Goal: Communication & Community: Answer question/provide support

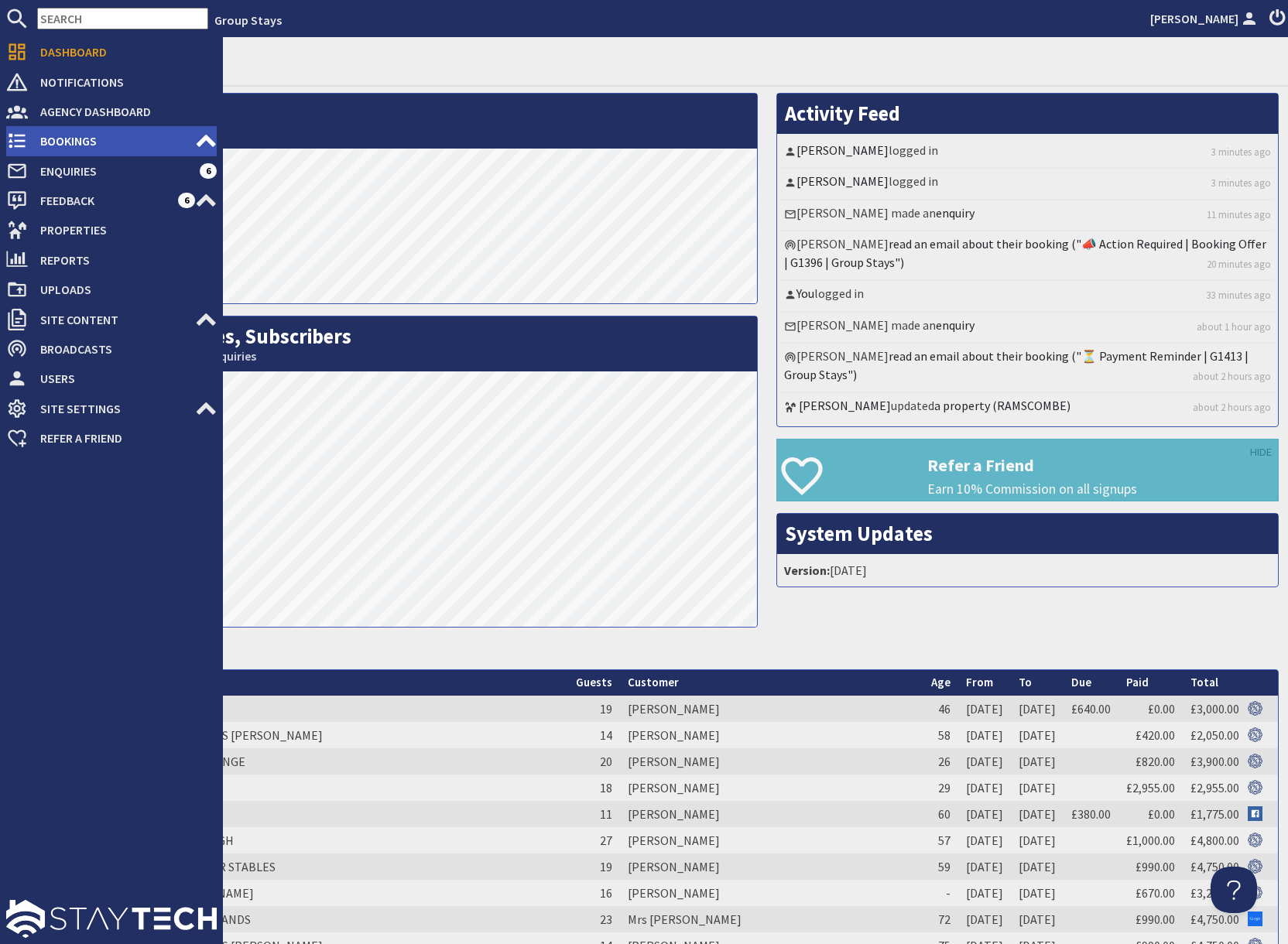
click at [71, 140] on span "Bookings" at bounding box center [112, 140] width 167 height 25
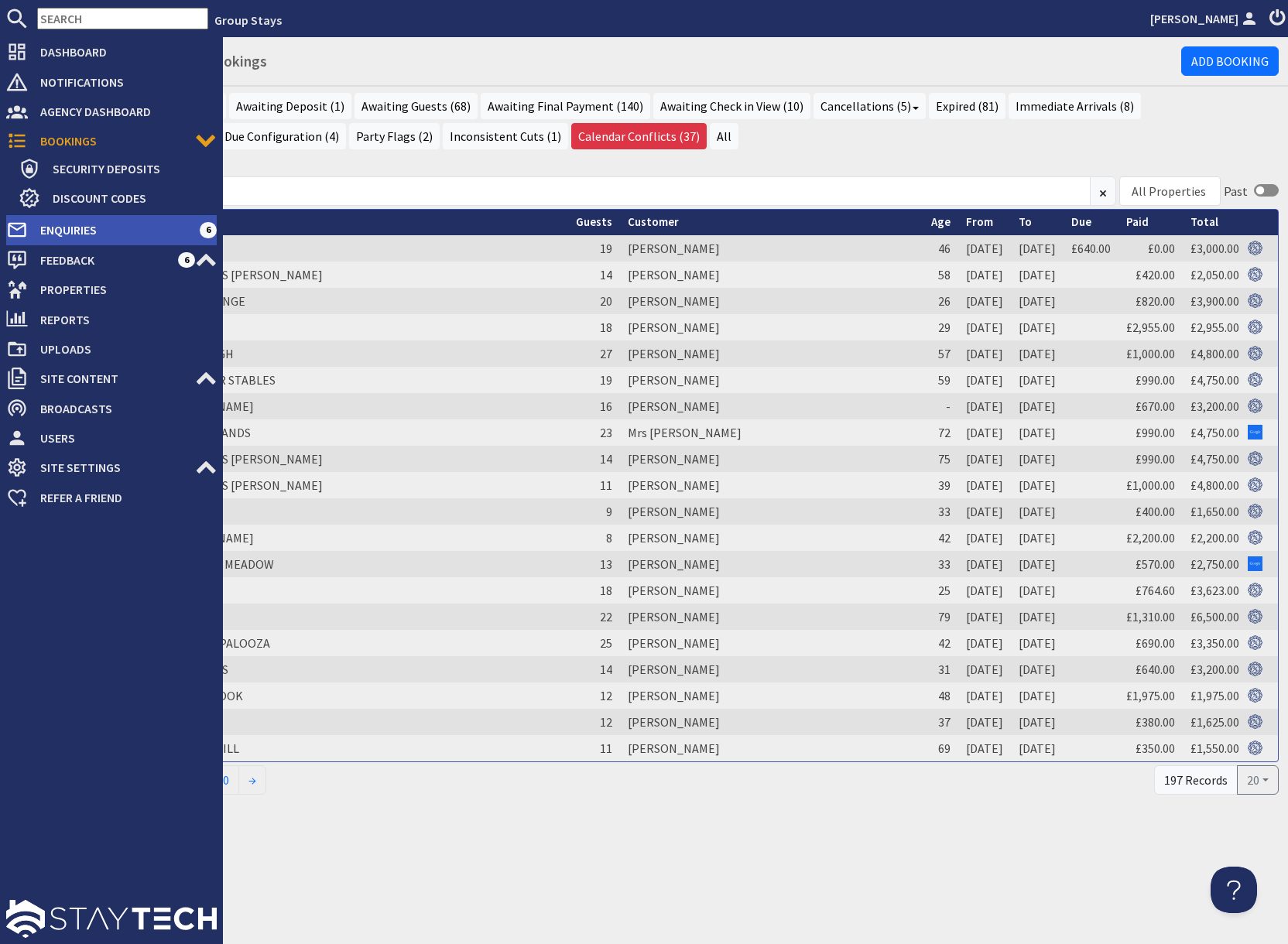
click at [90, 232] on span "Enquiries" at bounding box center [114, 230] width 172 height 25
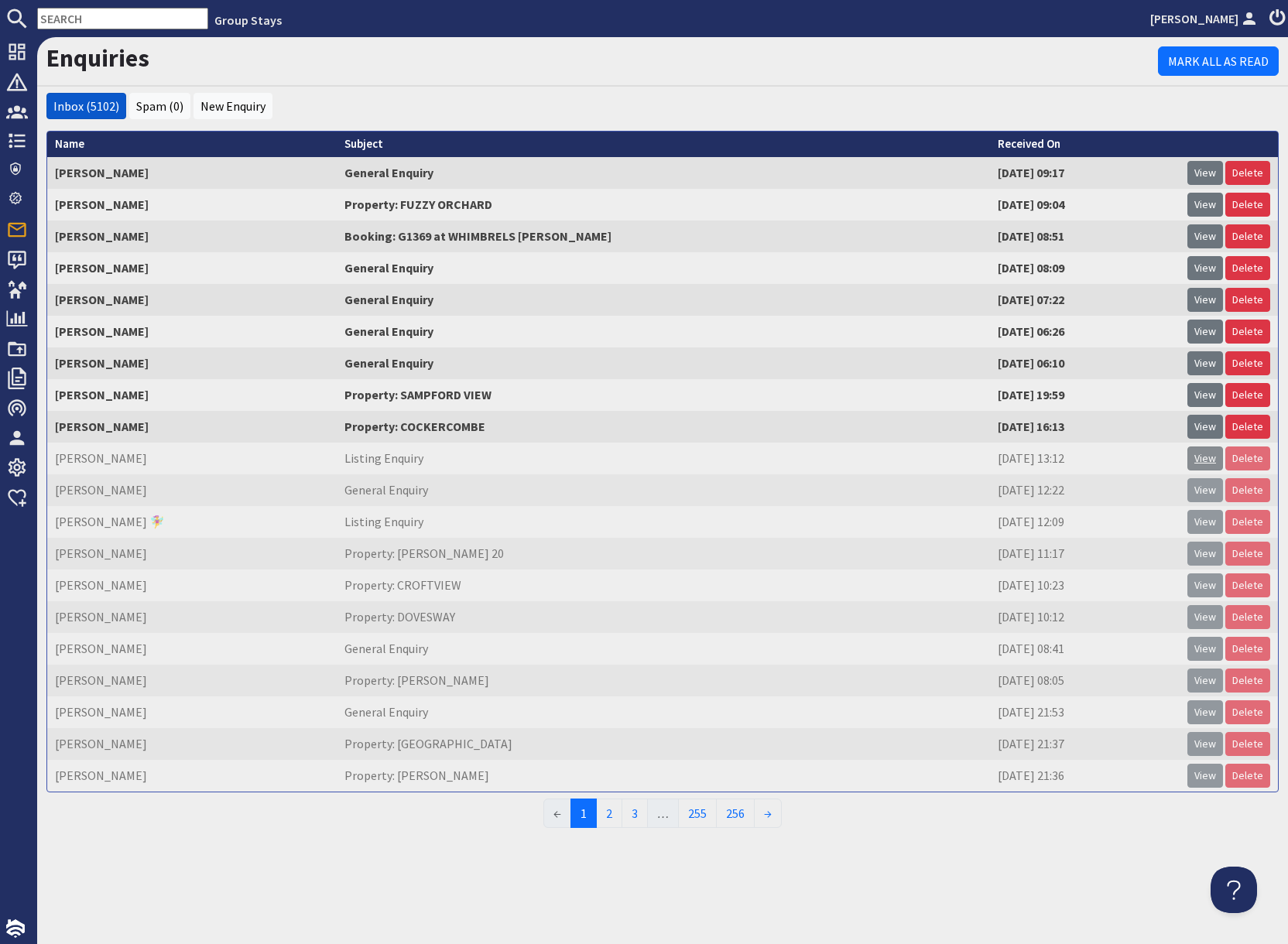
click at [1205, 454] on link "View" at bounding box center [1204, 458] width 35 height 24
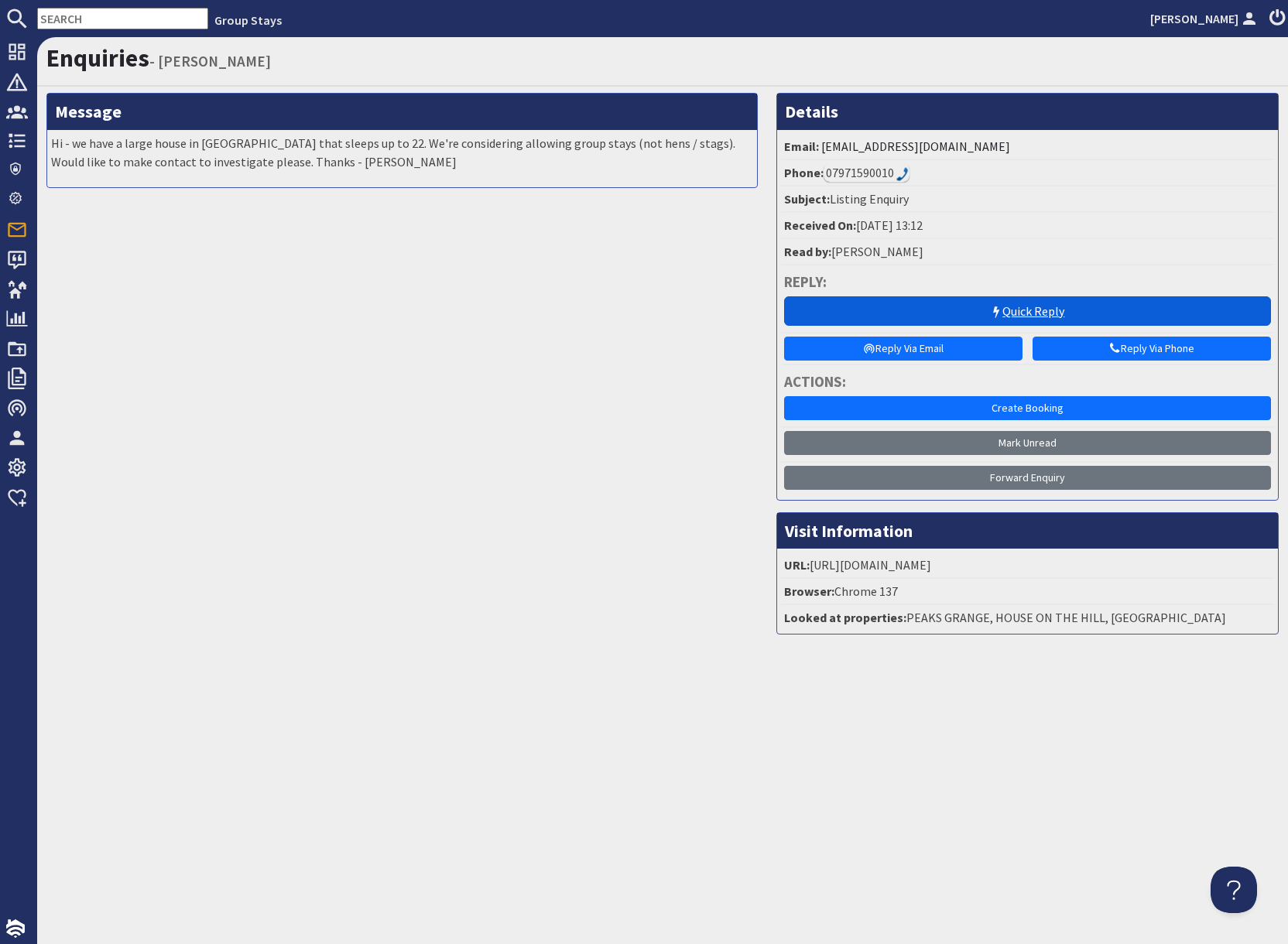
click at [1005, 317] on link "Quick Reply" at bounding box center [1027, 311] width 487 height 30
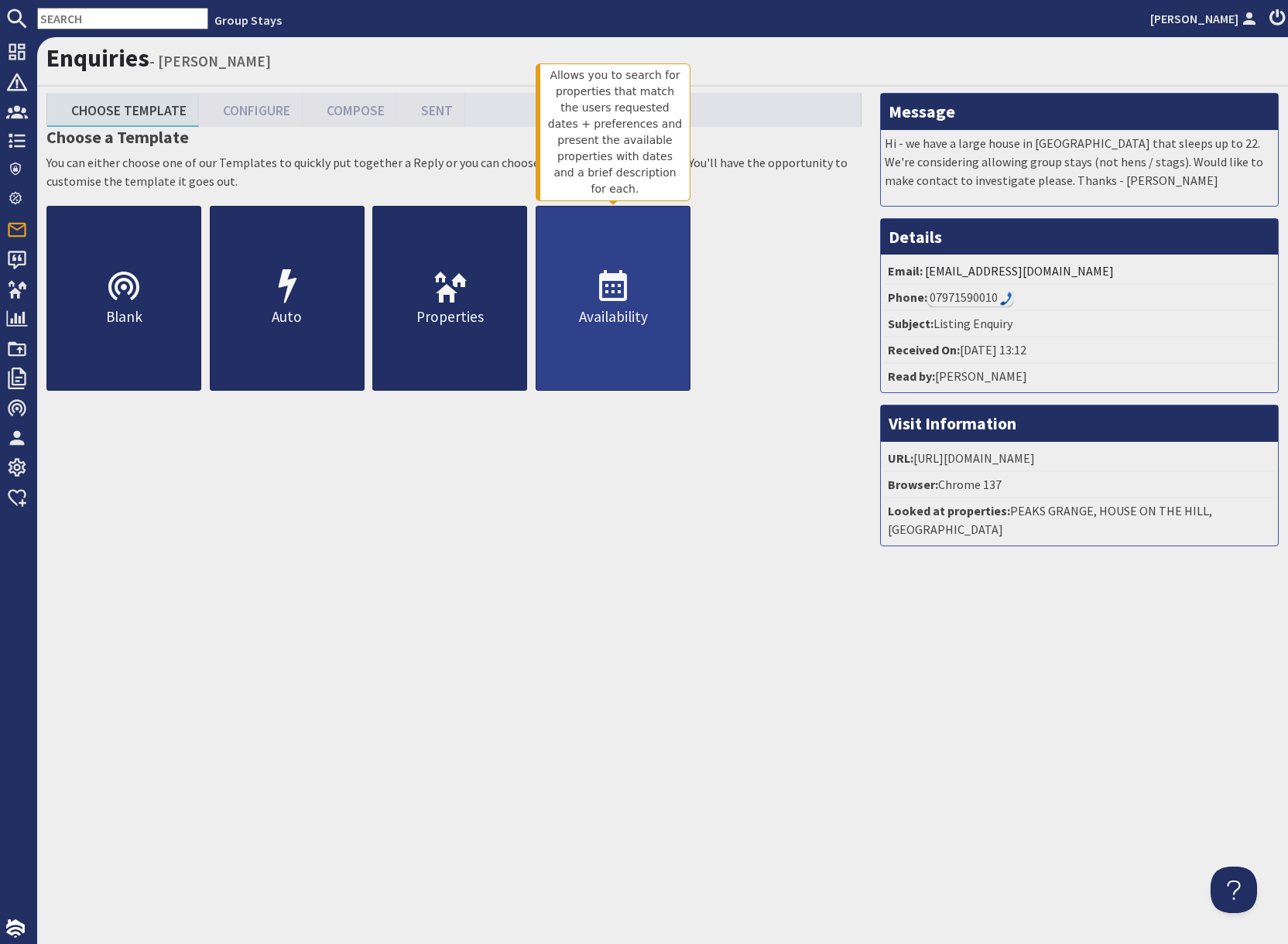
click at [605, 317] on p "Availability" at bounding box center [613, 317] width 153 height 22
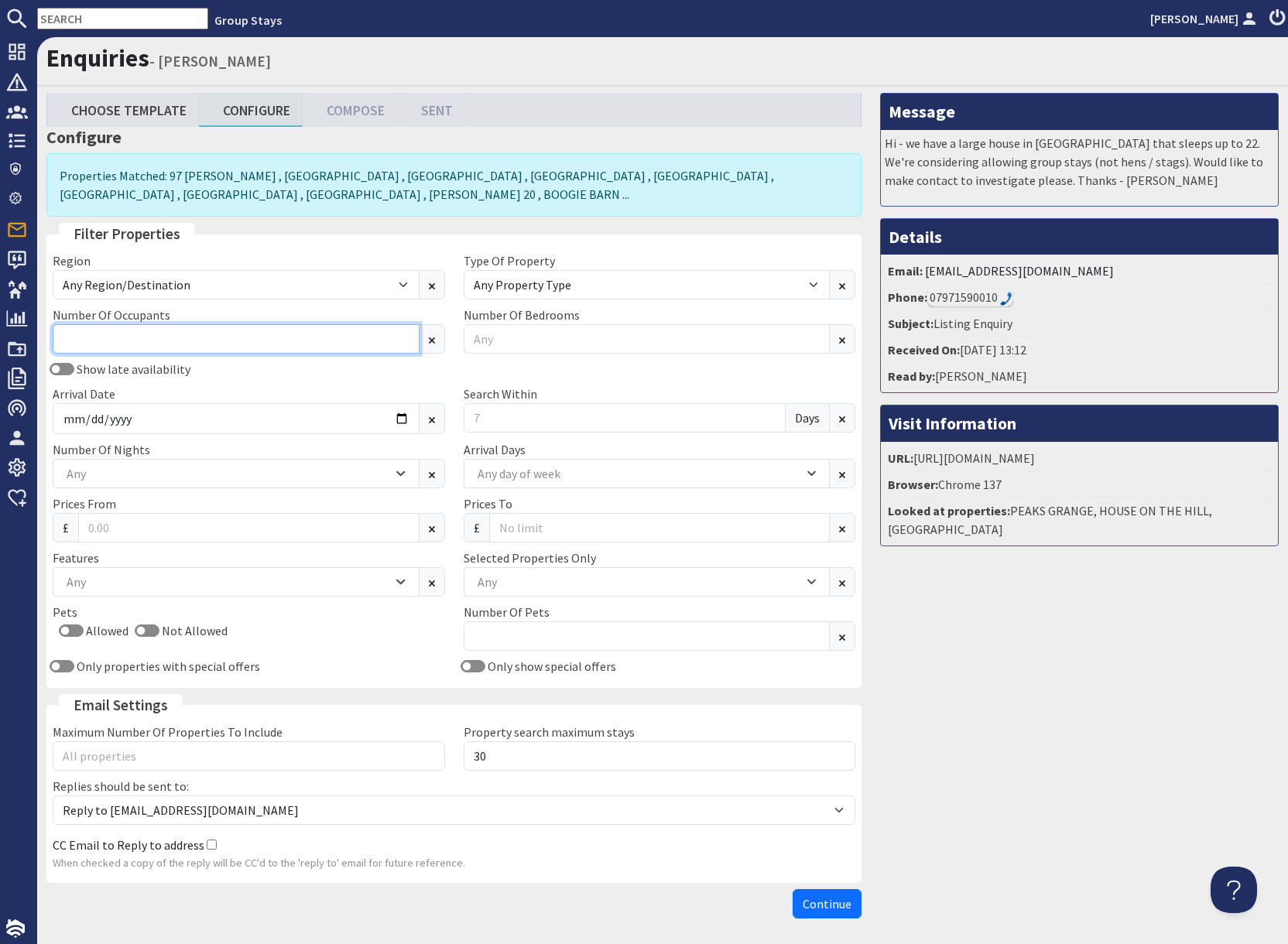
click at [182, 338] on input "Number Of Occupants" at bounding box center [236, 339] width 367 height 30
click at [528, 580] on div "Any" at bounding box center [638, 581] width 330 height 17
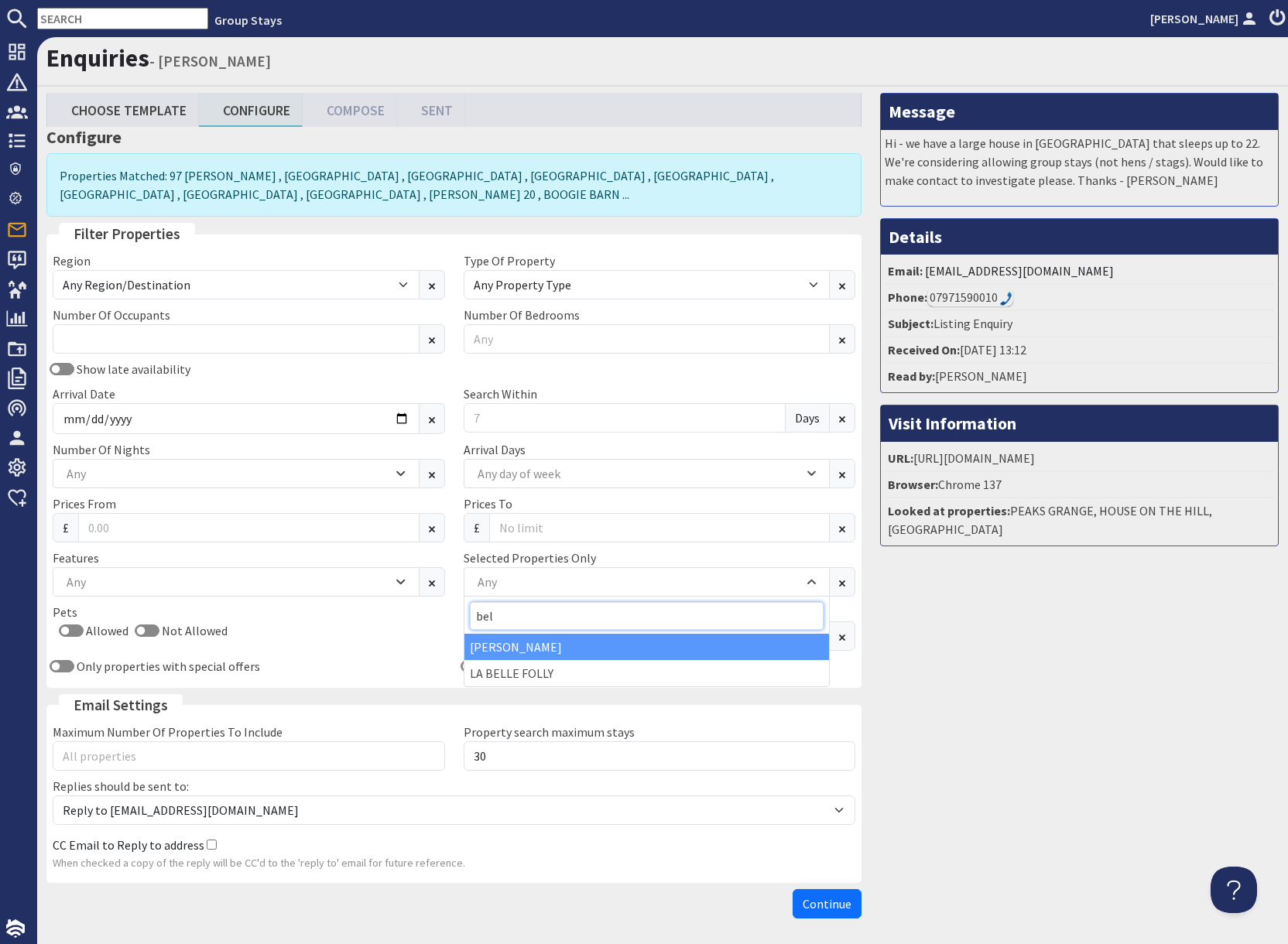
type input "bel"
click at [491, 653] on div "[PERSON_NAME]" at bounding box center [646, 646] width 365 height 26
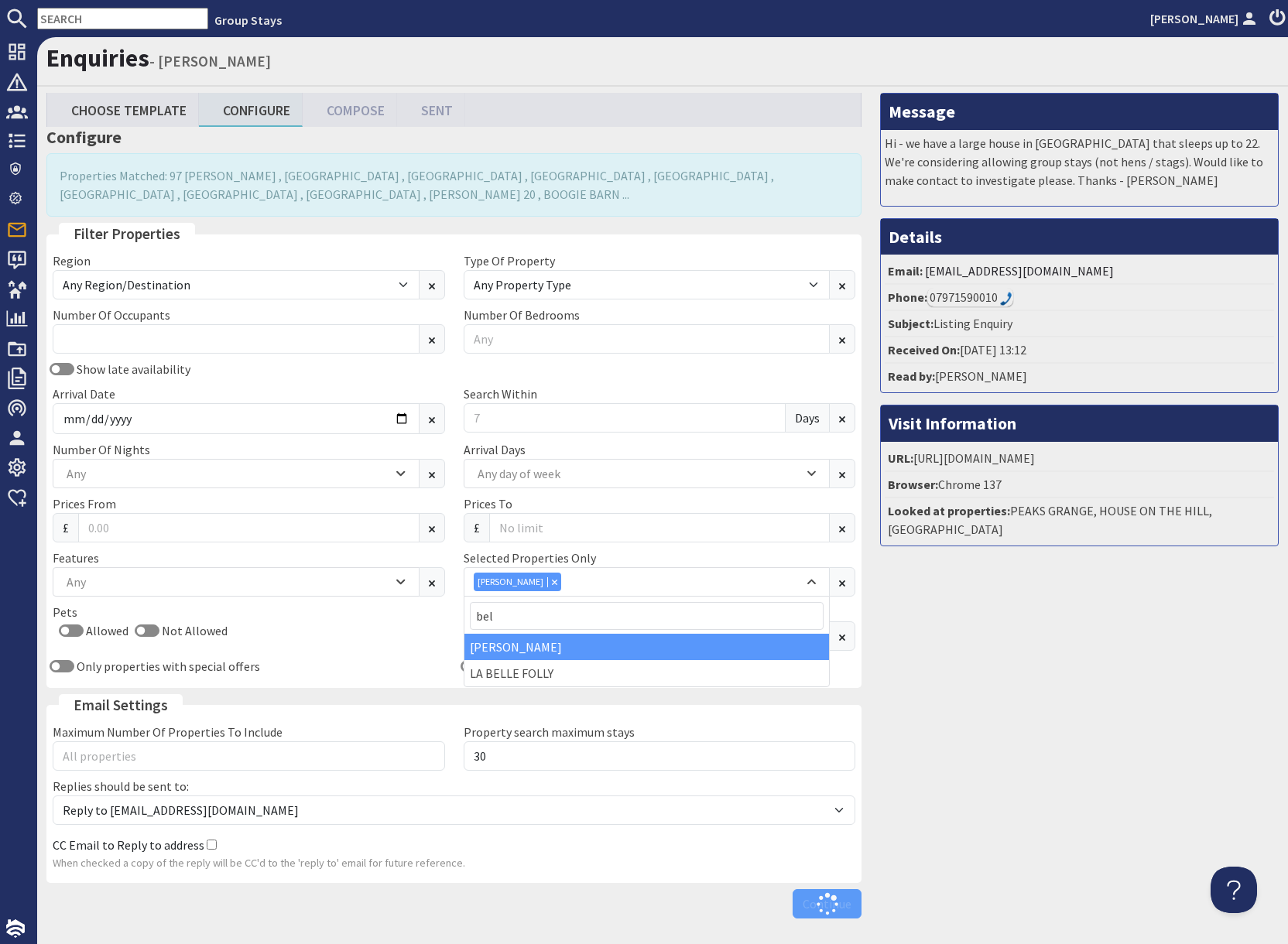
drag, startPoint x: 963, startPoint y: 712, endPoint x: 1018, endPoint y: 685, distance: 61.3
click at [964, 711] on div "Message Hi - we have a large house in [GEOGRAPHIC_DATA] that sleeps up to 22. W…" at bounding box center [1078, 509] width 417 height 832
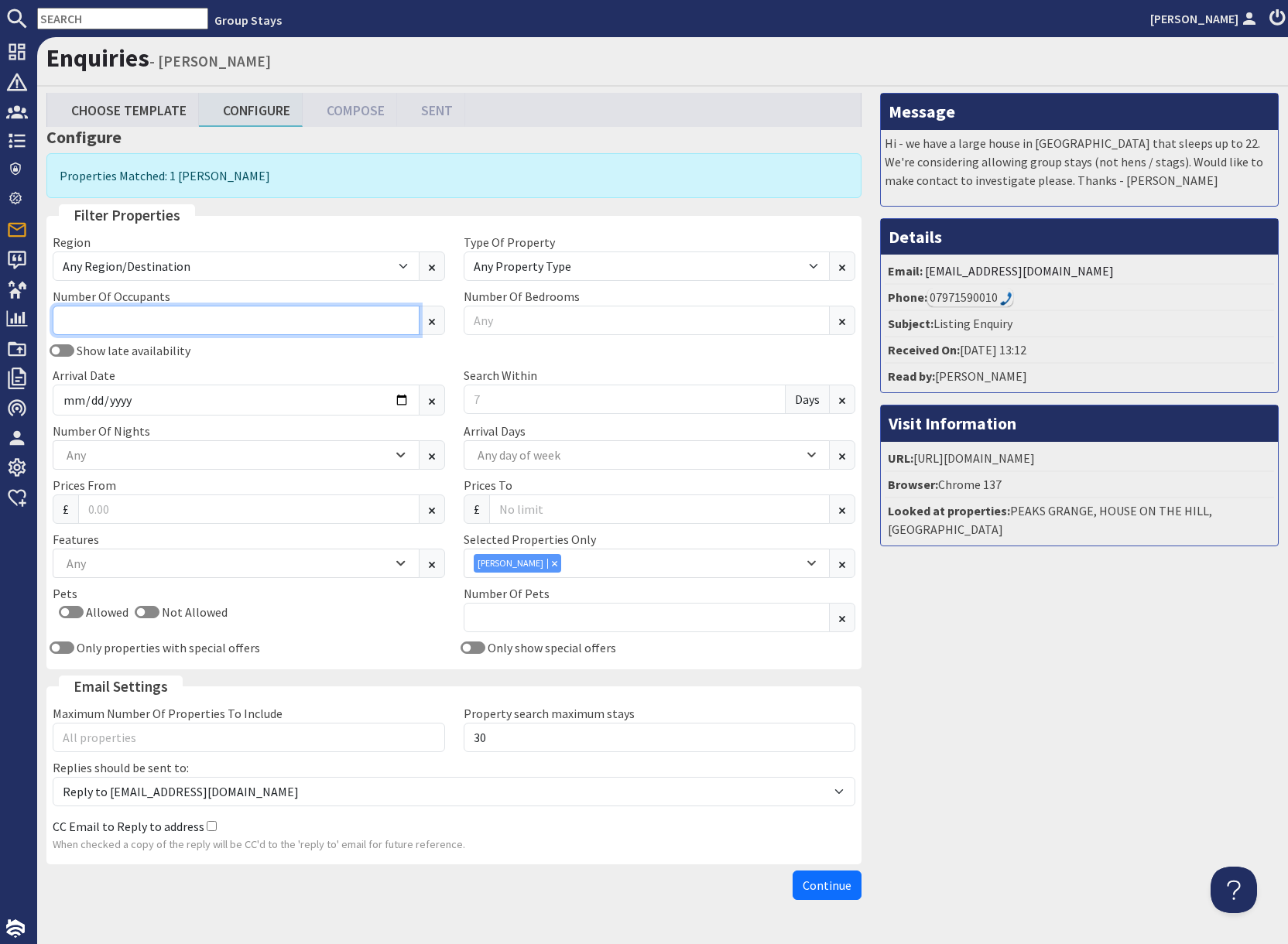
click at [181, 317] on input "Number Of Occupants" at bounding box center [236, 320] width 367 height 30
type input "6"
click at [1122, 691] on div "Message Hi - we have a large house in [GEOGRAPHIC_DATA] that sleeps up to 22. W…" at bounding box center [1078, 500] width 417 height 814
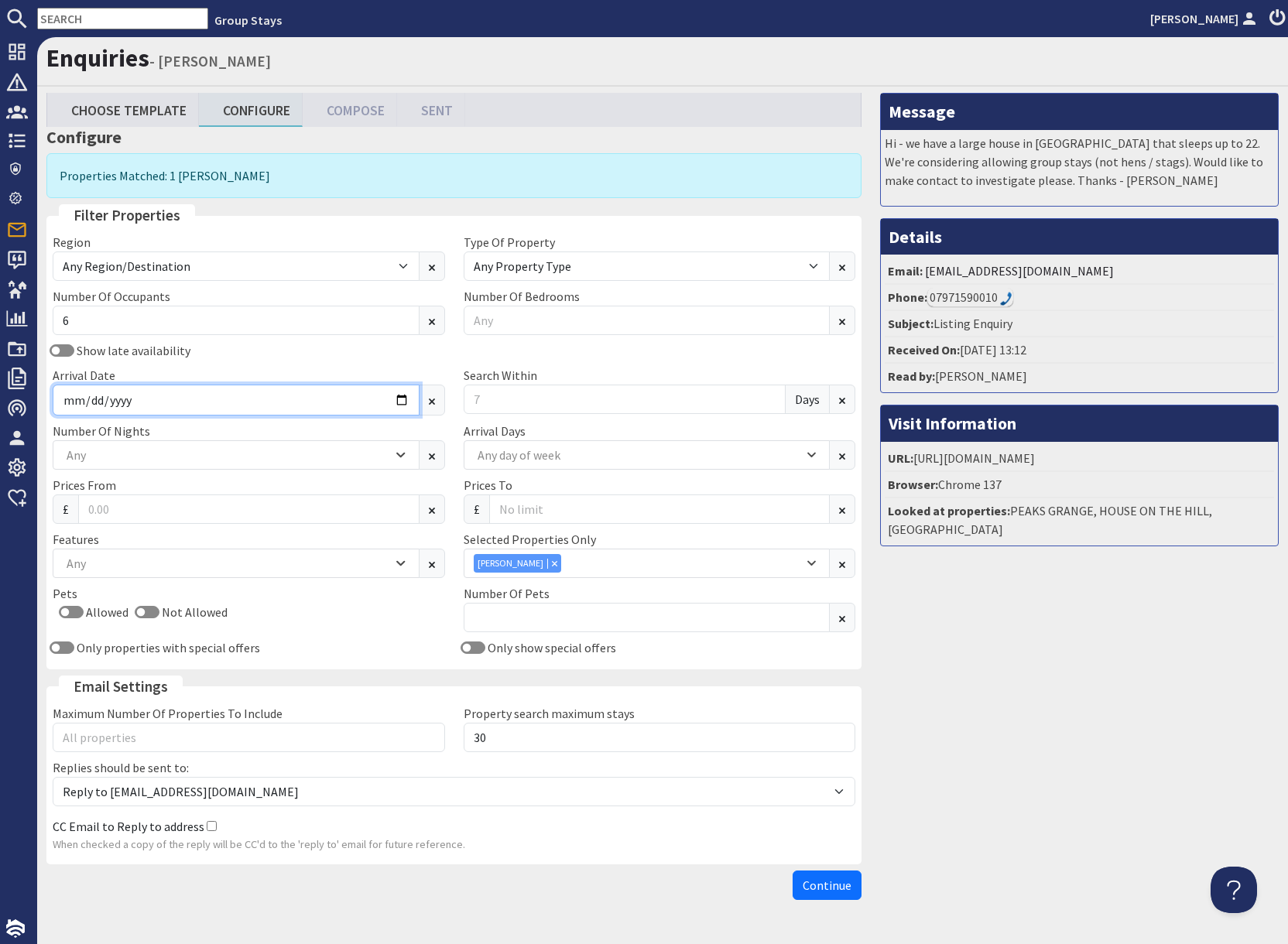
click at [400, 401] on input "Arrival Date" at bounding box center [236, 400] width 367 height 31
type input "[DATE]"
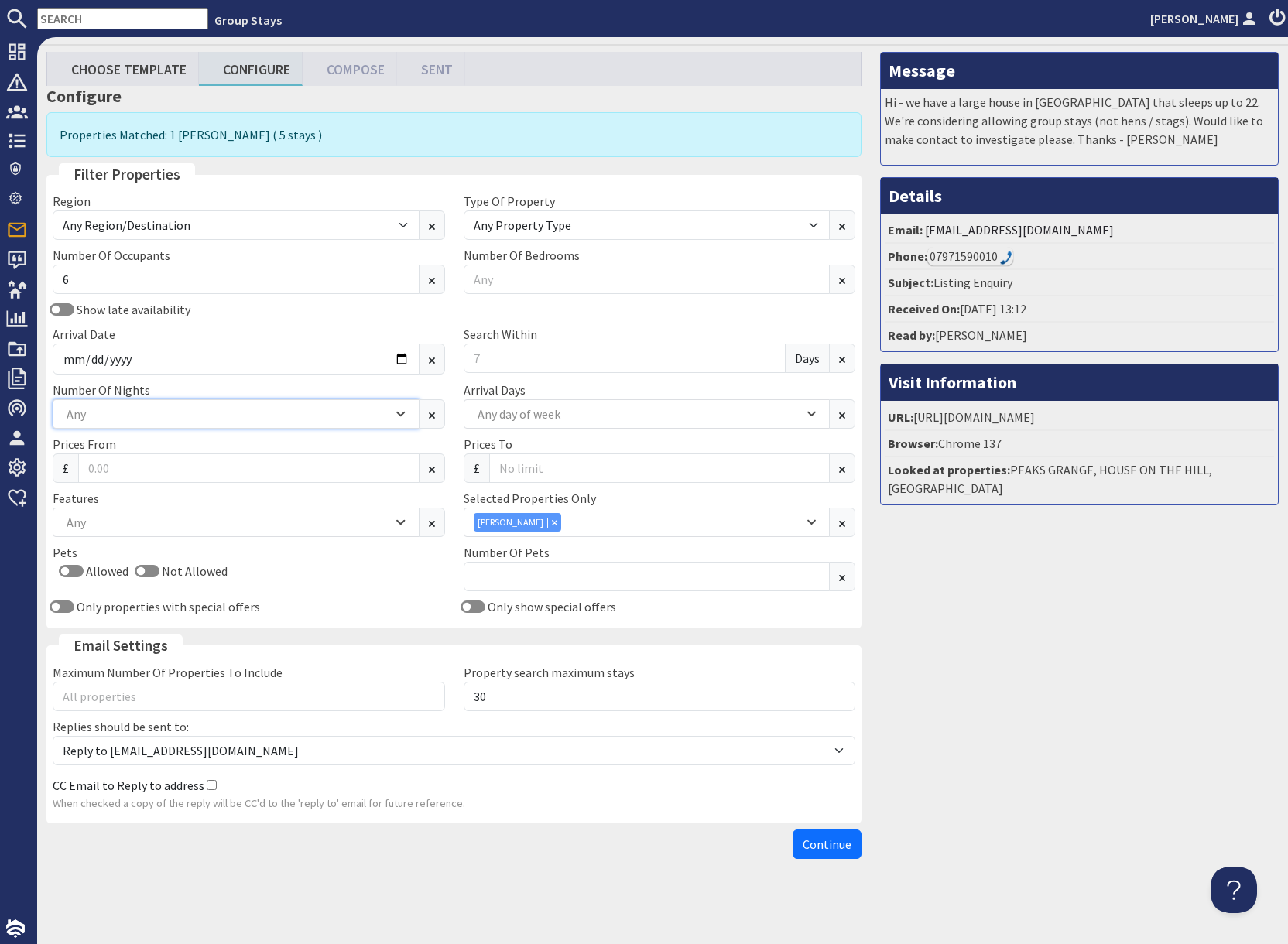
click at [163, 417] on div "Any" at bounding box center [227, 413] width 330 height 17
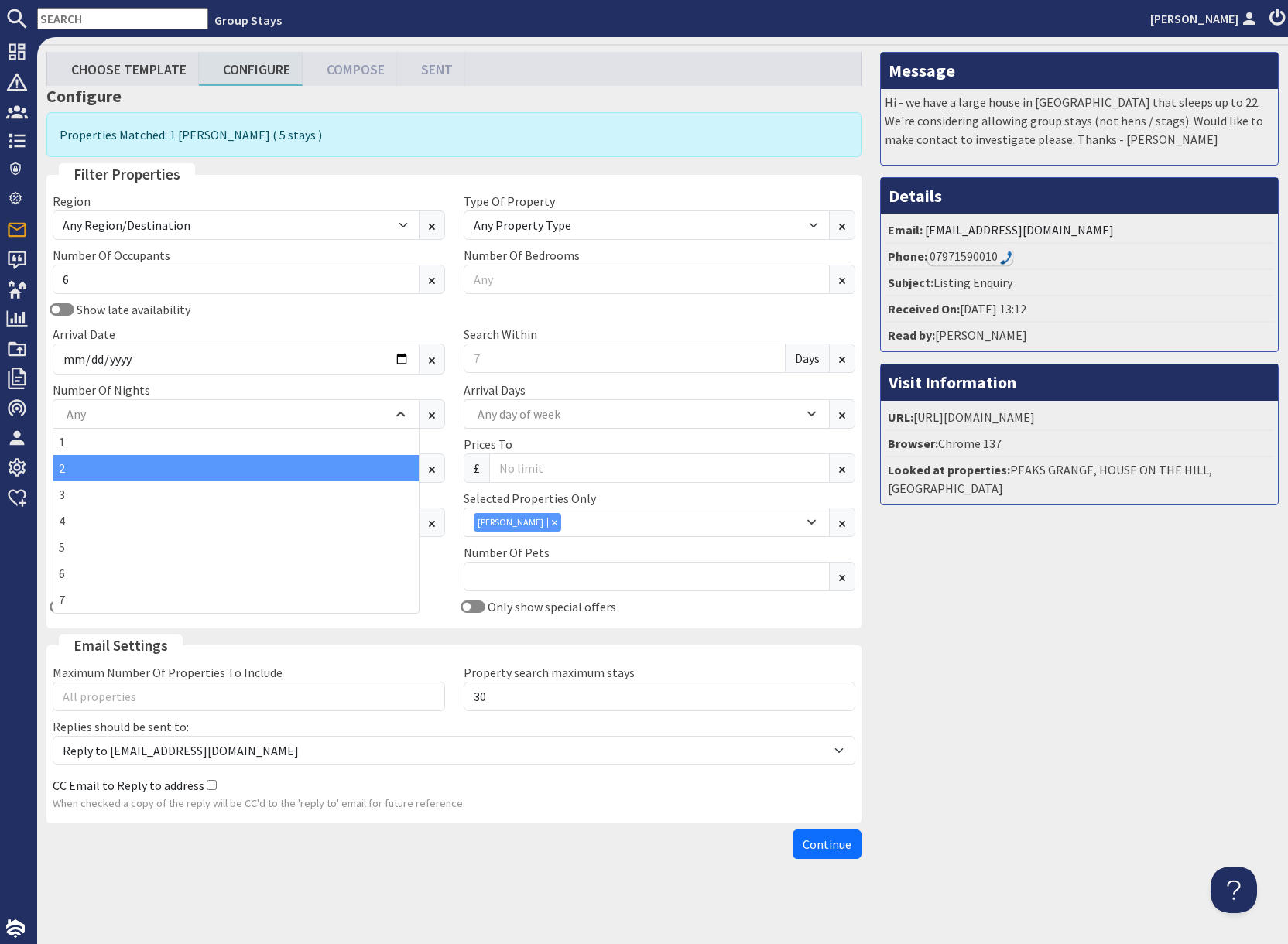
click at [114, 467] on div "2" at bounding box center [236, 468] width 365 height 26
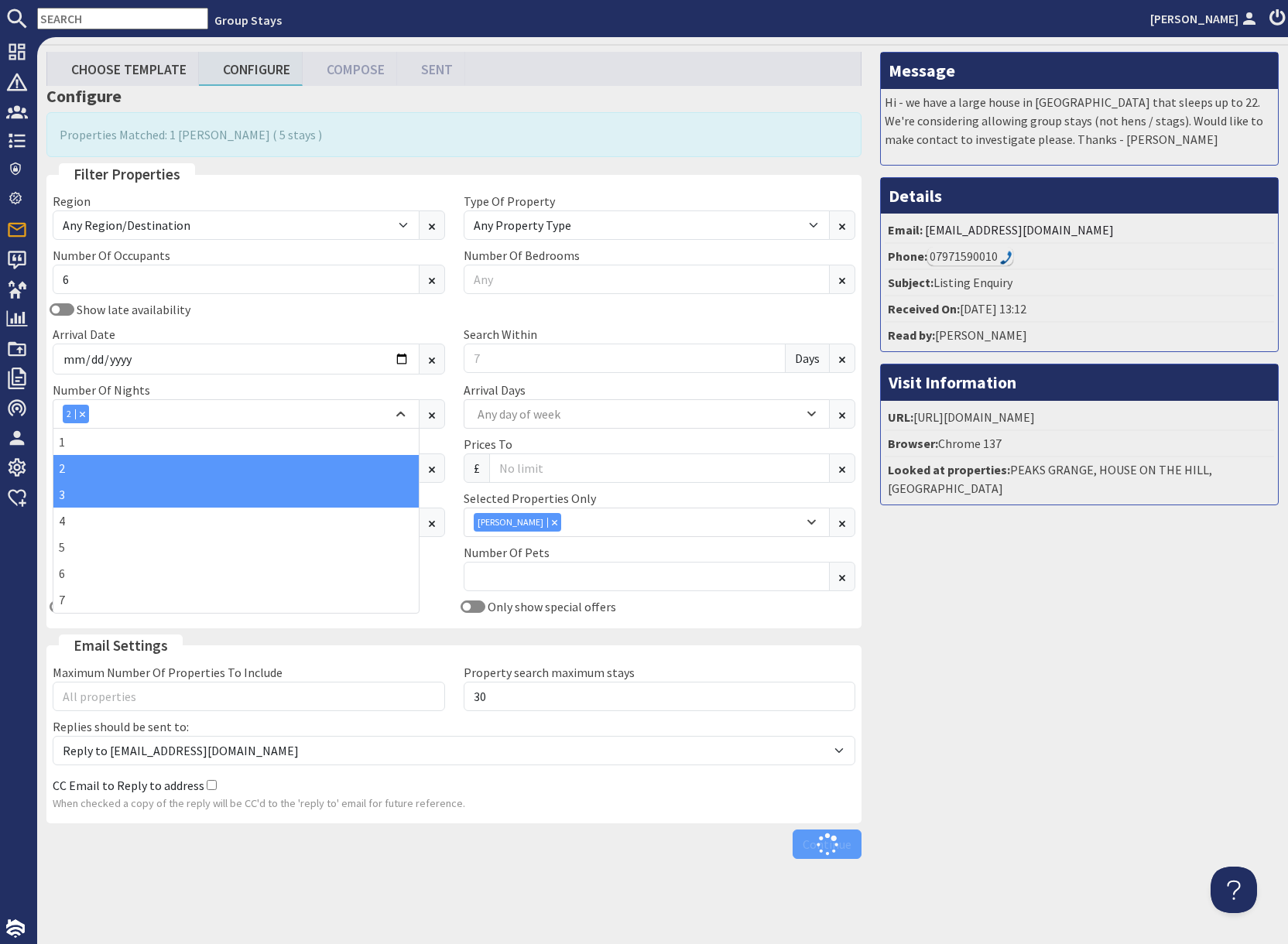
click at [121, 497] on div "3" at bounding box center [236, 494] width 365 height 26
drag, startPoint x: 1069, startPoint y: 615, endPoint x: 1058, endPoint y: 605, distance: 14.9
click at [1067, 612] on div "Message Hi - we have a large house in [GEOGRAPHIC_DATA] that sleeps up to 22. W…" at bounding box center [1078, 459] width 417 height 814
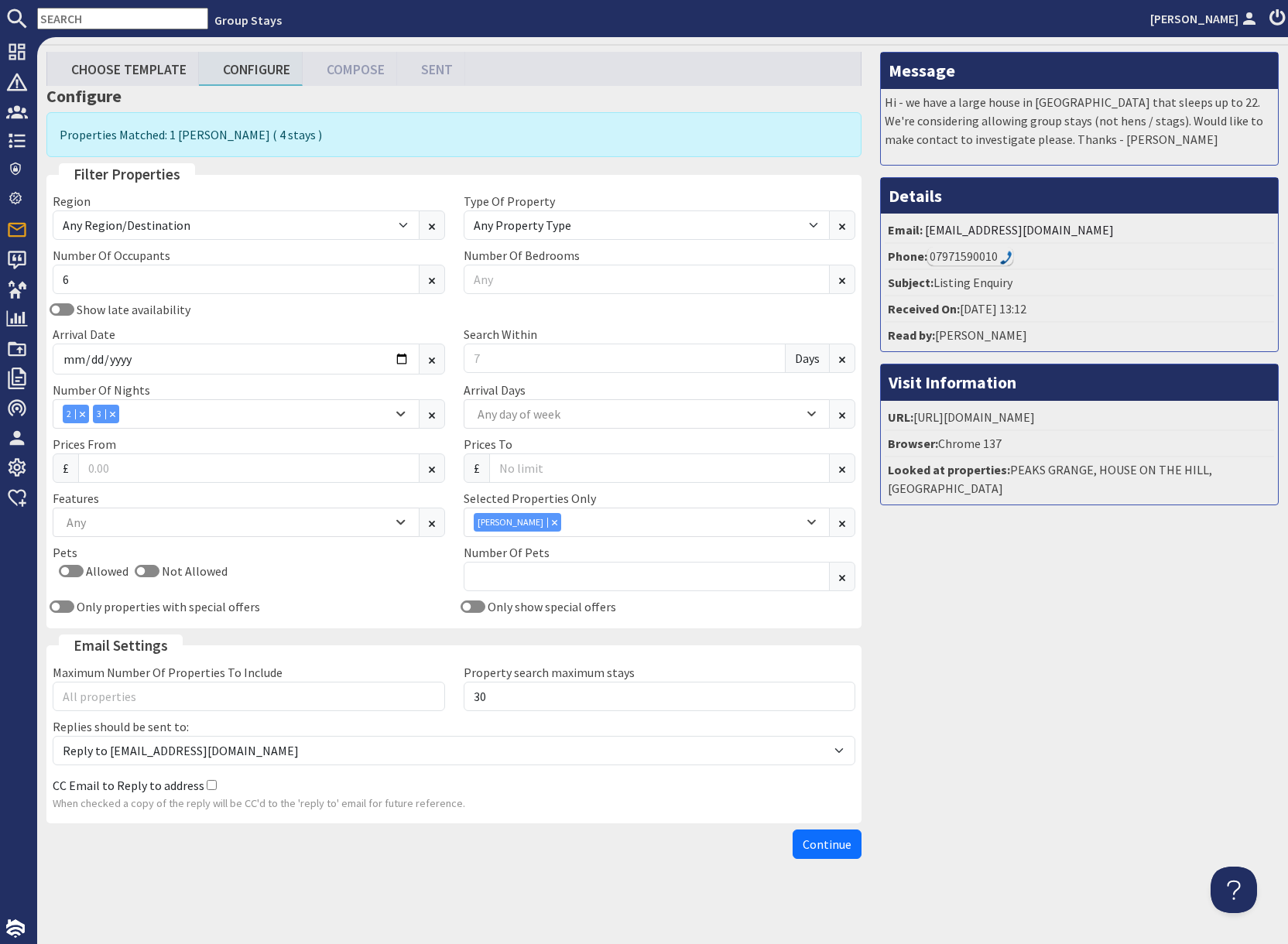
click at [830, 849] on span "Continue" at bounding box center [826, 844] width 49 height 15
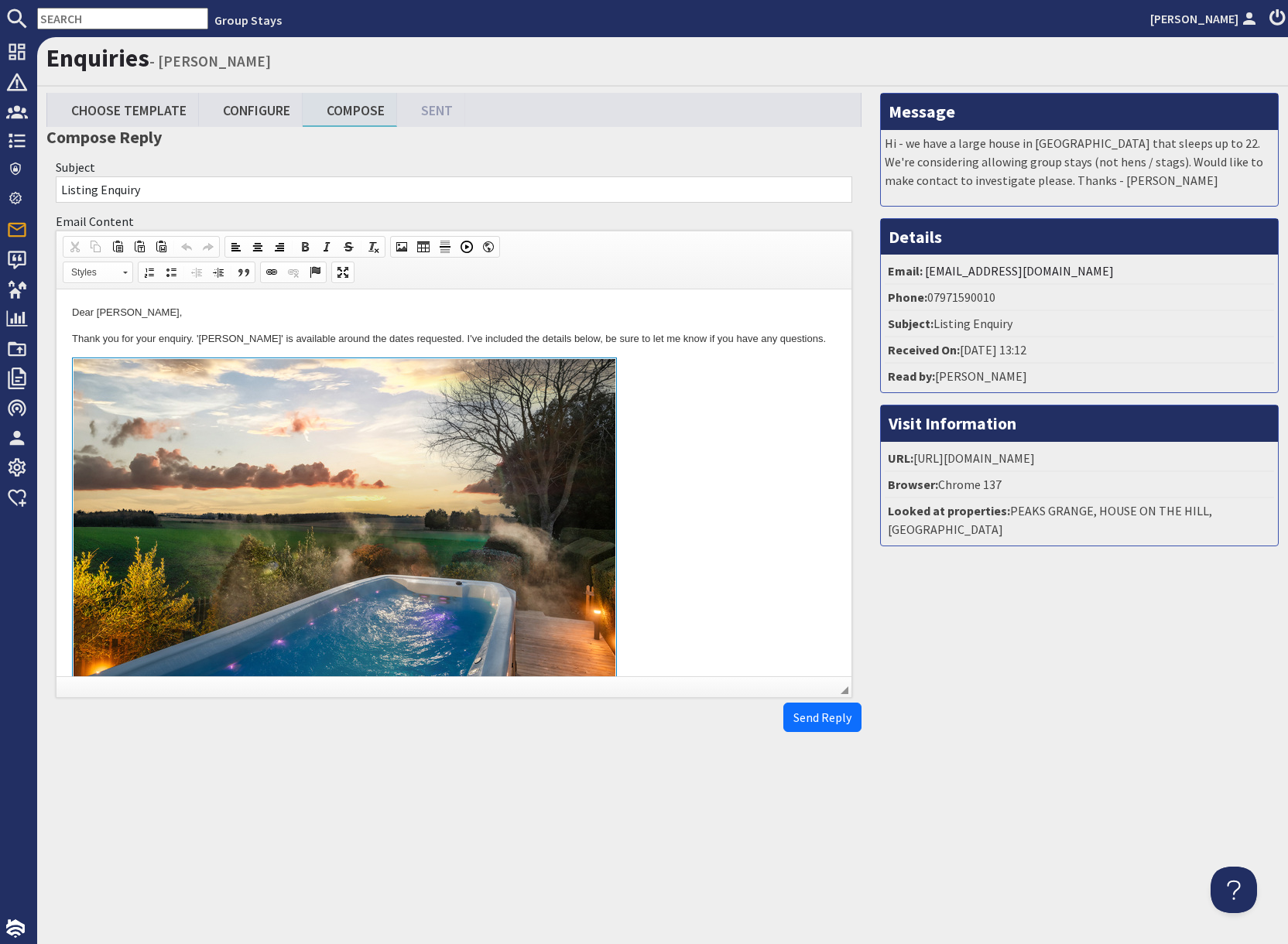
click at [715, 508] on link at bounding box center [454, 535] width 764 height 356
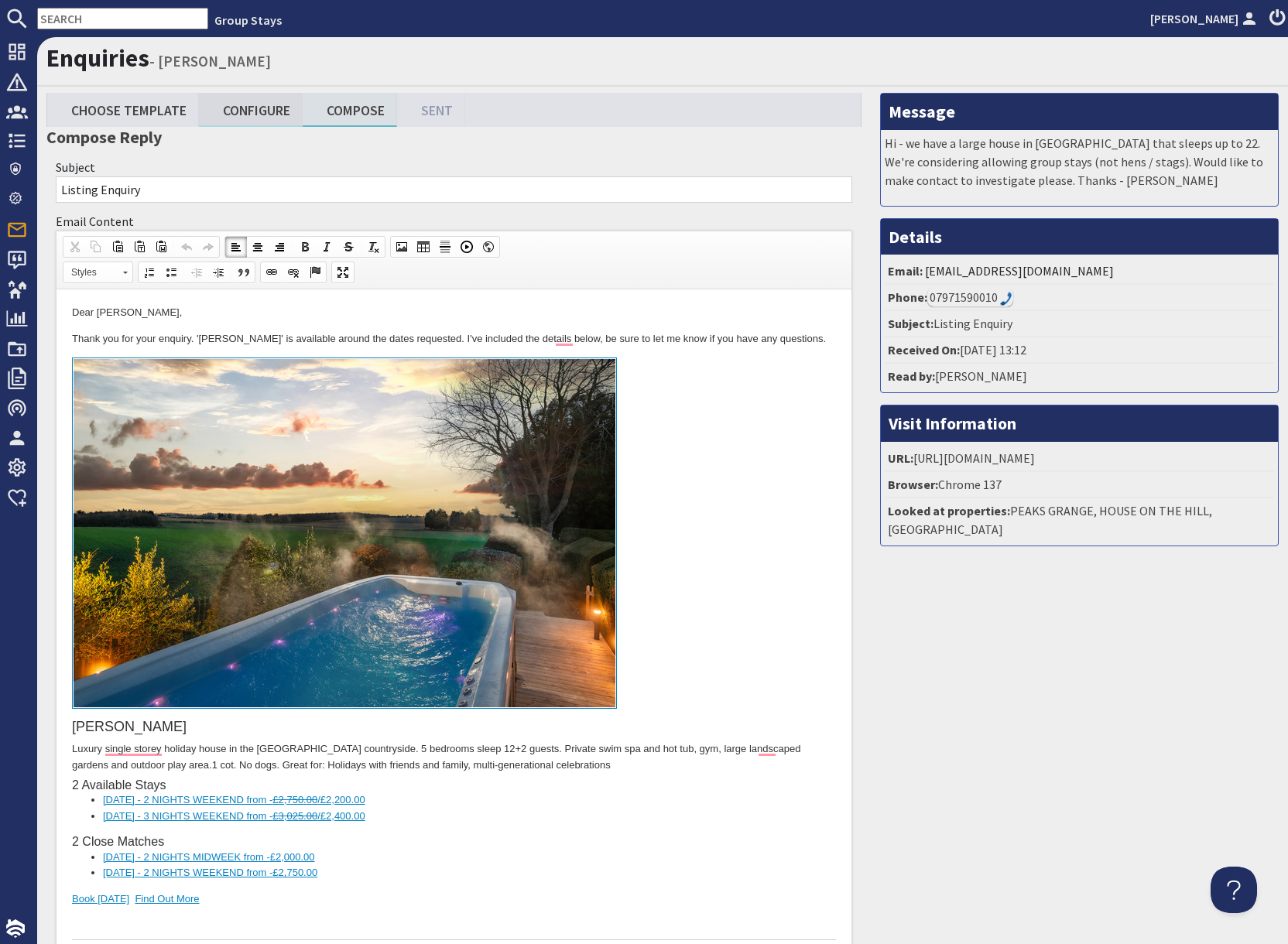
click at [269, 107] on link "Configure" at bounding box center [251, 109] width 104 height 33
type textarea "<p>Dear [PERSON_NAME],</p> <p>Thank you for your enquiry. &#39;[PERSON_NAME]#39…"
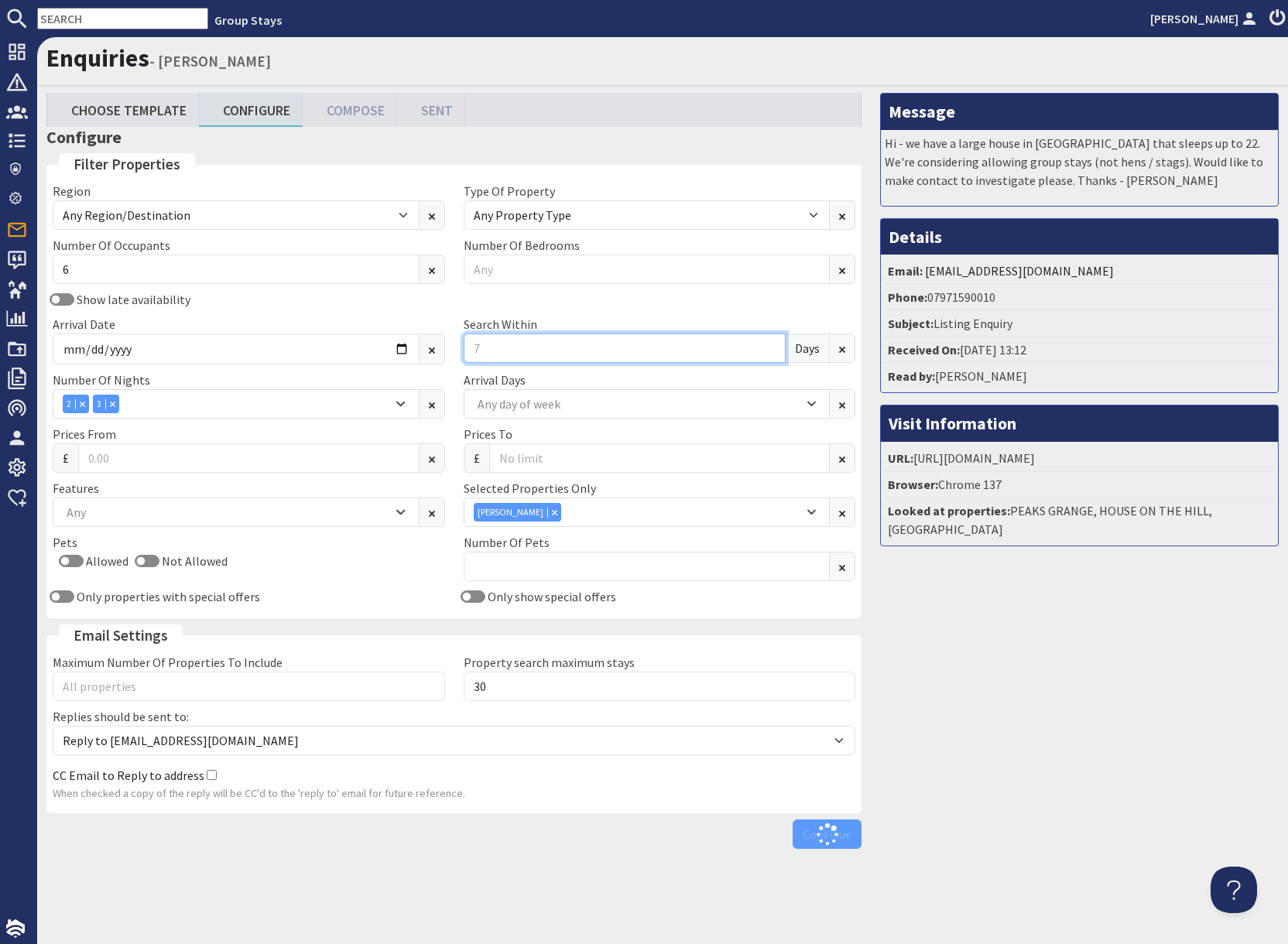
click at [485, 352] on input "Search Within" at bounding box center [625, 348] width 323 height 30
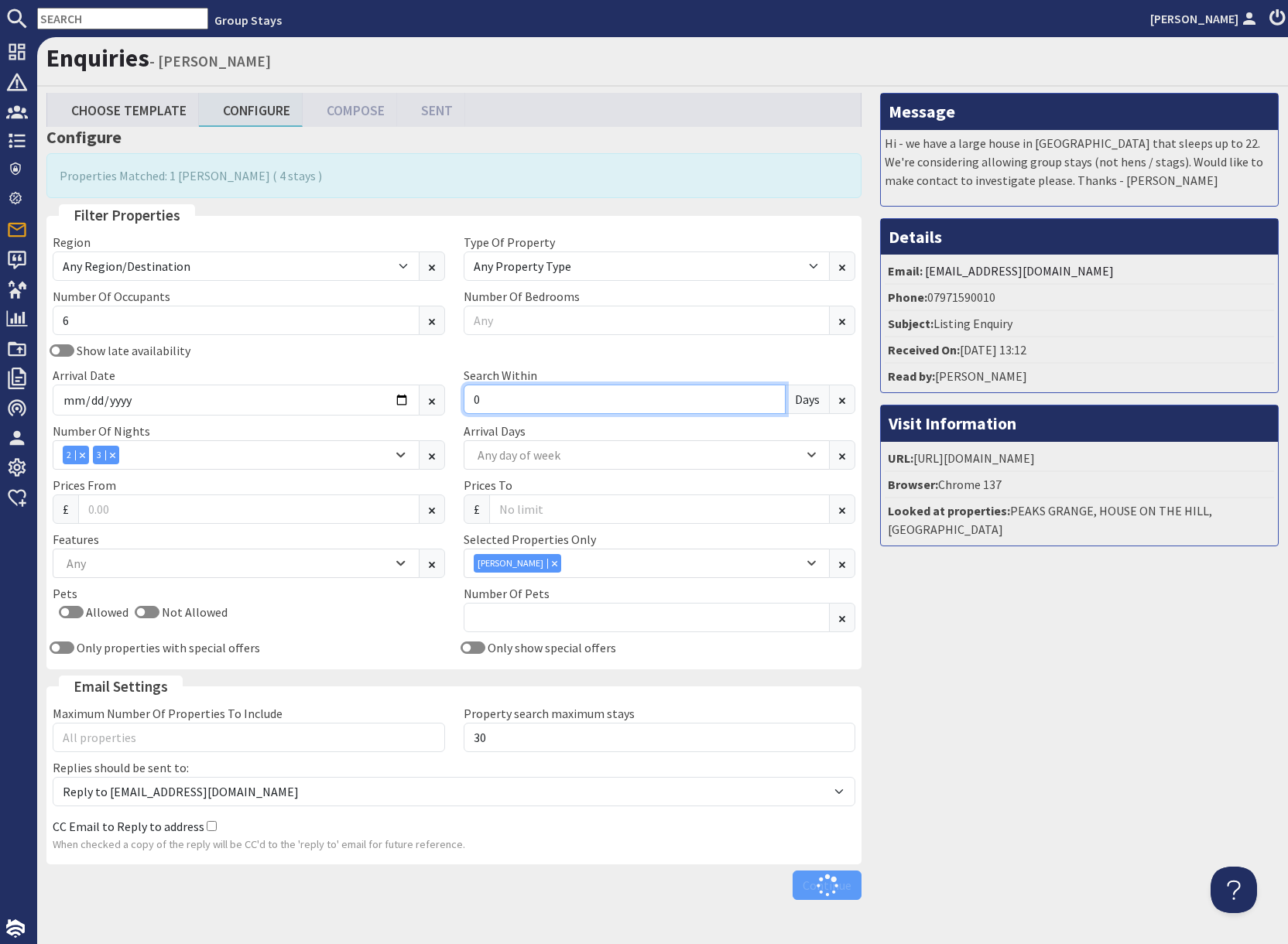
type input "0"
click at [960, 645] on div "Message Hi - we have a large house in [GEOGRAPHIC_DATA] that sleeps up to 22. W…" at bounding box center [1078, 500] width 417 height 814
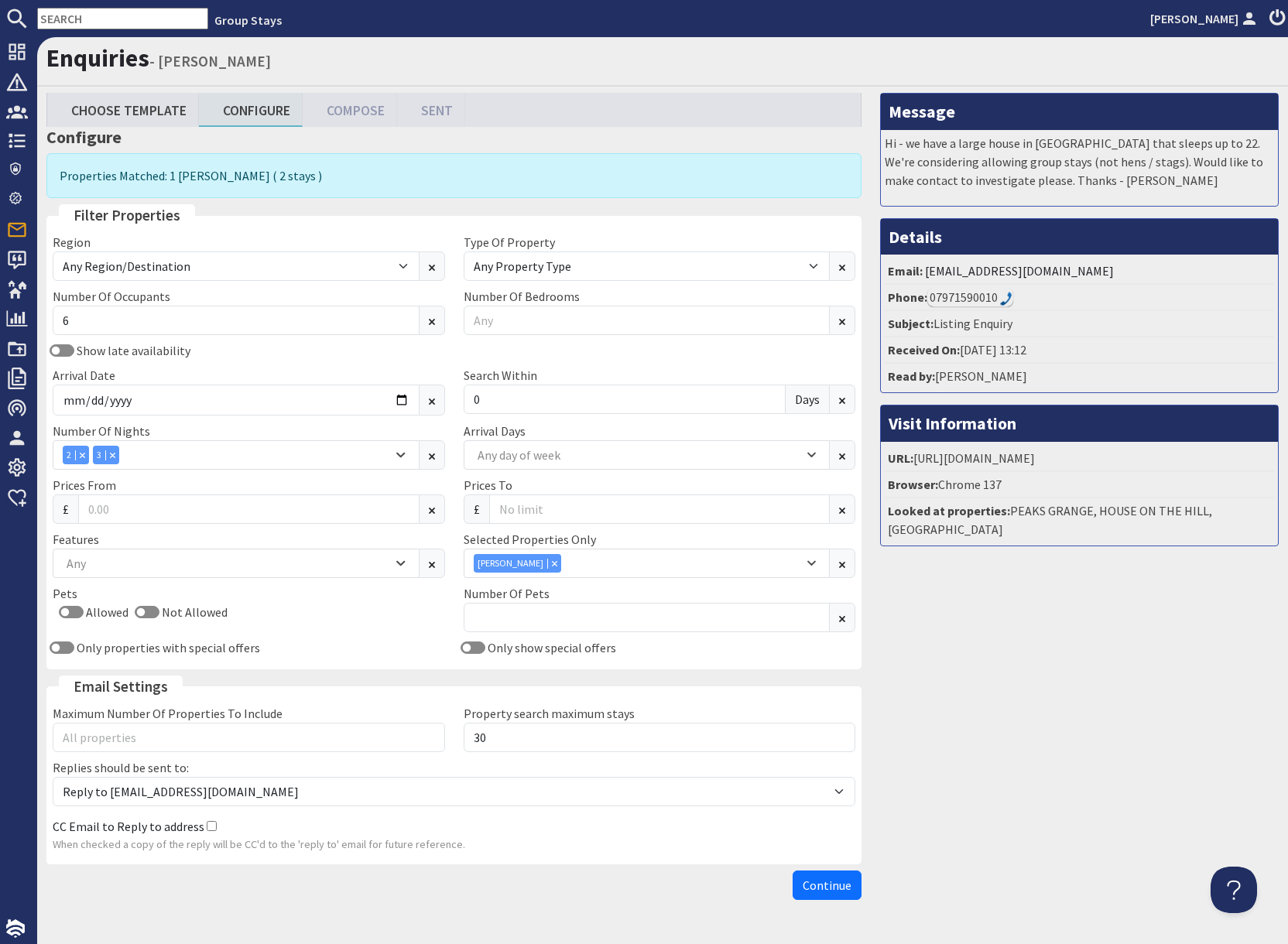
click at [825, 888] on span "Continue" at bounding box center [826, 885] width 49 height 15
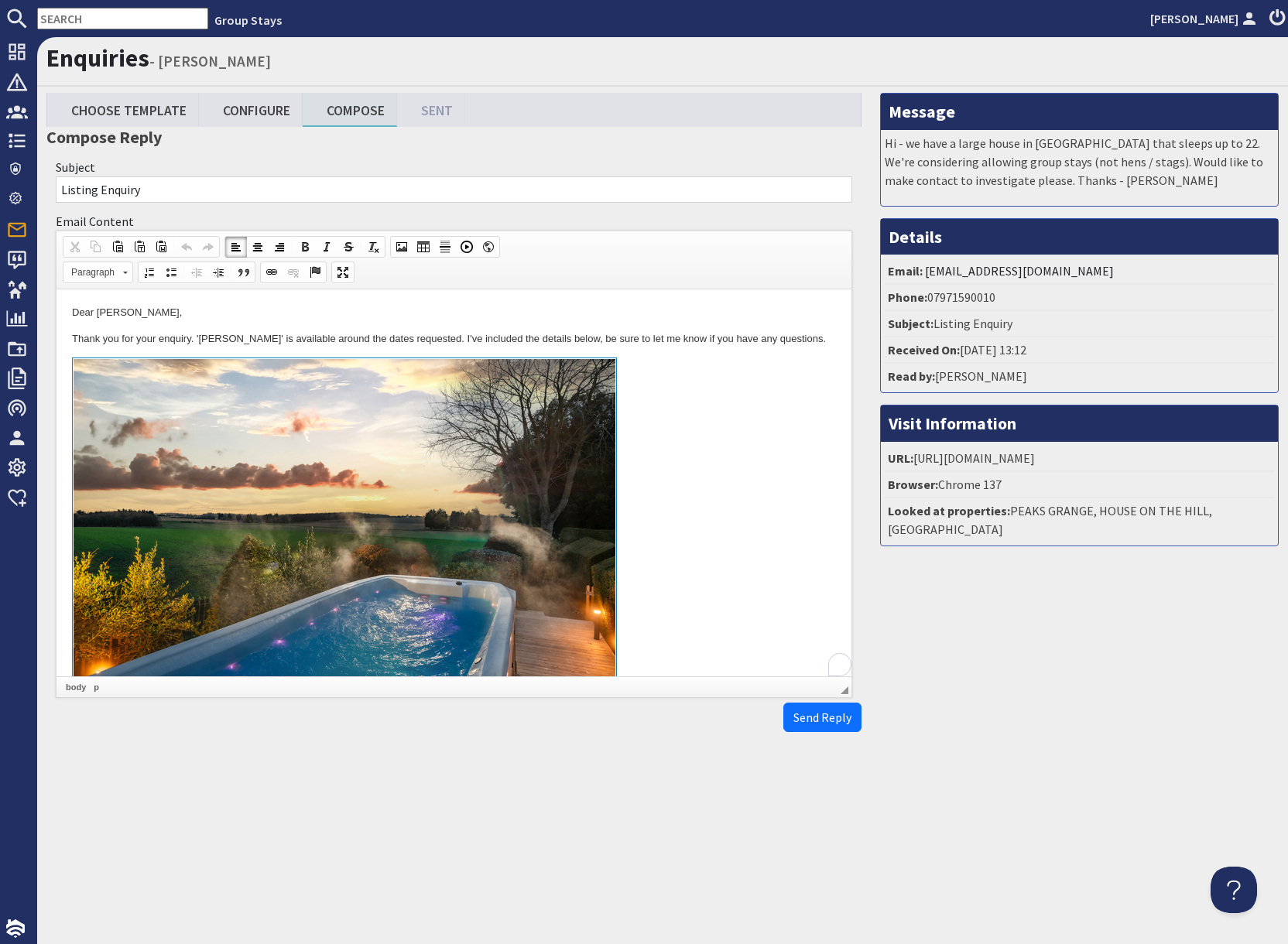
drag, startPoint x: 751, startPoint y: 478, endPoint x: 730, endPoint y: 500, distance: 30.4
click at [751, 478] on link "To enrich screen reader interactions, please activate Accessibility in Grammarl…" at bounding box center [454, 535] width 764 height 356
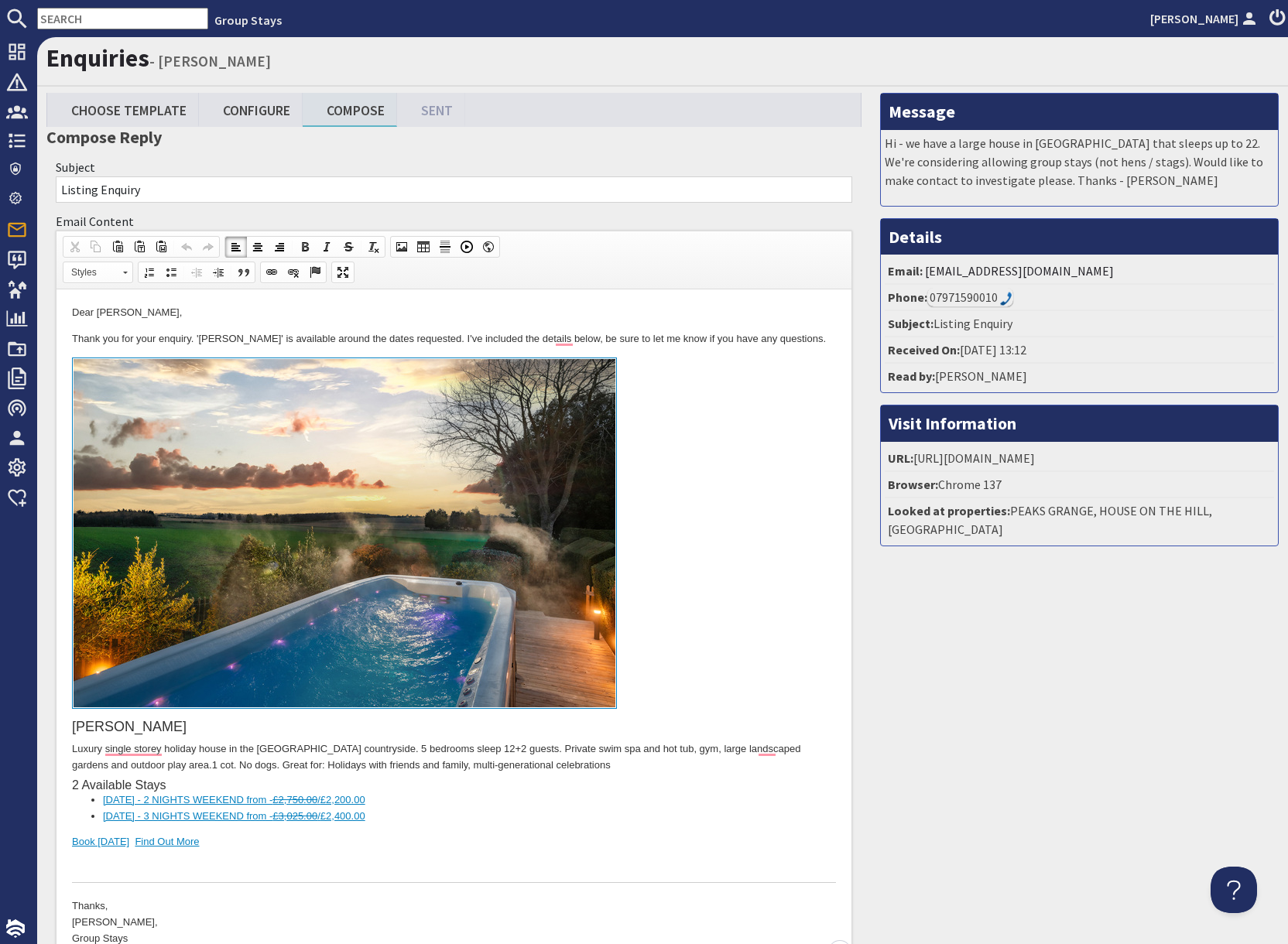
drag, startPoint x: 188, startPoint y: 858, endPoint x: 184, endPoint y: 869, distance: 11.7
click at [188, 859] on div "To enrich screen reader interactions, please activate Accessibility in Grammarl…" at bounding box center [454, 866] width 764 height 32
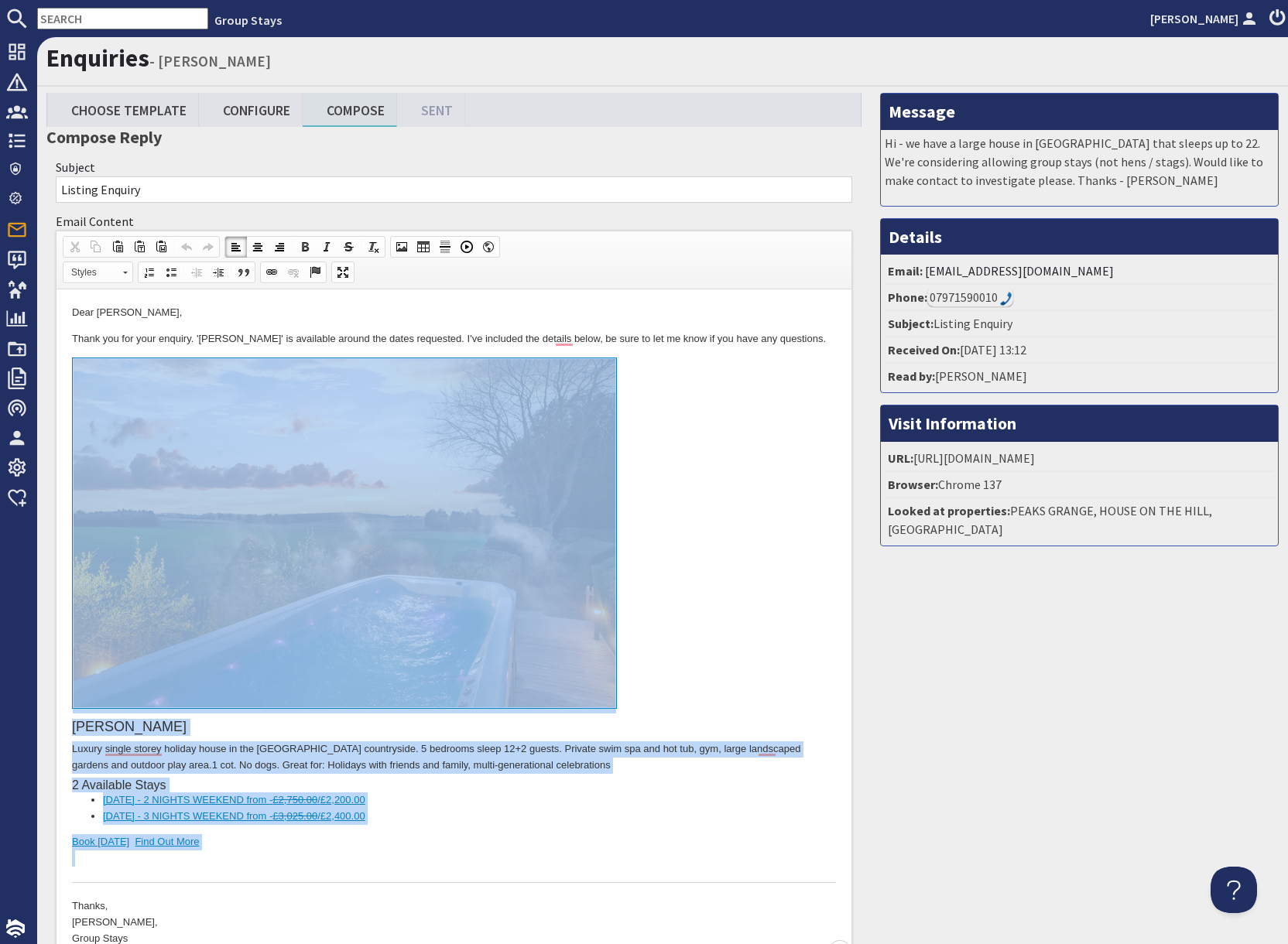
drag, startPoint x: 173, startPoint y: 820, endPoint x: 169, endPoint y: 566, distance: 254.0
click at [169, 566] on div "[PERSON_NAME] Luxury single storey holiday house in the [GEOGRAPHIC_DATA] count…" at bounding box center [454, 620] width 764 height 525
copy div "[PERSON_NAME] Luxury single storey holiday house in the [GEOGRAPHIC_DATA] count…"
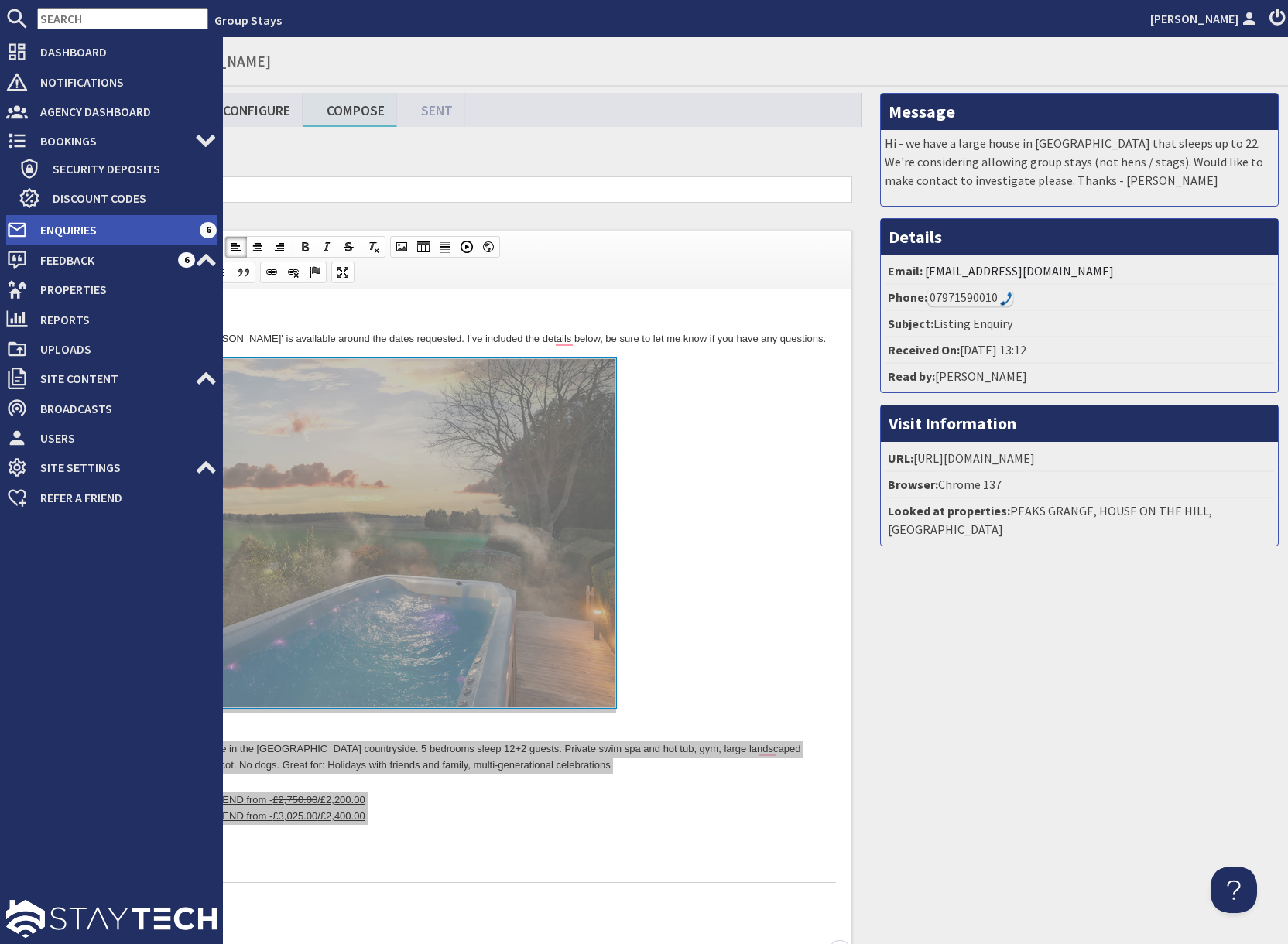
drag, startPoint x: 55, startPoint y: 229, endPoint x: 67, endPoint y: 230, distance: 12.0
click at [55, 229] on span "Enquiries" at bounding box center [114, 230] width 172 height 25
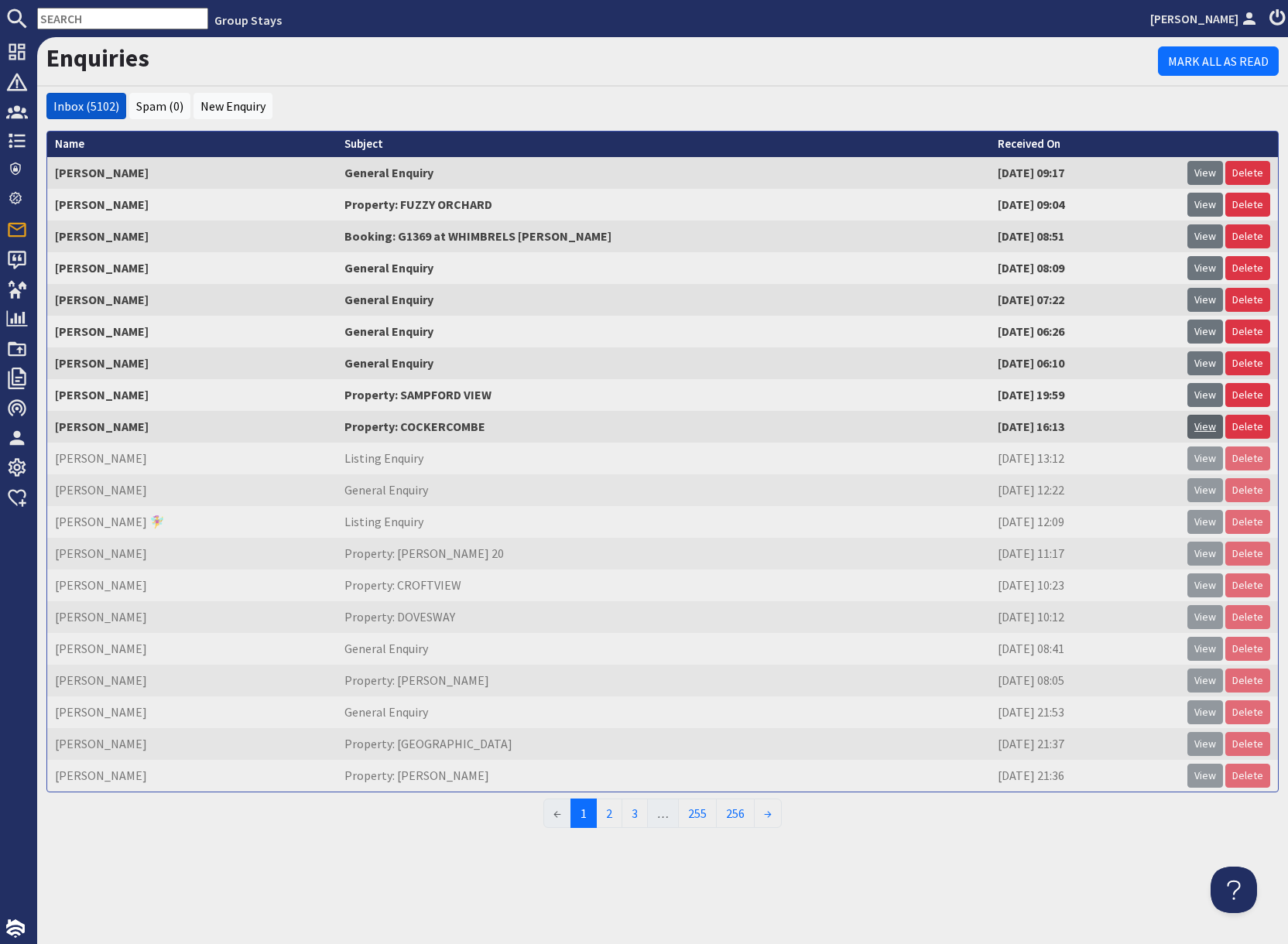
click at [1208, 423] on link "View" at bounding box center [1204, 427] width 35 height 24
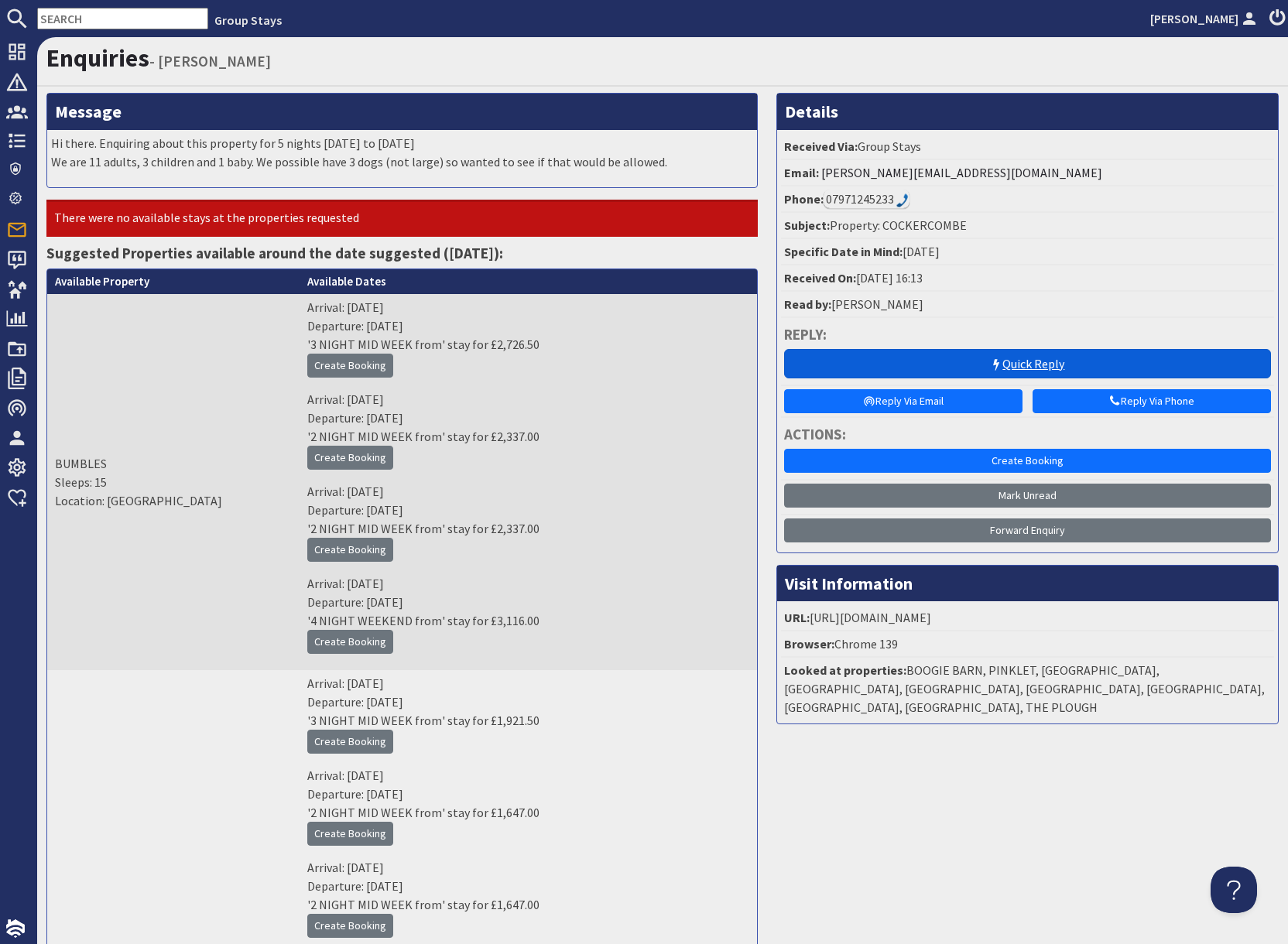
drag, startPoint x: 1067, startPoint y: 359, endPoint x: 1070, endPoint y: 371, distance: 12.4
click at [1067, 359] on link "Quick Reply" at bounding box center [1027, 364] width 487 height 30
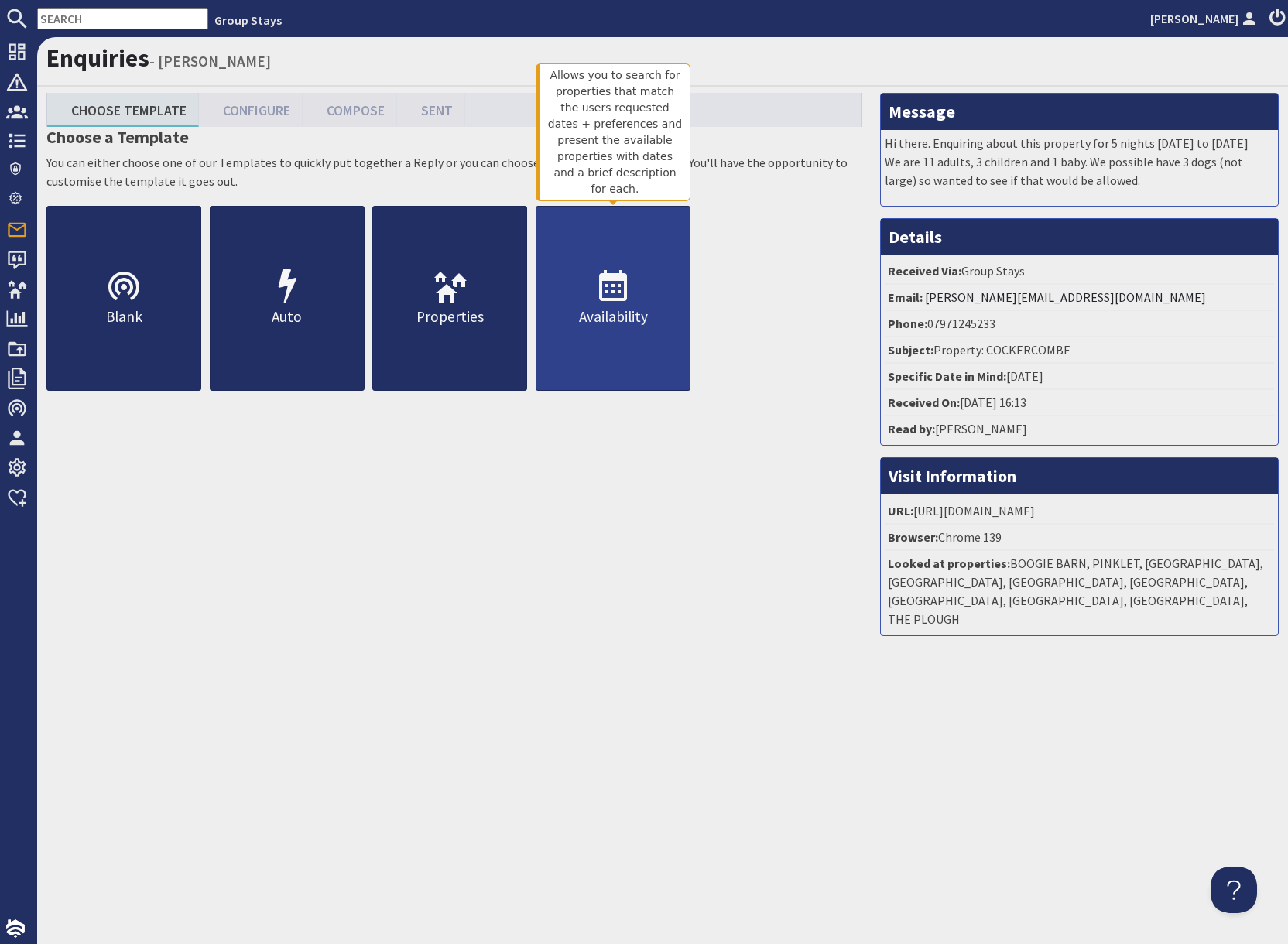
click at [630, 333] on link "Availability" at bounding box center [613, 298] width 155 height 185
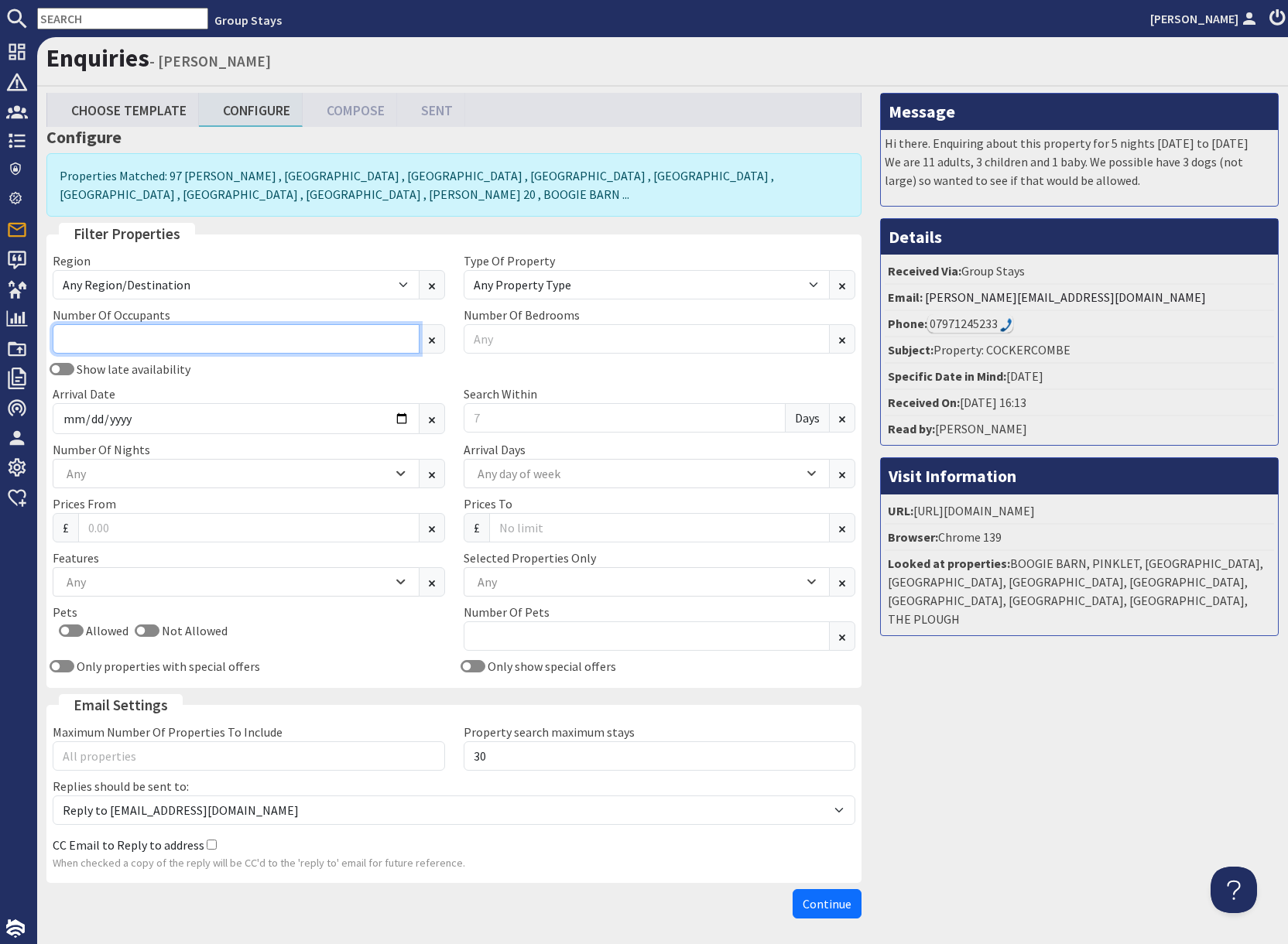
click at [139, 341] on input "Number Of Occupants" at bounding box center [236, 339] width 367 height 30
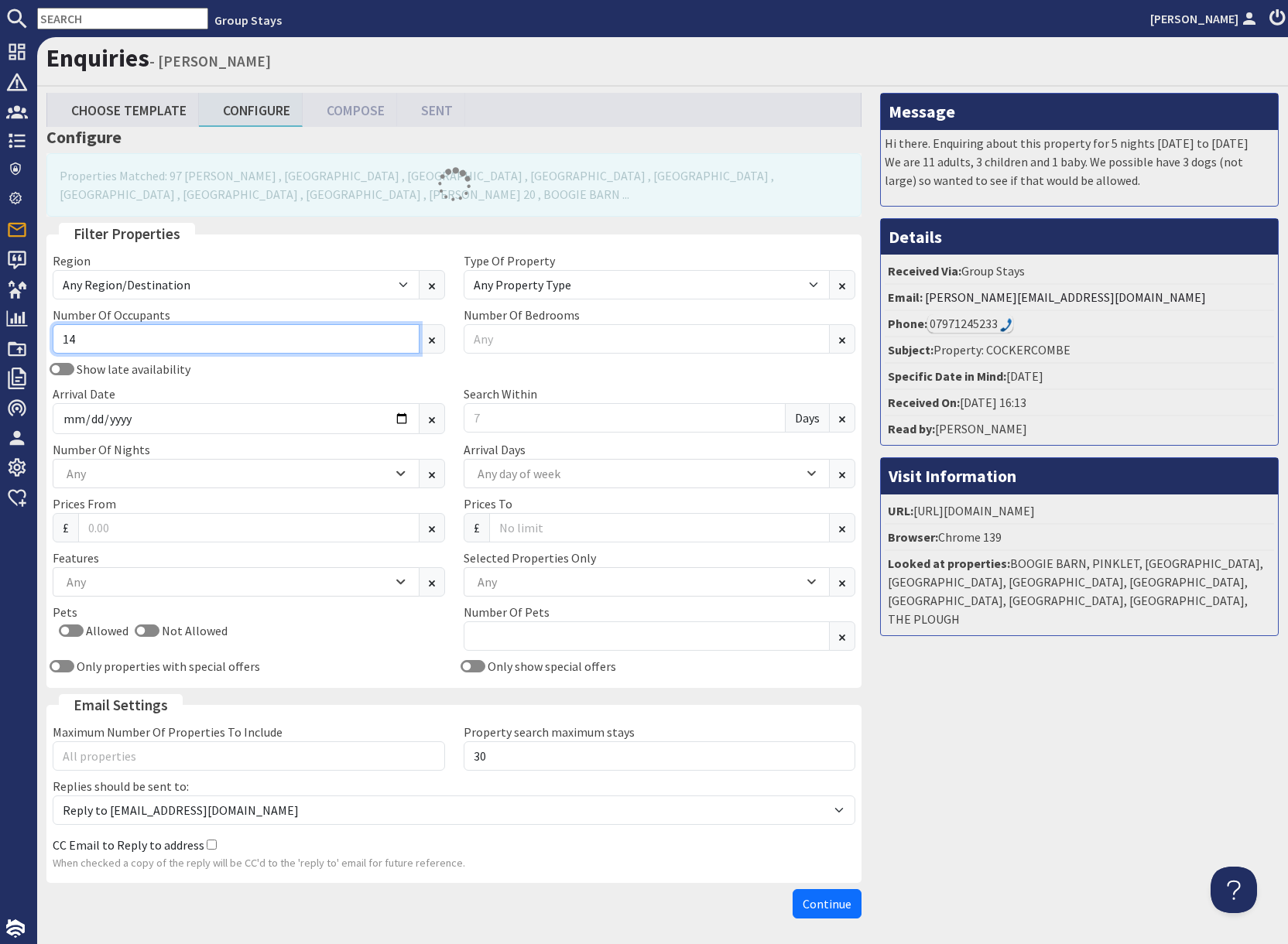
type input "14"
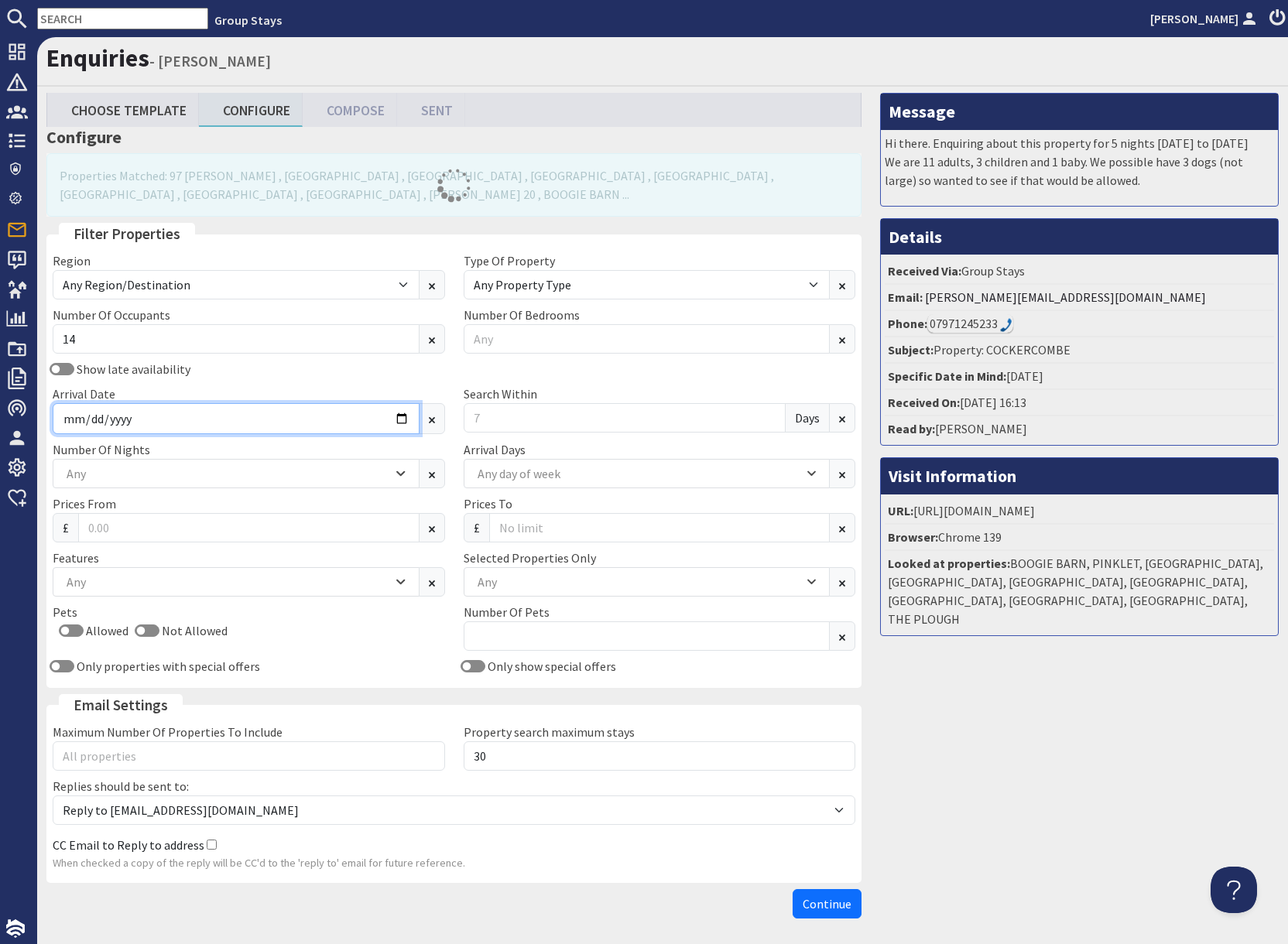
click at [404, 417] on input "Arrival Date" at bounding box center [236, 418] width 367 height 31
type input "[DATE]"
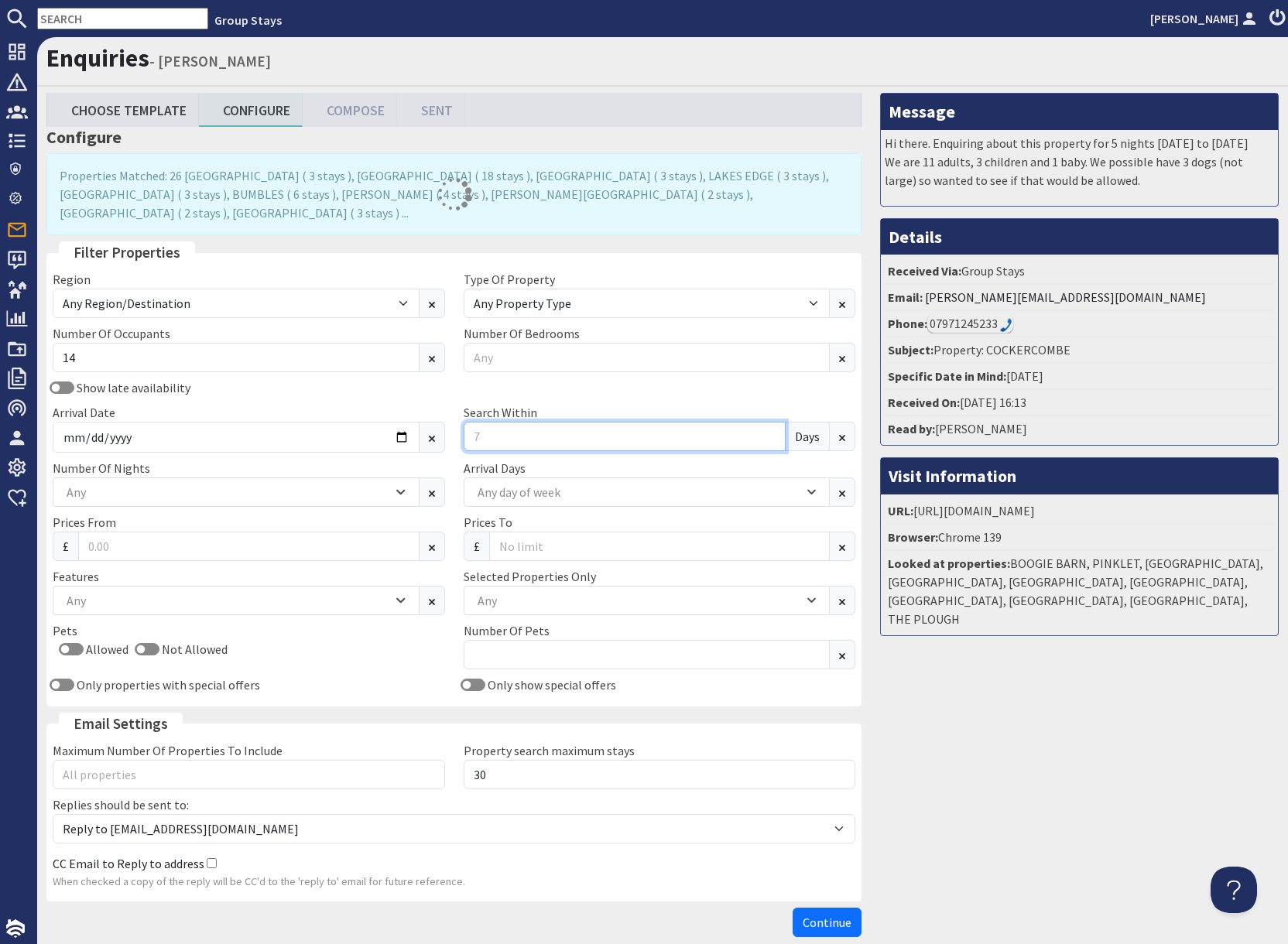
click at [502, 421] on input "Search Within" at bounding box center [625, 436] width 323 height 30
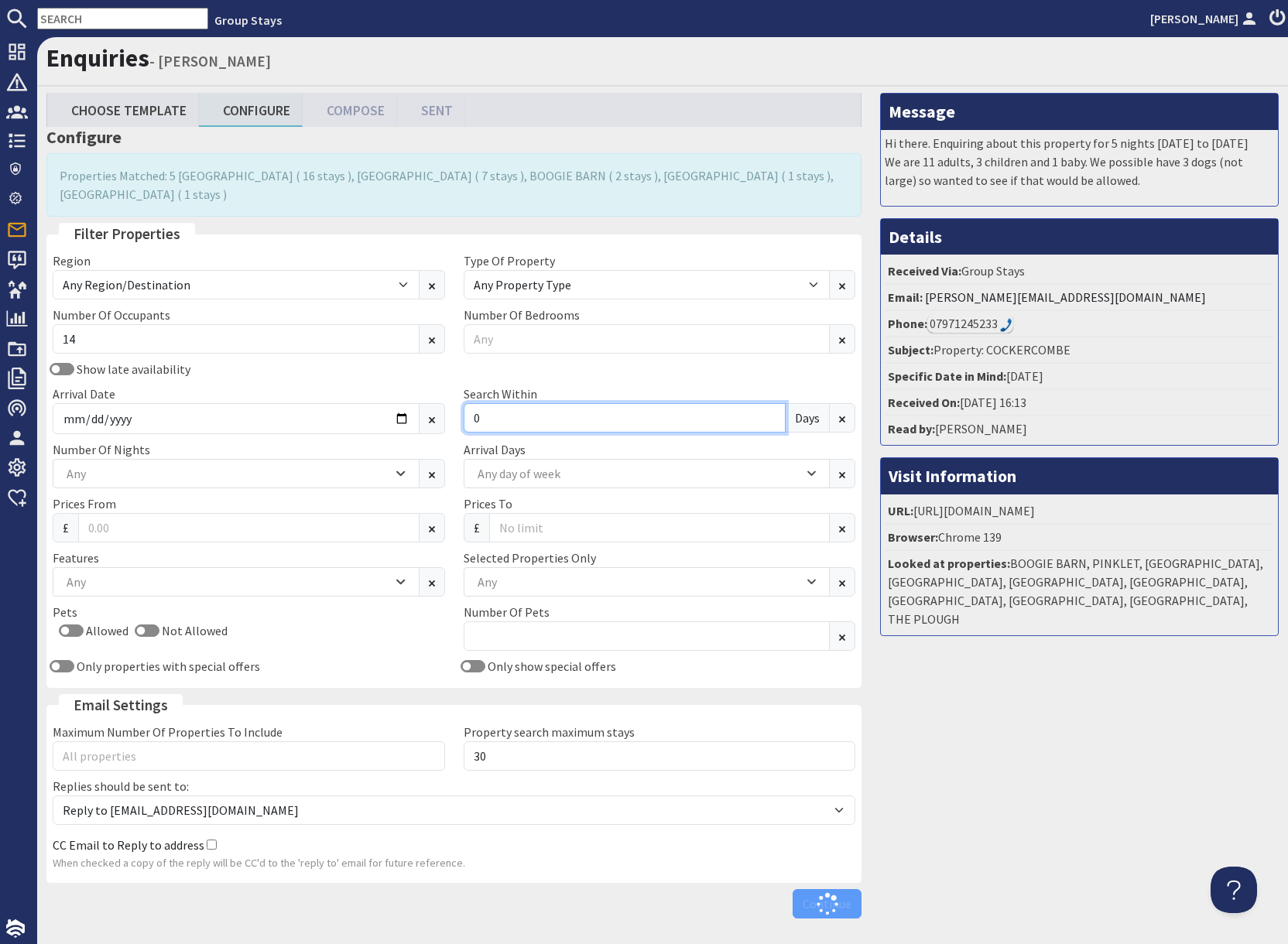
type input "0"
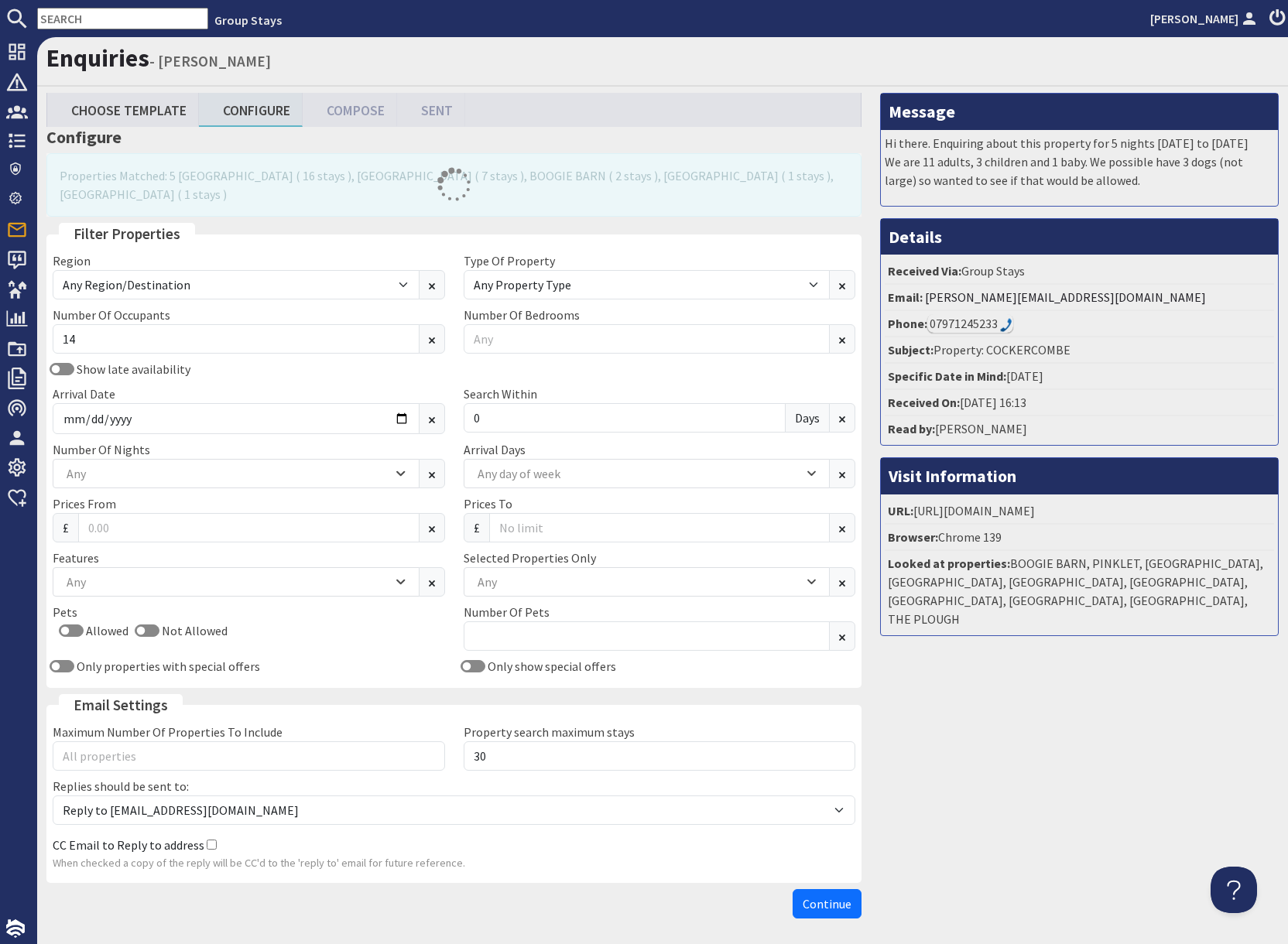
drag, startPoint x: 922, startPoint y: 692, endPoint x: 934, endPoint y: 707, distance: 19.2
click at [922, 692] on div "Message Hi there. Enquiring about this property for 5 nights [DATE] to [DATE] W…" at bounding box center [1078, 509] width 417 height 832
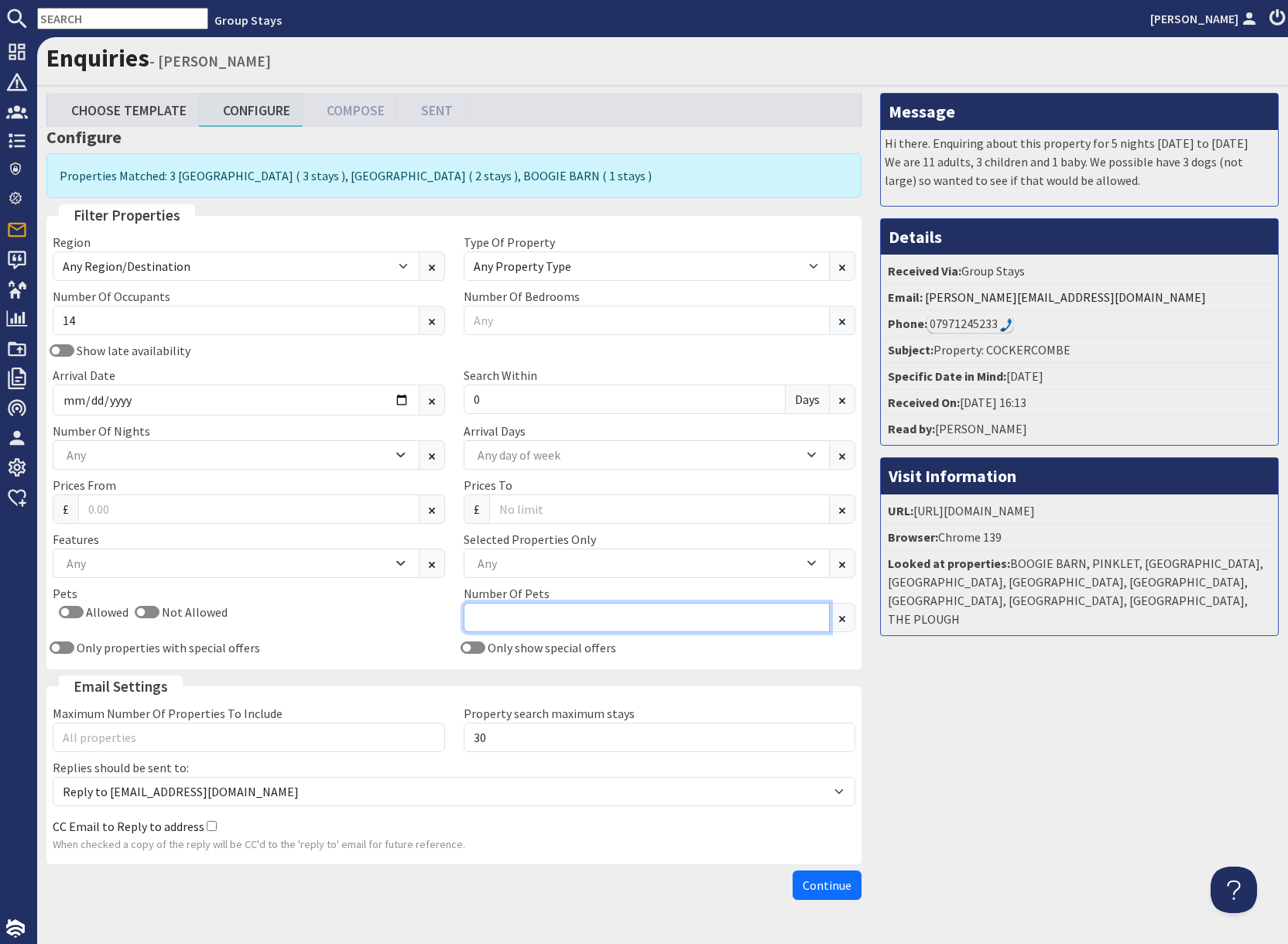
click at [531, 620] on input "Number Of Pets" at bounding box center [646, 617] width 367 height 30
type input "3"
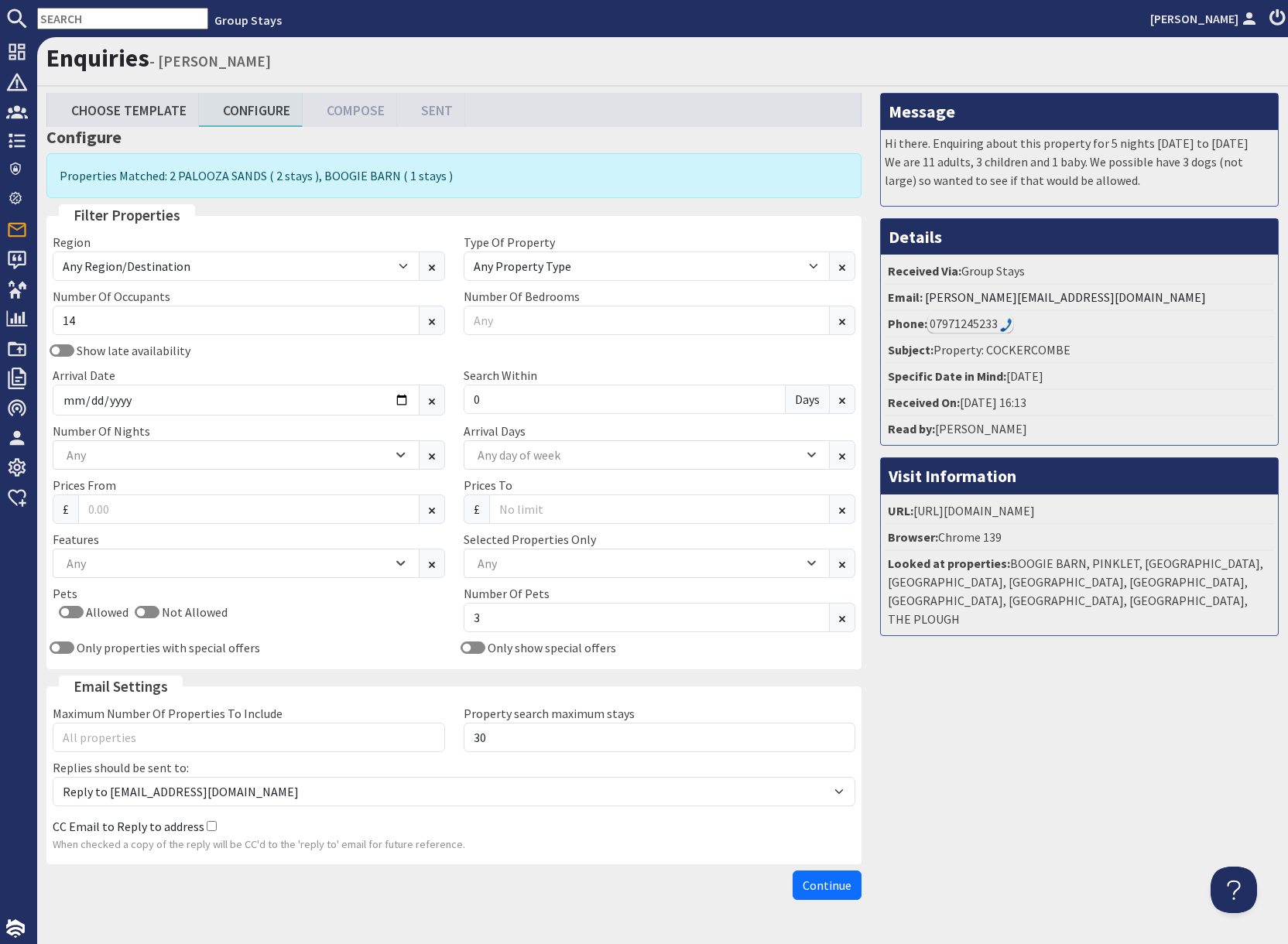
click at [1007, 766] on div "Message Hi there. Enquiring about this property for 5 nights [DATE] to [DATE] W…" at bounding box center [1078, 500] width 417 height 814
click at [529, 613] on input "3" at bounding box center [646, 617] width 367 height 30
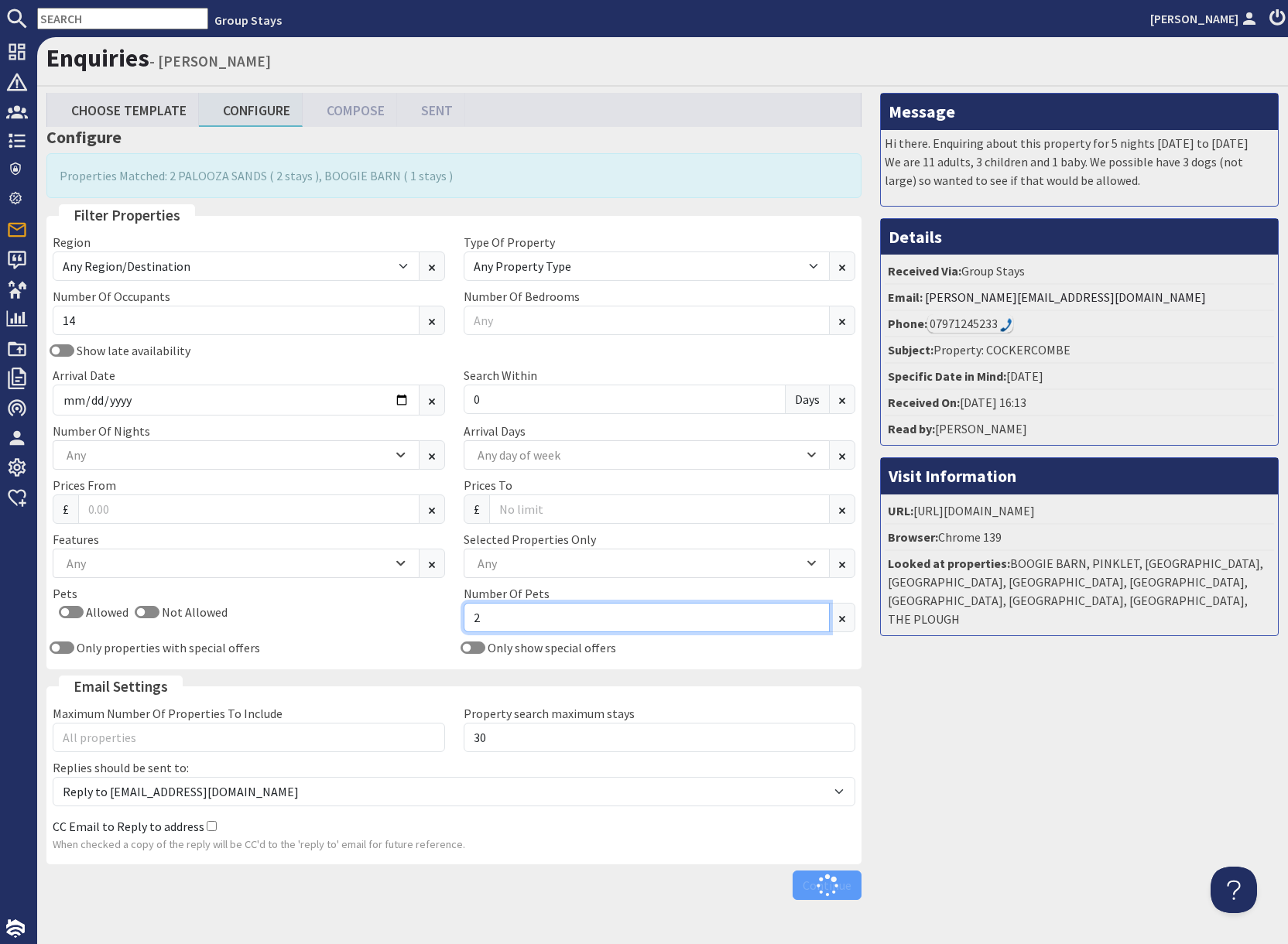
type input "2"
click at [1082, 743] on div "Message Hi there. Enquiring about this property for 5 nights [DATE] to [DATE] W…" at bounding box center [1078, 500] width 417 height 814
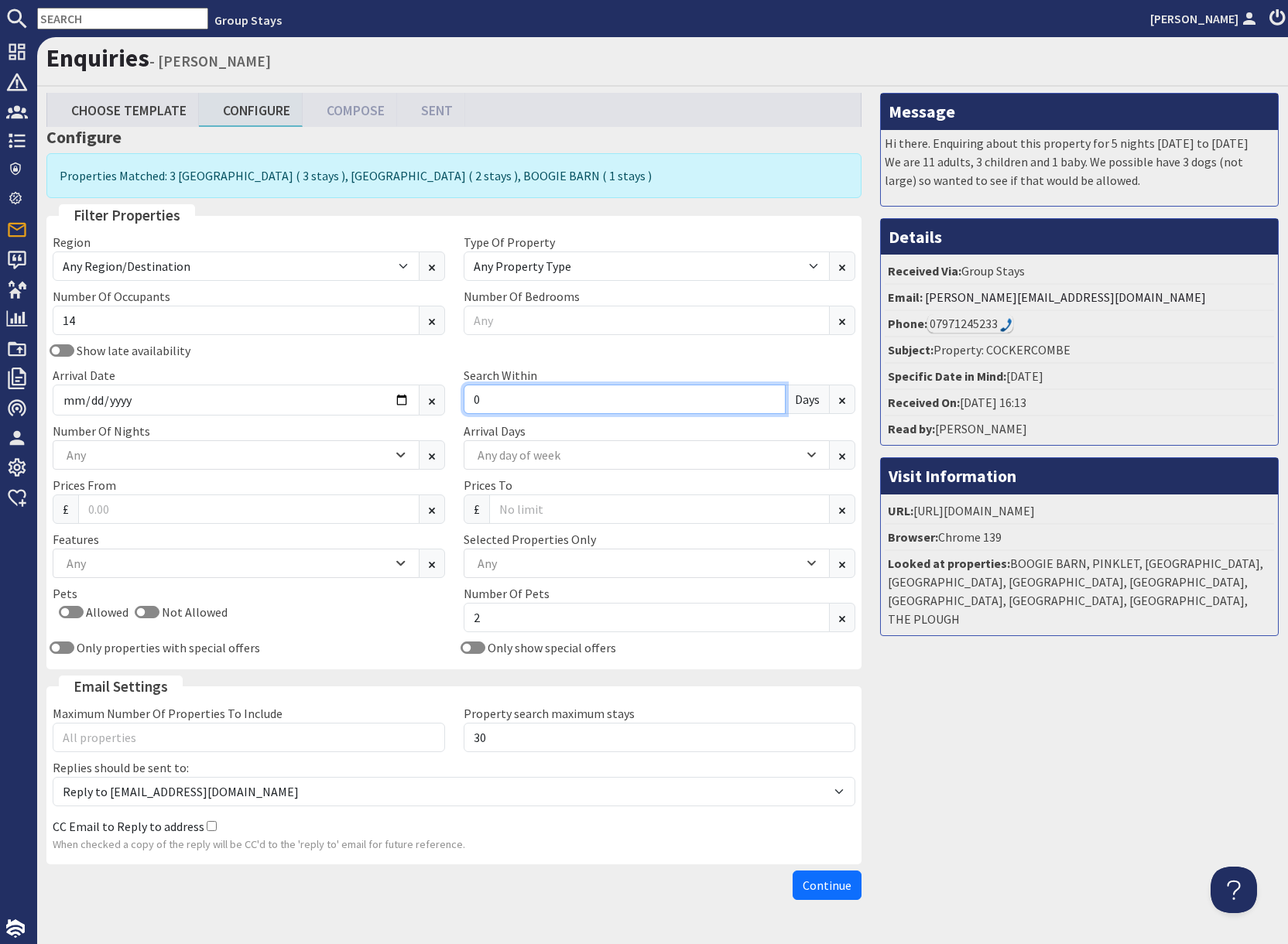
drag, startPoint x: 491, startPoint y: 401, endPoint x: 502, endPoint y: 401, distance: 11.0
click at [495, 401] on input "0" at bounding box center [625, 399] width 323 height 30
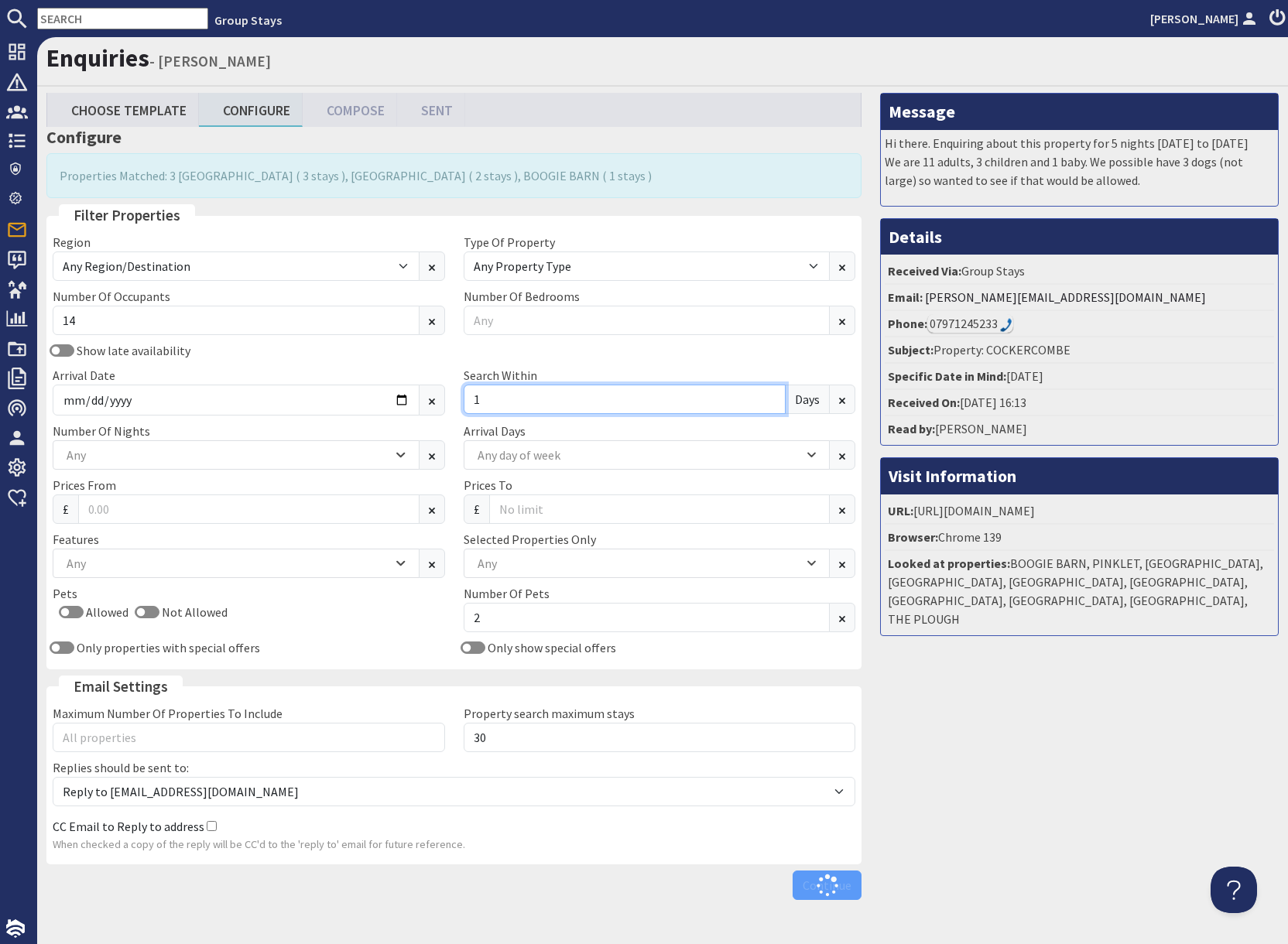
type input "1"
click at [1021, 789] on div "Message Hi there. Enquiring about this property for 5 nights [DATE] to [DATE] W…" at bounding box center [1078, 500] width 417 height 814
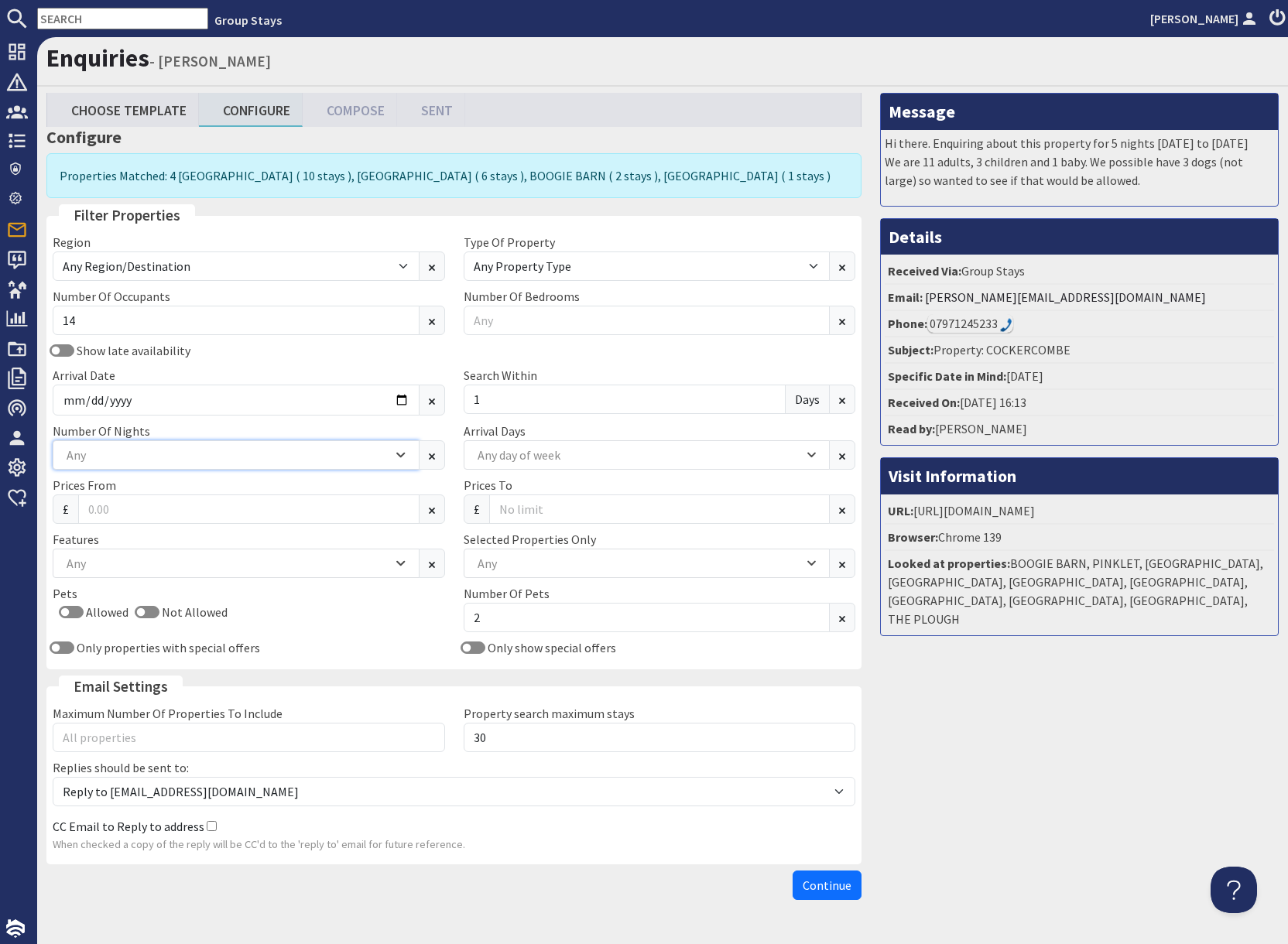
click at [131, 452] on div "Any" at bounding box center [227, 454] width 330 height 17
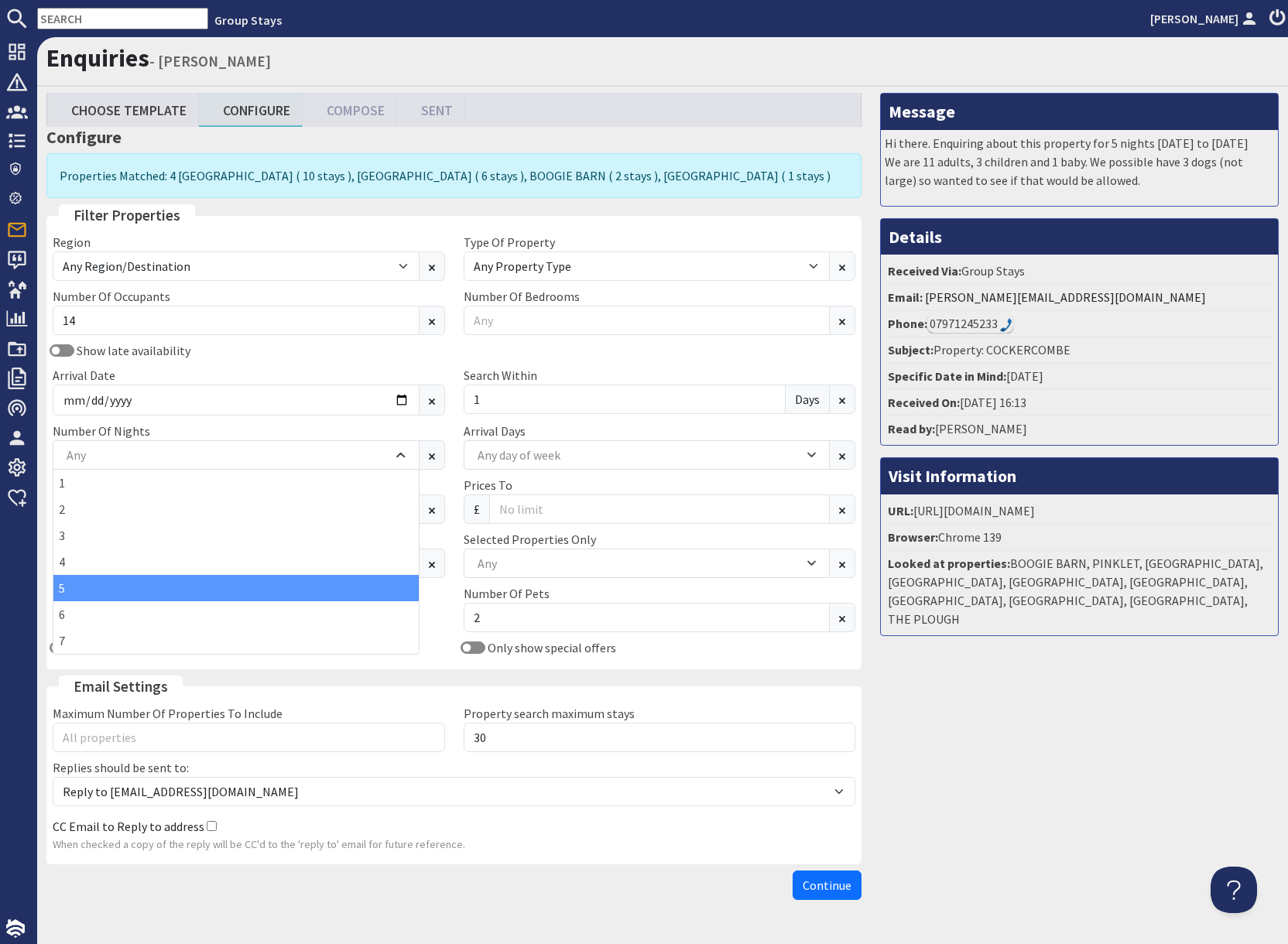
click at [88, 589] on div "5" at bounding box center [236, 588] width 365 height 26
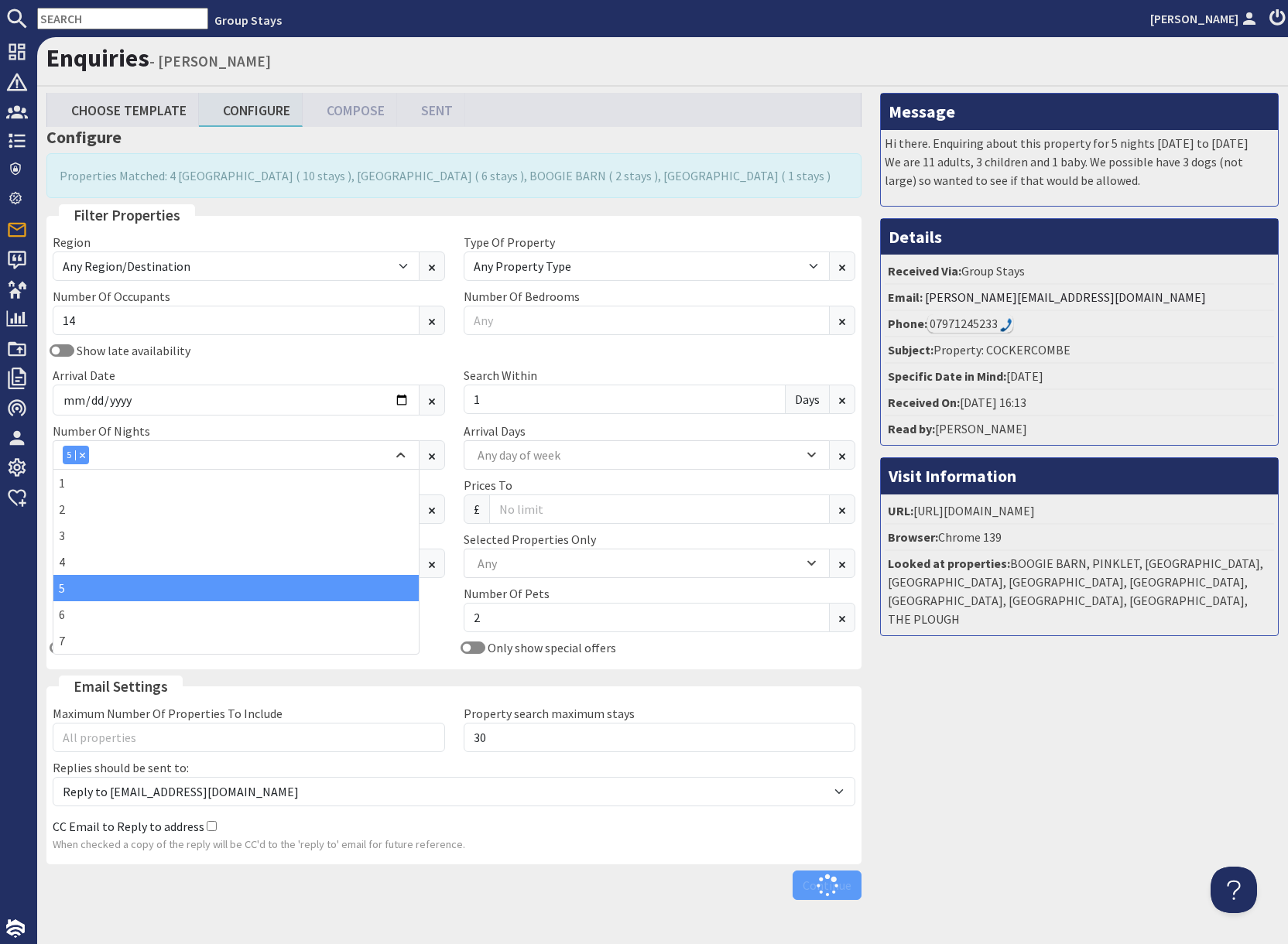
click at [1001, 714] on div "Message Hi there. Enquiring about this property for 5 nights [DATE] to [DATE] W…" at bounding box center [1078, 500] width 417 height 814
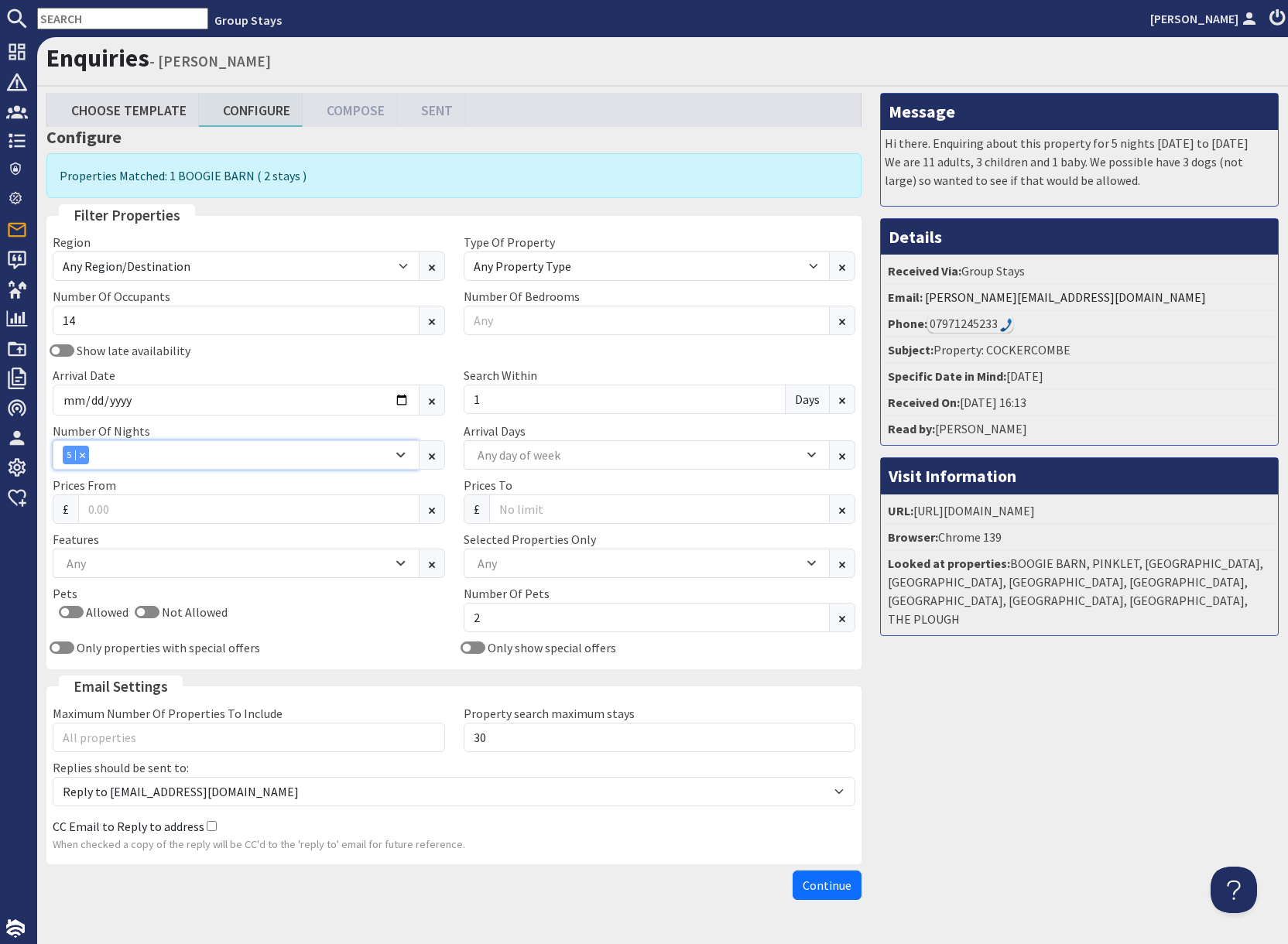
click at [108, 454] on div "5" at bounding box center [227, 454] width 330 height 18
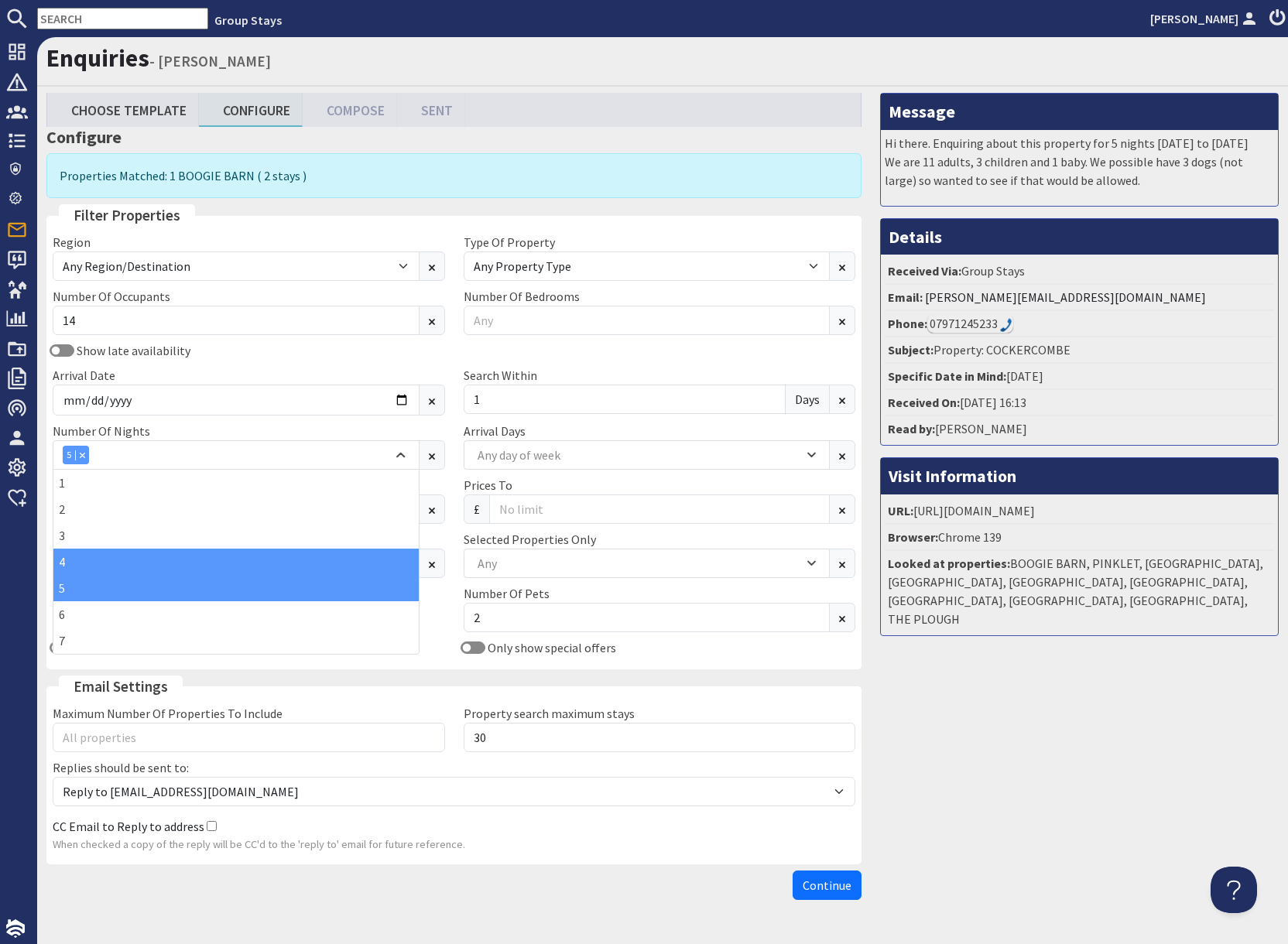
click at [100, 562] on div "4" at bounding box center [236, 561] width 365 height 26
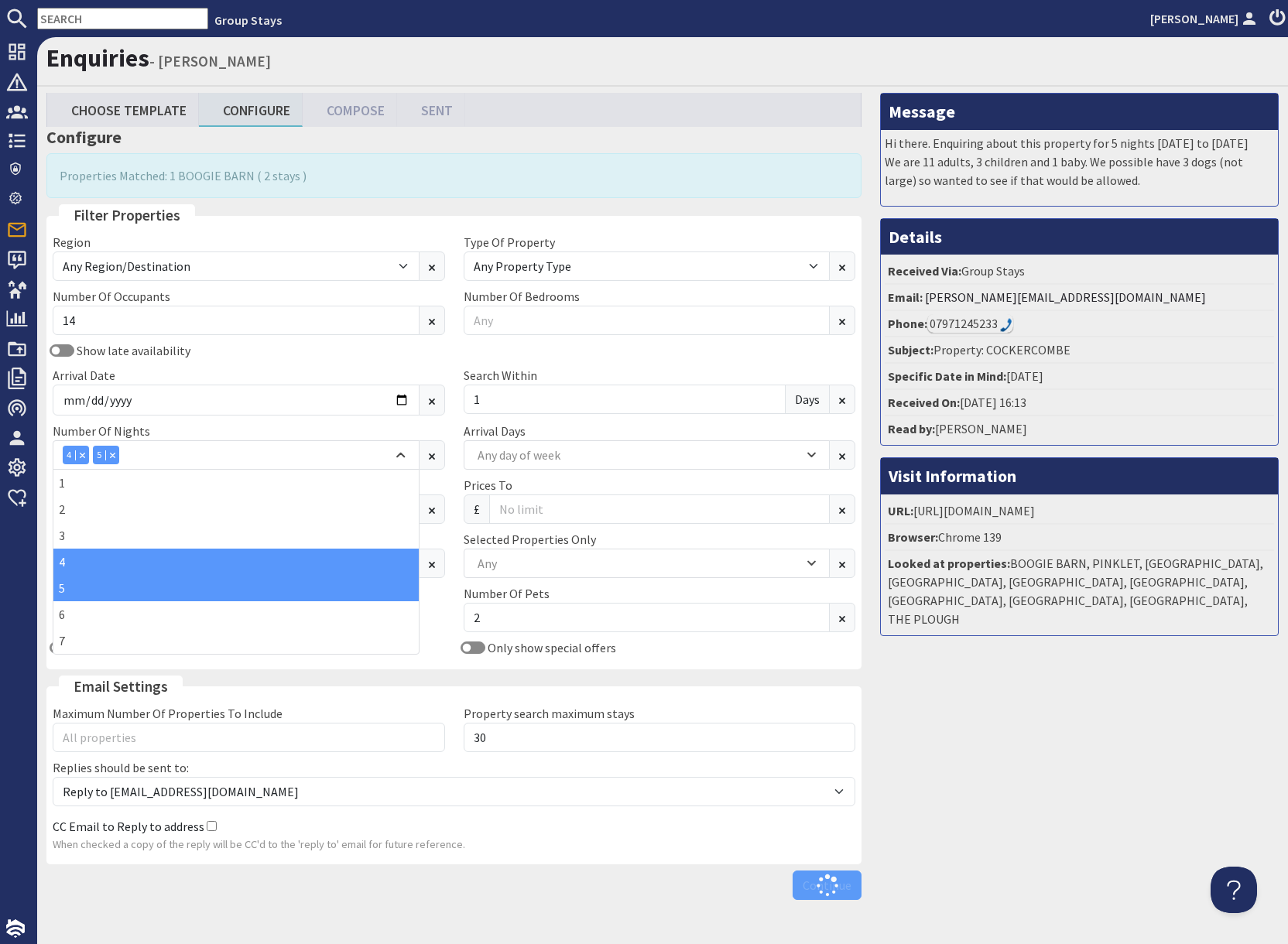
click at [1114, 802] on div "Message Hi there. Enquiring about this property for 5 nights [DATE] to [DATE] W…" at bounding box center [1078, 500] width 417 height 814
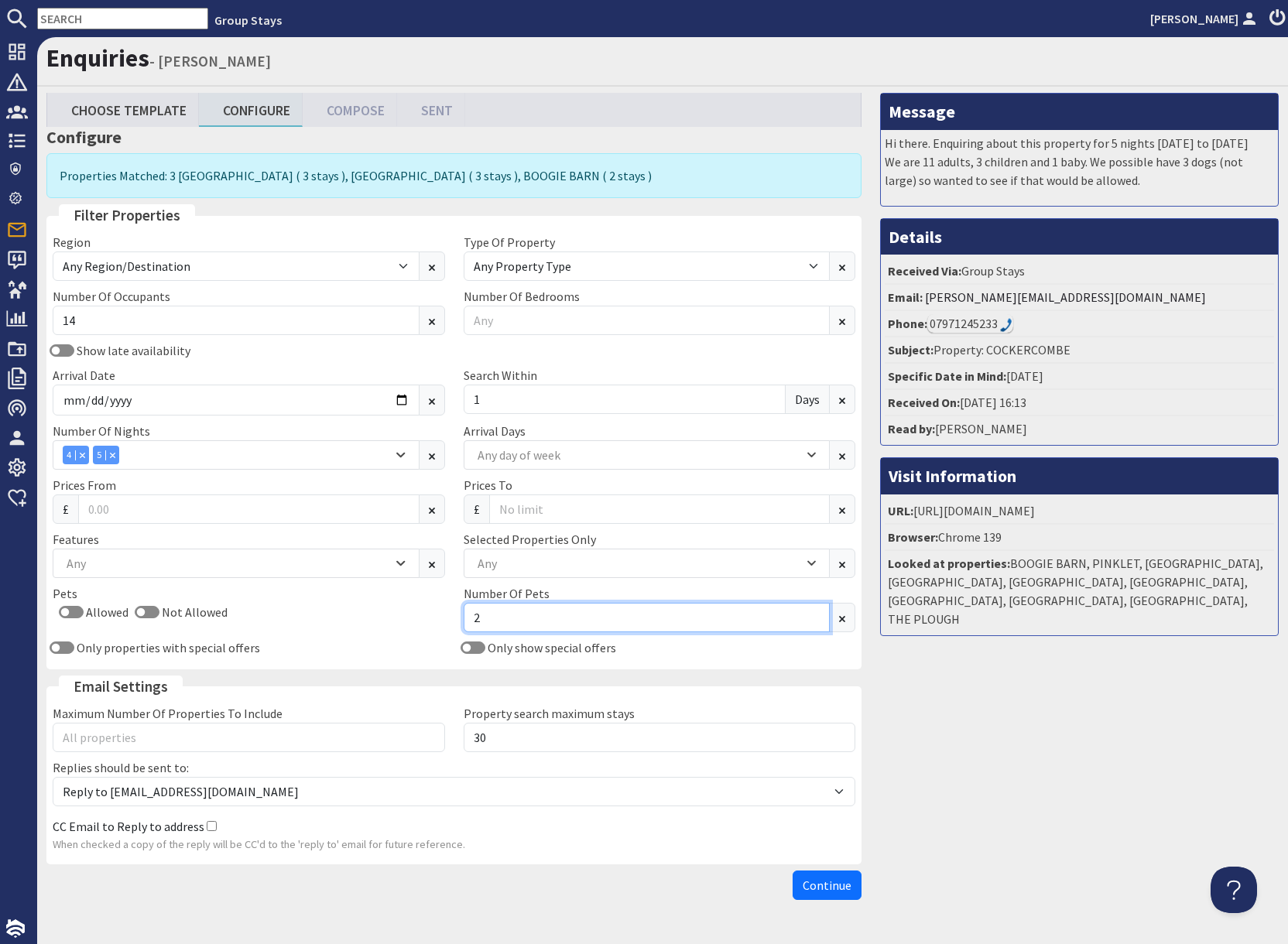
click at [543, 616] on input "2" at bounding box center [646, 617] width 367 height 30
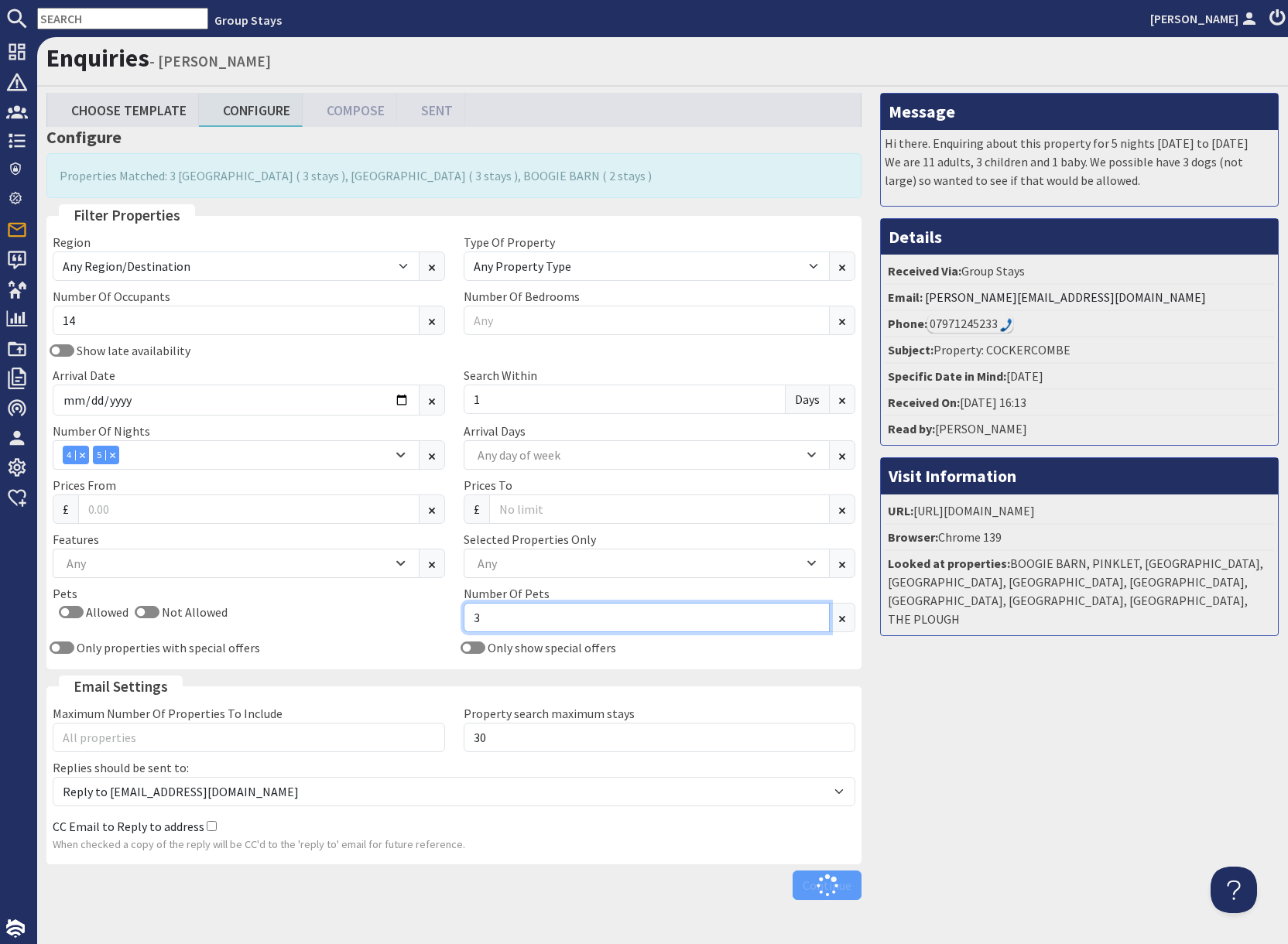
type input "3"
click at [1015, 804] on div "Message Hi there. Enquiring about this property for 5 nights [DATE] to [DATE] W…" at bounding box center [1078, 500] width 417 height 814
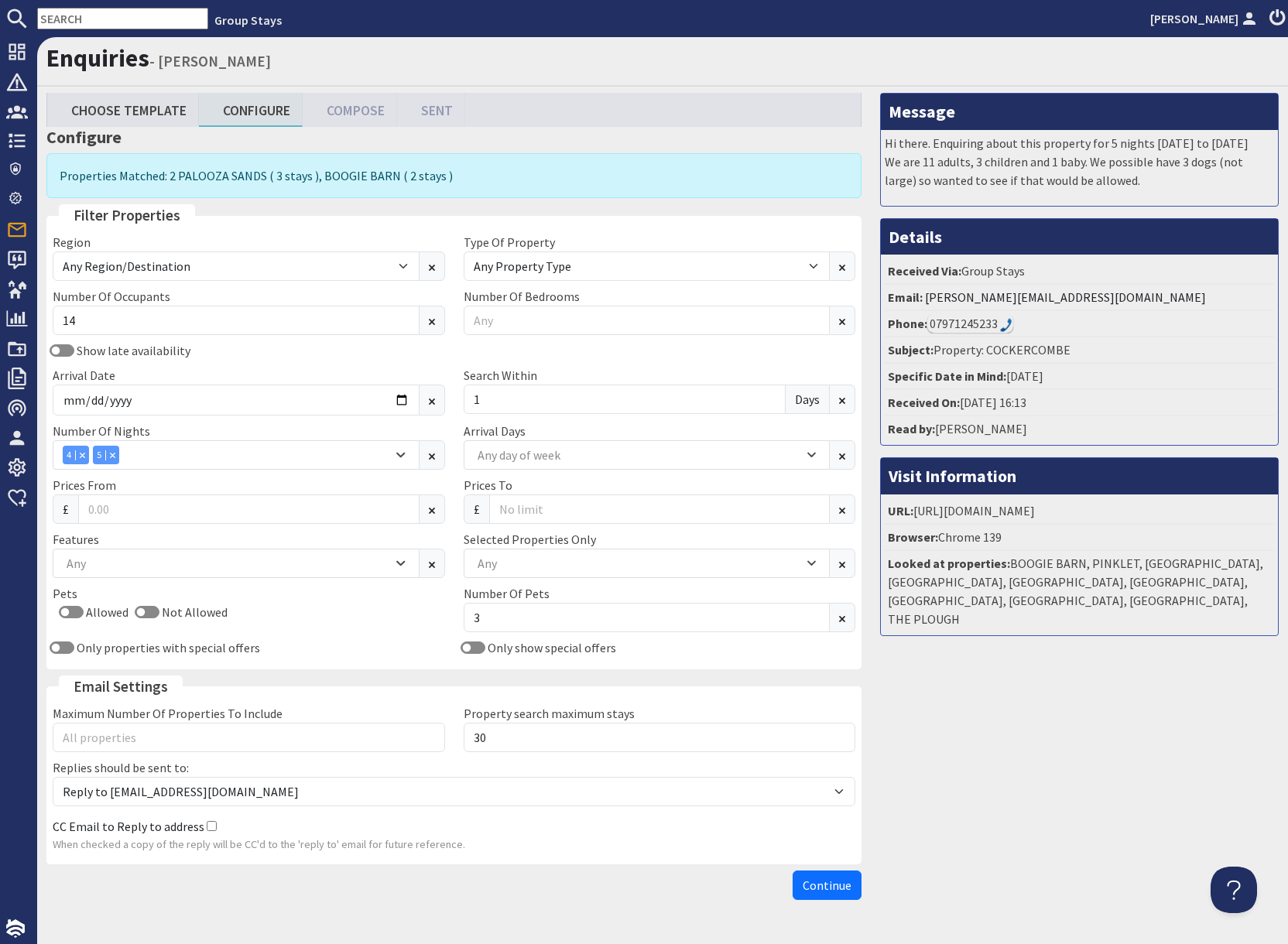
scroll to position [41, 0]
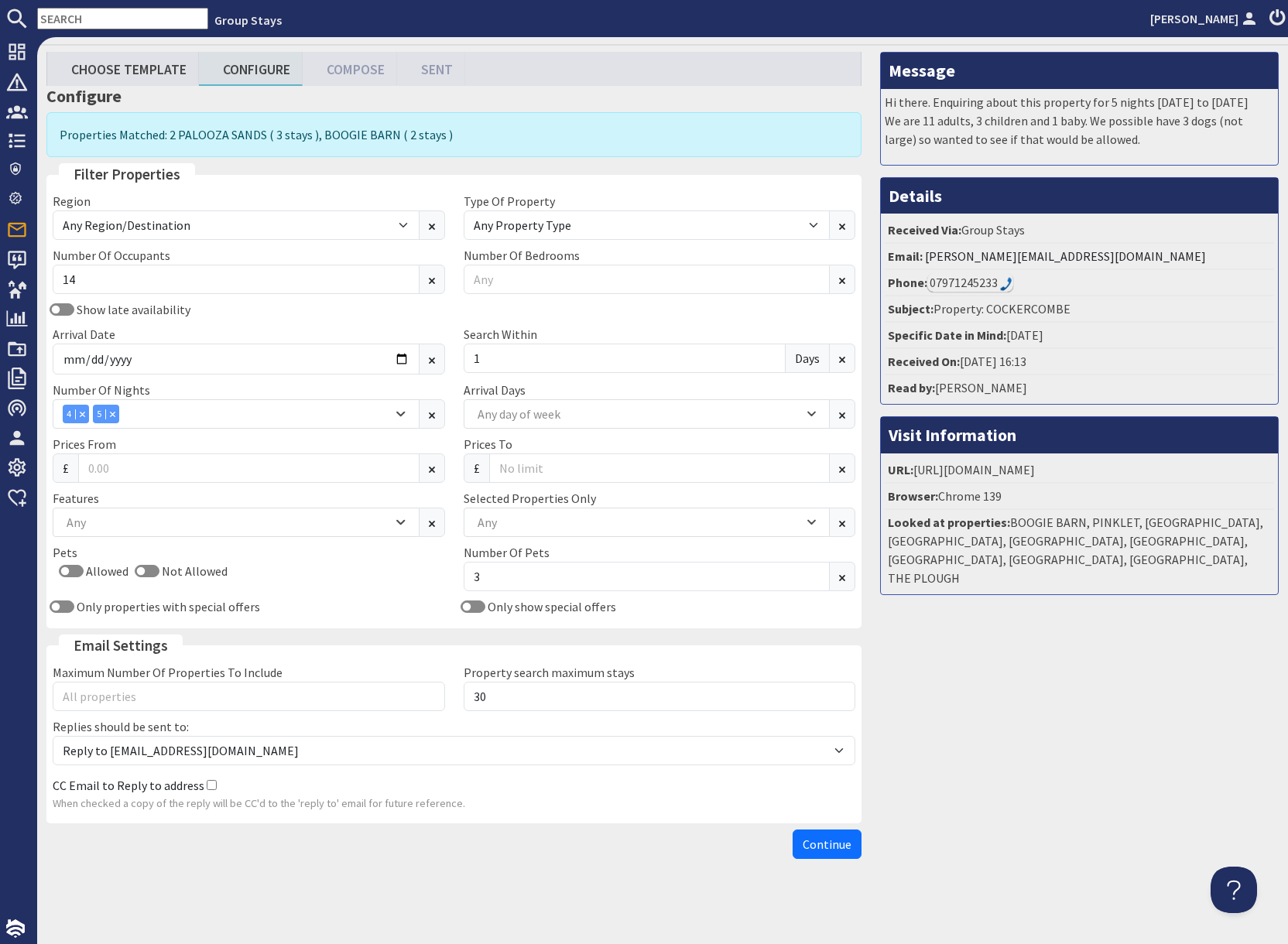
drag, startPoint x: 1021, startPoint y: 829, endPoint x: 974, endPoint y: 834, distance: 47.3
click at [1015, 829] on div "Message Hi there. Enquiring about this property for 5 nights [DATE] to [DATE] W…" at bounding box center [1078, 459] width 417 height 814
click at [832, 842] on span "Continue" at bounding box center [826, 844] width 49 height 15
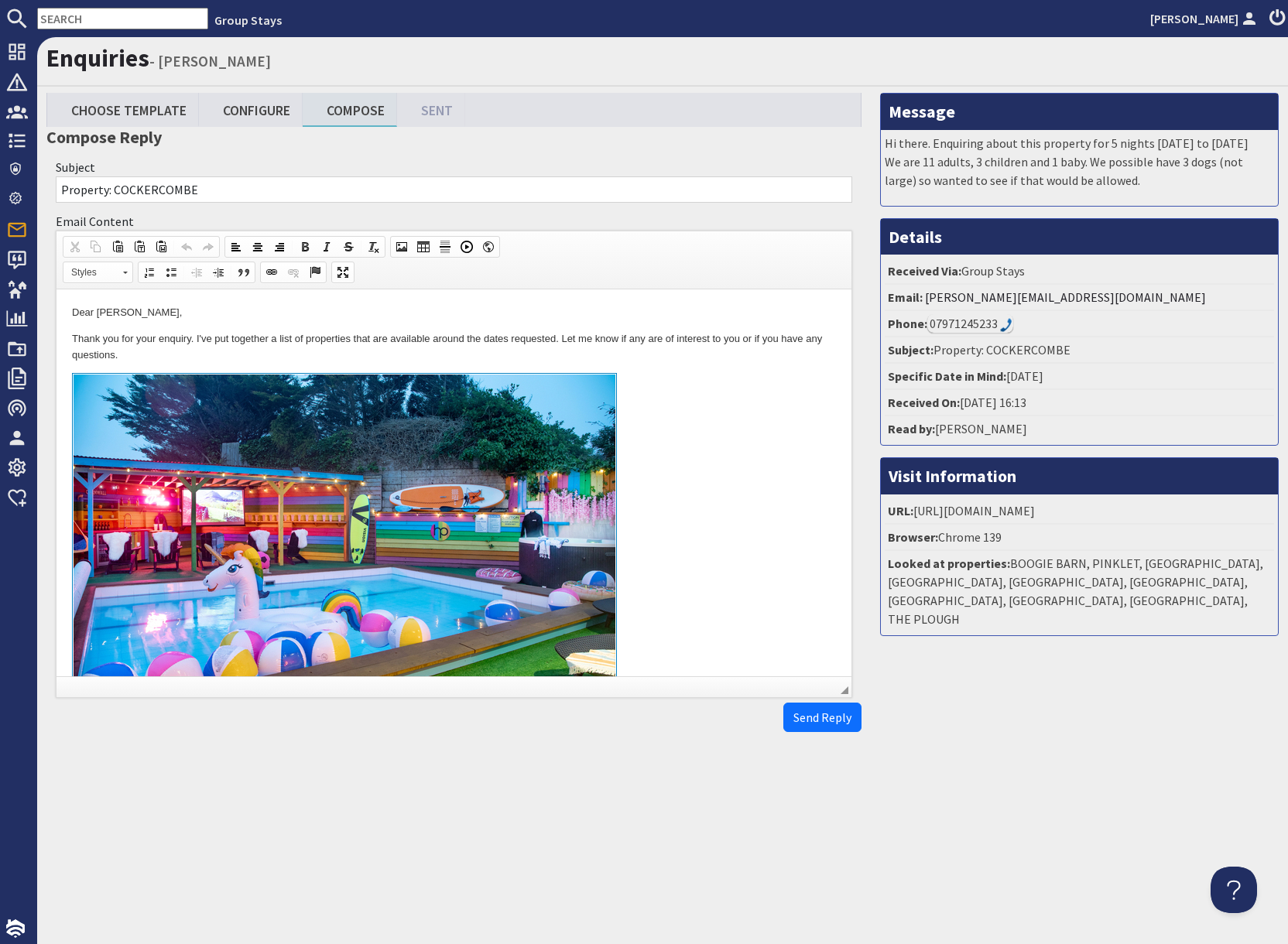
drag, startPoint x: 732, startPoint y: 514, endPoint x: 703, endPoint y: 572, distance: 64.8
click at [731, 515] on link "To enrich screen reader interactions, please activate Accessibility in Grammarl…" at bounding box center [454, 551] width 764 height 356
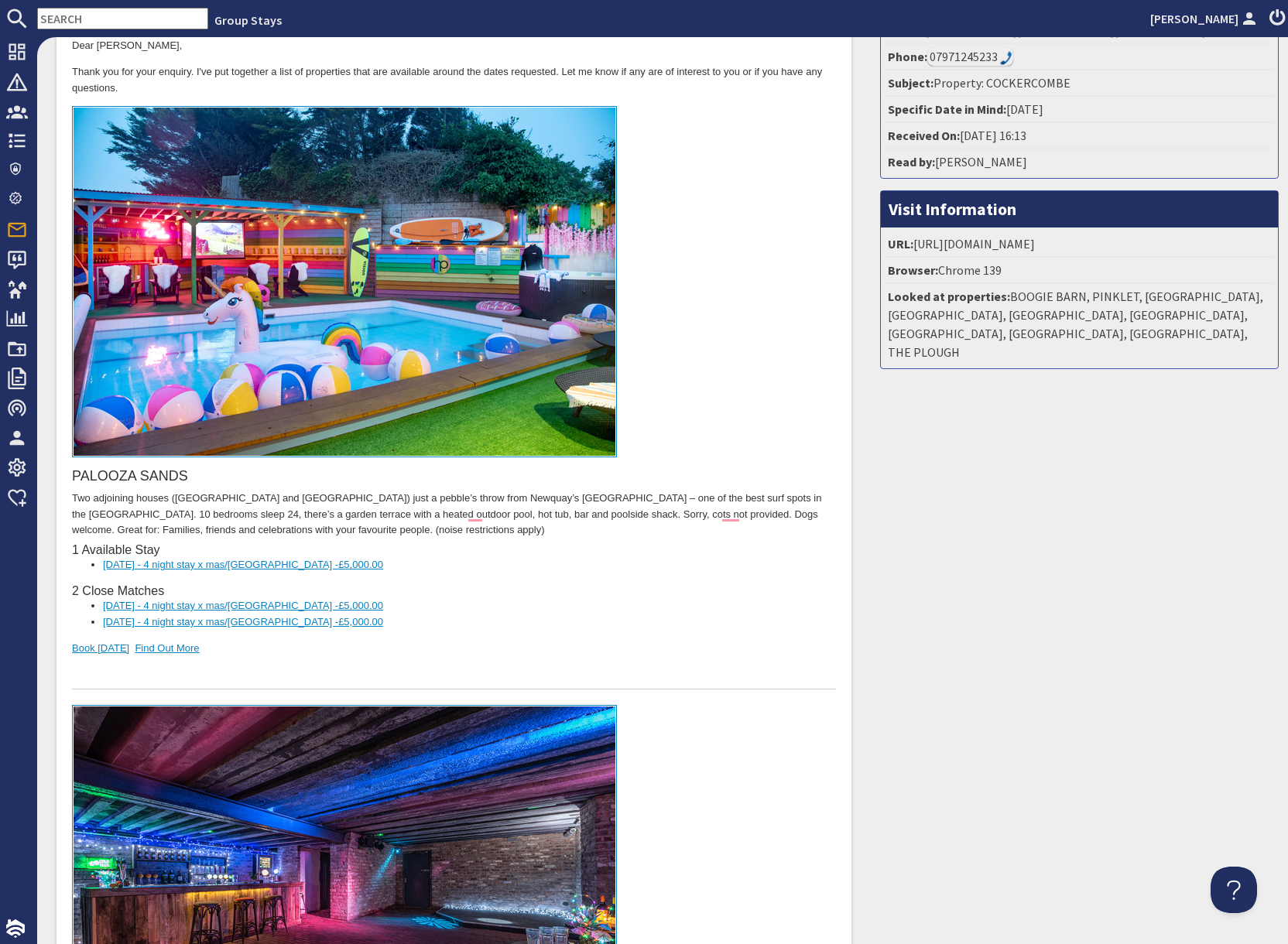
scroll to position [800, 0]
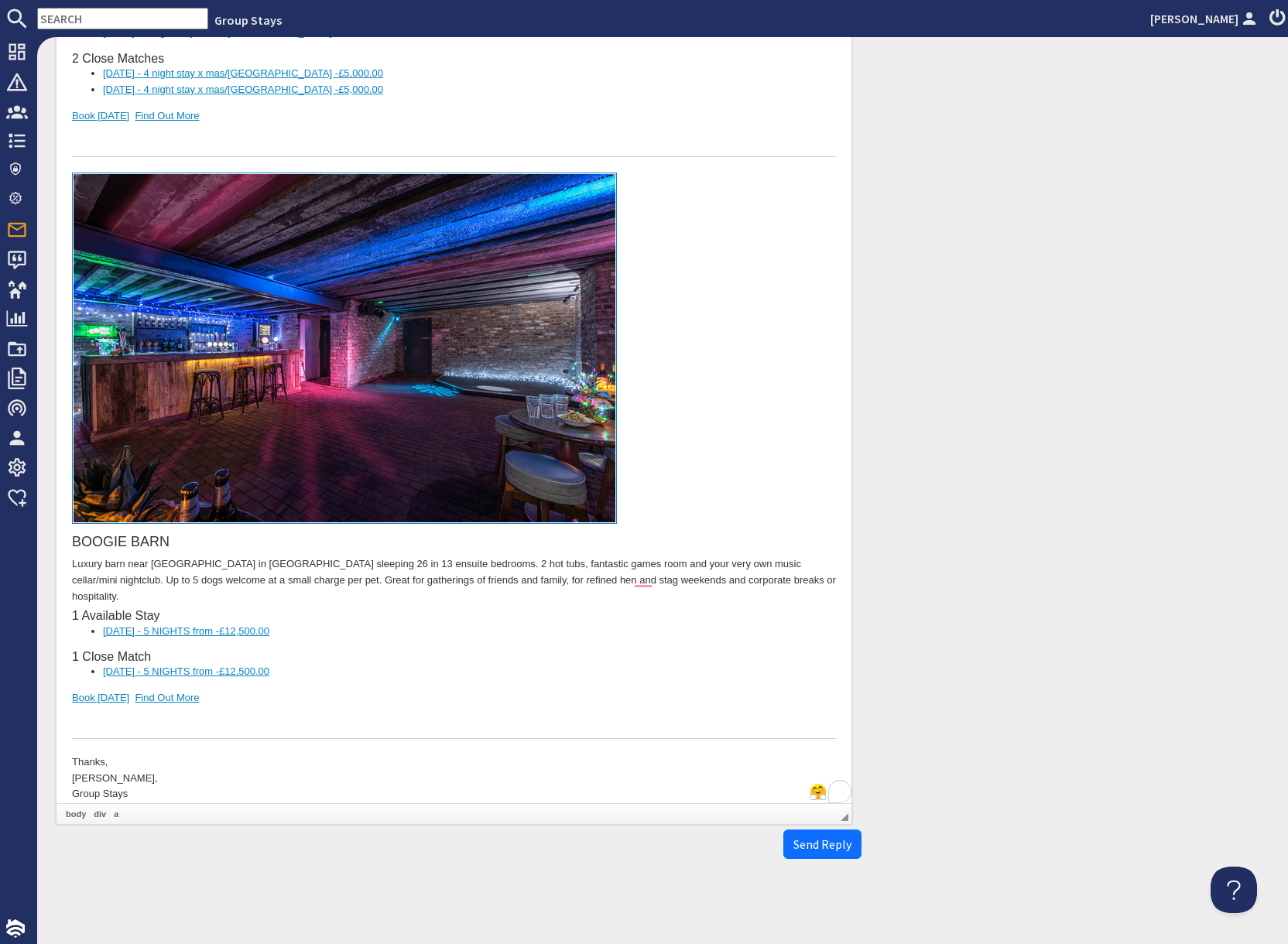
drag, startPoint x: 269, startPoint y: 685, endPoint x: 245, endPoint y: 694, distance: 25.6
click at [264, 687] on div "BOOGIE BARN Luxury barn near [GEOGRAPHIC_DATA] in [GEOGRAPHIC_DATA] sleeping 26…" at bounding box center [454, 456] width 764 height 566
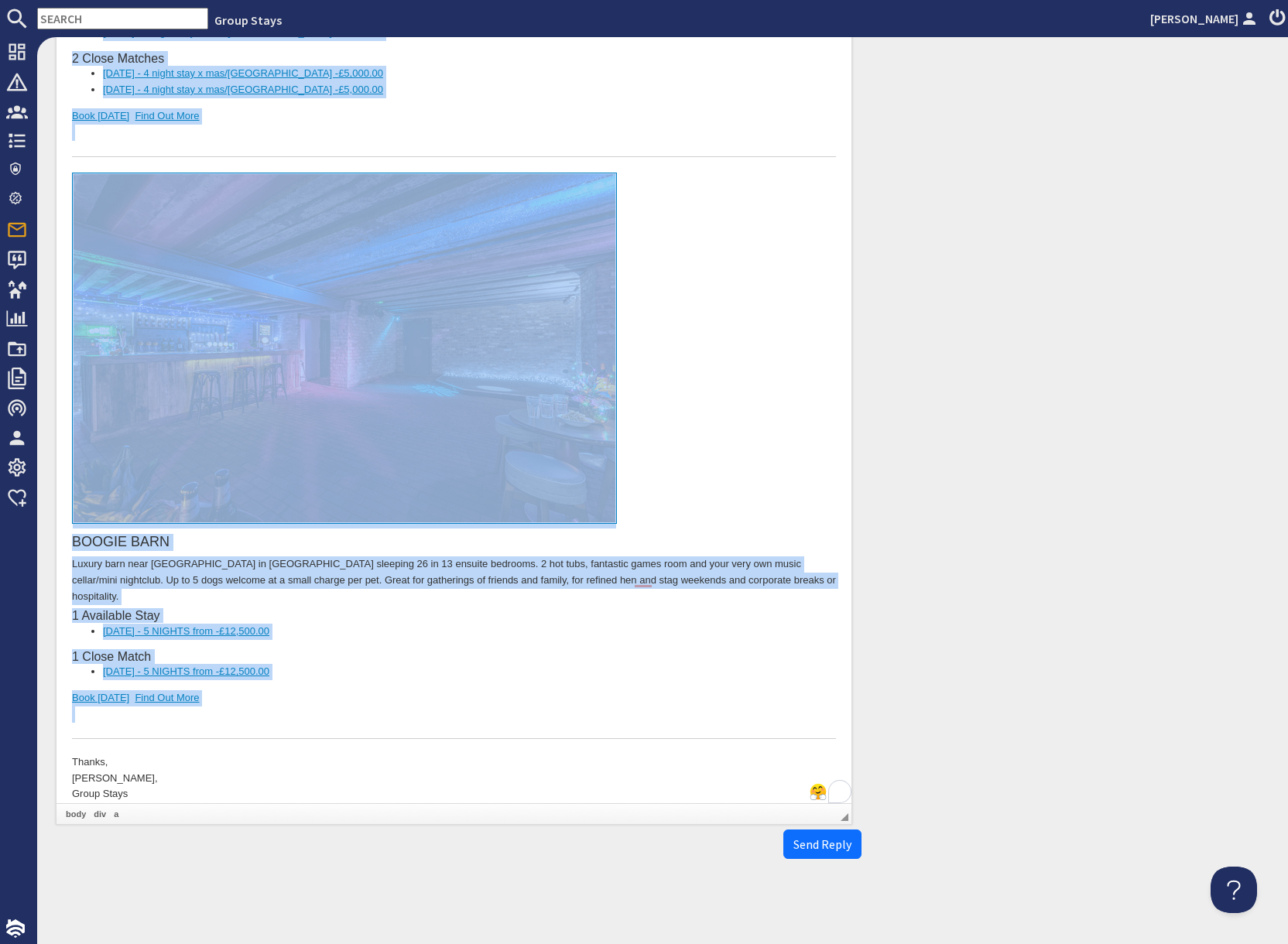
scroll to position [0, 0]
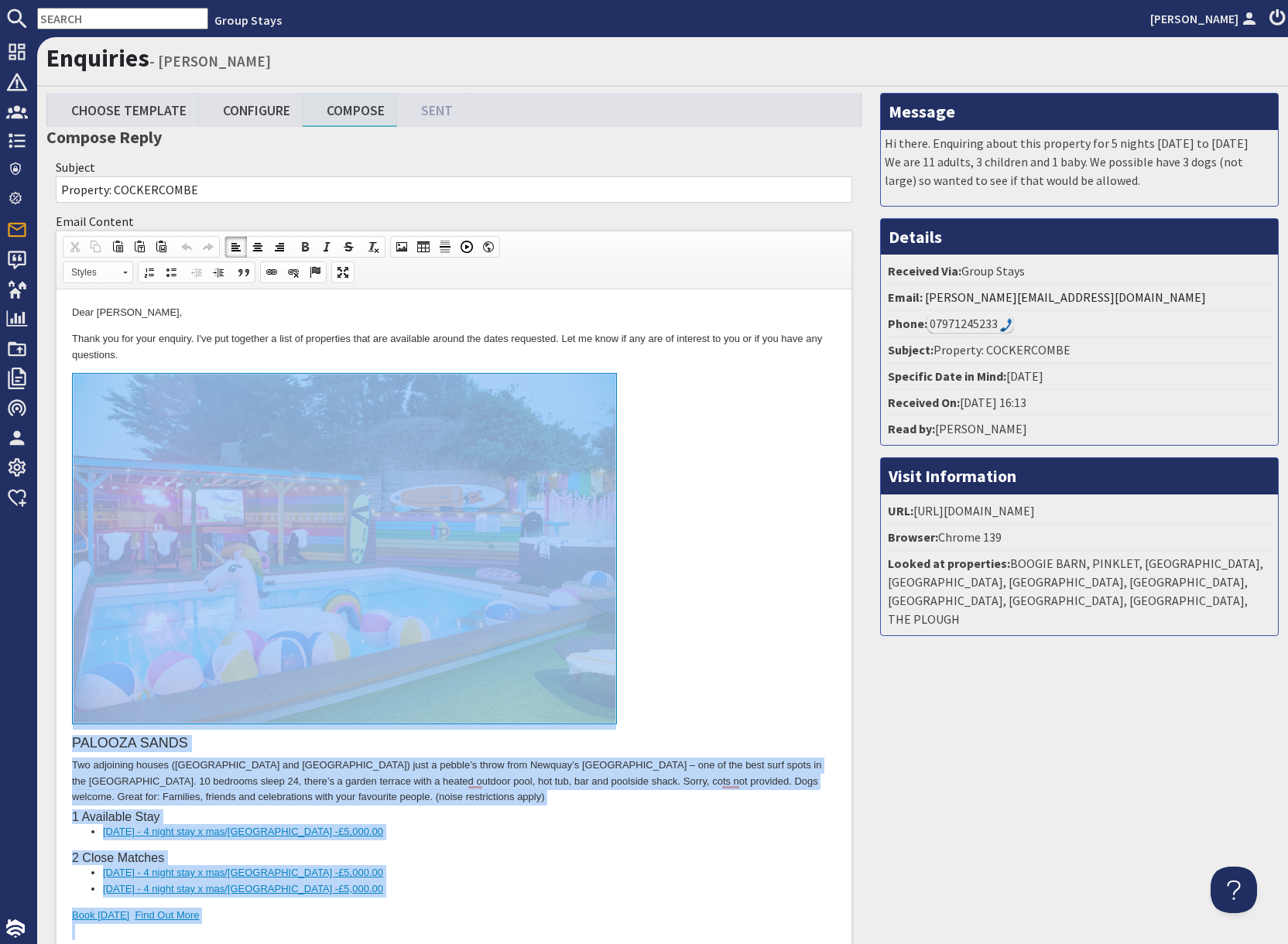
drag, startPoint x: 230, startPoint y: 1497, endPoint x: 286, endPoint y: 485, distance: 1013.5
click at [286, 485] on body "Dear [PERSON_NAME], Thank you for your enquiry. I've put together a list of pro…" at bounding box center [454, 953] width 764 height 1296
copy body "LOREMIP DOLOR Sit ametconse adipis (Elit Sedd eiu Temp Inci) utla e dolore’m al…"
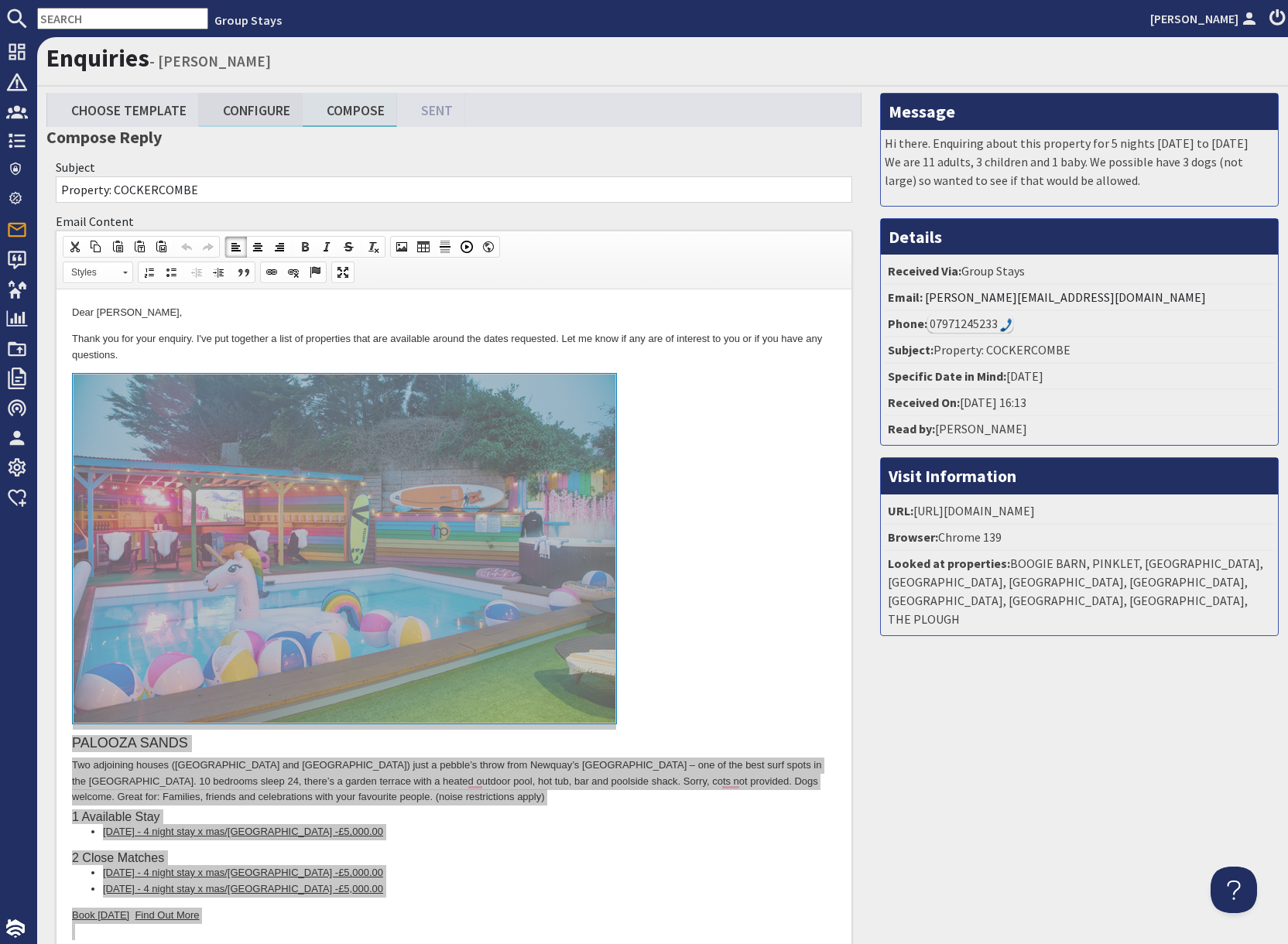
click at [252, 112] on link "Configure" at bounding box center [251, 109] width 104 height 33
type textarea "<p>Dear [PERSON_NAME],</p> <p>Thank you for your enquiry. I&#39;ve put together…"
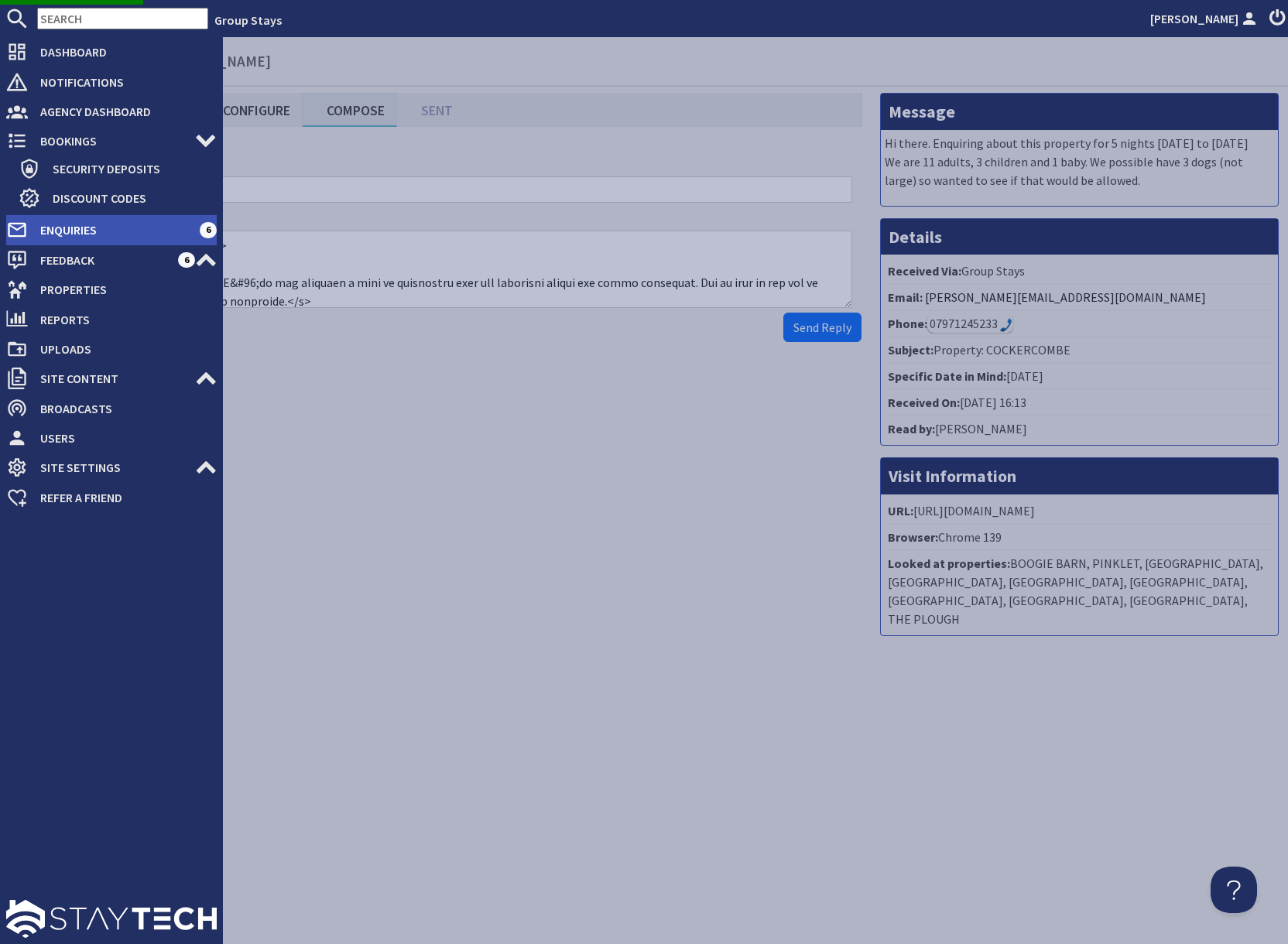
click at [52, 233] on span "Enquiries" at bounding box center [114, 230] width 172 height 25
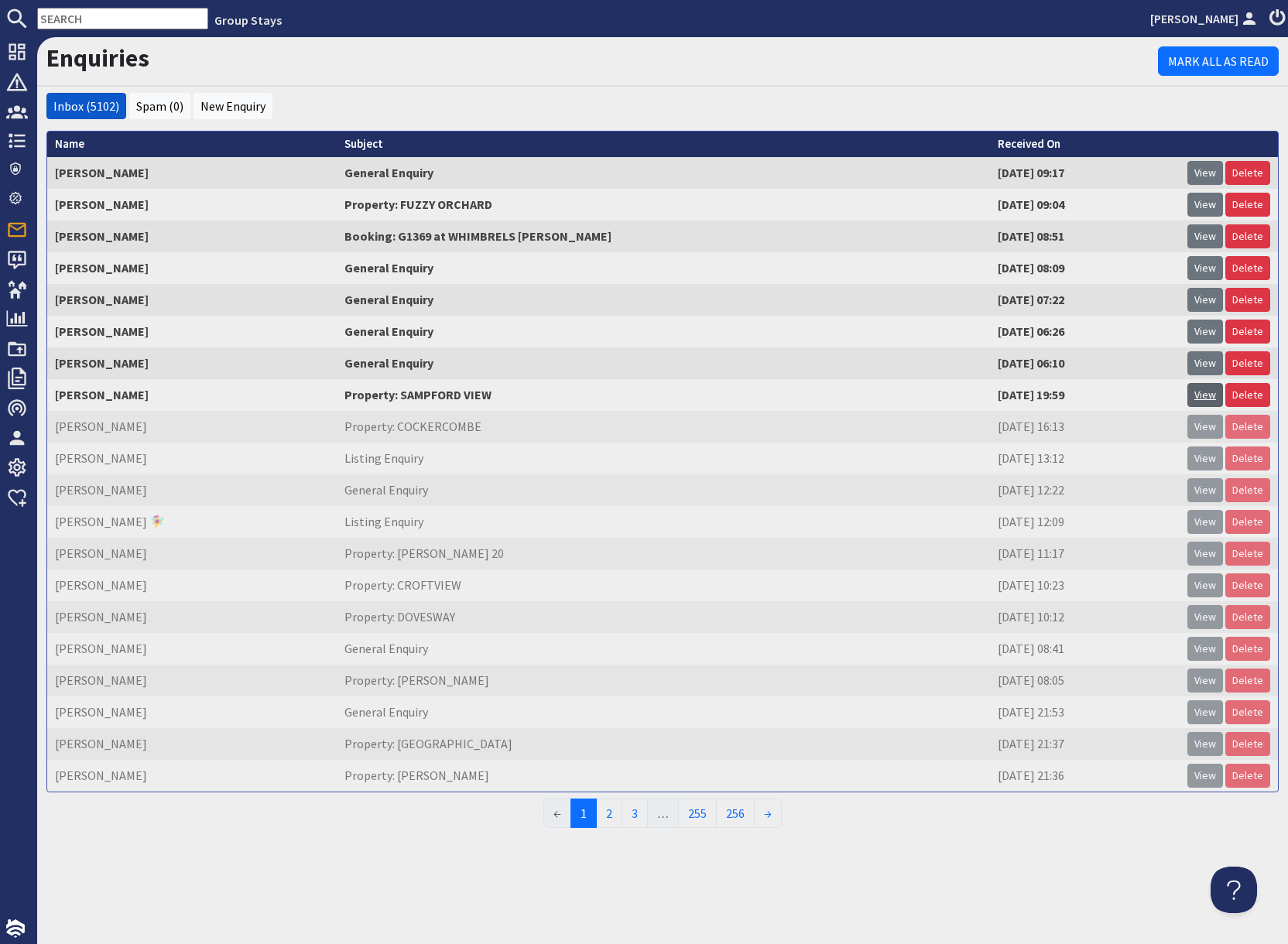
click at [1208, 398] on link "View" at bounding box center [1204, 395] width 35 height 24
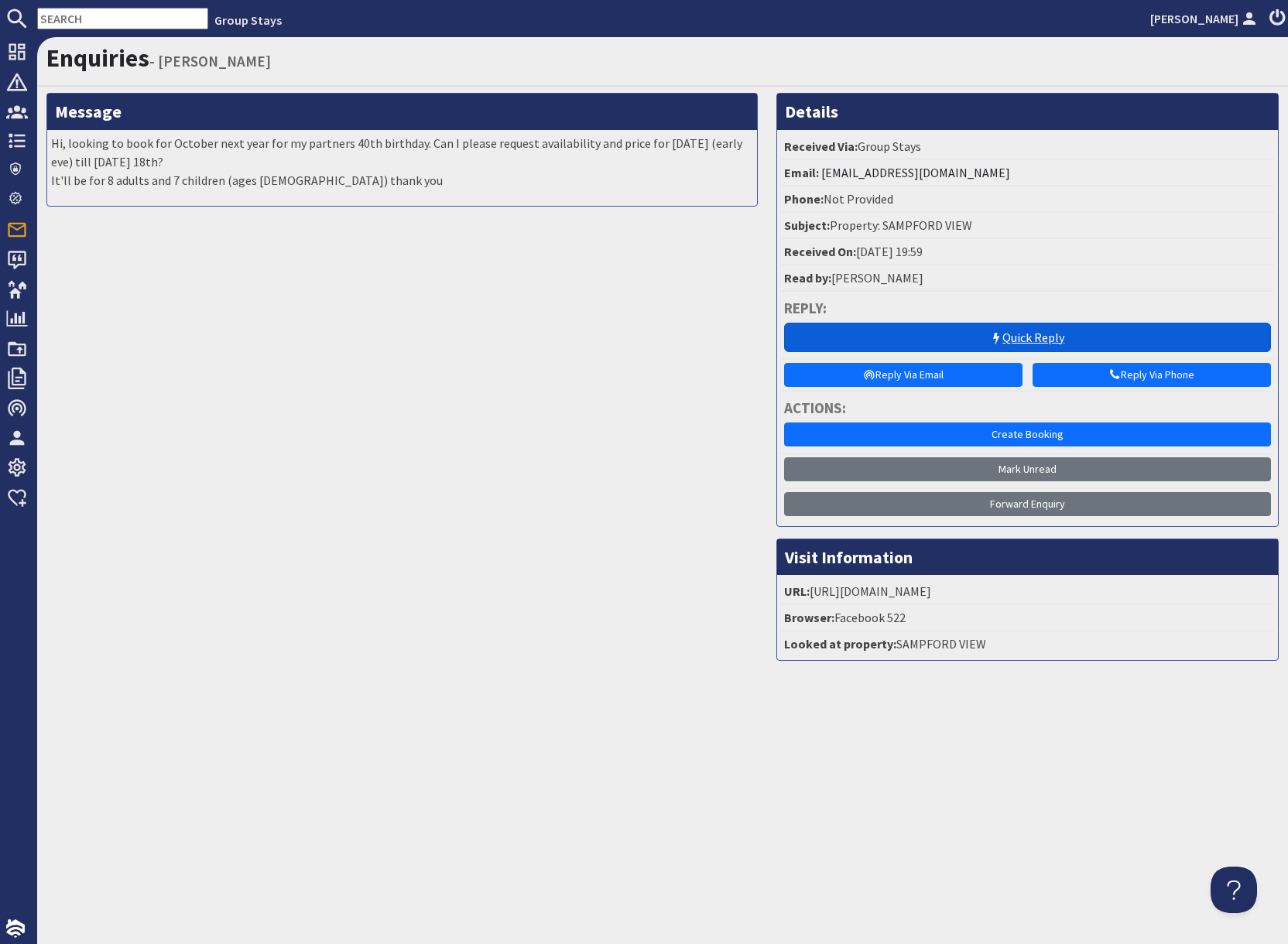
click at [967, 335] on link "Quick Reply" at bounding box center [1027, 337] width 487 height 30
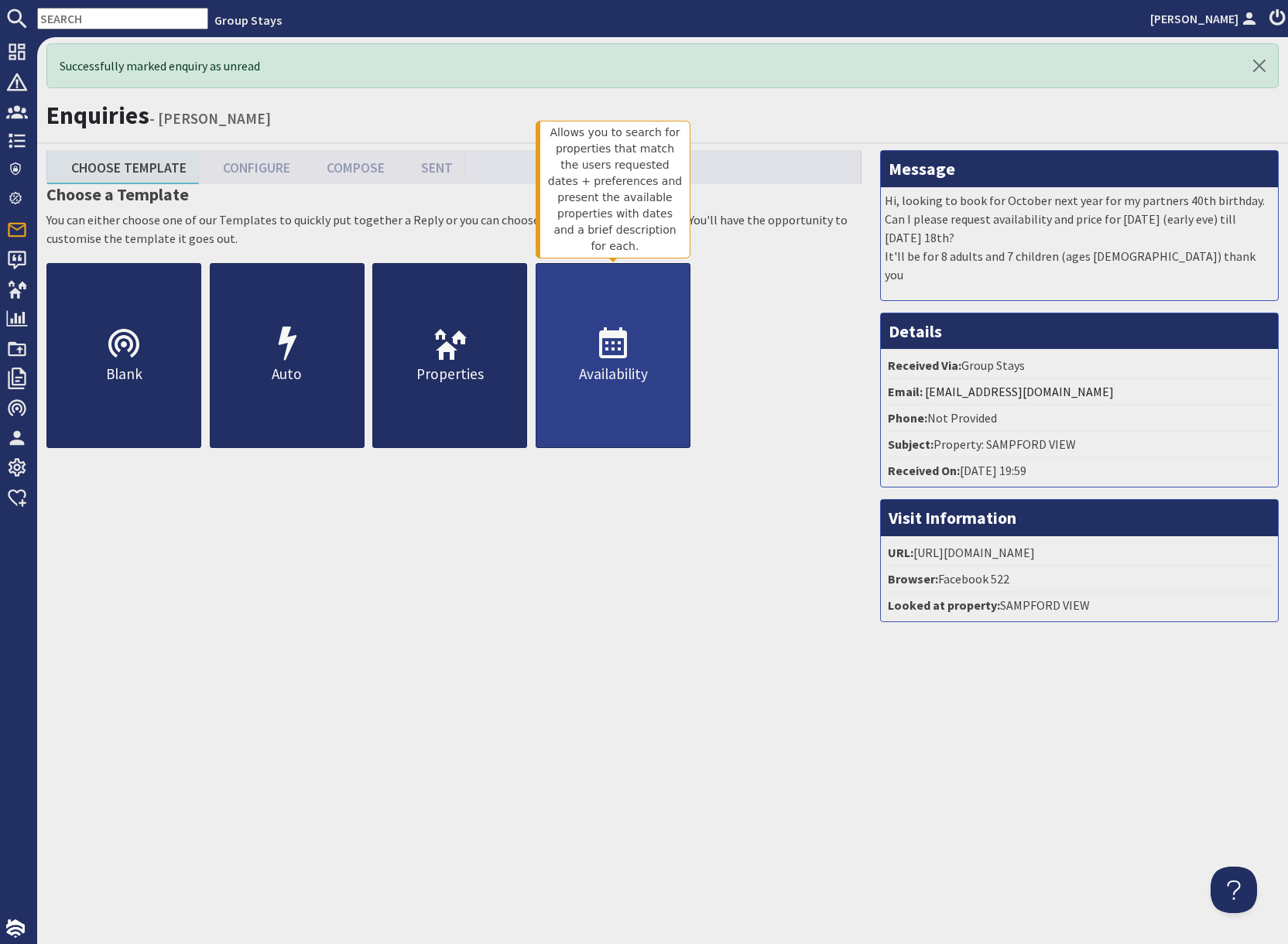
drag, startPoint x: 596, startPoint y: 372, endPoint x: 653, endPoint y: 417, distance: 72.6
click at [596, 372] on p "Availability" at bounding box center [613, 374] width 153 height 22
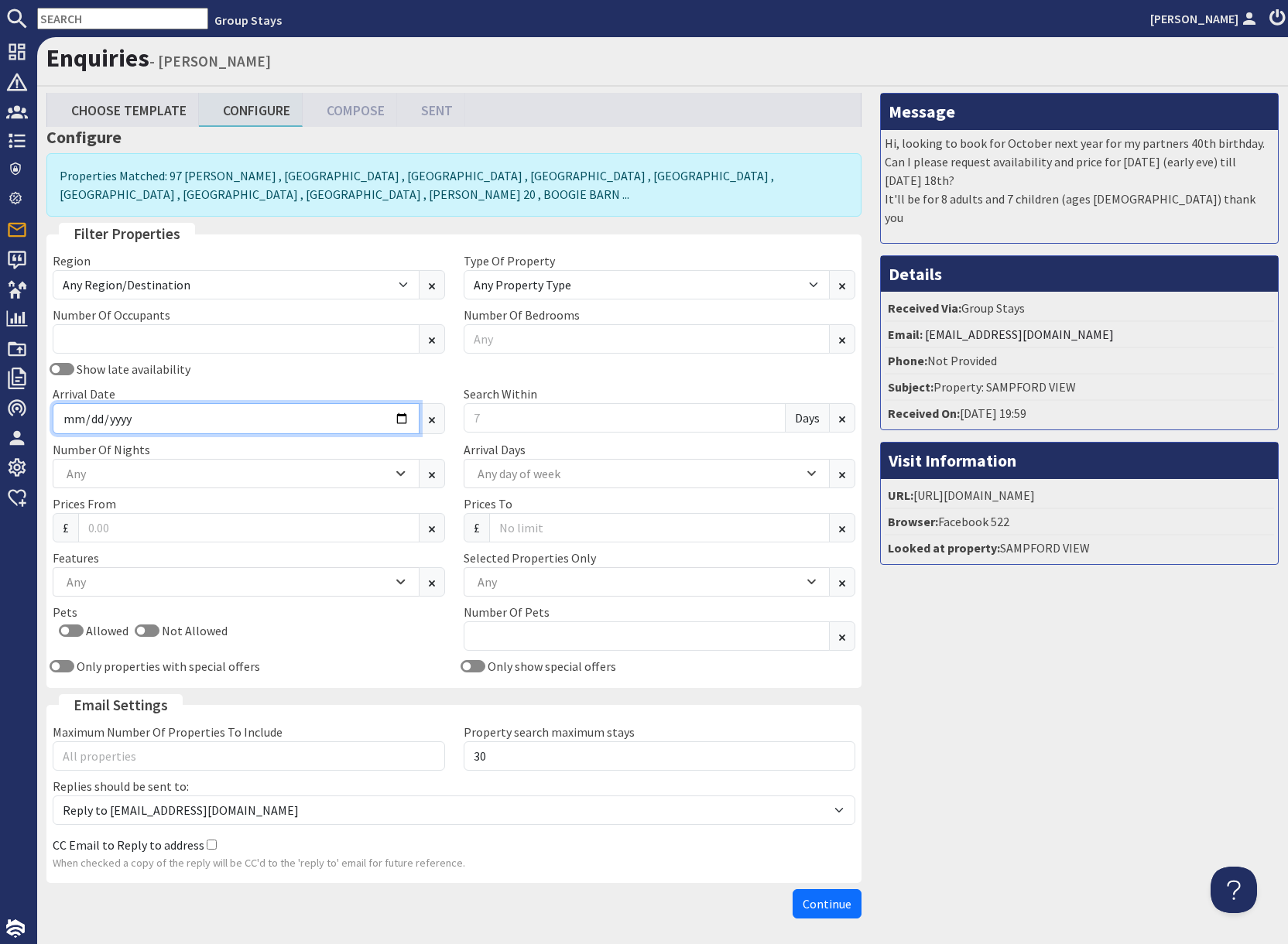
click at [406, 421] on input "Arrival Date" at bounding box center [236, 418] width 367 height 31
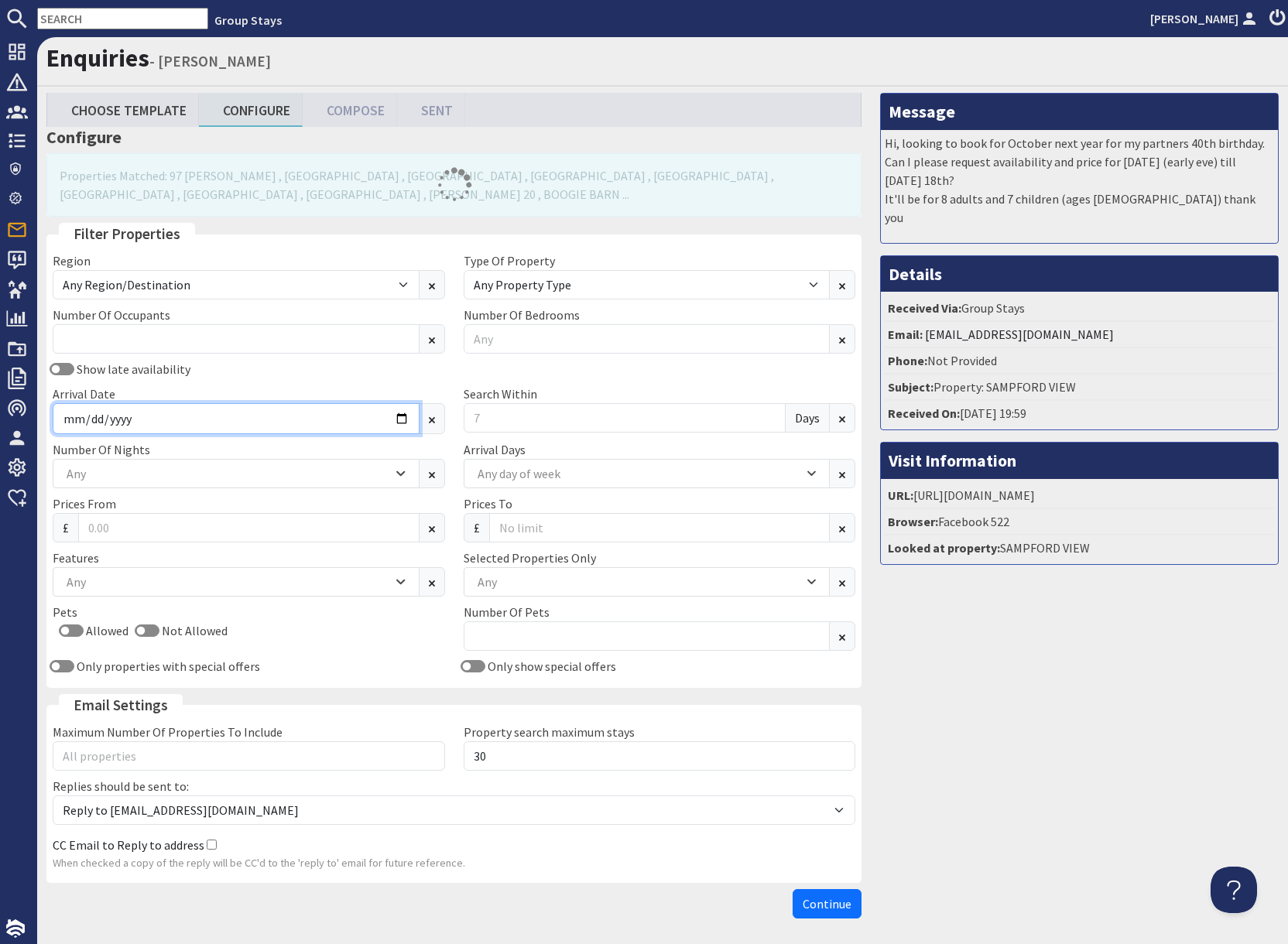
type input "[DATE]"
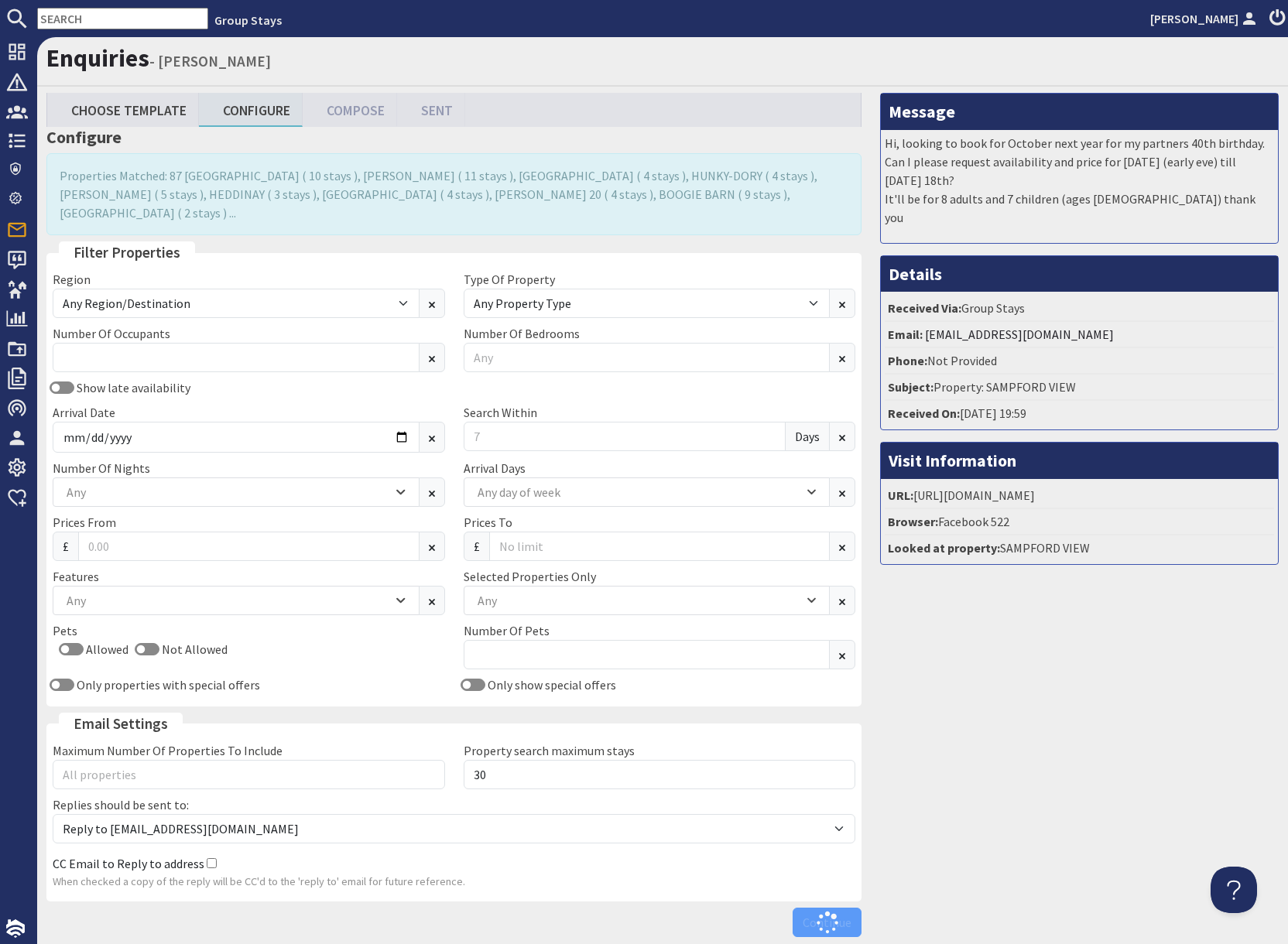
drag, startPoint x: 1086, startPoint y: 713, endPoint x: 1076, endPoint y: 712, distance: 10.0
click at [1085, 713] on div "Message Hi, looking to book for October next year for my partners 40th birthday…" at bounding box center [1078, 519] width 417 height 851
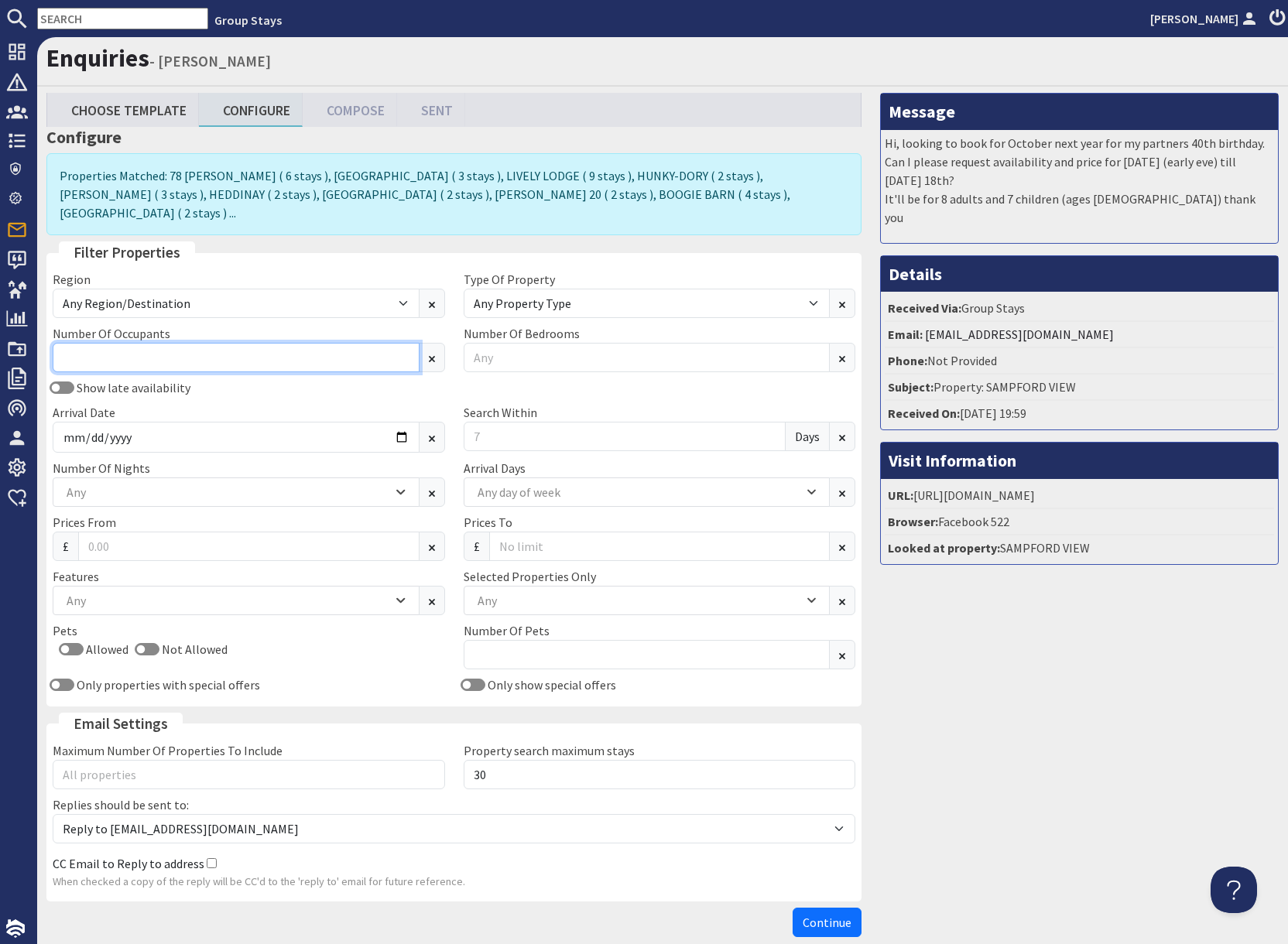
click at [113, 343] on input "Number Of Occupants" at bounding box center [236, 357] width 367 height 30
type input "15"
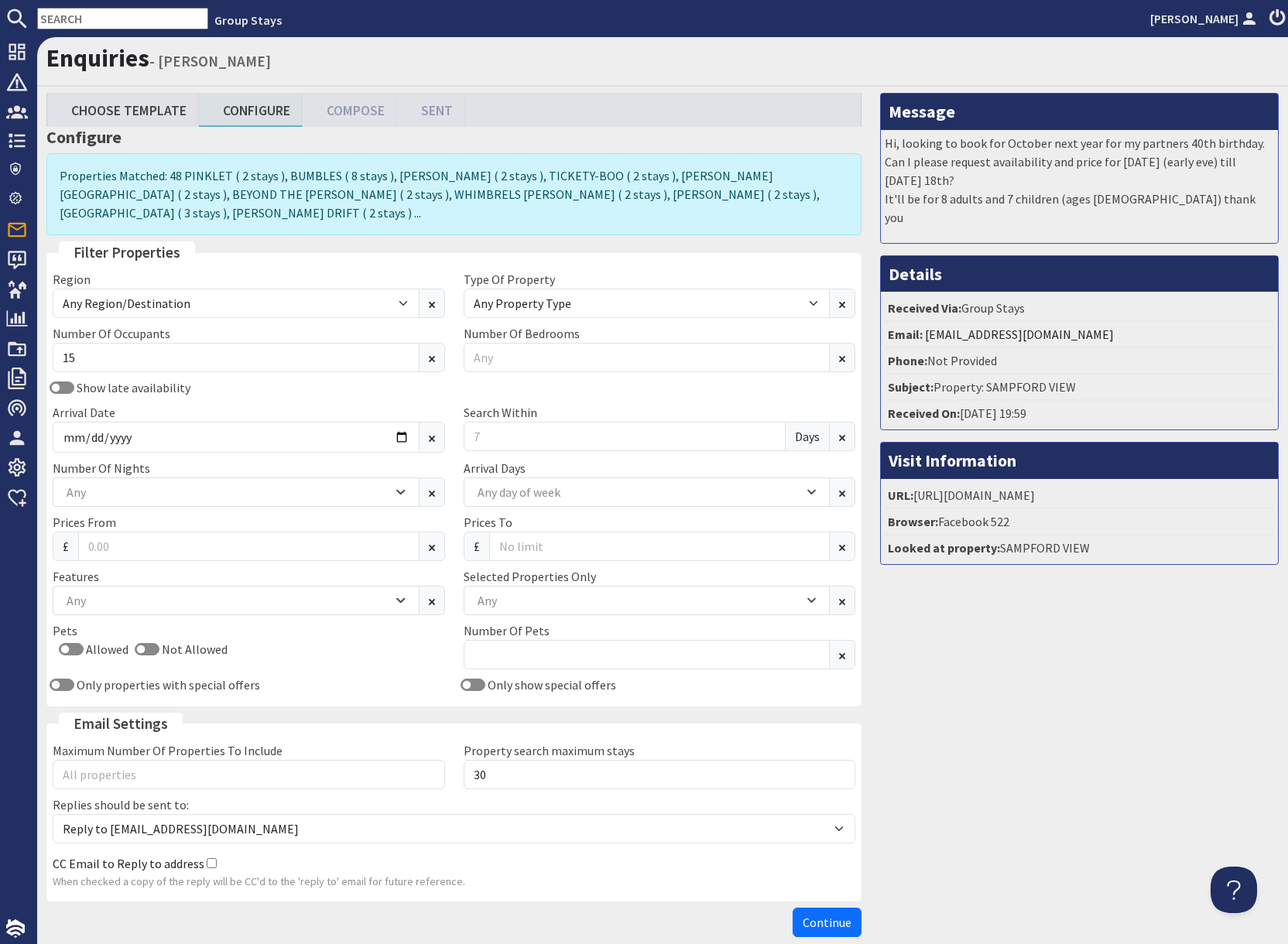
click at [283, 380] on div "Show late availability Arrival Date [DATE] Search Within Days" at bounding box center [454, 418] width 821 height 80
click at [513, 592] on div "Any" at bounding box center [638, 600] width 330 height 17
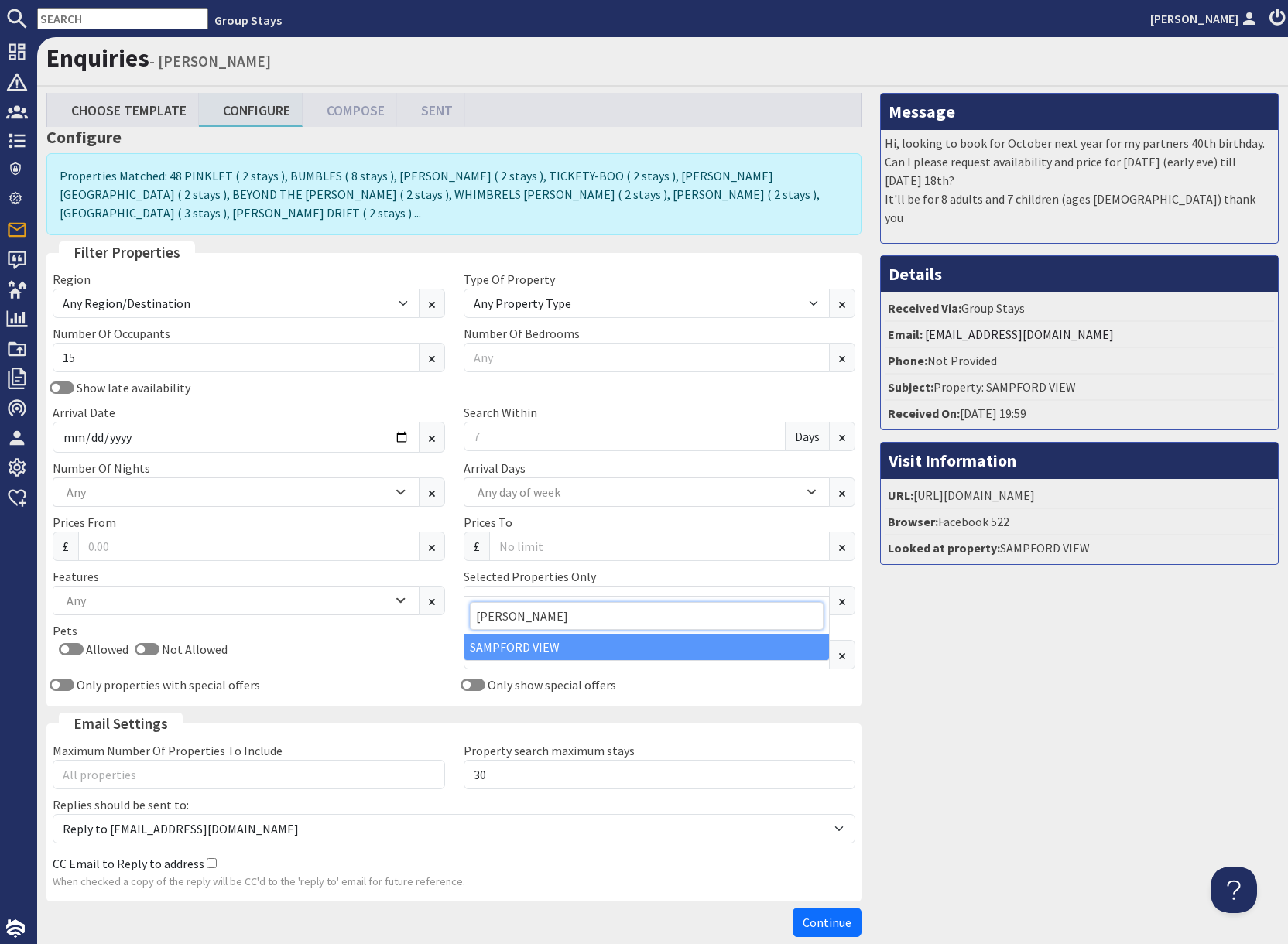
type input "[PERSON_NAME]"
click at [528, 653] on div "SAMPFORD VIEW" at bounding box center [646, 646] width 365 height 26
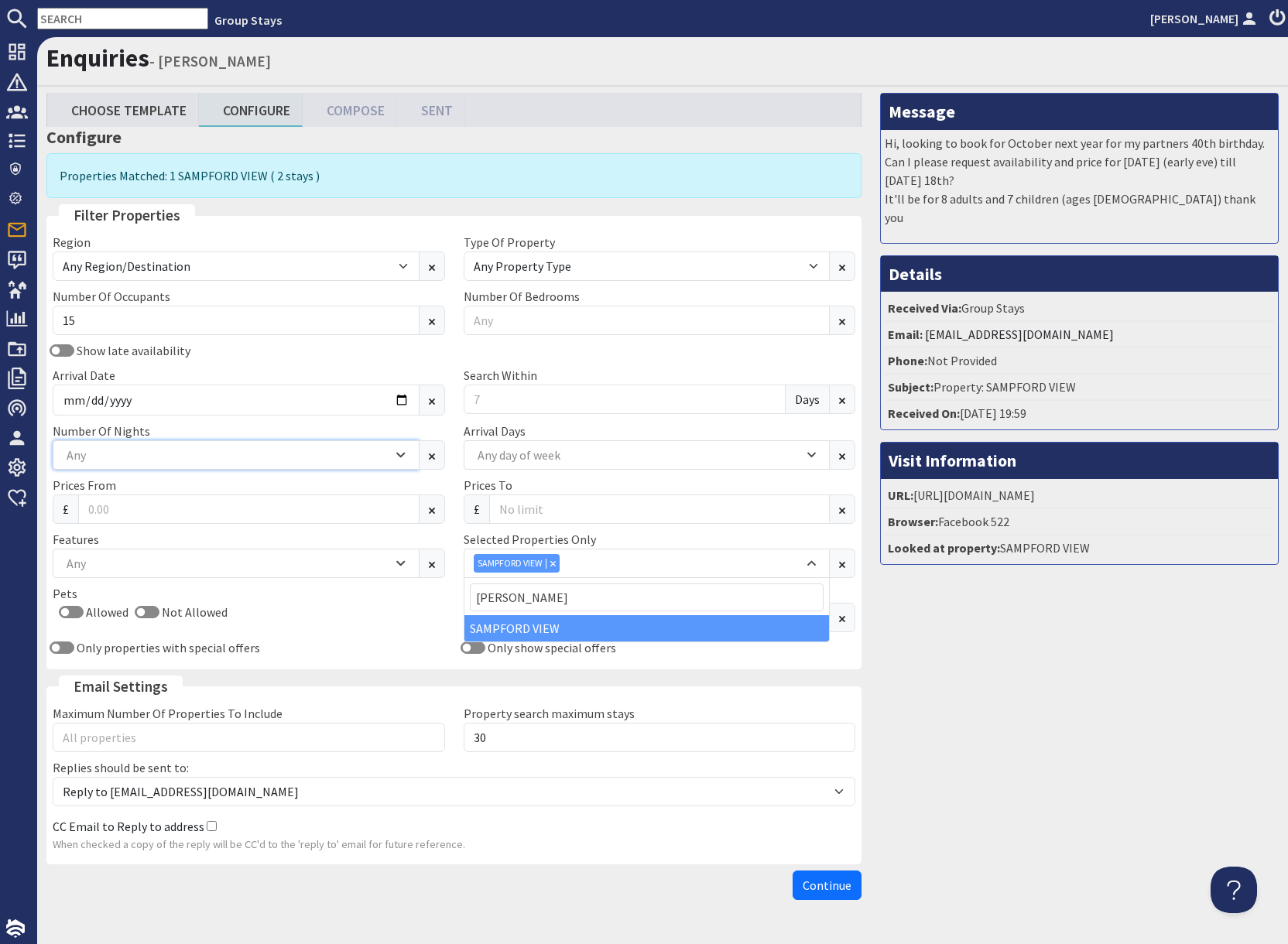
click at [118, 454] on div "Any" at bounding box center [227, 454] width 330 height 17
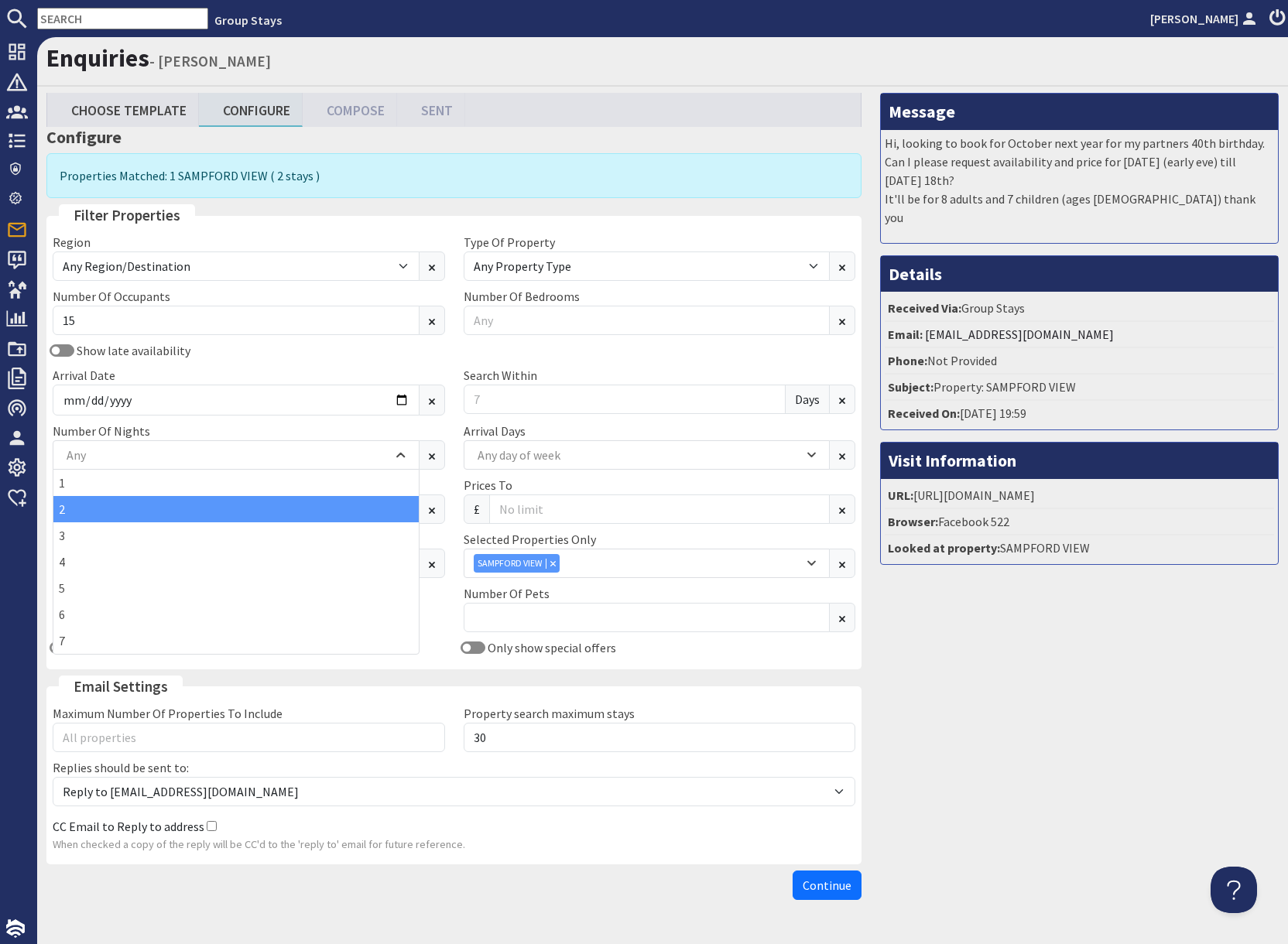
click at [77, 509] on div "2" at bounding box center [236, 509] width 365 height 26
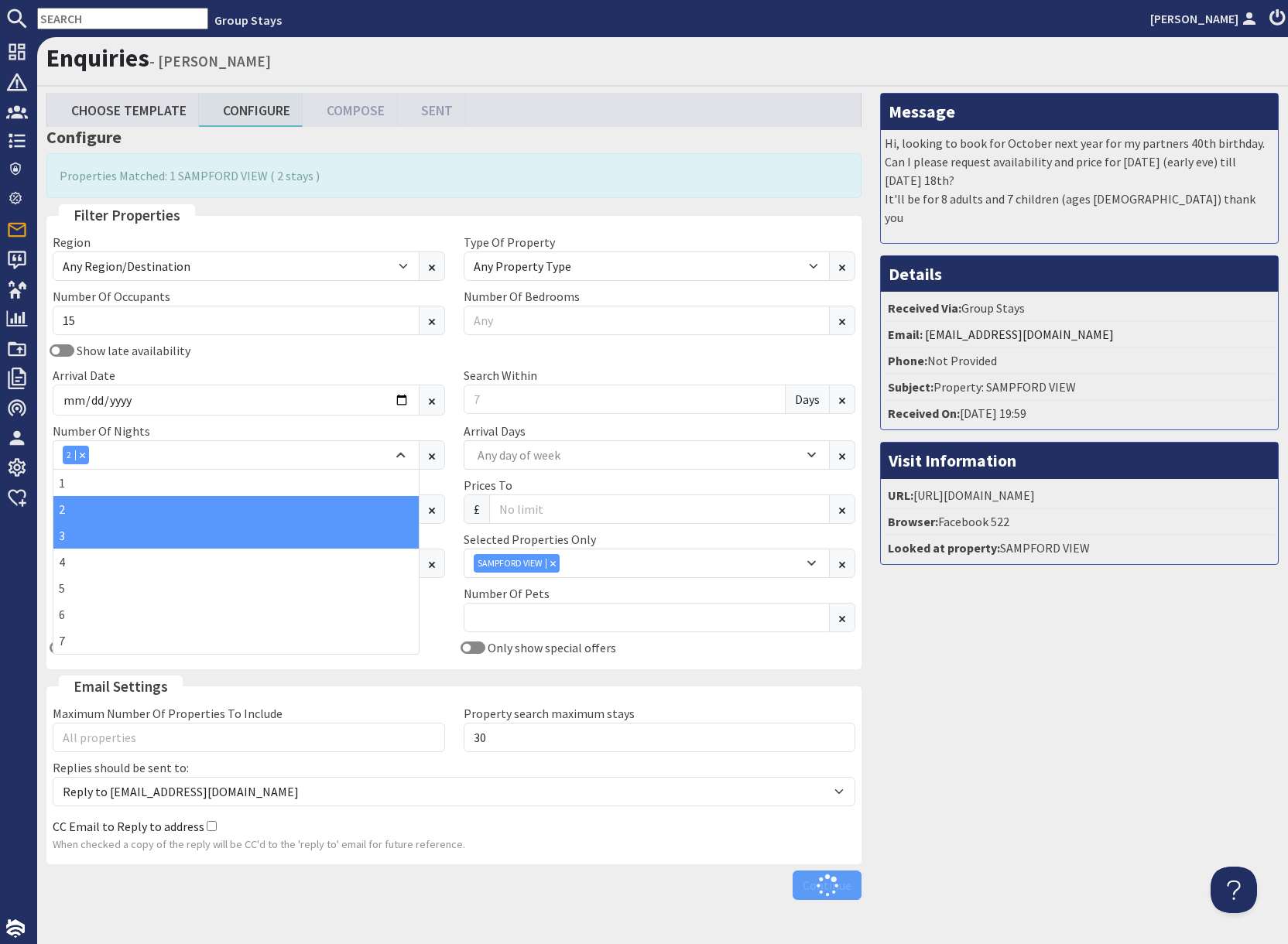
click at [100, 534] on div "3" at bounding box center [236, 535] width 365 height 26
click at [1094, 663] on div "Message Hi, looking to book for October next year for my partners 40th birthday…" at bounding box center [1078, 500] width 417 height 814
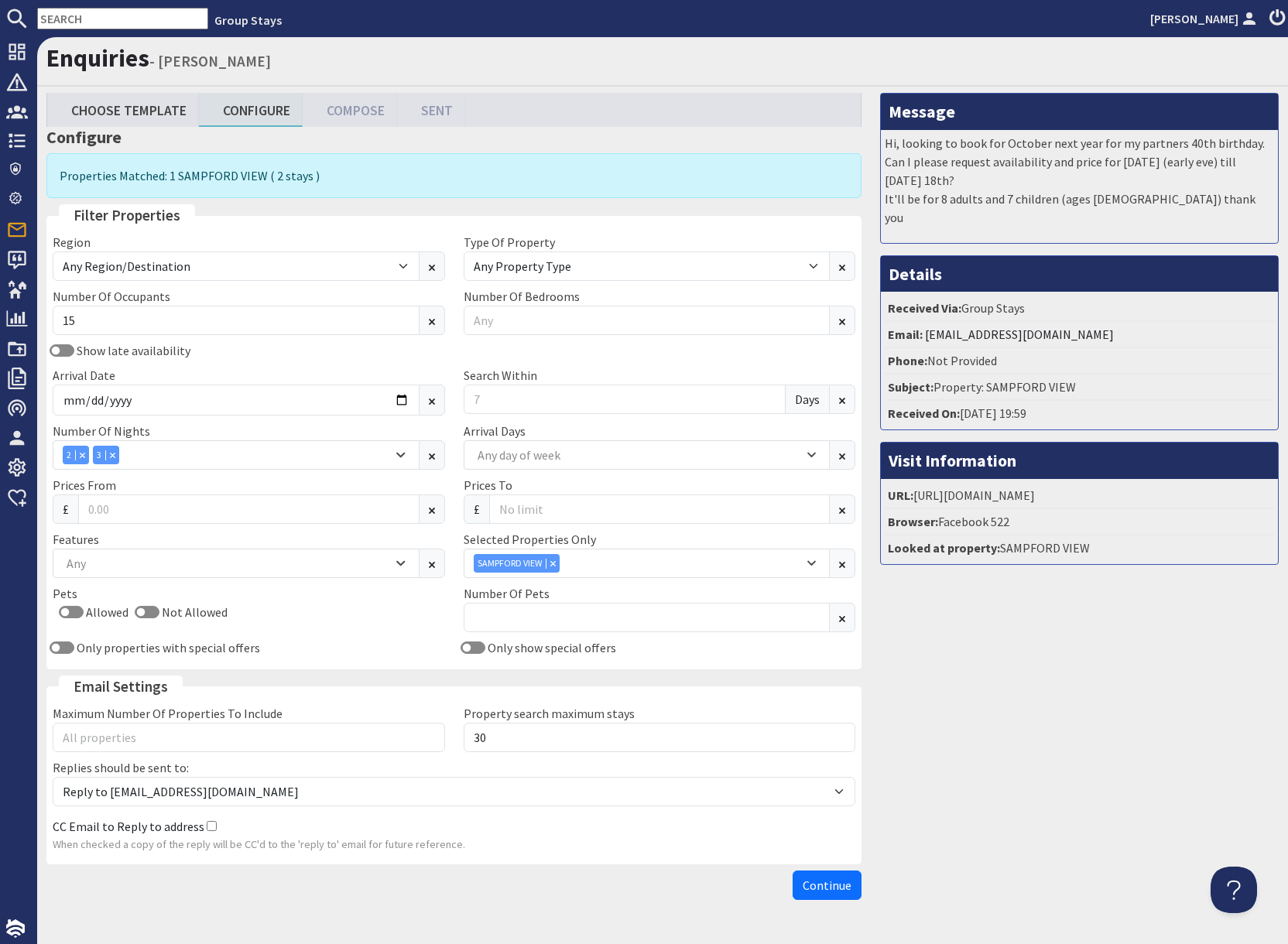
scroll to position [41, 0]
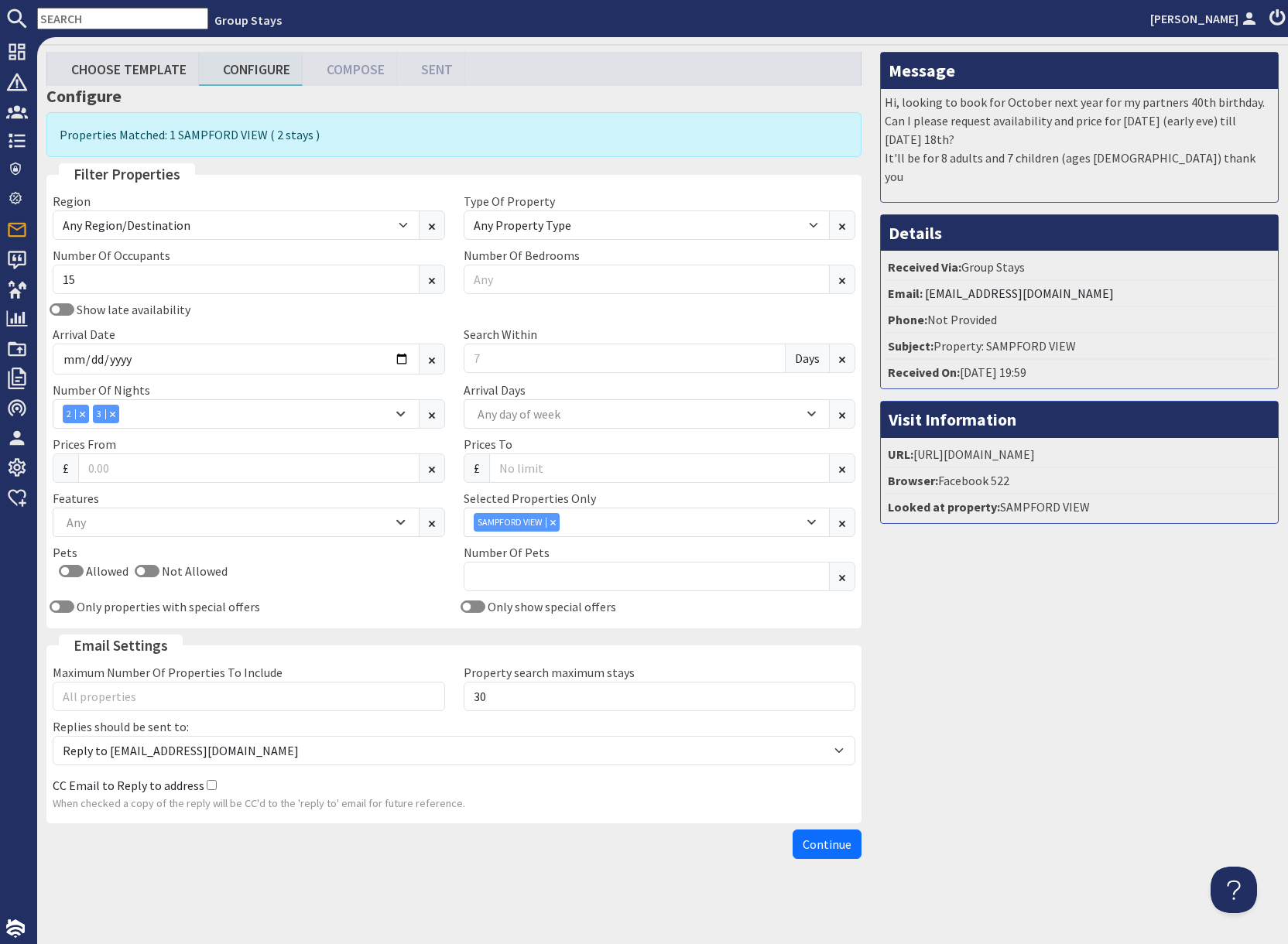
drag, startPoint x: 837, startPoint y: 848, endPoint x: 899, endPoint y: 841, distance: 62.4
click at [838, 848] on span "Continue" at bounding box center [826, 844] width 49 height 15
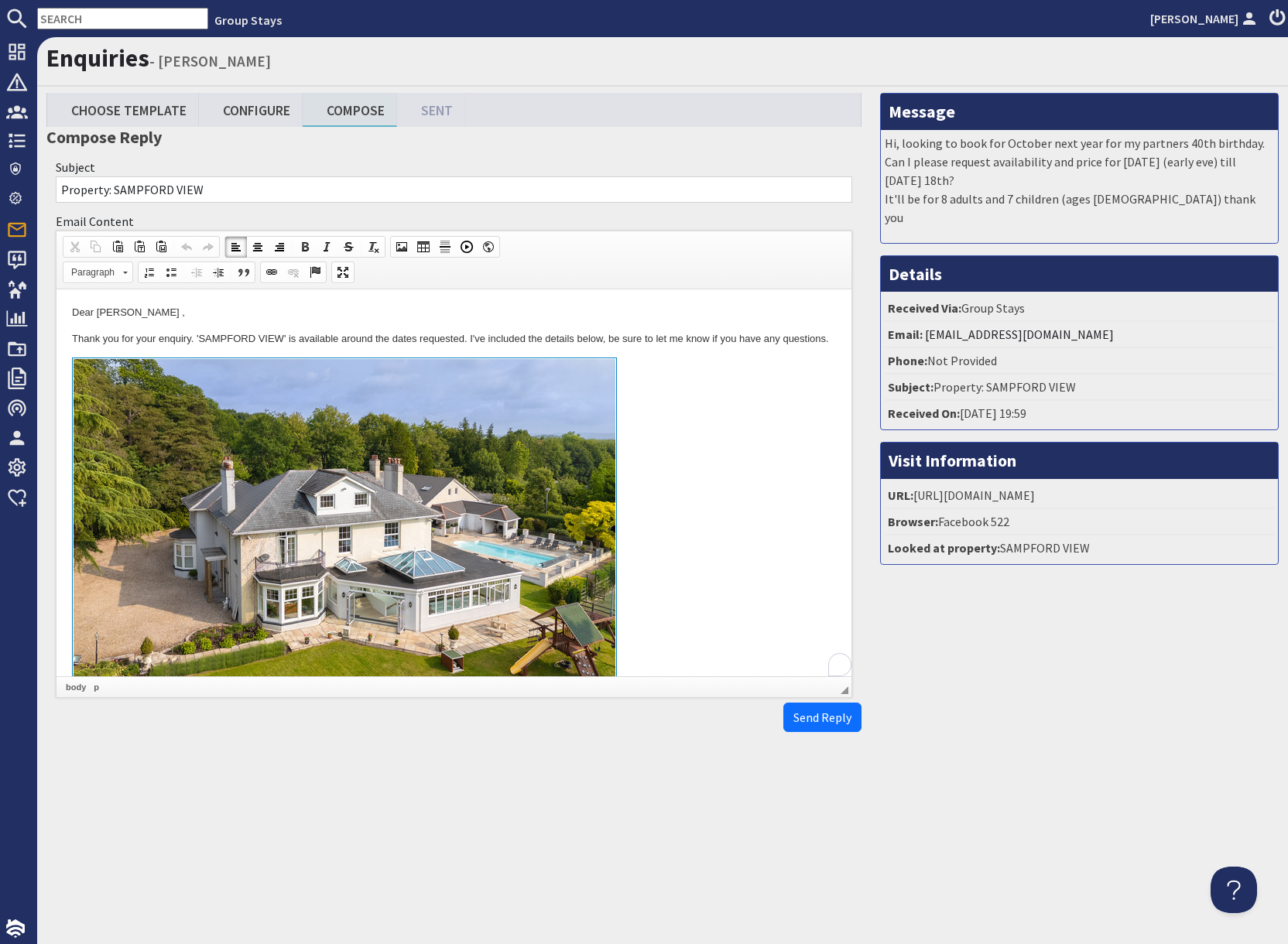
click at [677, 446] on link at bounding box center [454, 535] width 764 height 356
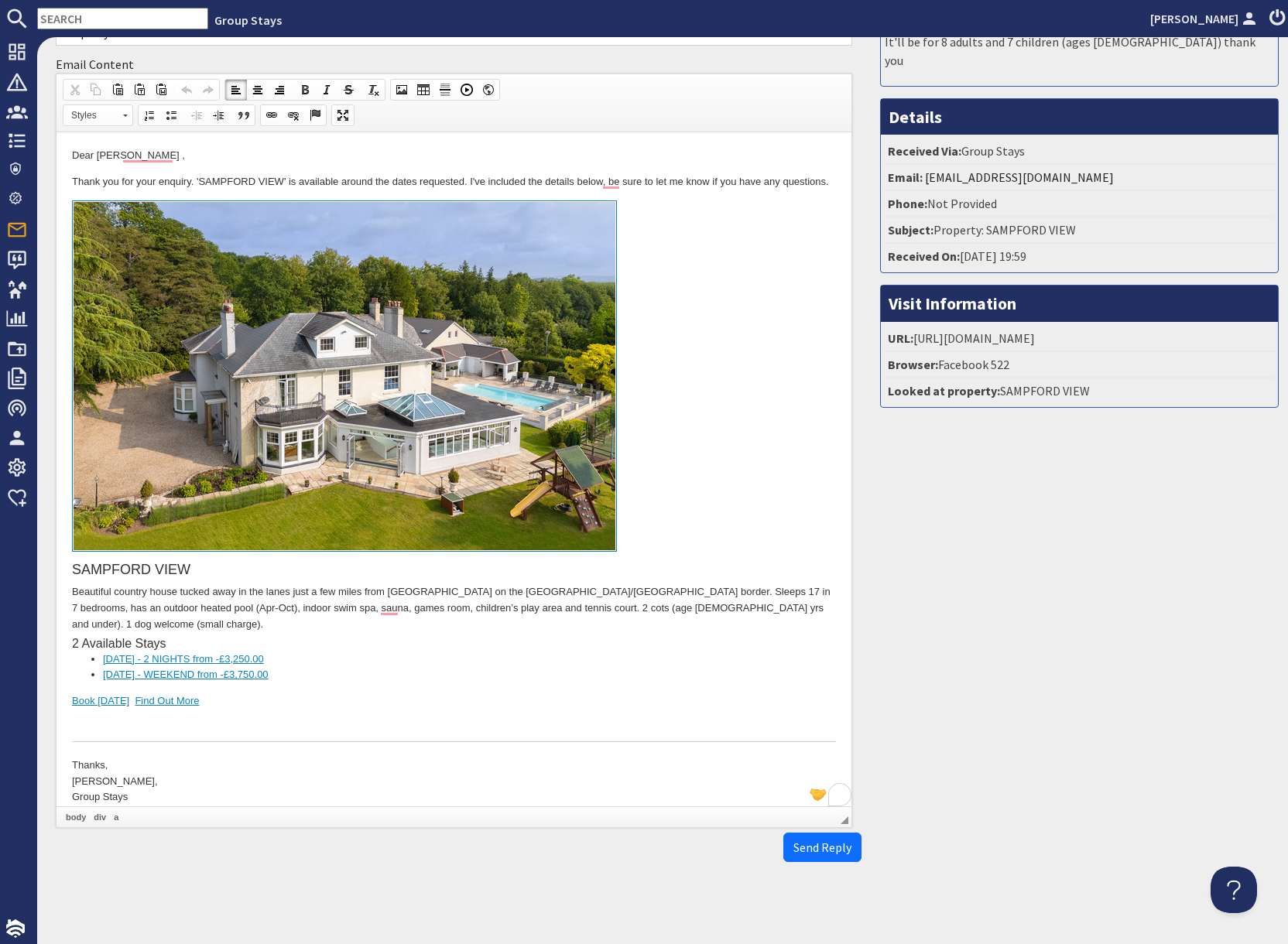
scroll to position [161, 0]
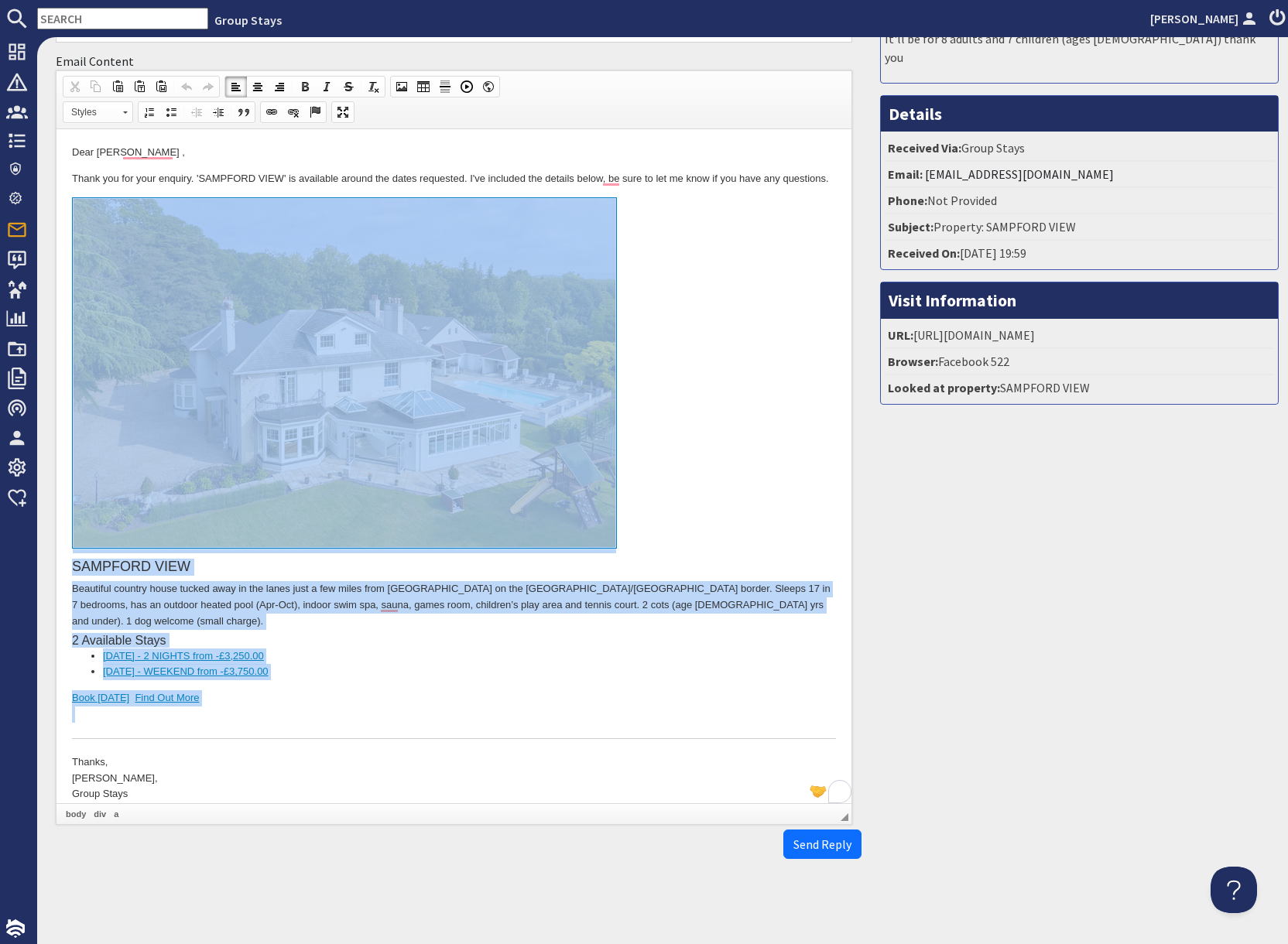
drag, startPoint x: 206, startPoint y: 690, endPoint x: 206, endPoint y: 526, distance: 164.0
click at [206, 526] on div "SAMPFORD VIEW Beautiful country house tucked away in the lanes just a few miles…" at bounding box center [454, 468] width 764 height 542
copy div "SAMPFORD VIEW Beautiful country house tucked away in the lanes just a few miles…"
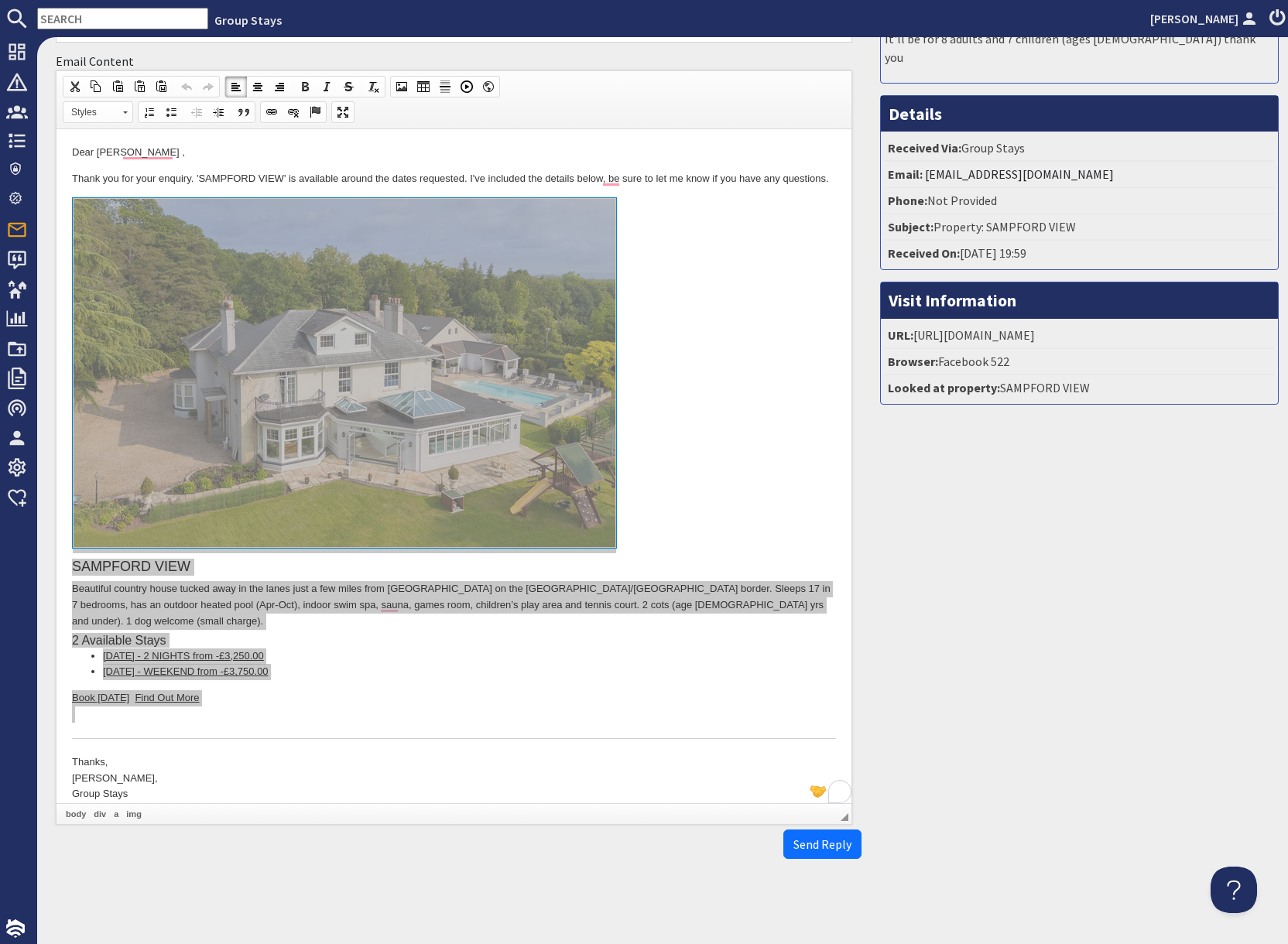
scroll to position [0, 0]
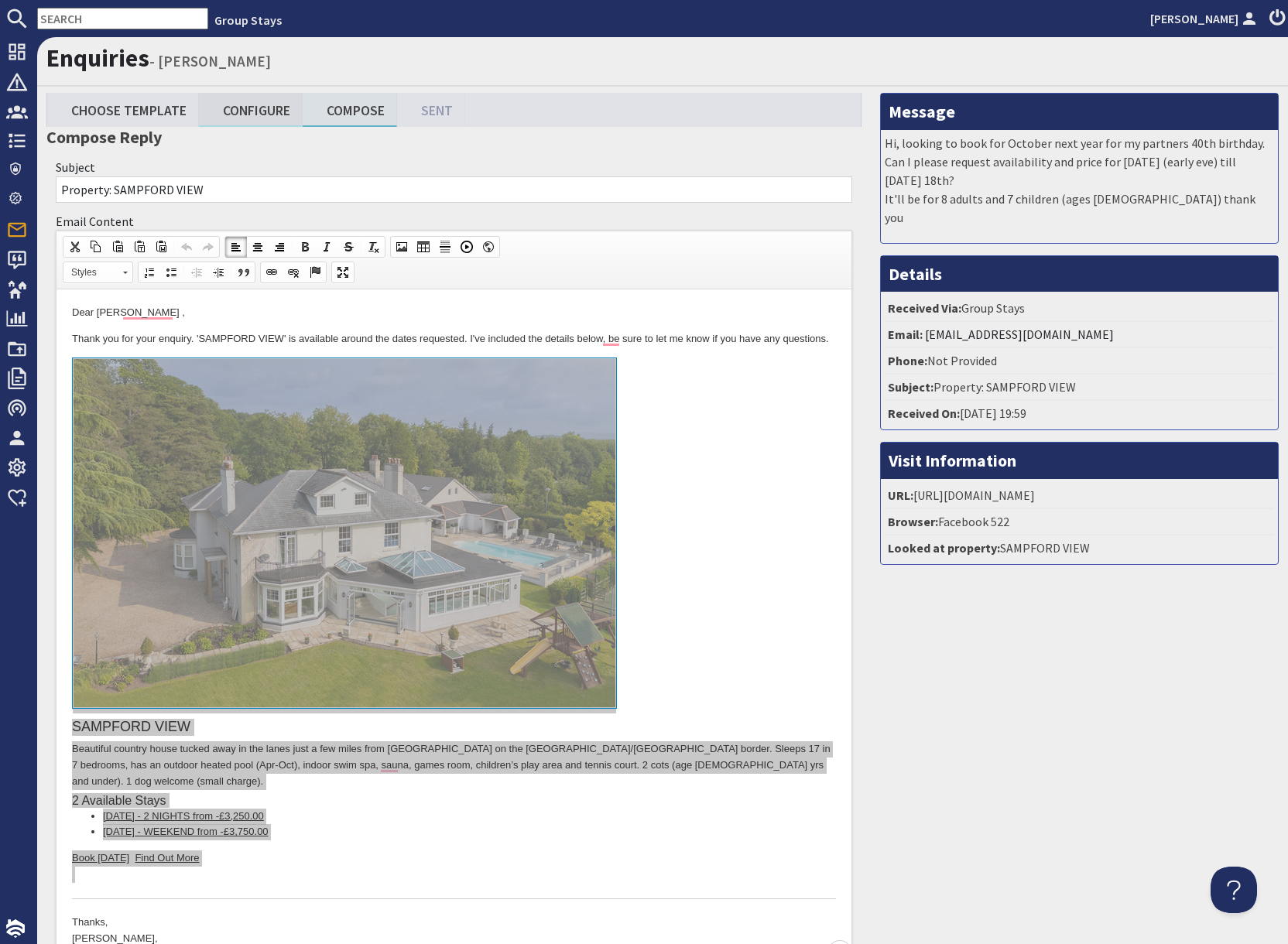
click at [258, 112] on link "Configure" at bounding box center [251, 109] width 104 height 33
type textarea "<p>Dear [PERSON_NAME] ,</p> <p>Thank you for your enquiry. &#39;[PERSON_NAME] V…"
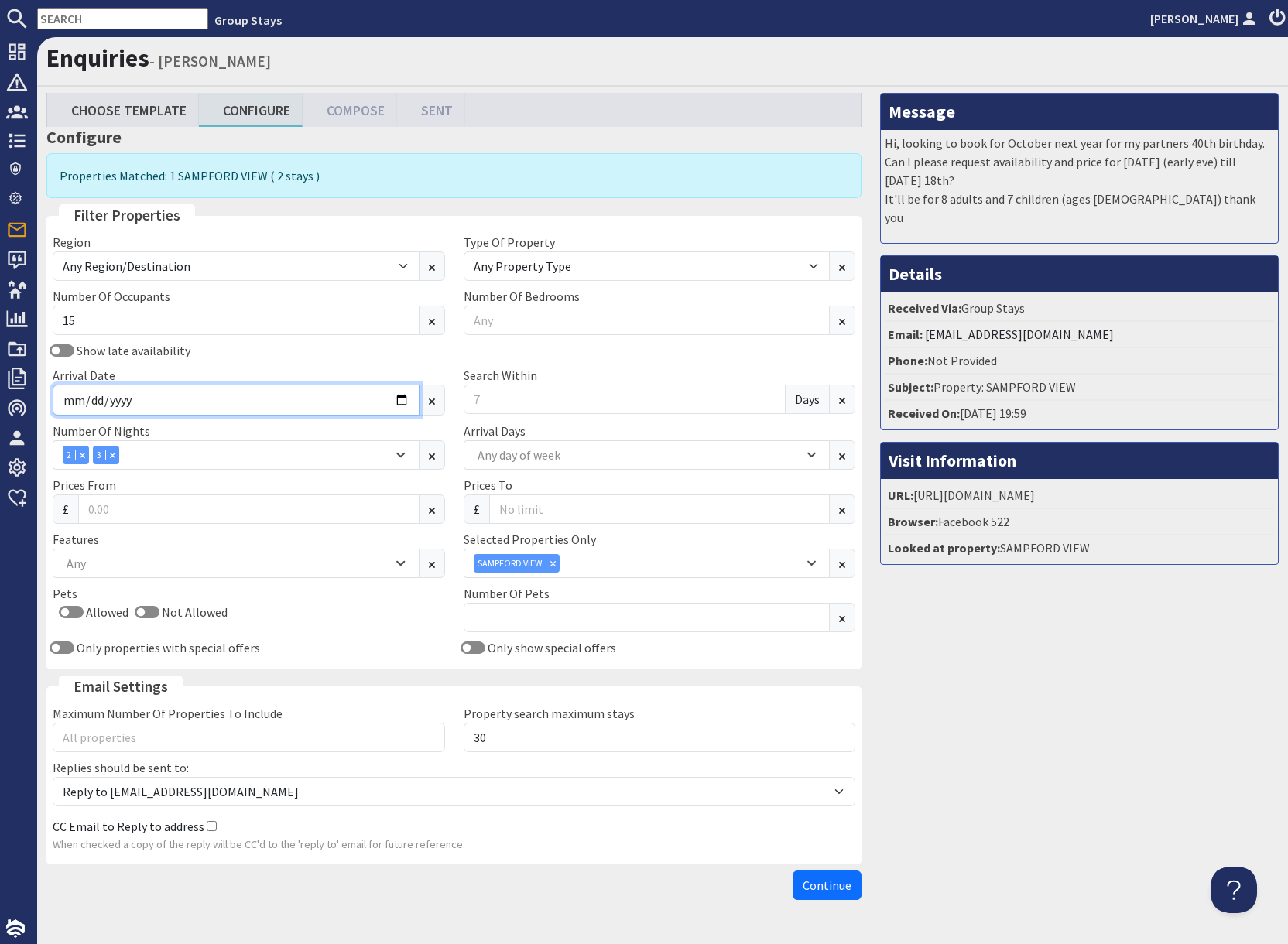
click at [398, 398] on input "[DATE]" at bounding box center [236, 400] width 367 height 31
type input "[DATE]"
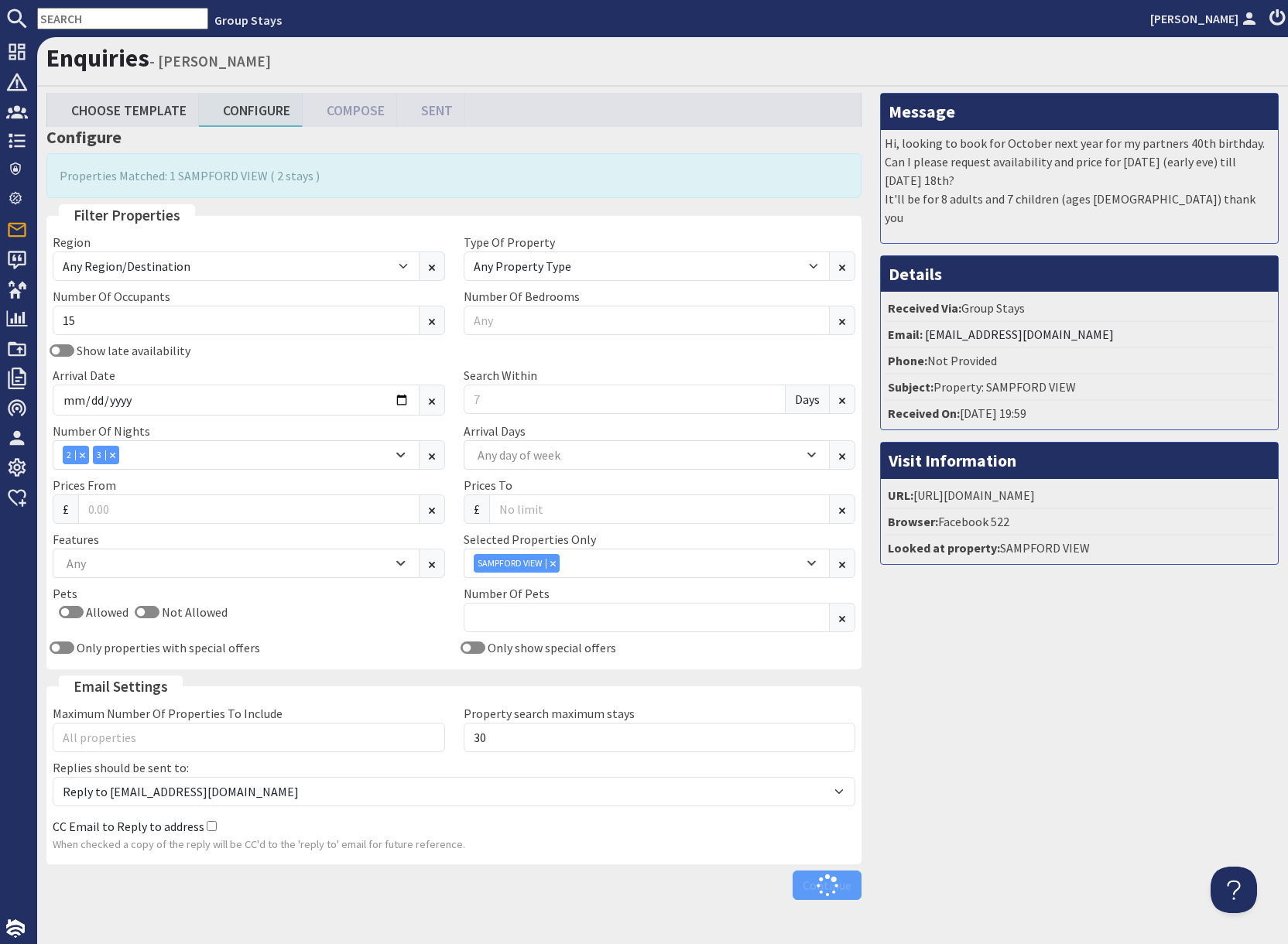
drag, startPoint x: 1096, startPoint y: 704, endPoint x: 748, endPoint y: 478, distance: 414.9
click at [1091, 698] on div "Message Hi, looking to book for October next year for my partners 40th birthday…" at bounding box center [1078, 500] width 417 height 814
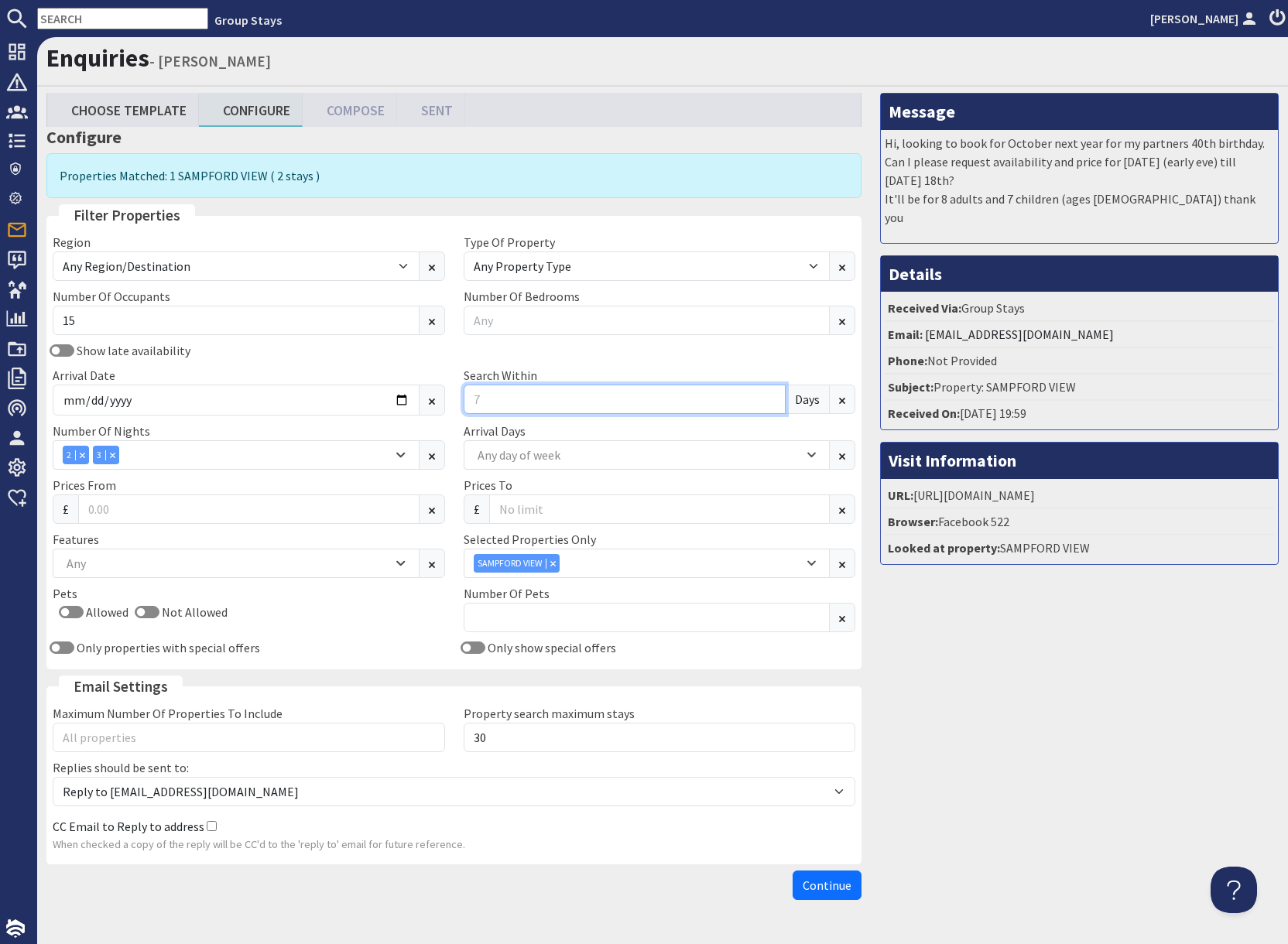
click at [538, 396] on input "Search Within" at bounding box center [625, 399] width 323 height 30
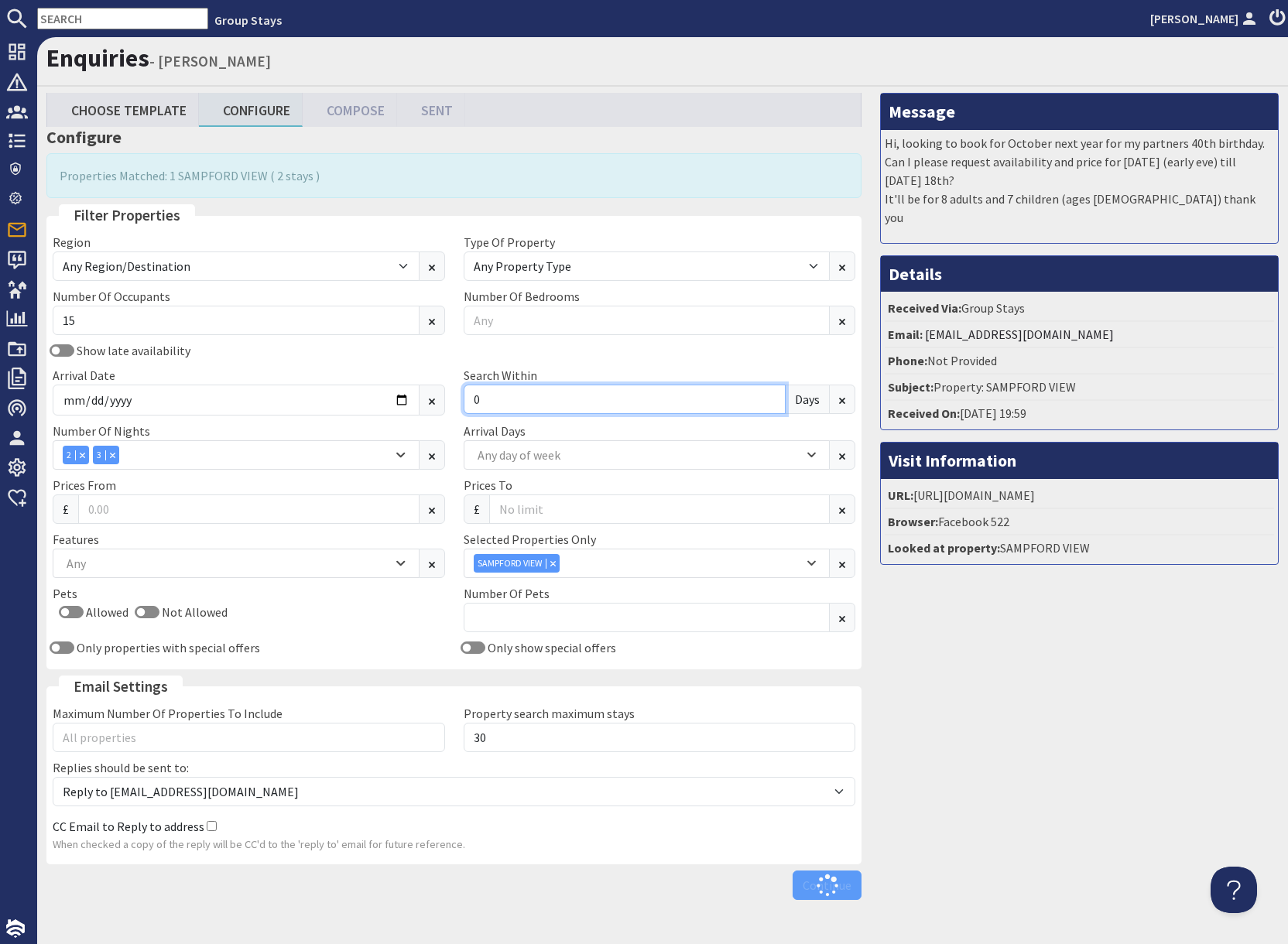
type input "0"
click at [1065, 665] on div "Message Hi, looking to book for October next year for my partners 40th birthday…" at bounding box center [1078, 500] width 417 height 814
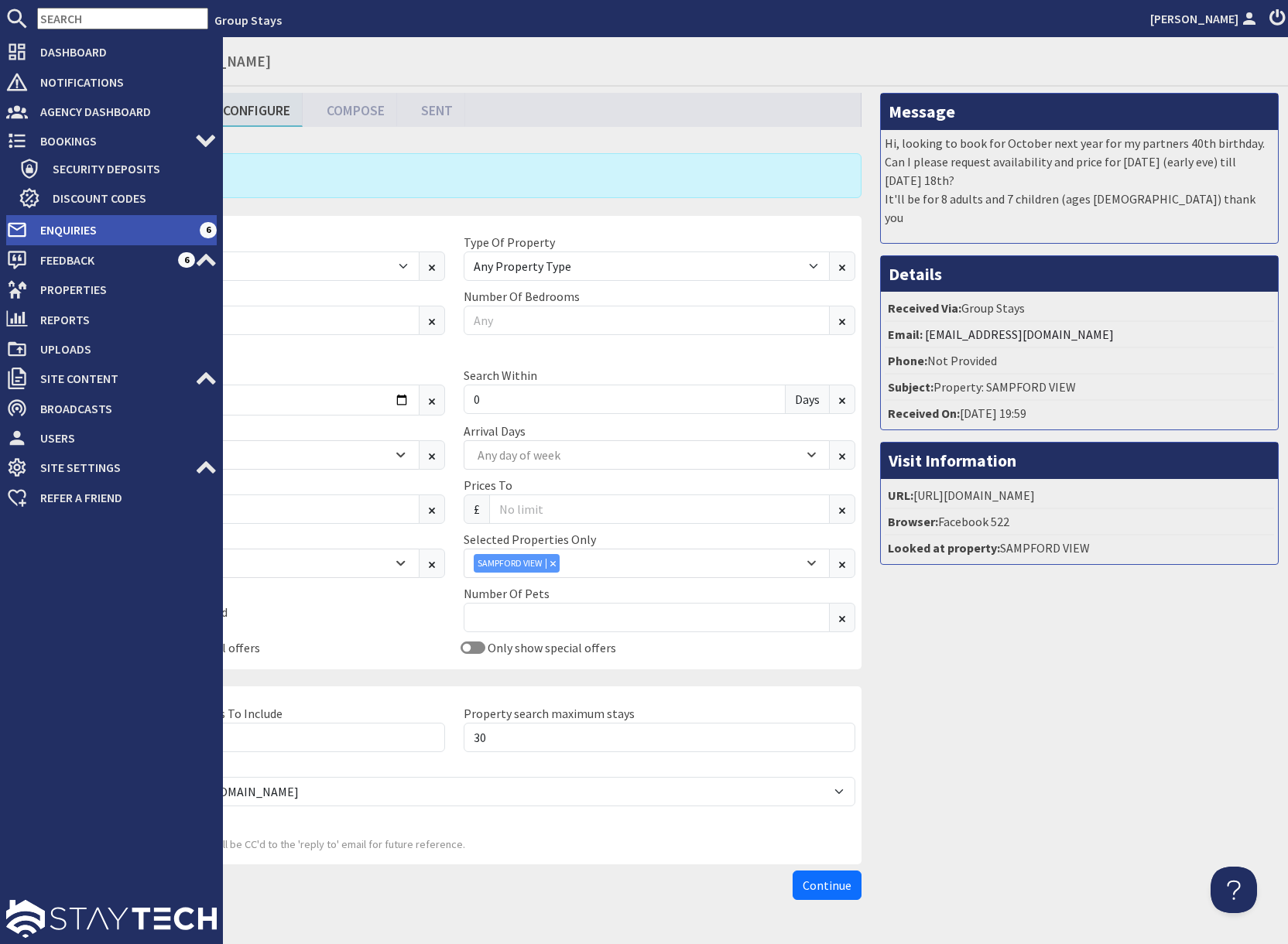
click at [57, 230] on span "Enquiries" at bounding box center [114, 230] width 172 height 25
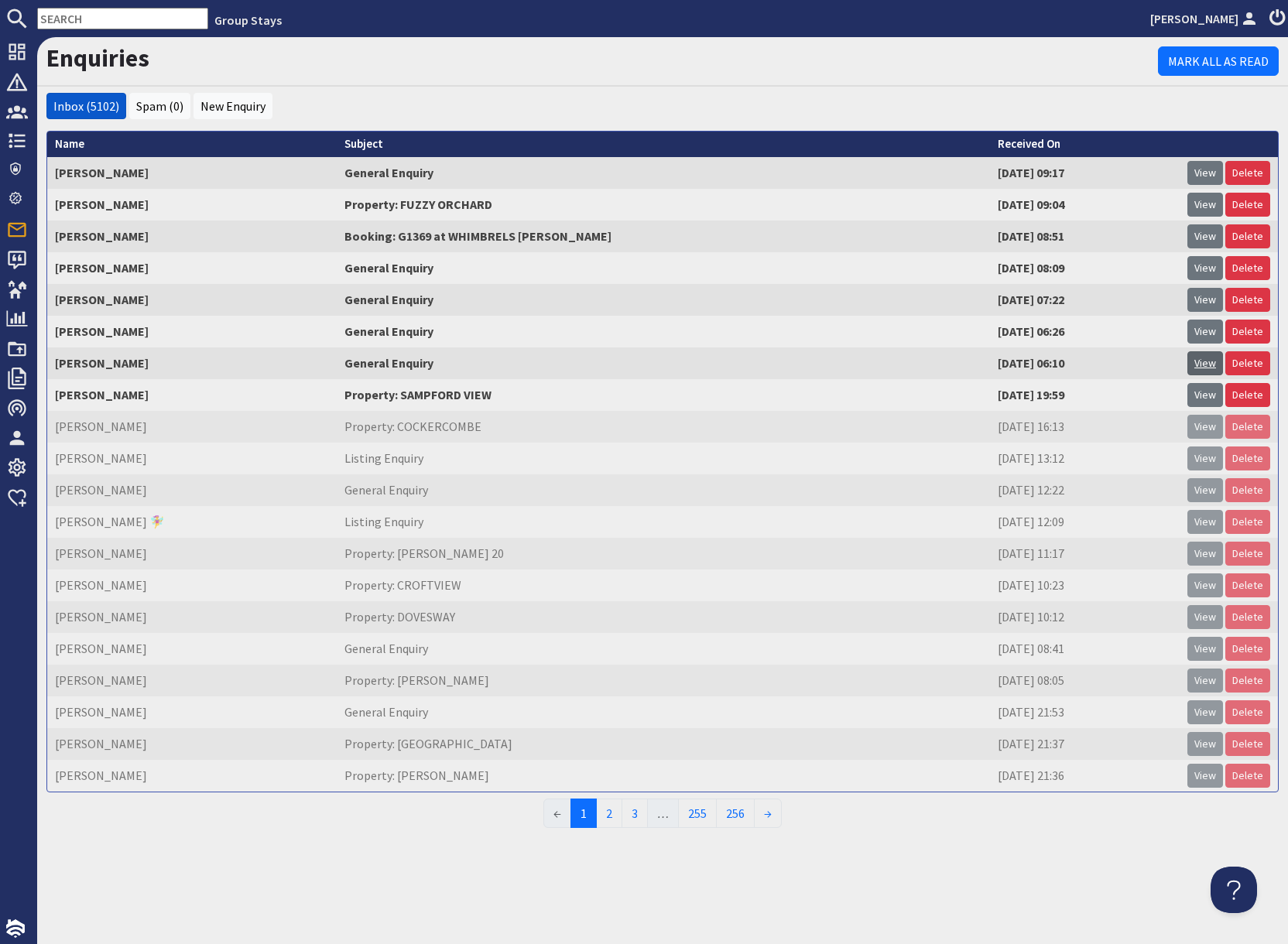
click at [1204, 367] on link "View" at bounding box center [1204, 364] width 35 height 24
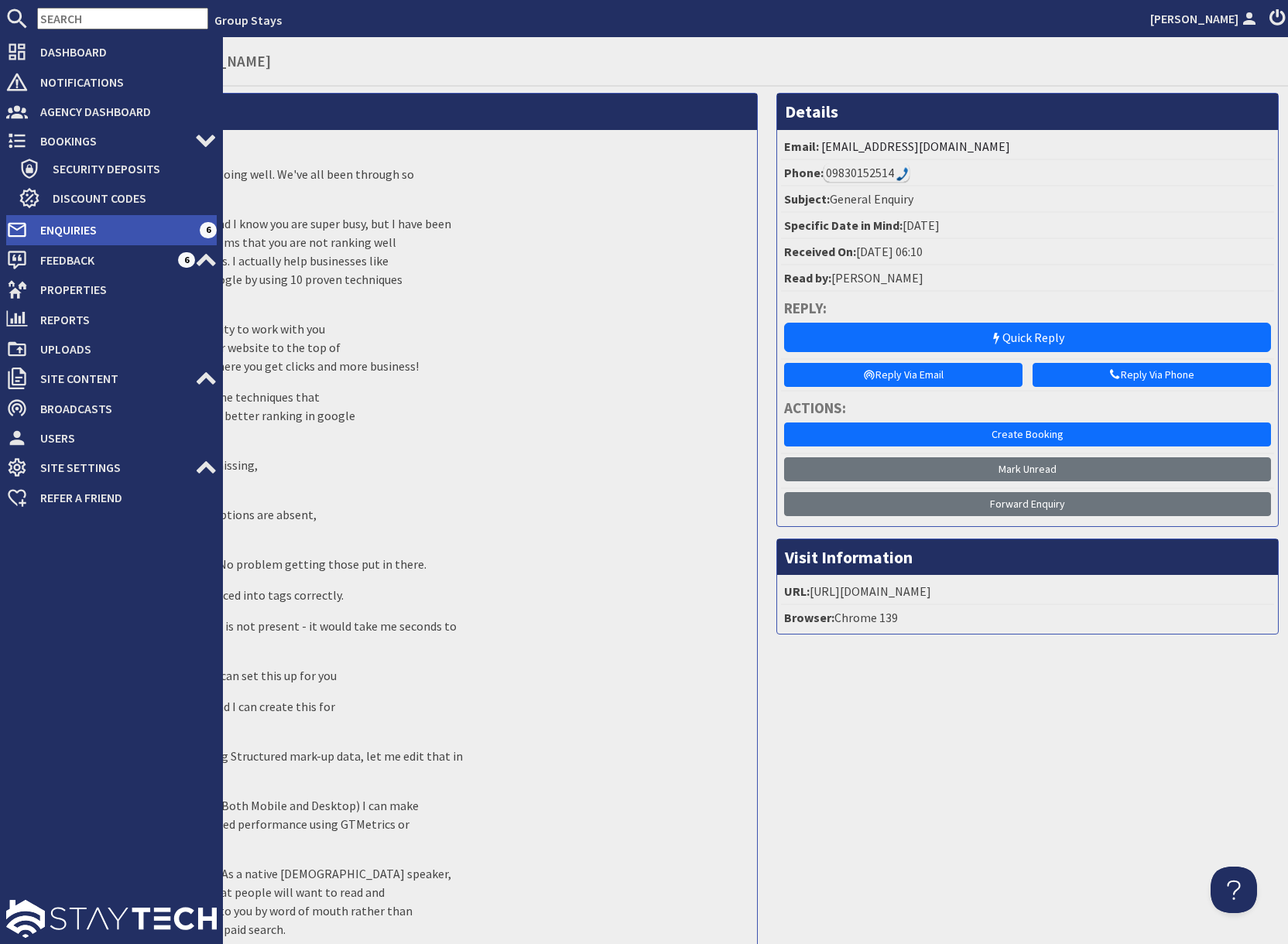
click at [55, 229] on span "Enquiries" at bounding box center [114, 230] width 172 height 25
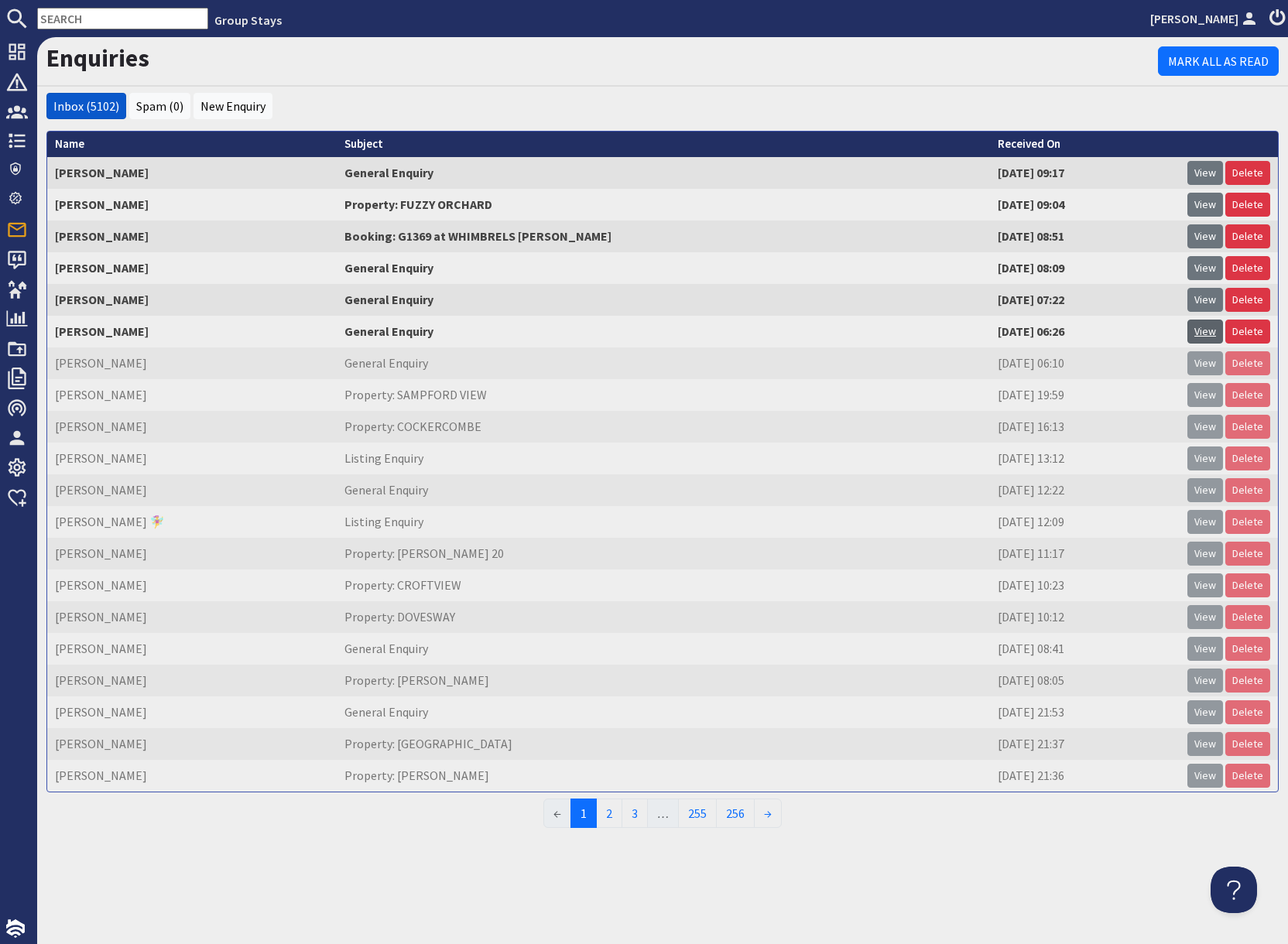
click at [1211, 332] on link "View" at bounding box center [1204, 332] width 35 height 24
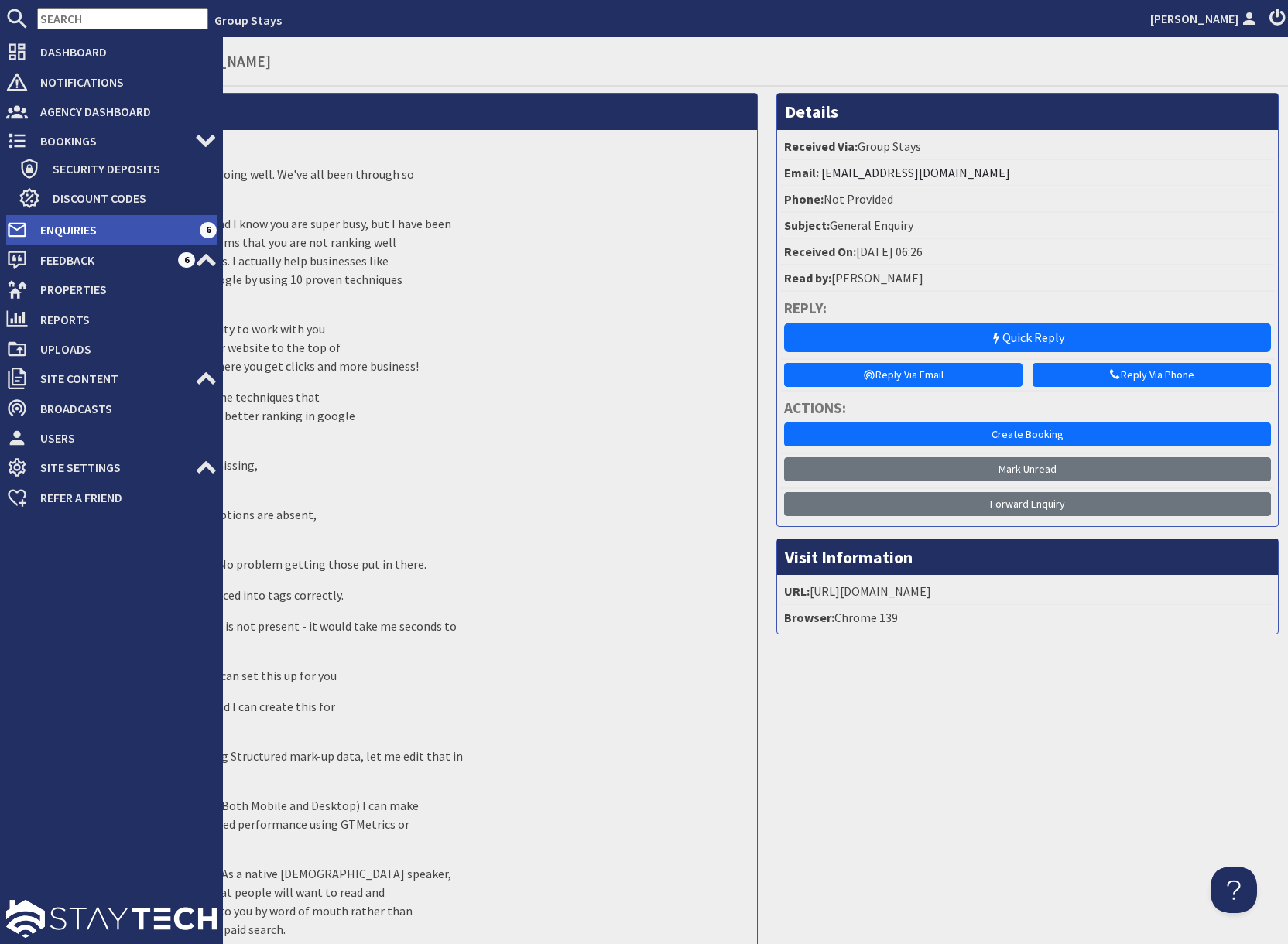
click at [66, 225] on span "Enquiries" at bounding box center [114, 230] width 172 height 25
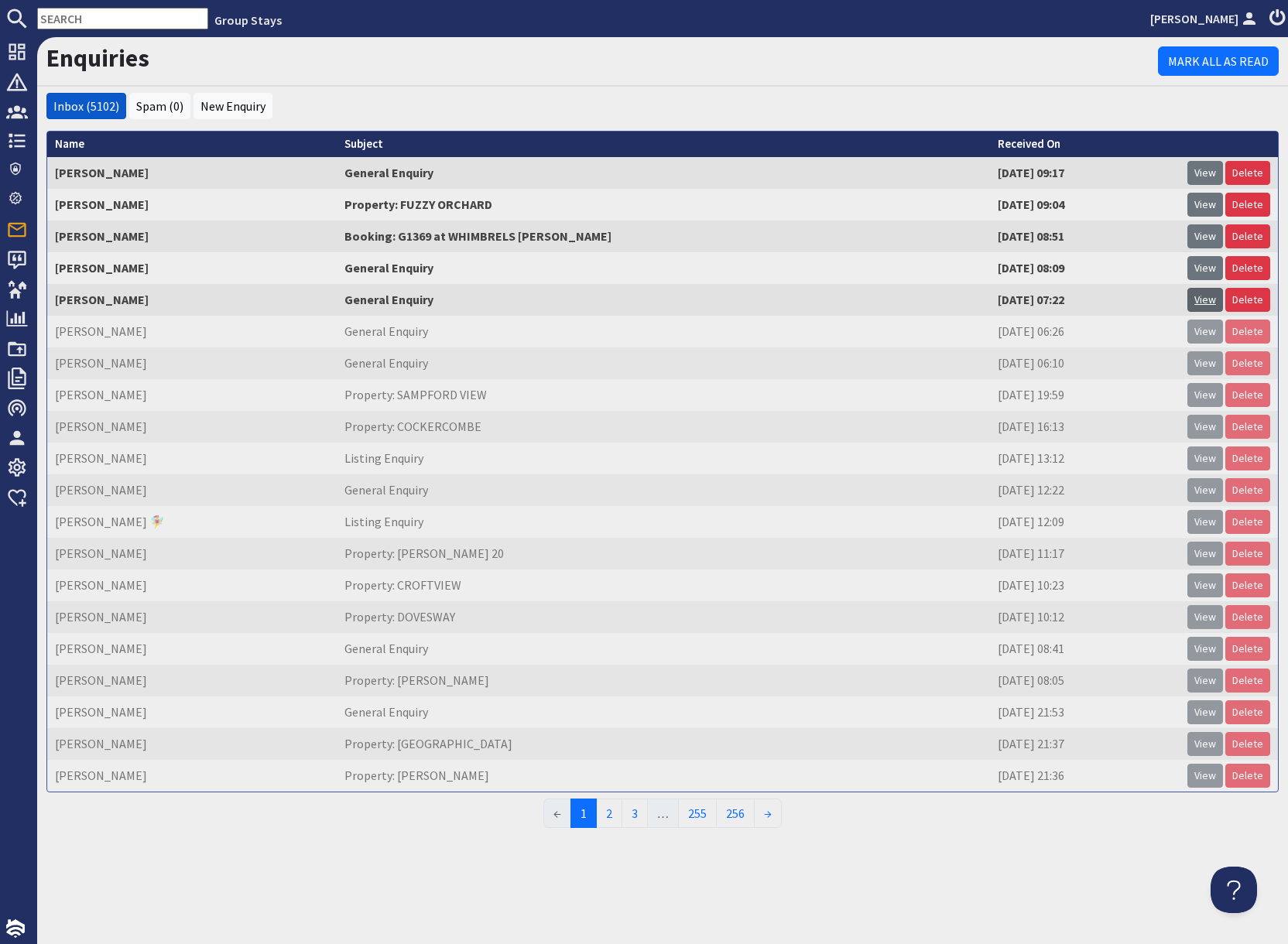
click at [1207, 301] on link "View" at bounding box center [1204, 300] width 35 height 24
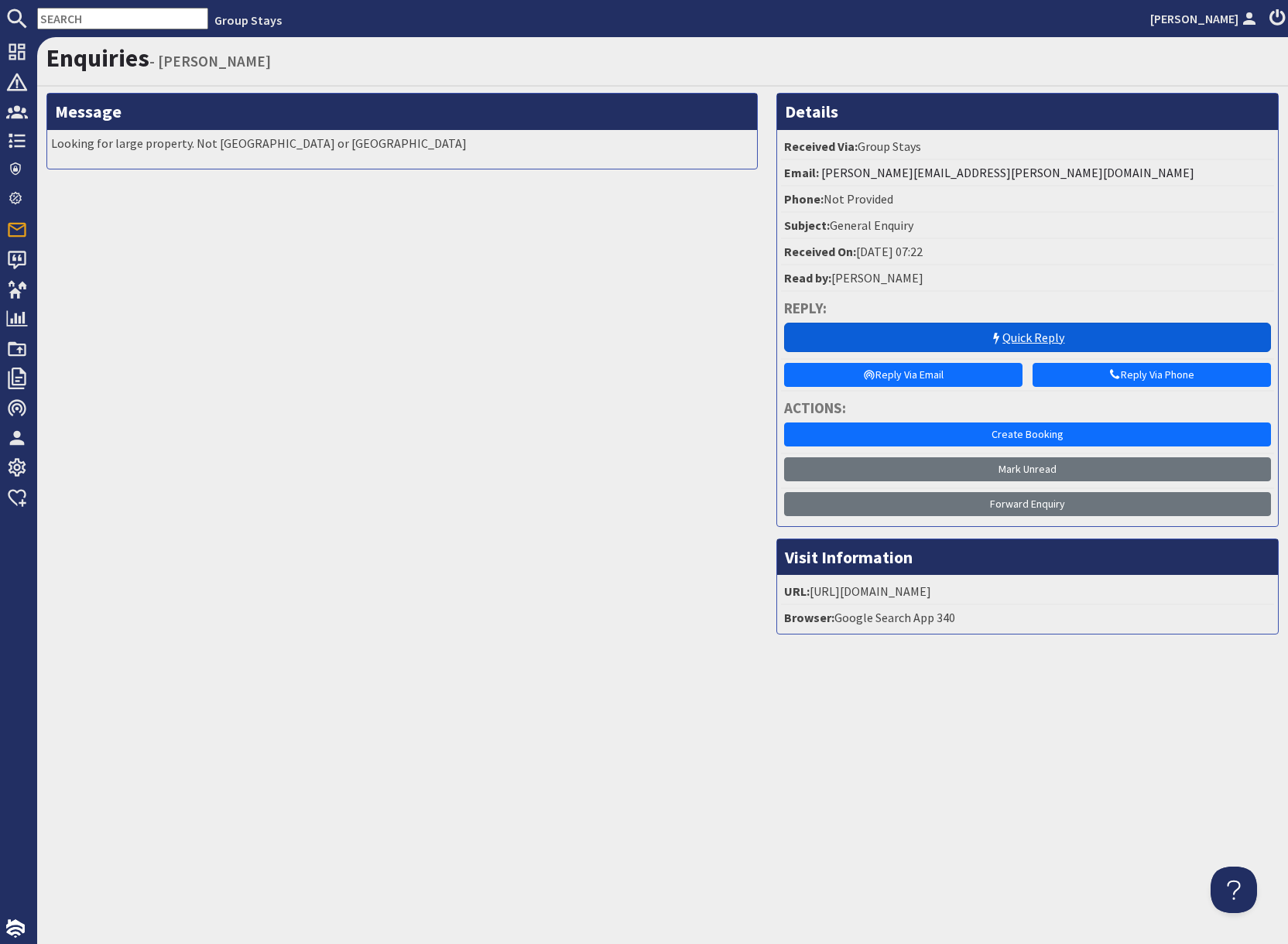
click at [1021, 338] on link "Quick Reply" at bounding box center [1027, 337] width 487 height 30
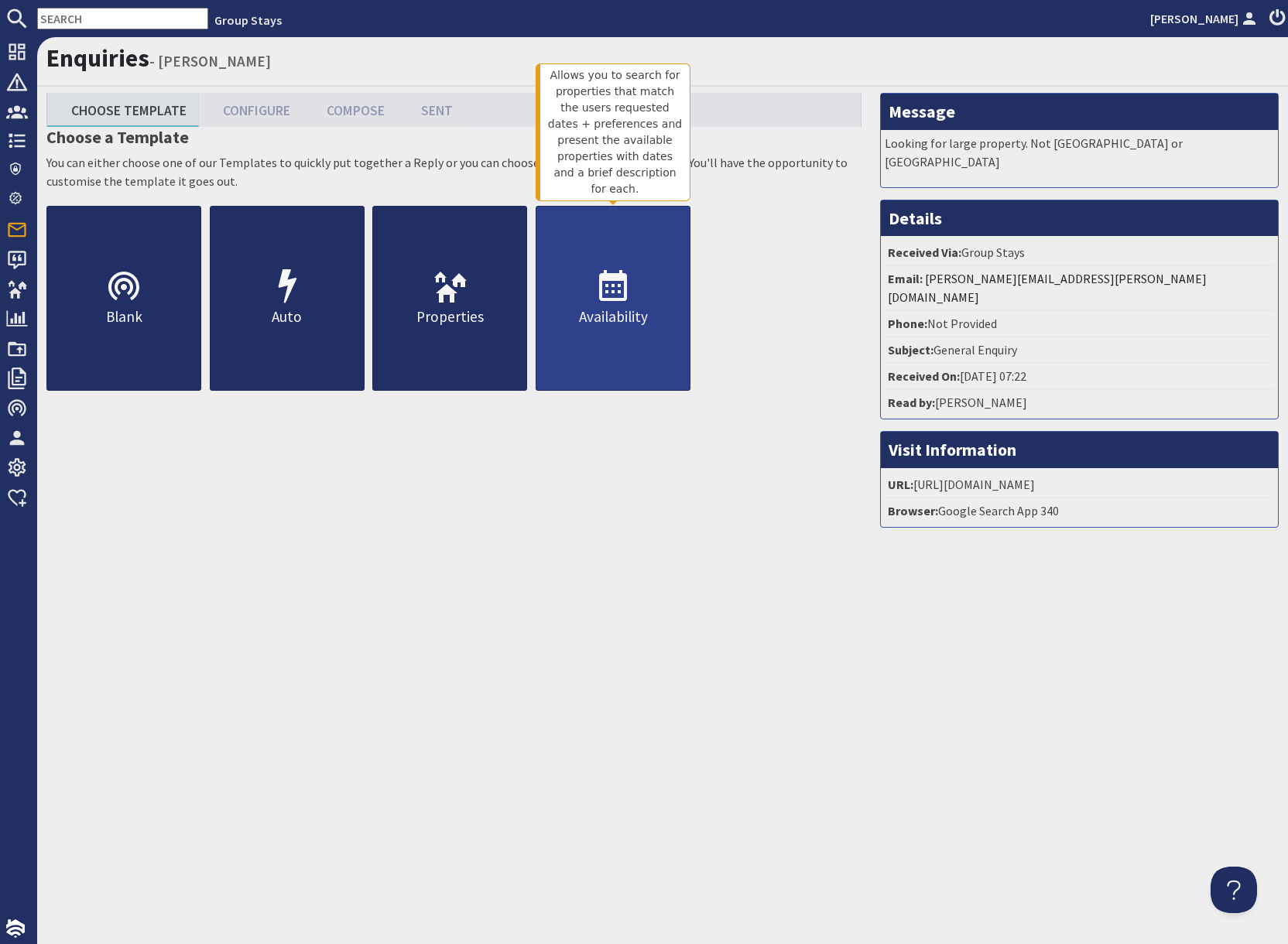
click at [644, 321] on p "Availability" at bounding box center [613, 317] width 153 height 22
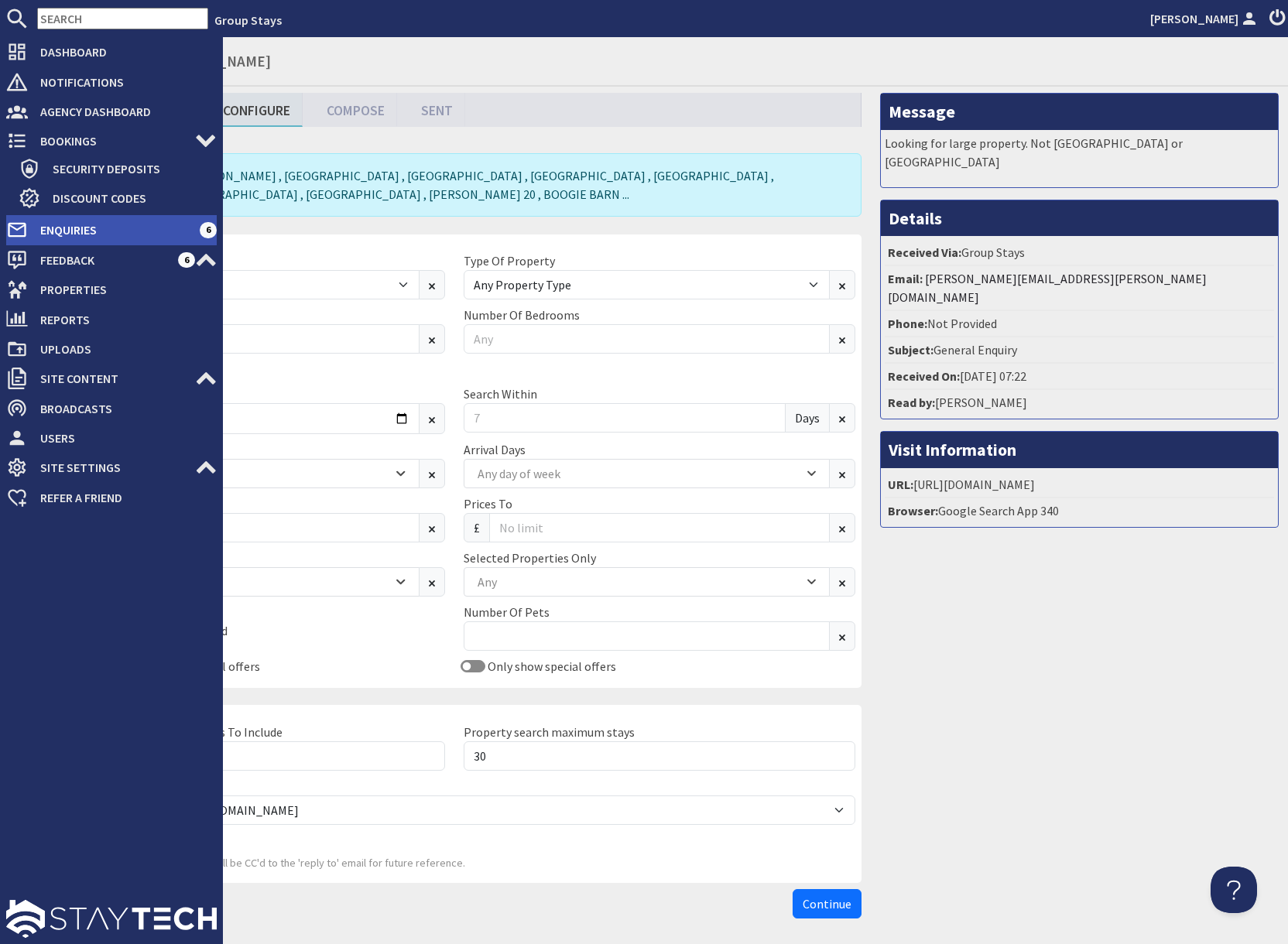
click at [54, 229] on span "Enquiries" at bounding box center [114, 230] width 172 height 25
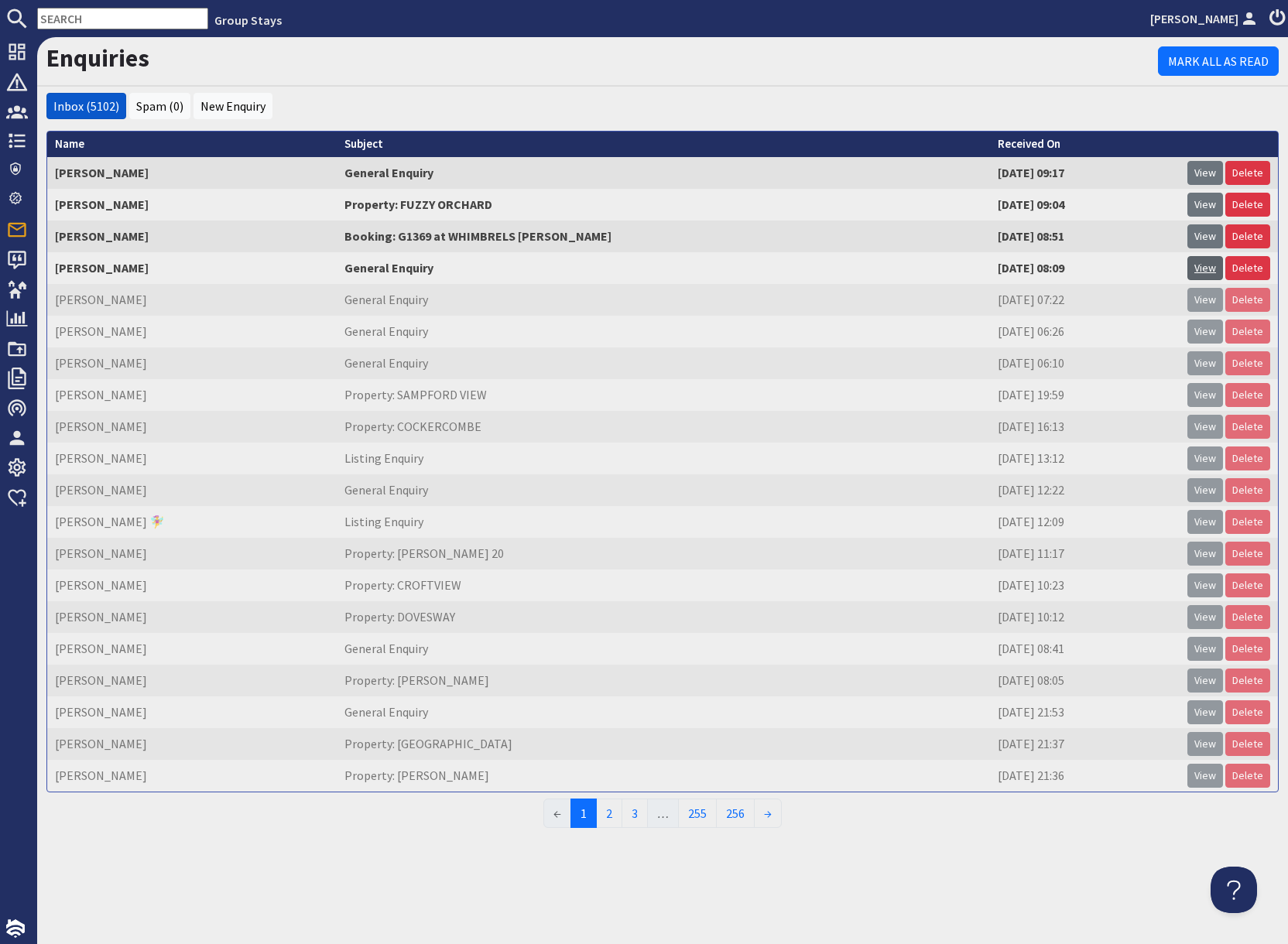
click at [1209, 268] on link "View" at bounding box center [1204, 268] width 35 height 24
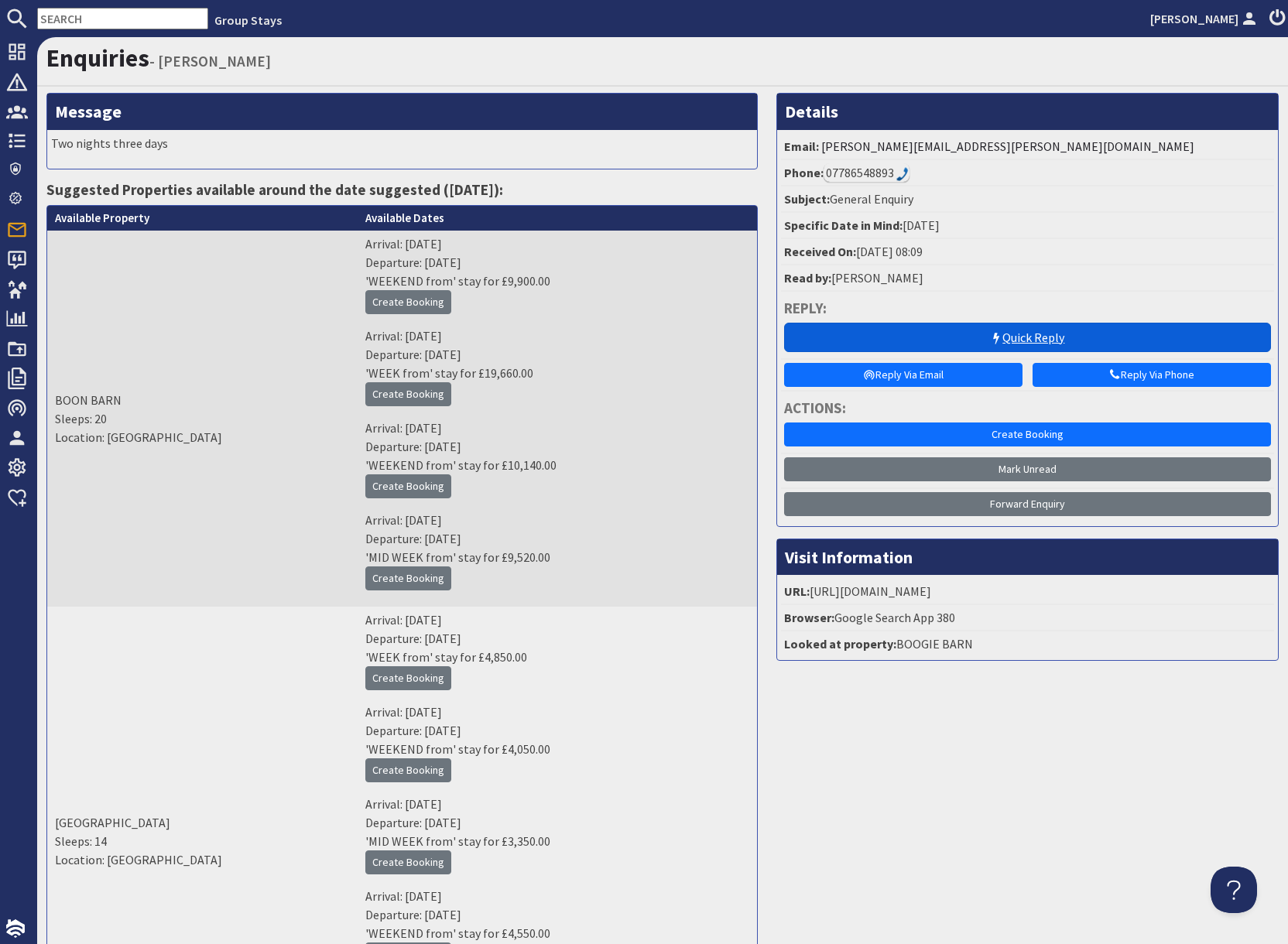
click at [1026, 337] on link "Quick Reply" at bounding box center [1027, 337] width 487 height 30
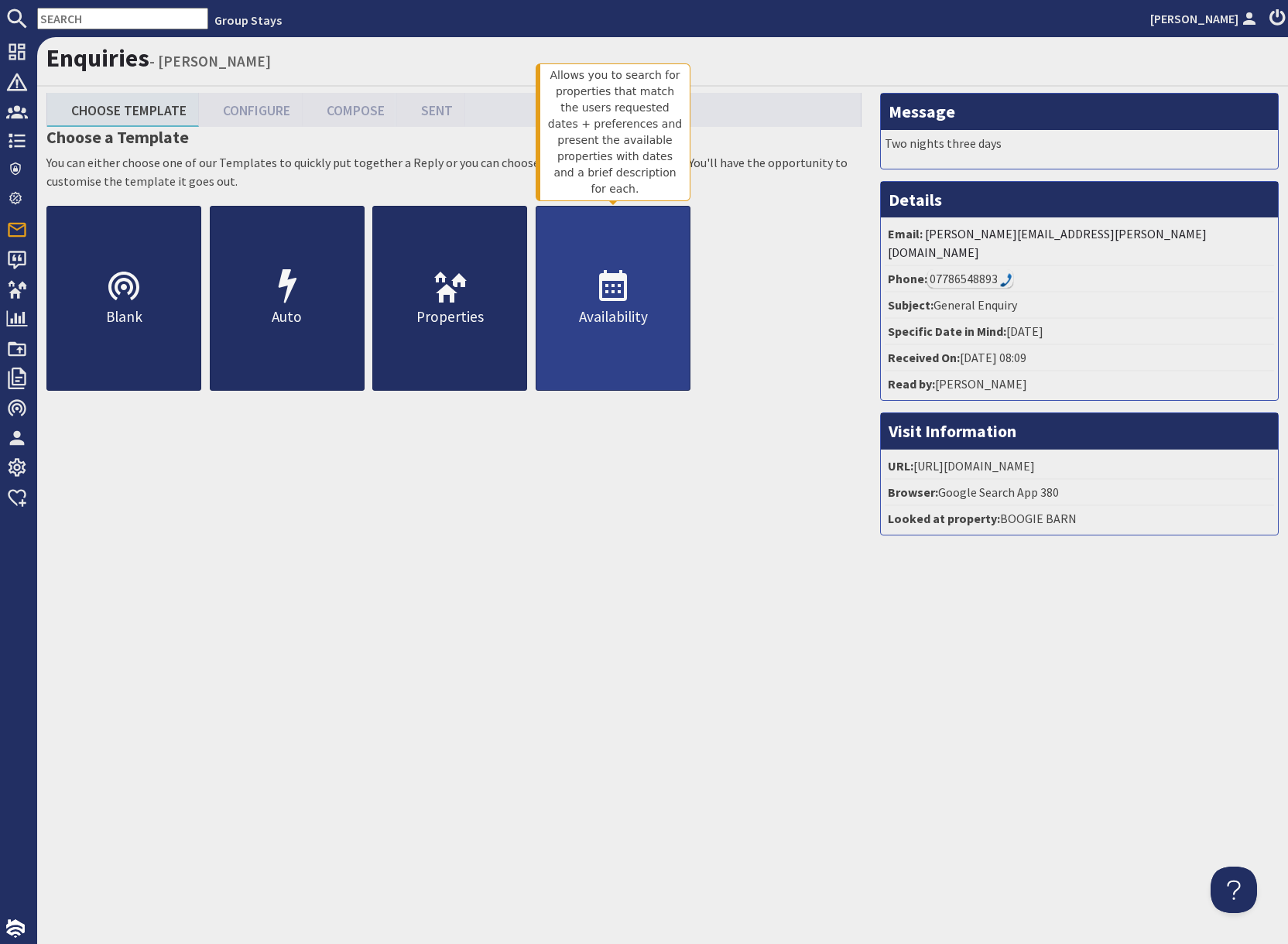
click at [603, 320] on p "Availability" at bounding box center [613, 317] width 153 height 22
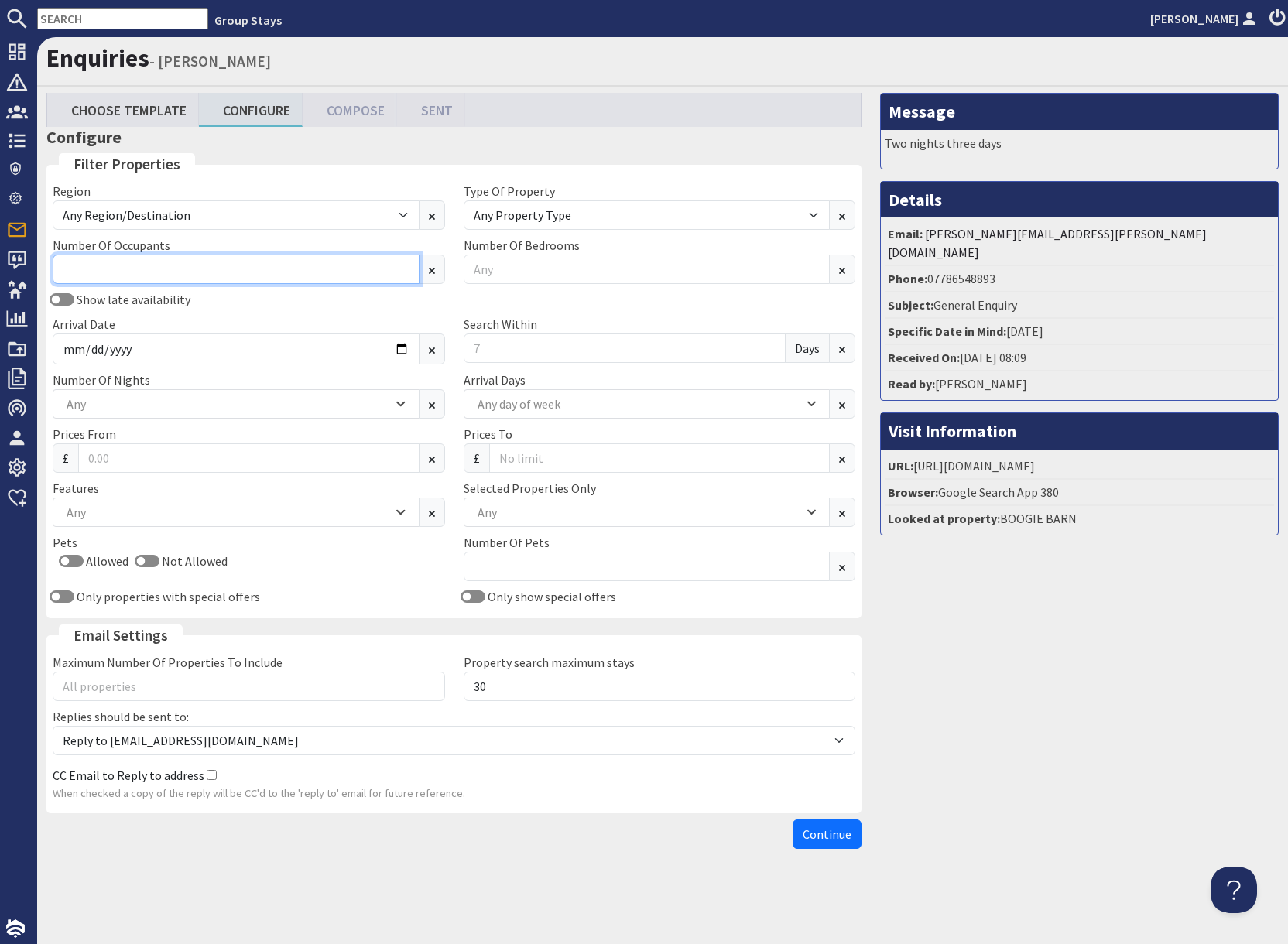
click at [154, 259] on input "Number Of Occupants" at bounding box center [236, 269] width 367 height 30
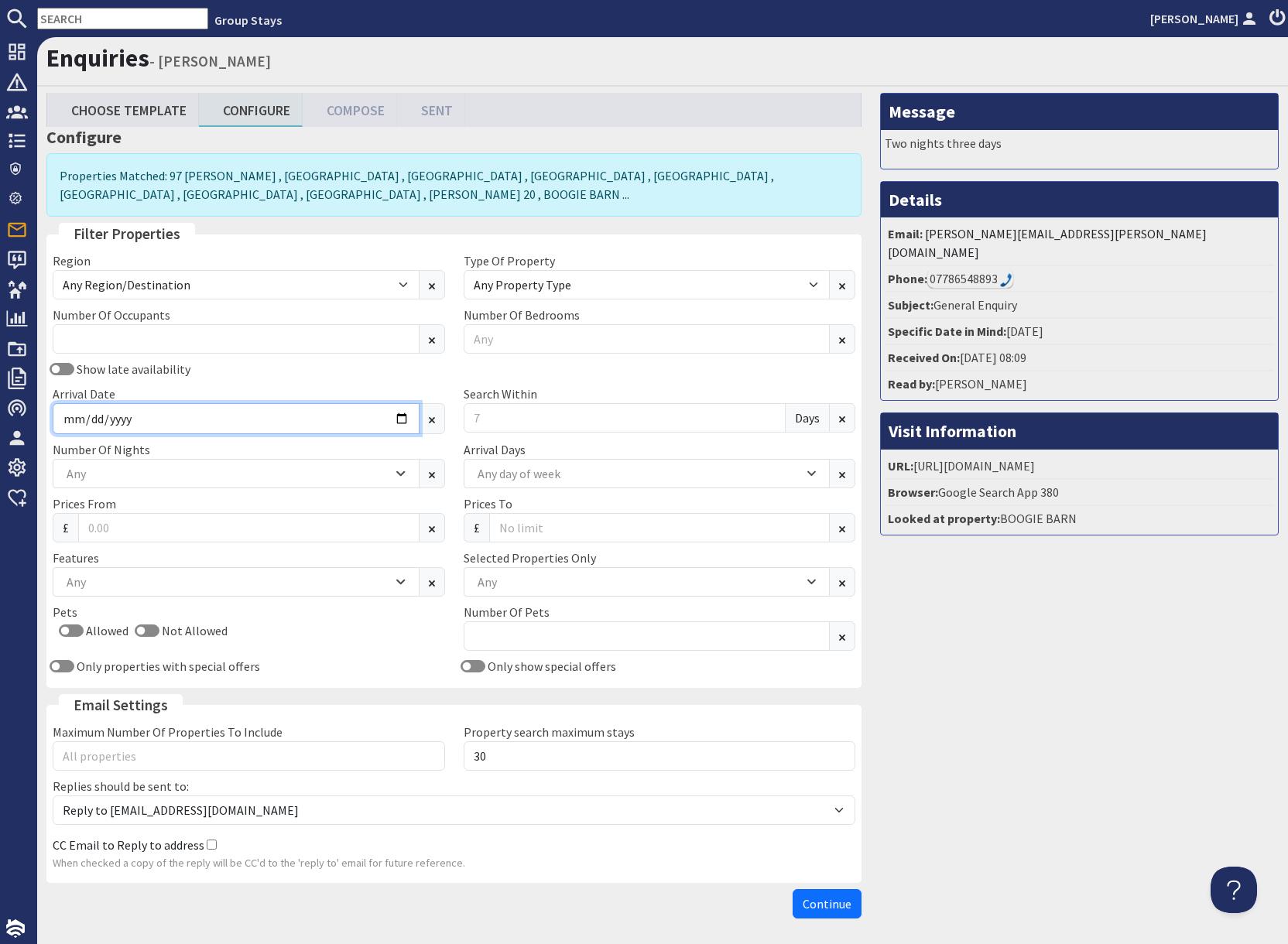
click at [401, 419] on input "Arrival Date" at bounding box center [236, 418] width 367 height 31
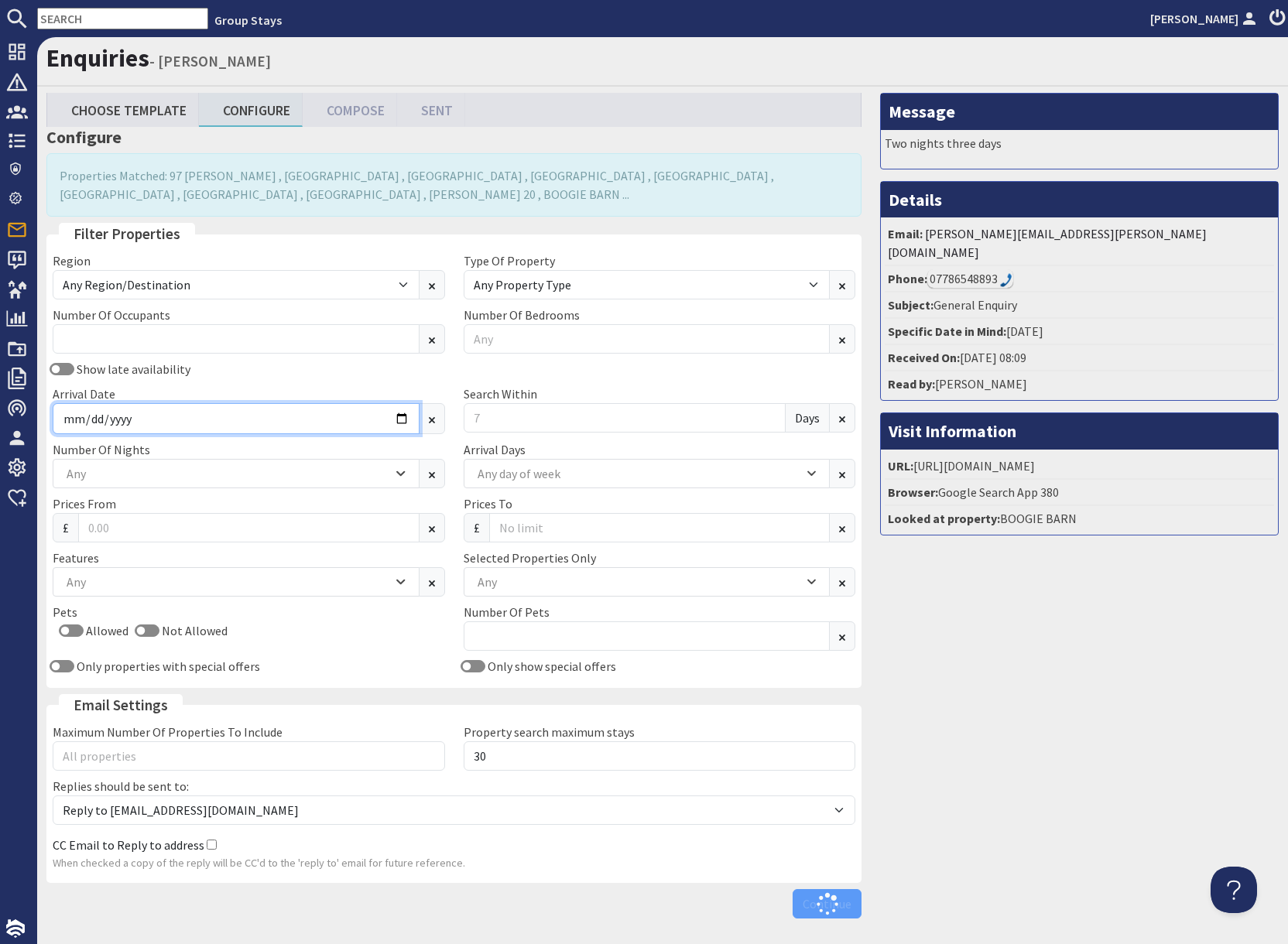
type input "[DATE]"
drag, startPoint x: 1101, startPoint y: 677, endPoint x: 919, endPoint y: 674, distance: 182.0
click at [1094, 676] on div "Message Two nights three days Details Email: [PERSON_NAME][EMAIL_ADDRESS][PERSO…" at bounding box center [1078, 509] width 417 height 832
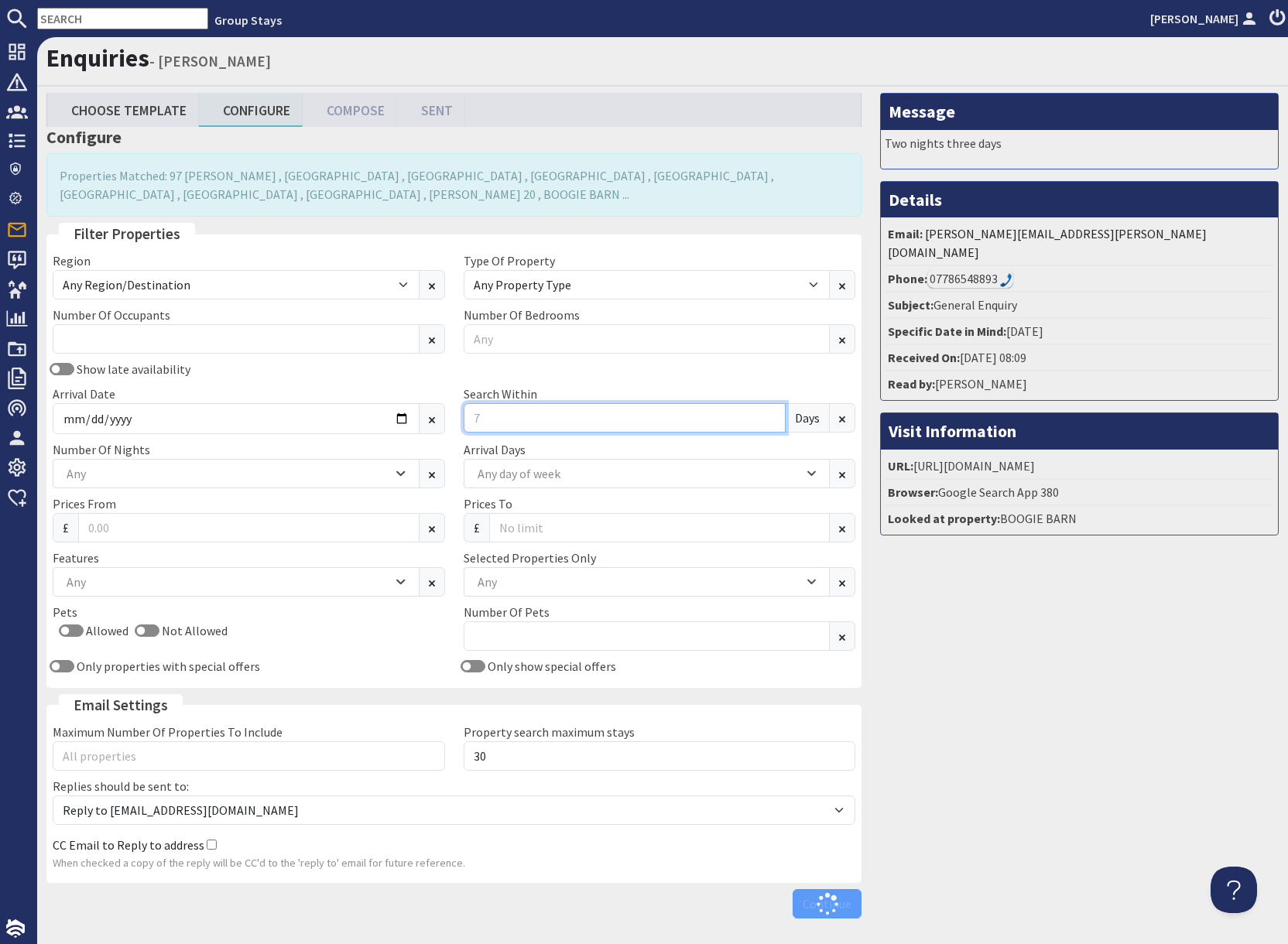
click at [502, 416] on input "Search Within" at bounding box center [625, 417] width 323 height 30
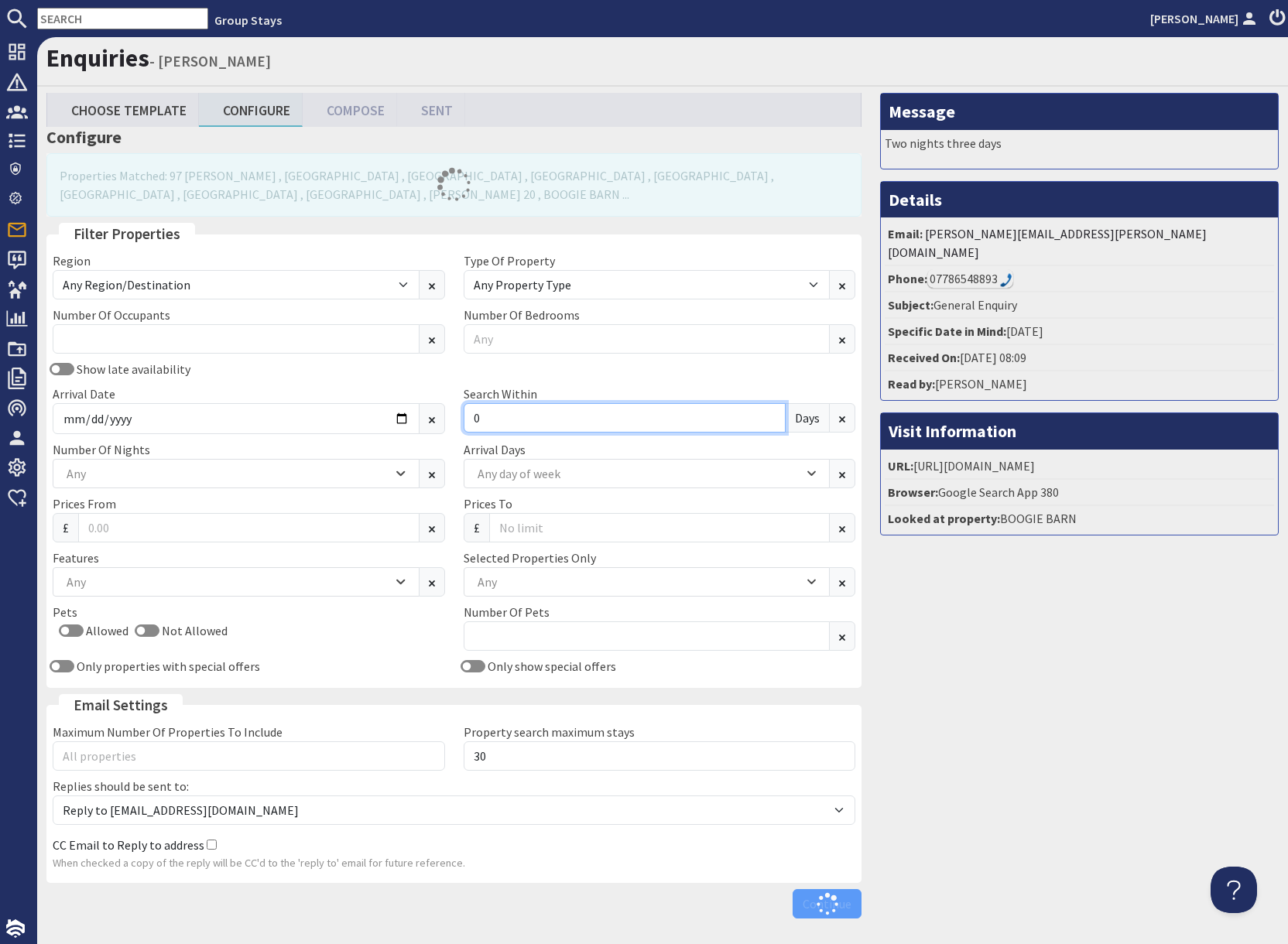
type input "0"
drag, startPoint x: 912, startPoint y: 681, endPoint x: 877, endPoint y: 682, distance: 35.0
click at [913, 682] on div "Message Two nights three days Details Email: [PERSON_NAME][EMAIL_ADDRESS][PERSO…" at bounding box center [1078, 509] width 417 height 832
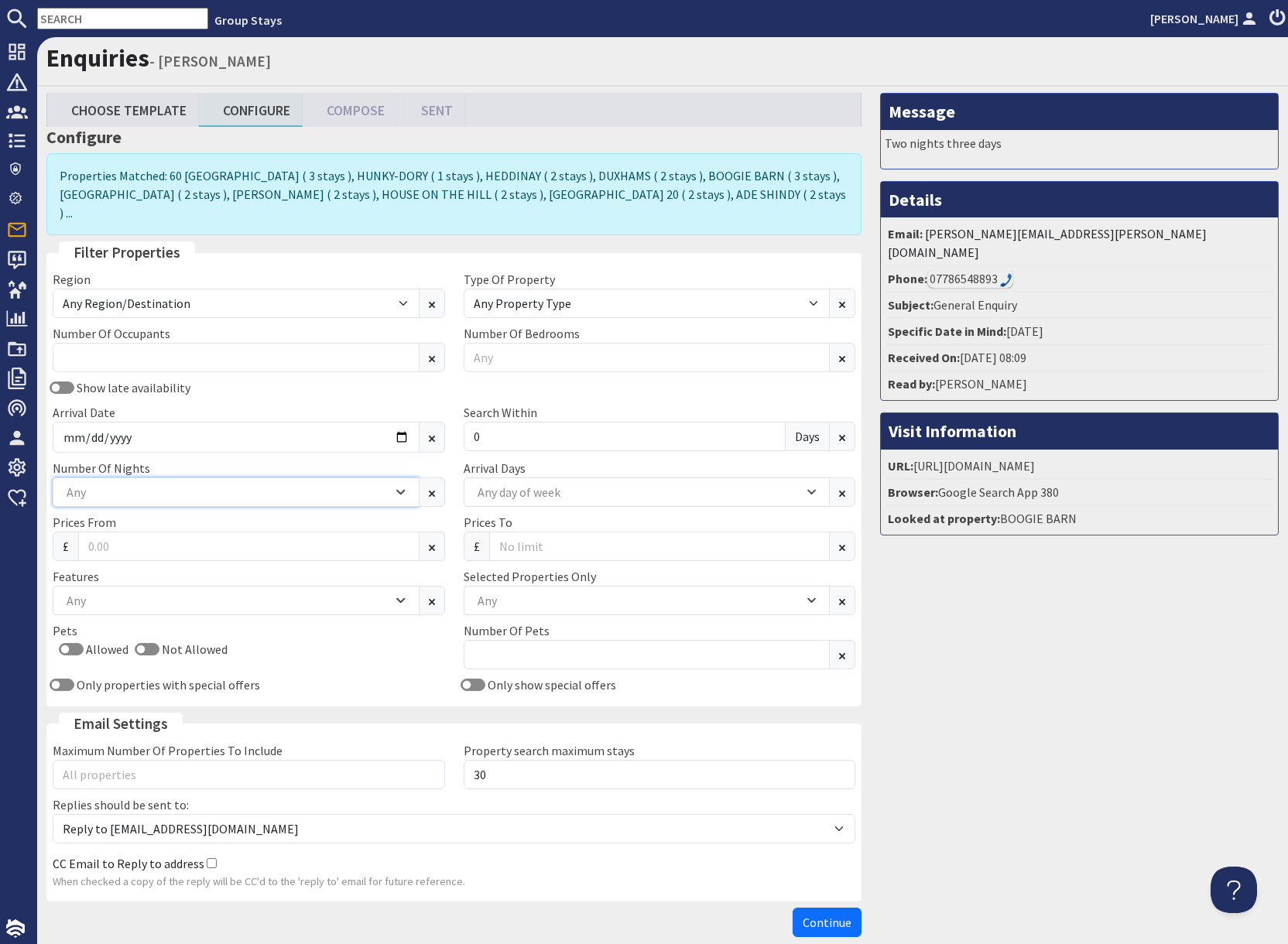
click at [157, 483] on div "Any" at bounding box center [227, 491] width 330 height 17
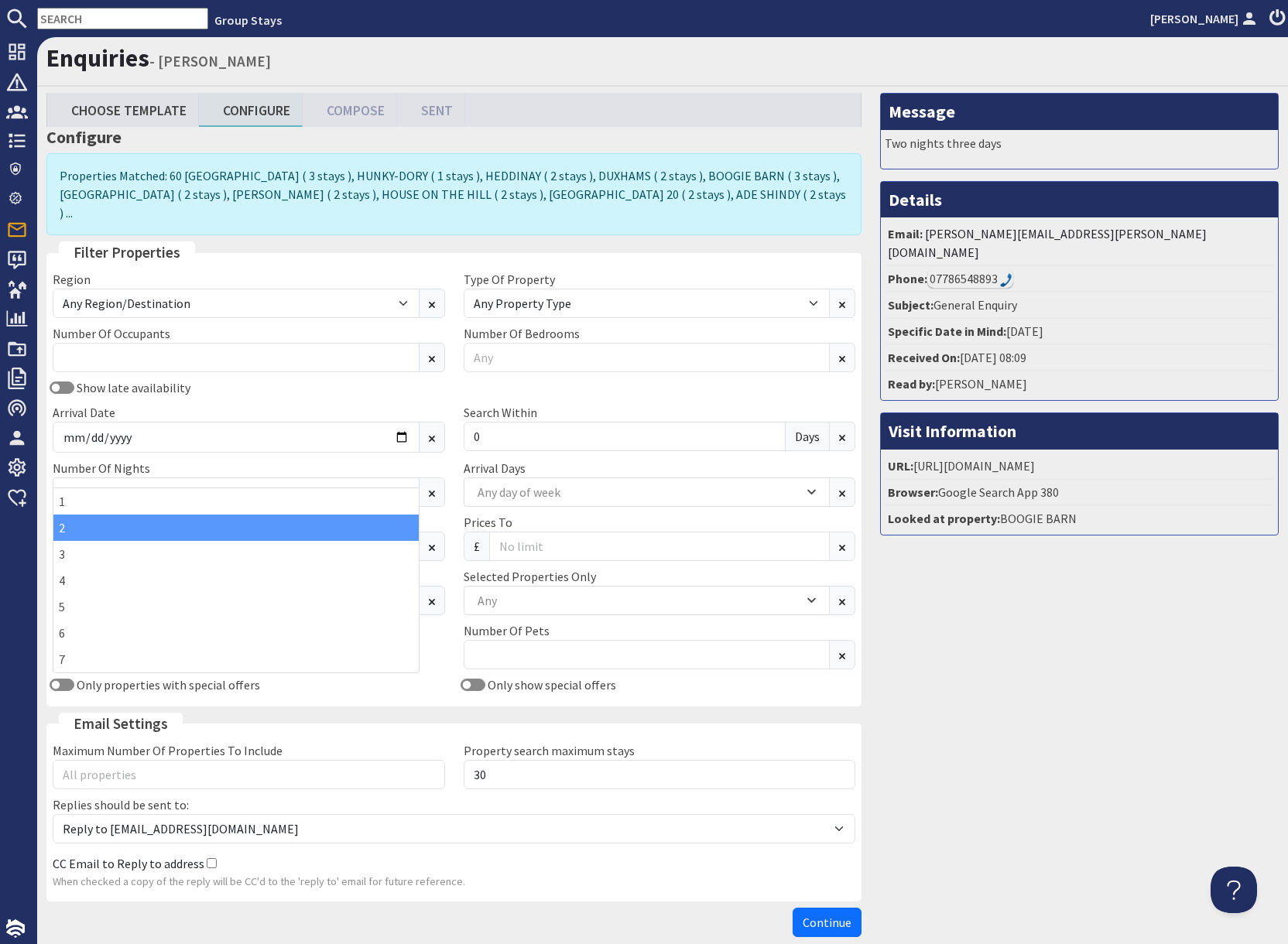
click at [62, 529] on div "2" at bounding box center [236, 527] width 365 height 26
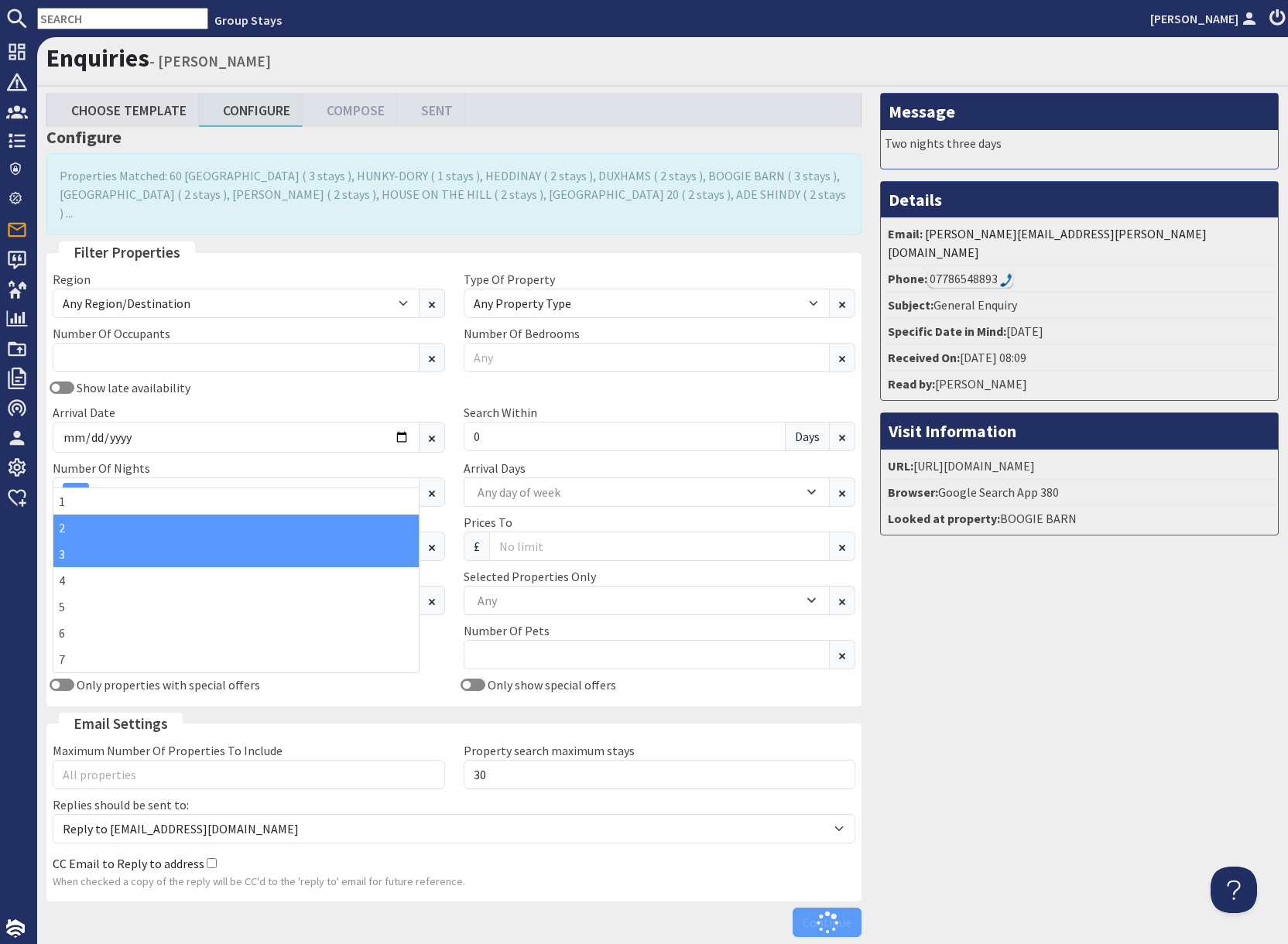
click at [64, 554] on div "3" at bounding box center [236, 554] width 365 height 26
drag, startPoint x: 802, startPoint y: 643, endPoint x: 829, endPoint y: 641, distance: 27.1
click at [809, 642] on input "Number Of Pets" at bounding box center [646, 654] width 367 height 30
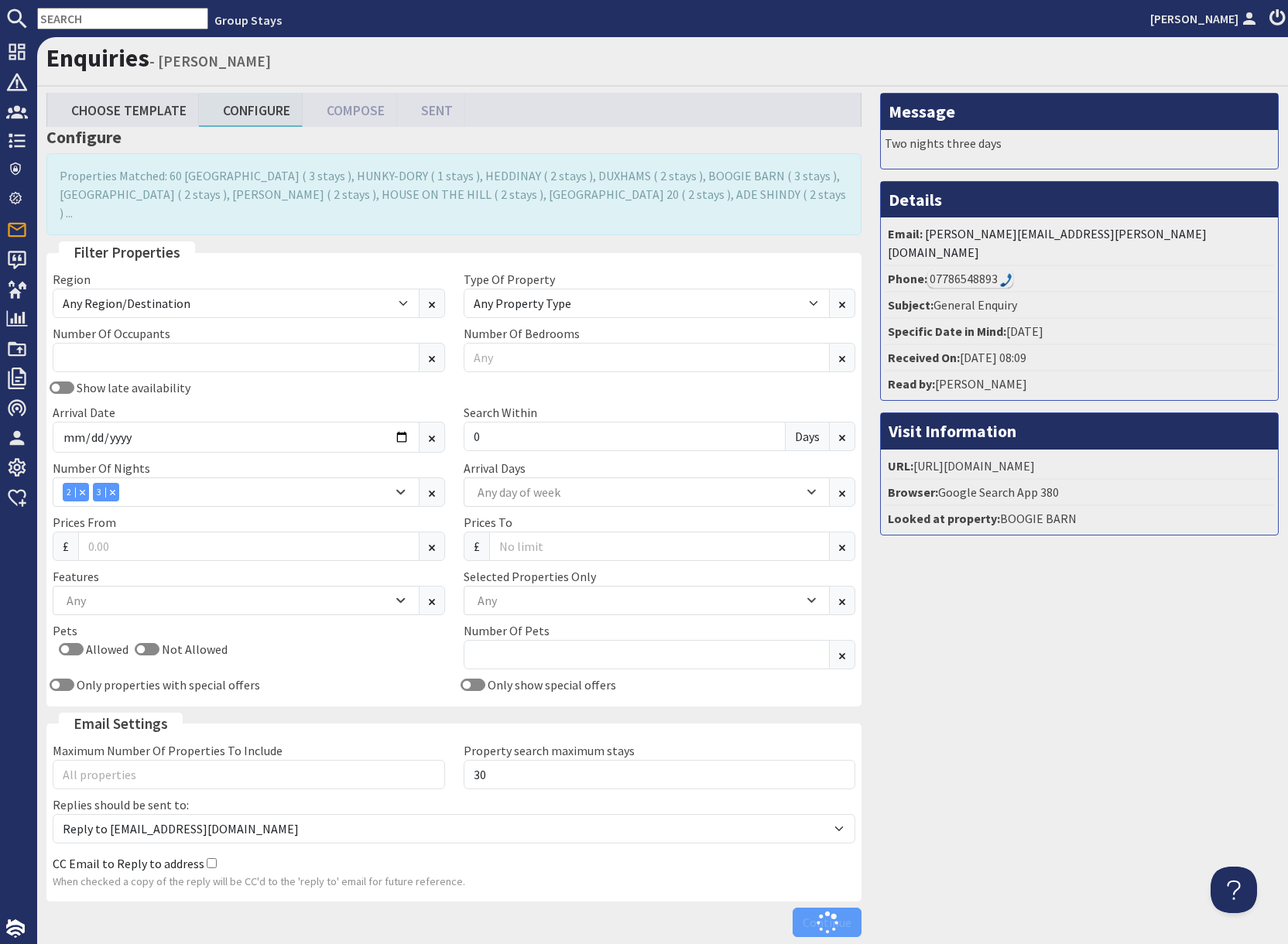
drag, startPoint x: 943, startPoint y: 641, endPoint x: 952, endPoint y: 641, distance: 9.0
click at [943, 641] on div "Message Two nights three days Details Email: [PERSON_NAME][EMAIL_ADDRESS][PERSO…" at bounding box center [1078, 519] width 417 height 851
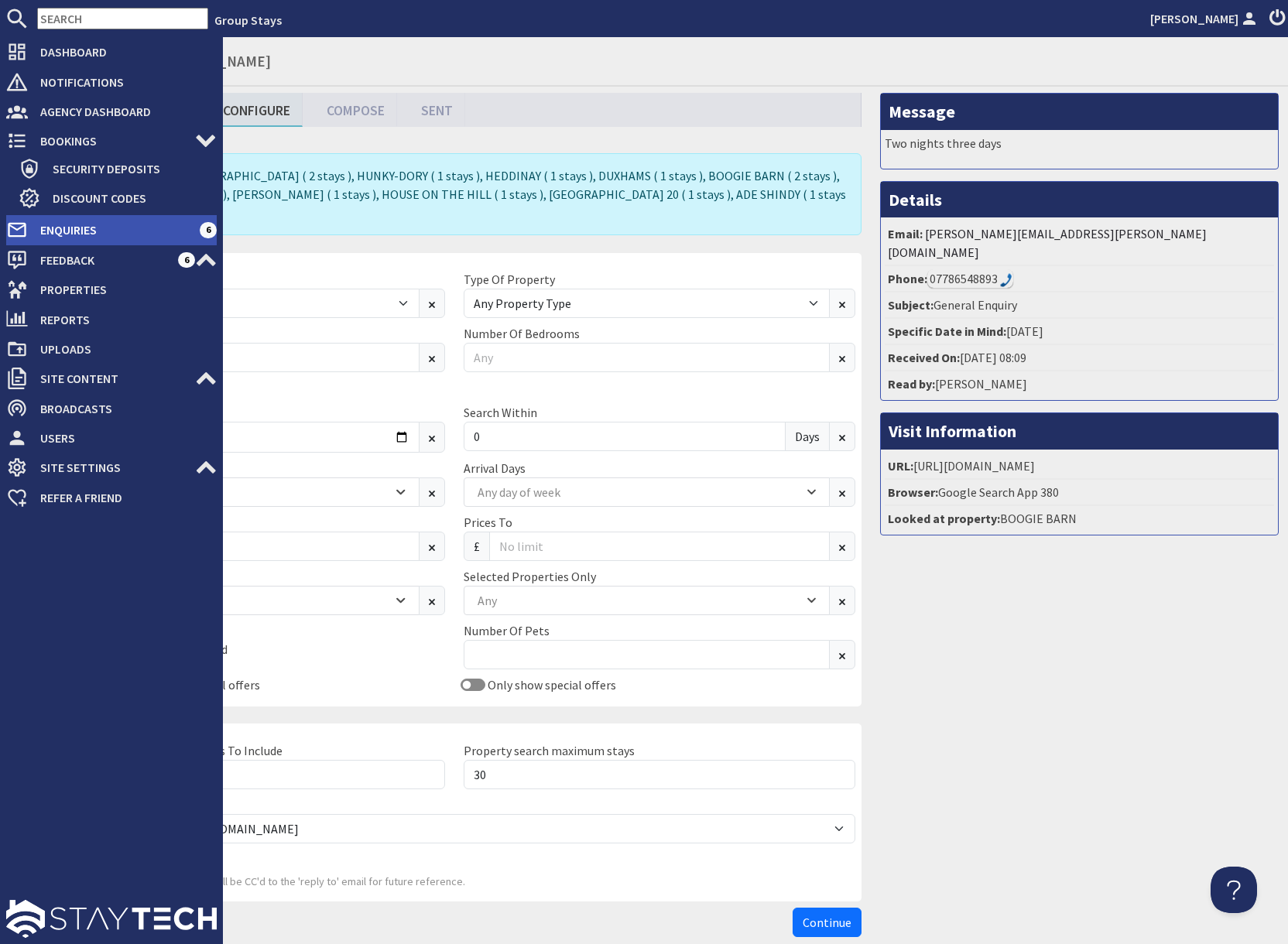
drag, startPoint x: 56, startPoint y: 230, endPoint x: 130, endPoint y: 242, distance: 75.0
click at [56, 230] on span "Enquiries" at bounding box center [114, 230] width 172 height 25
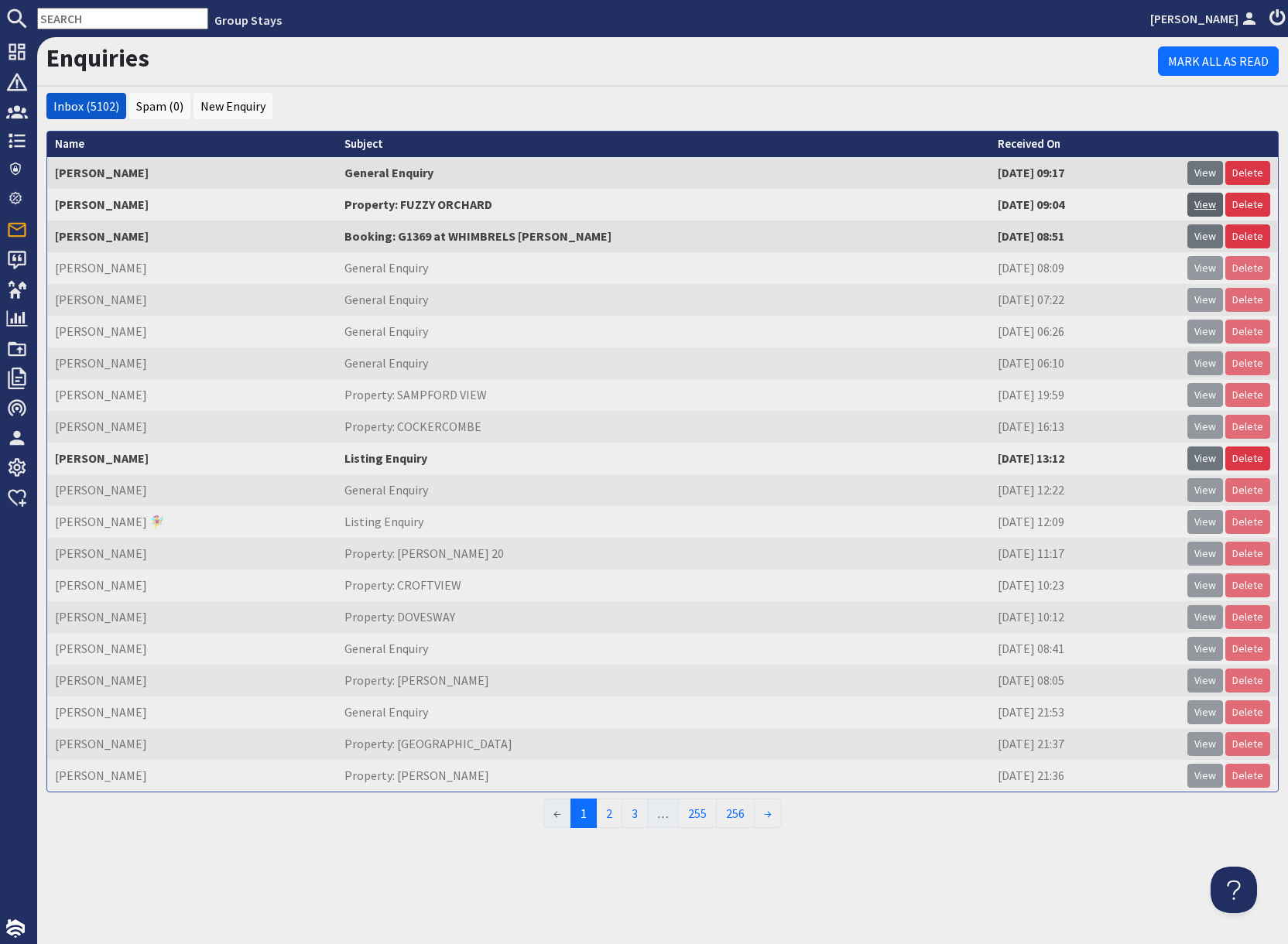
click at [1208, 202] on link "View" at bounding box center [1204, 205] width 35 height 24
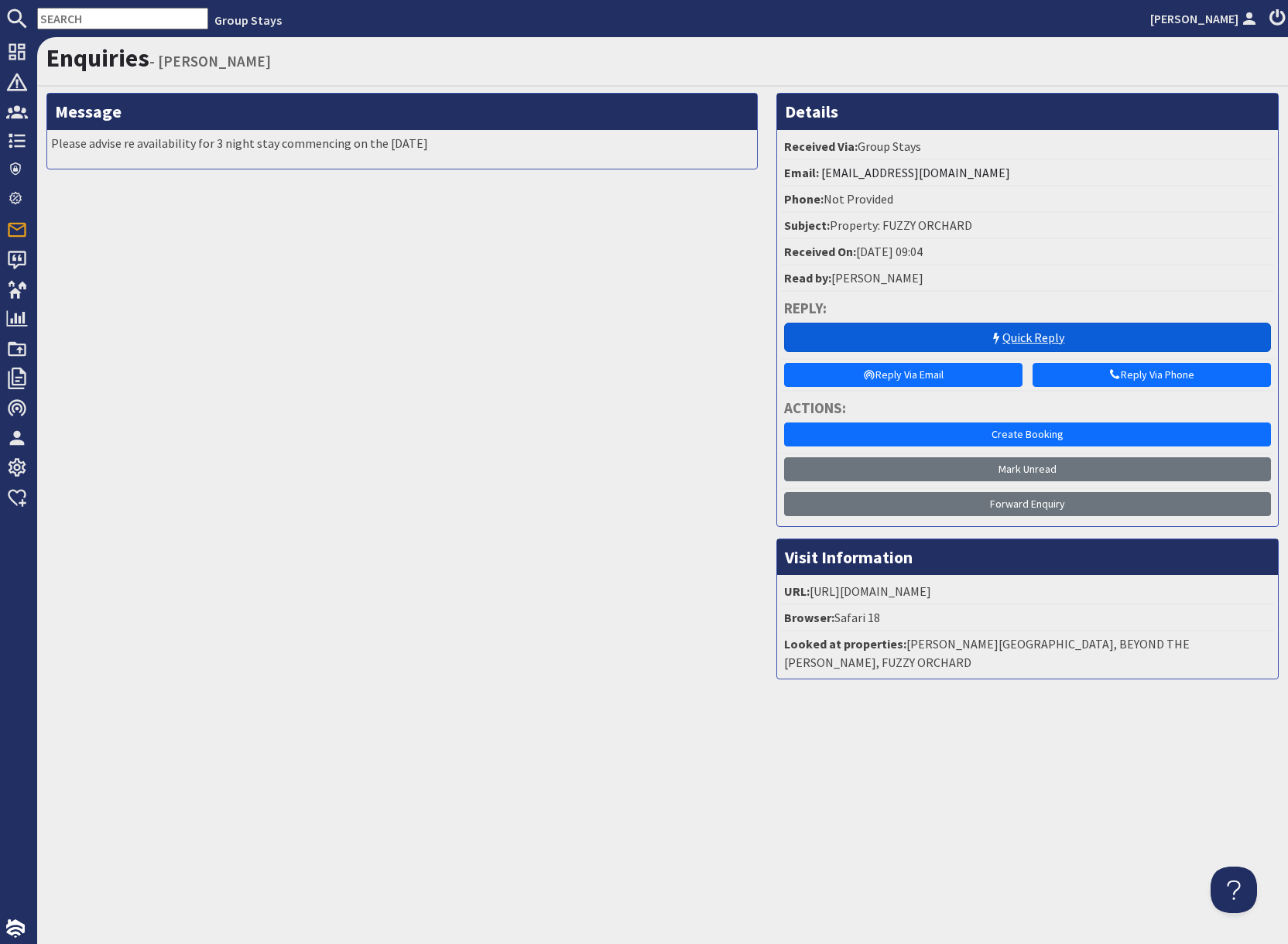
click at [994, 344] on icon at bounding box center [996, 338] width 12 height 12
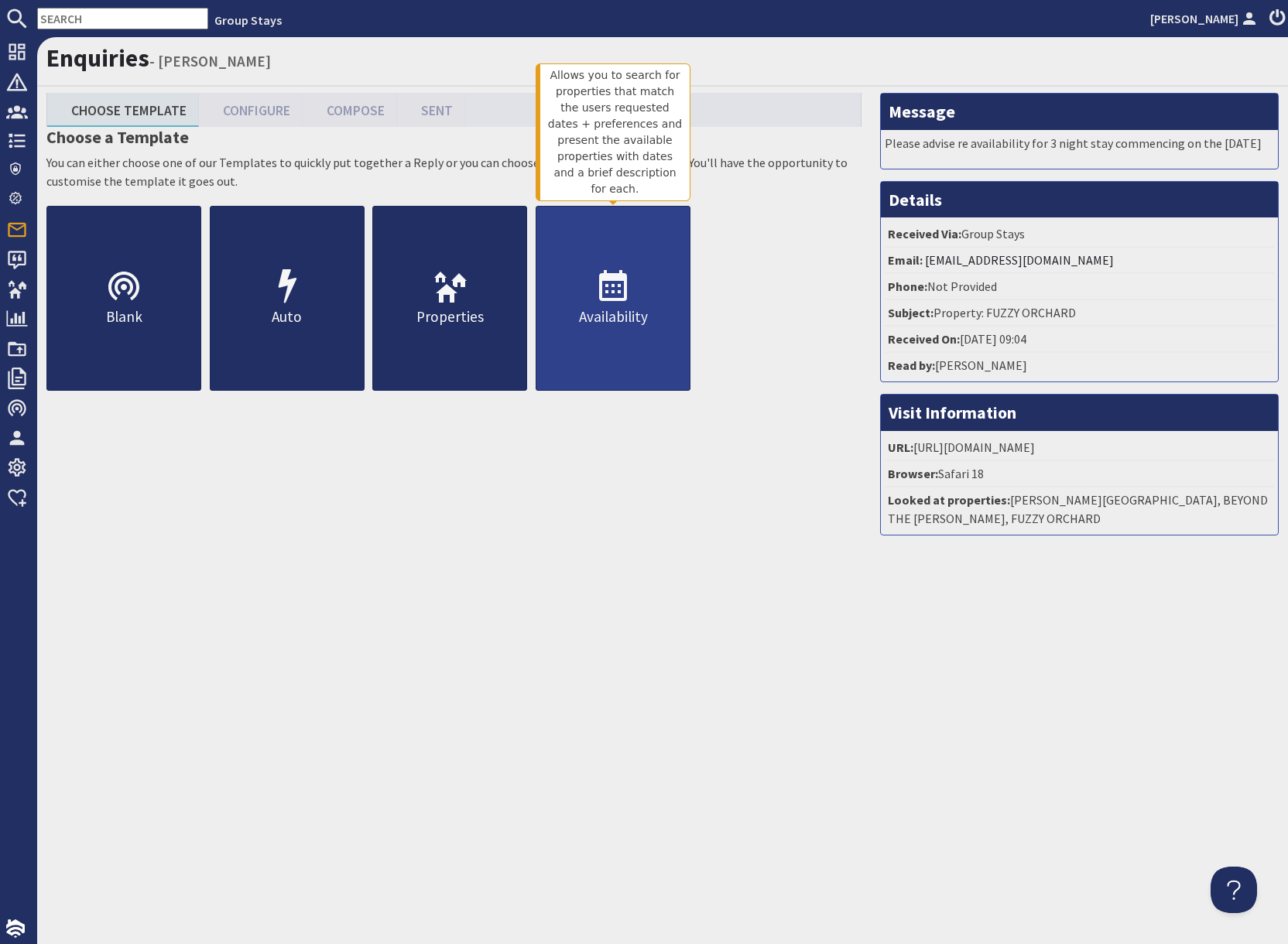
drag, startPoint x: 638, startPoint y: 338, endPoint x: 633, endPoint y: 356, distance: 18.7
click at [638, 338] on link "Availability" at bounding box center [613, 298] width 155 height 185
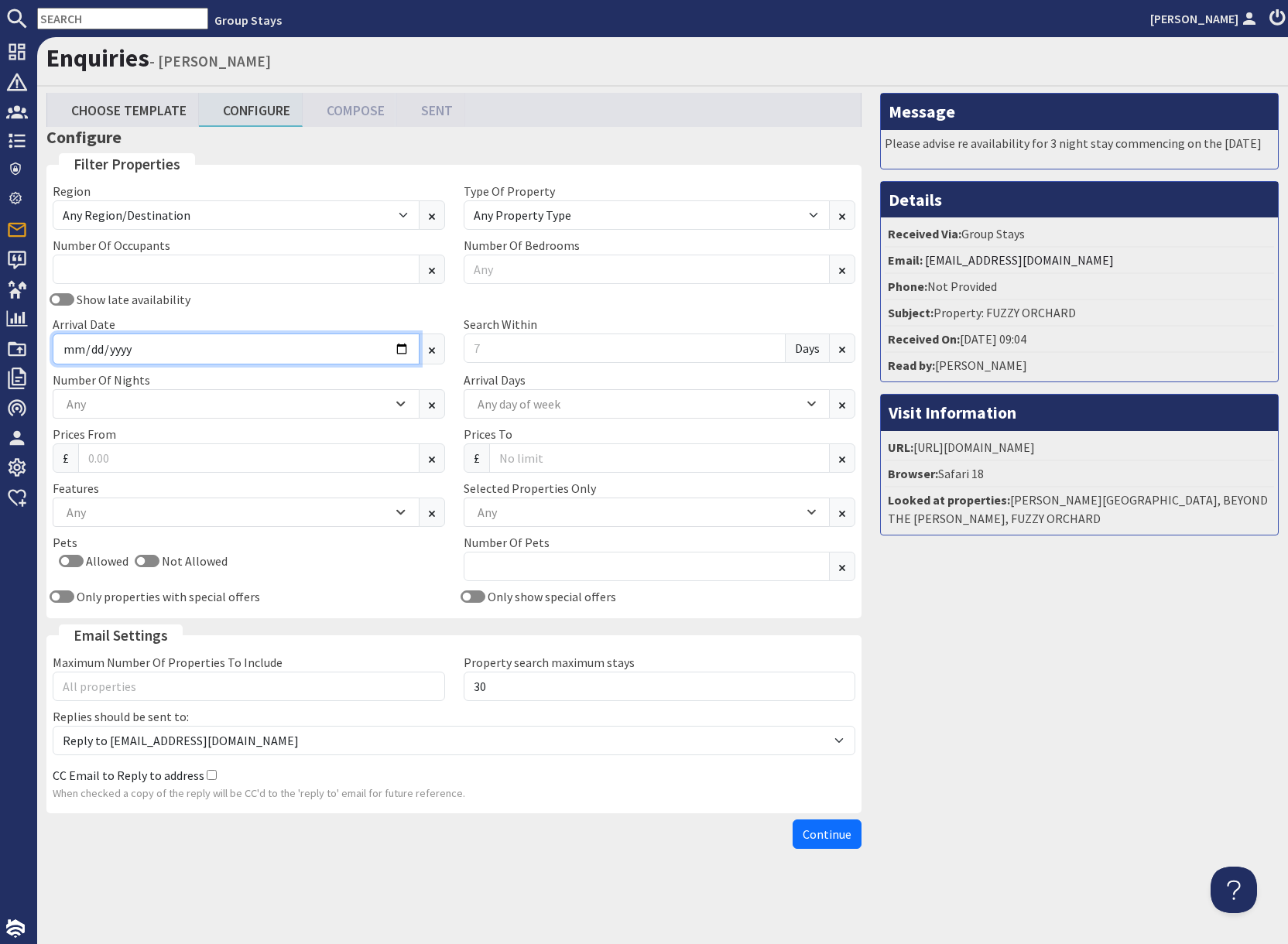
click at [401, 352] on input "Arrival Date" at bounding box center [236, 348] width 367 height 31
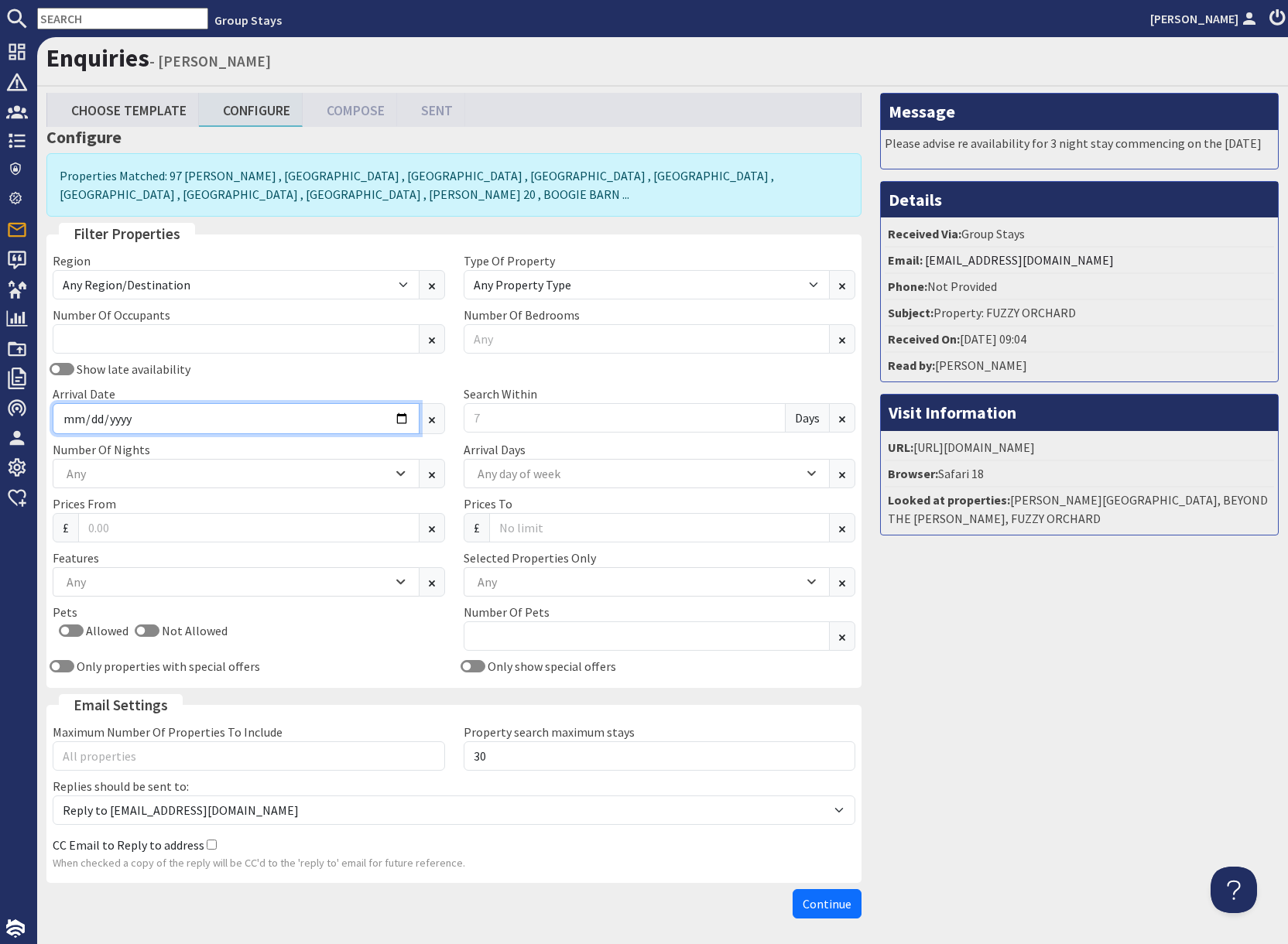
drag, startPoint x: 401, startPoint y: 418, endPoint x: 381, endPoint y: 429, distance: 22.8
click at [401, 418] on input "Arrival Date" at bounding box center [236, 418] width 367 height 31
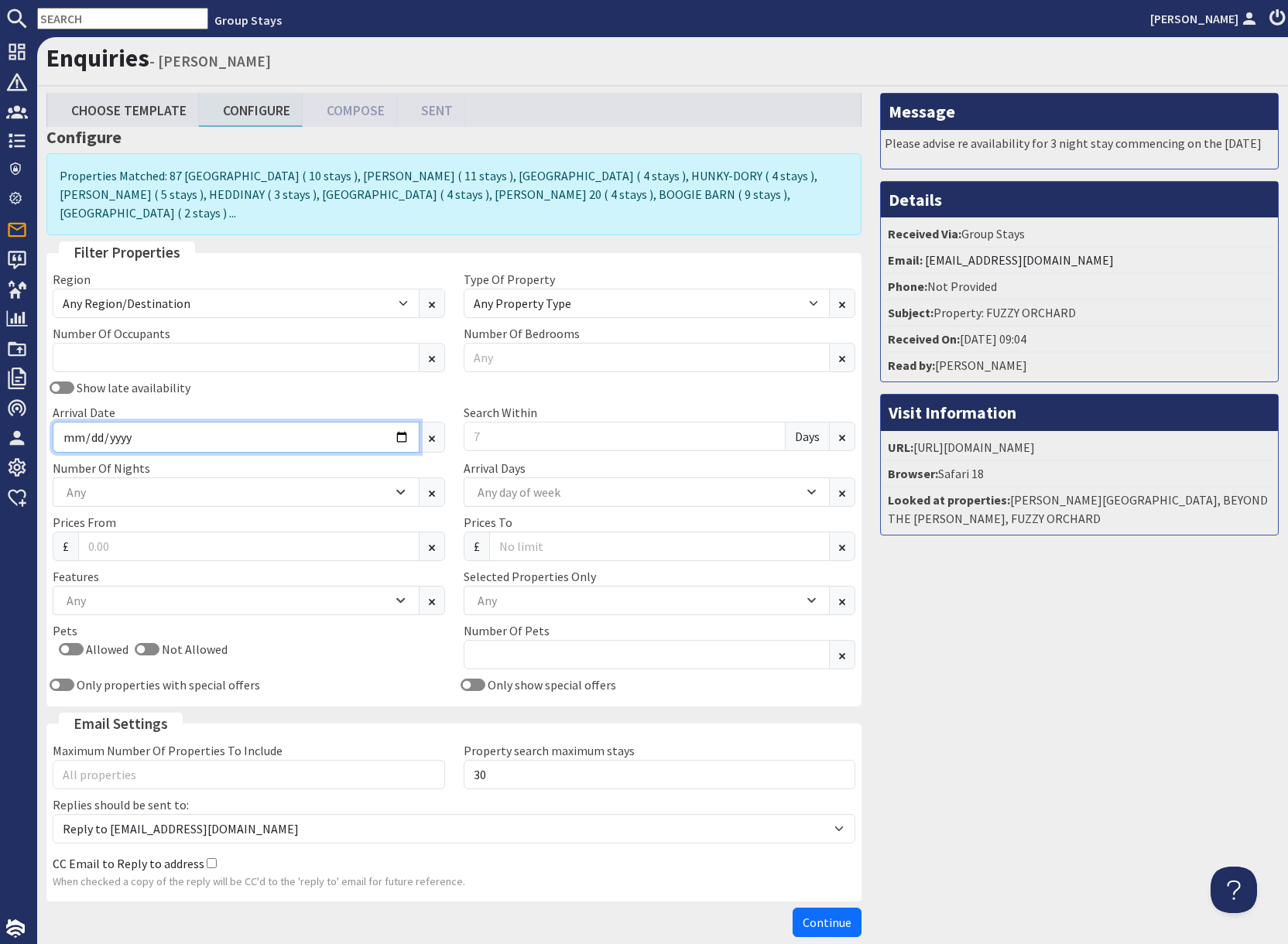
type input "[DATE]"
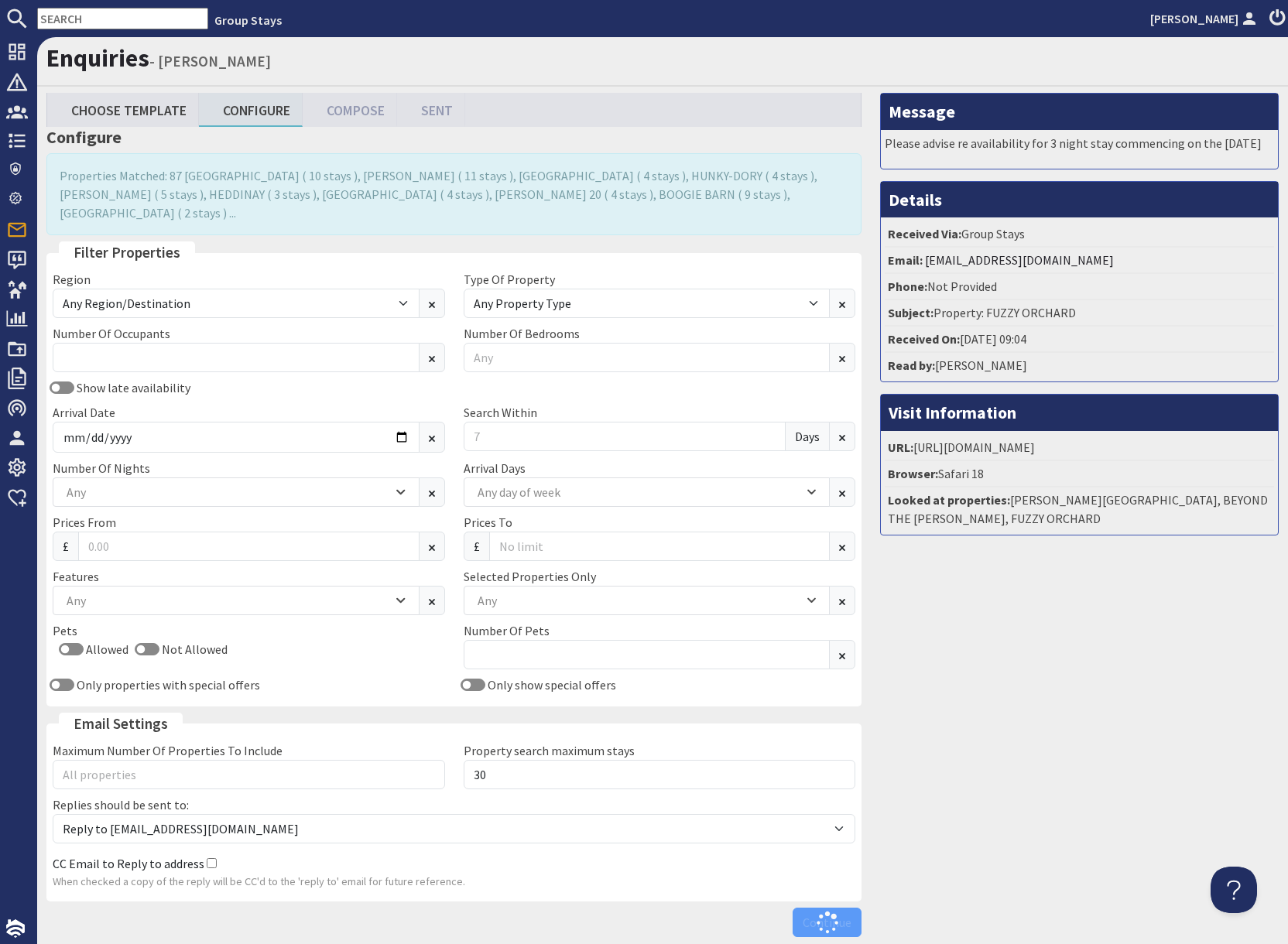
drag, startPoint x: 979, startPoint y: 733, endPoint x: 965, endPoint y: 732, distance: 14.0
click at [979, 732] on div "Message Please advise re availability for 3 night stay commencing on the [DATE]…" at bounding box center [1078, 519] width 417 height 851
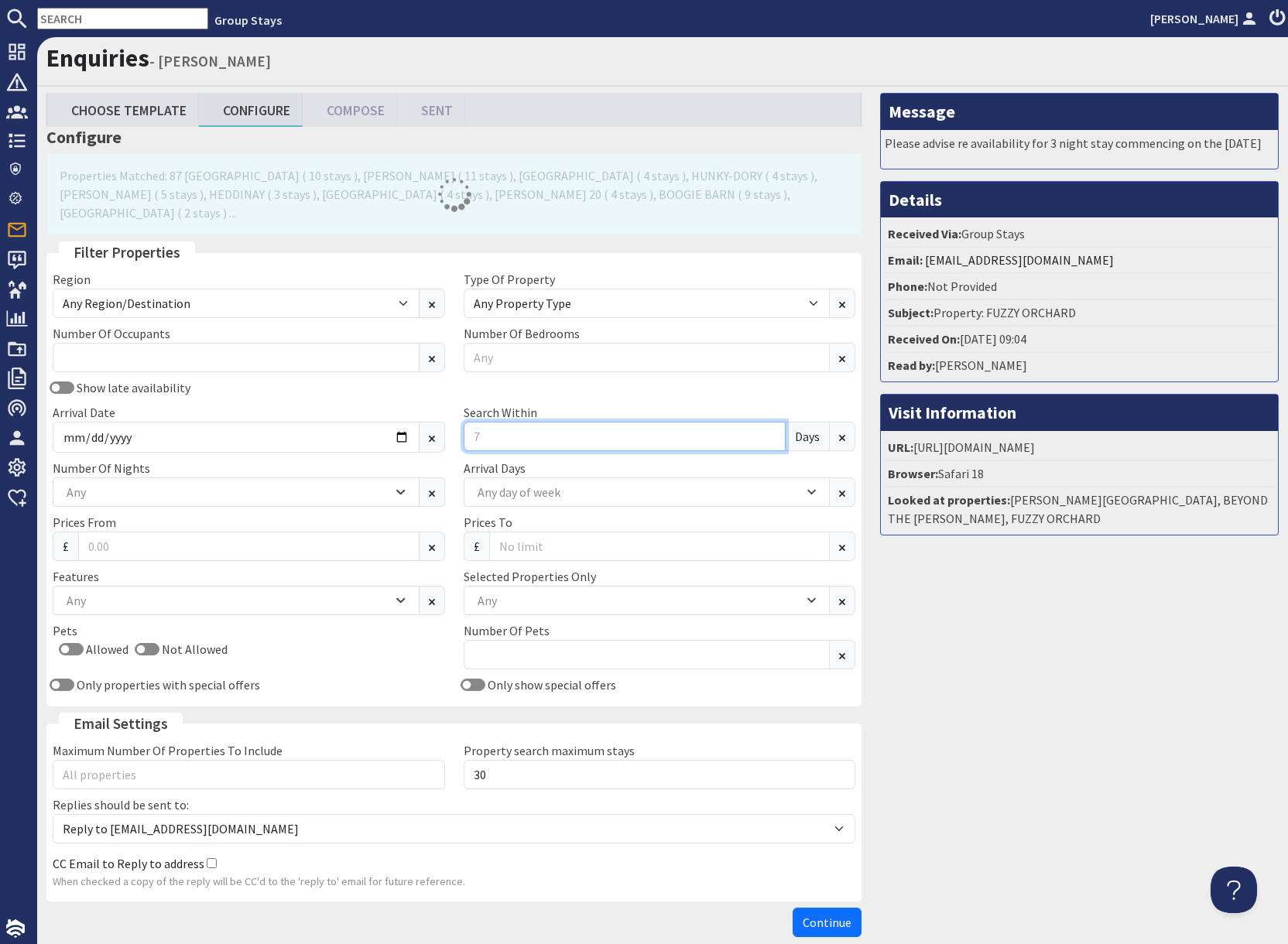
click at [502, 421] on input "Search Within" at bounding box center [625, 436] width 323 height 30
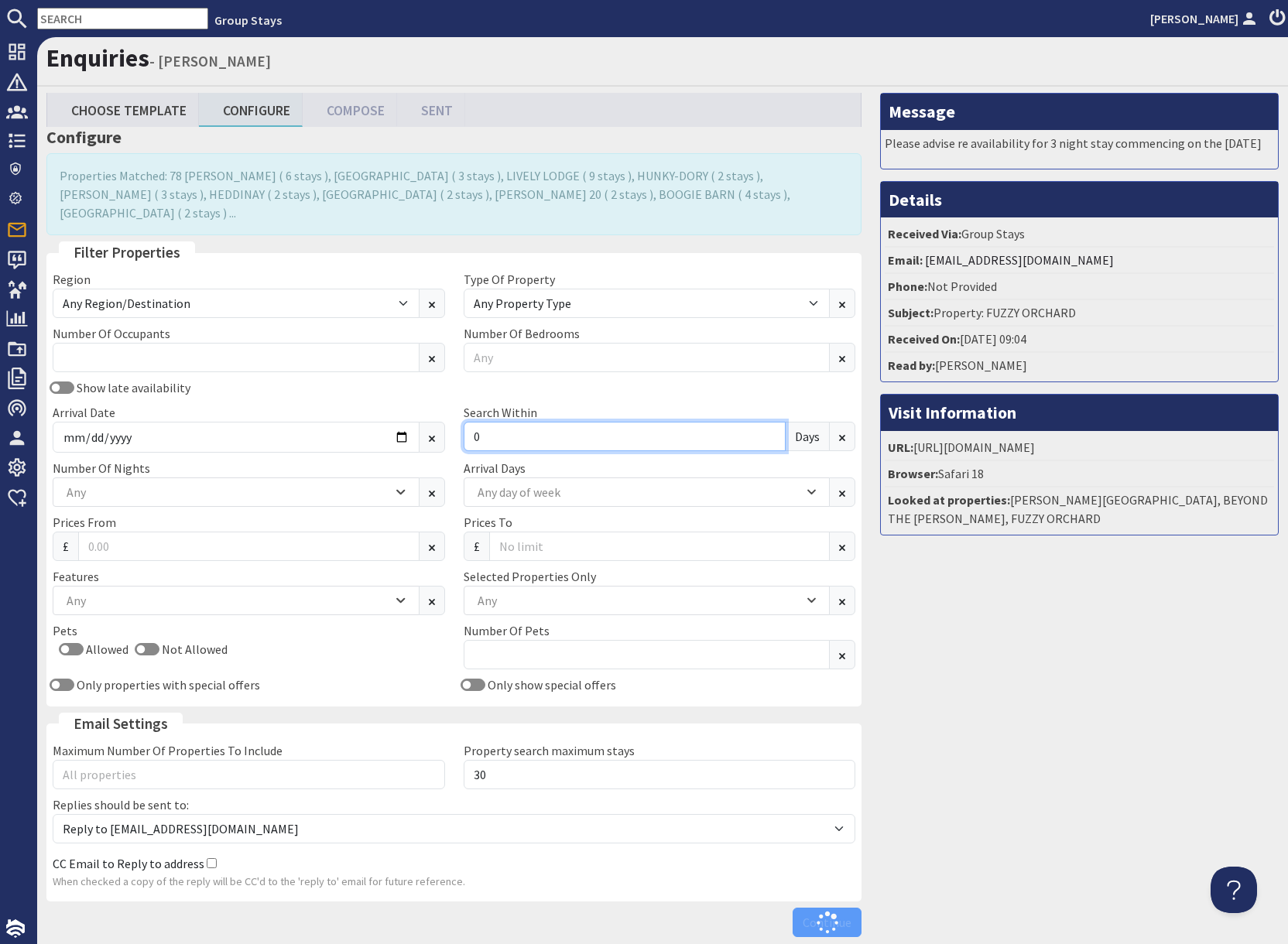
type input "0"
click at [549, 592] on div "Any" at bounding box center [638, 600] width 330 height 17
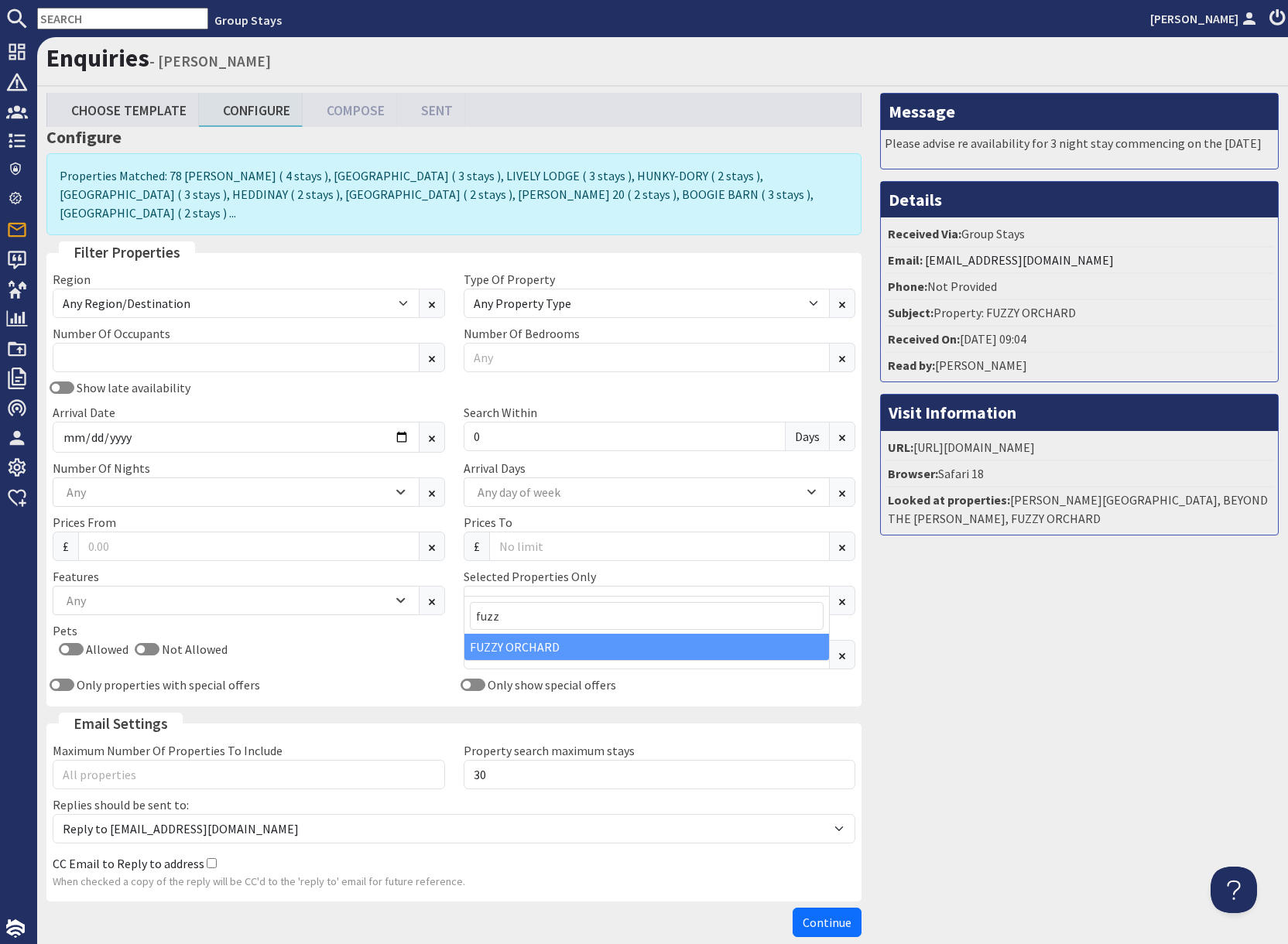
click at [549, 651] on div "FUZZY ORCHARD" at bounding box center [646, 646] width 365 height 26
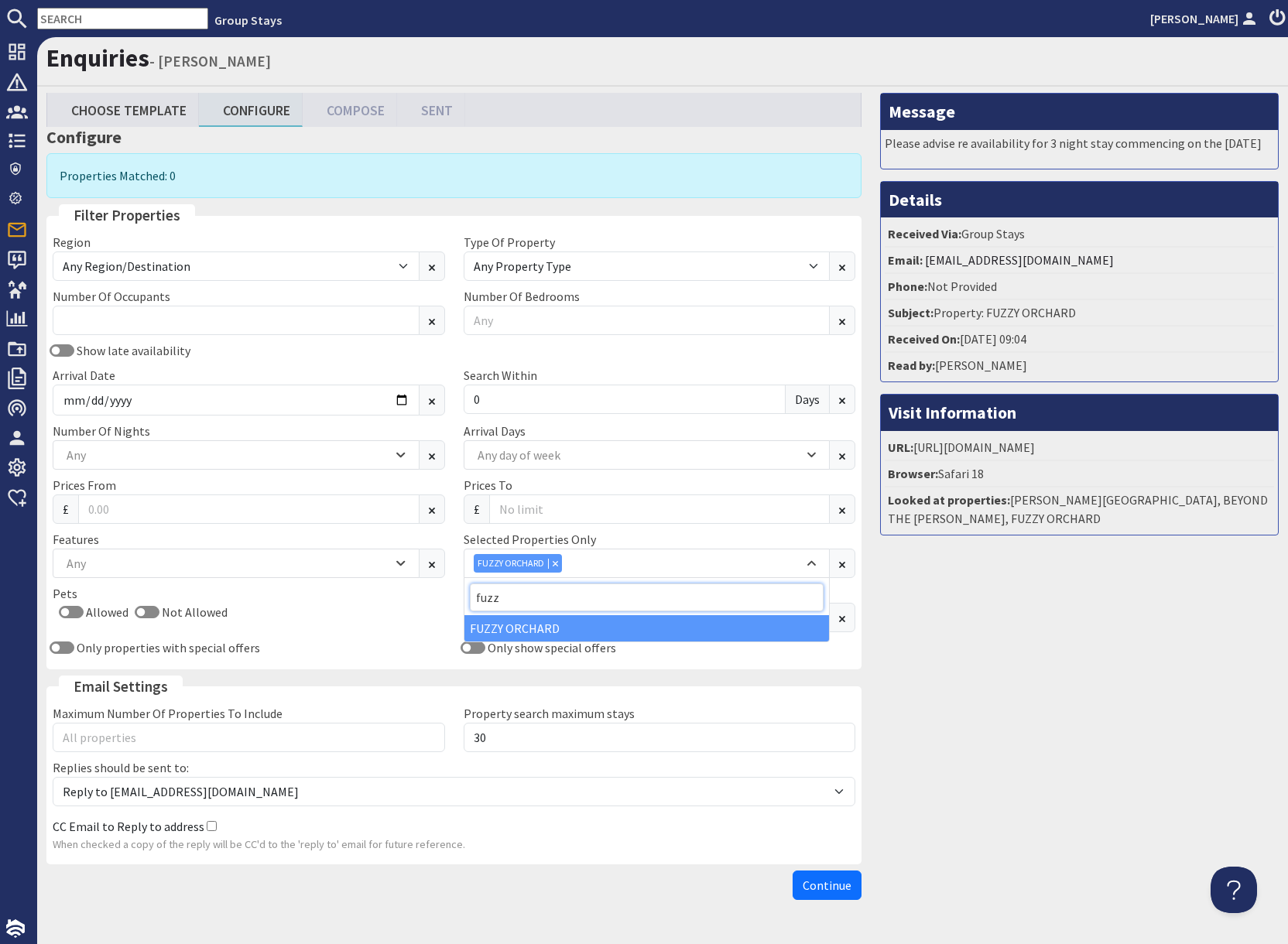
click at [548, 593] on input "fuzz" at bounding box center [646, 597] width 354 height 28
type input "f"
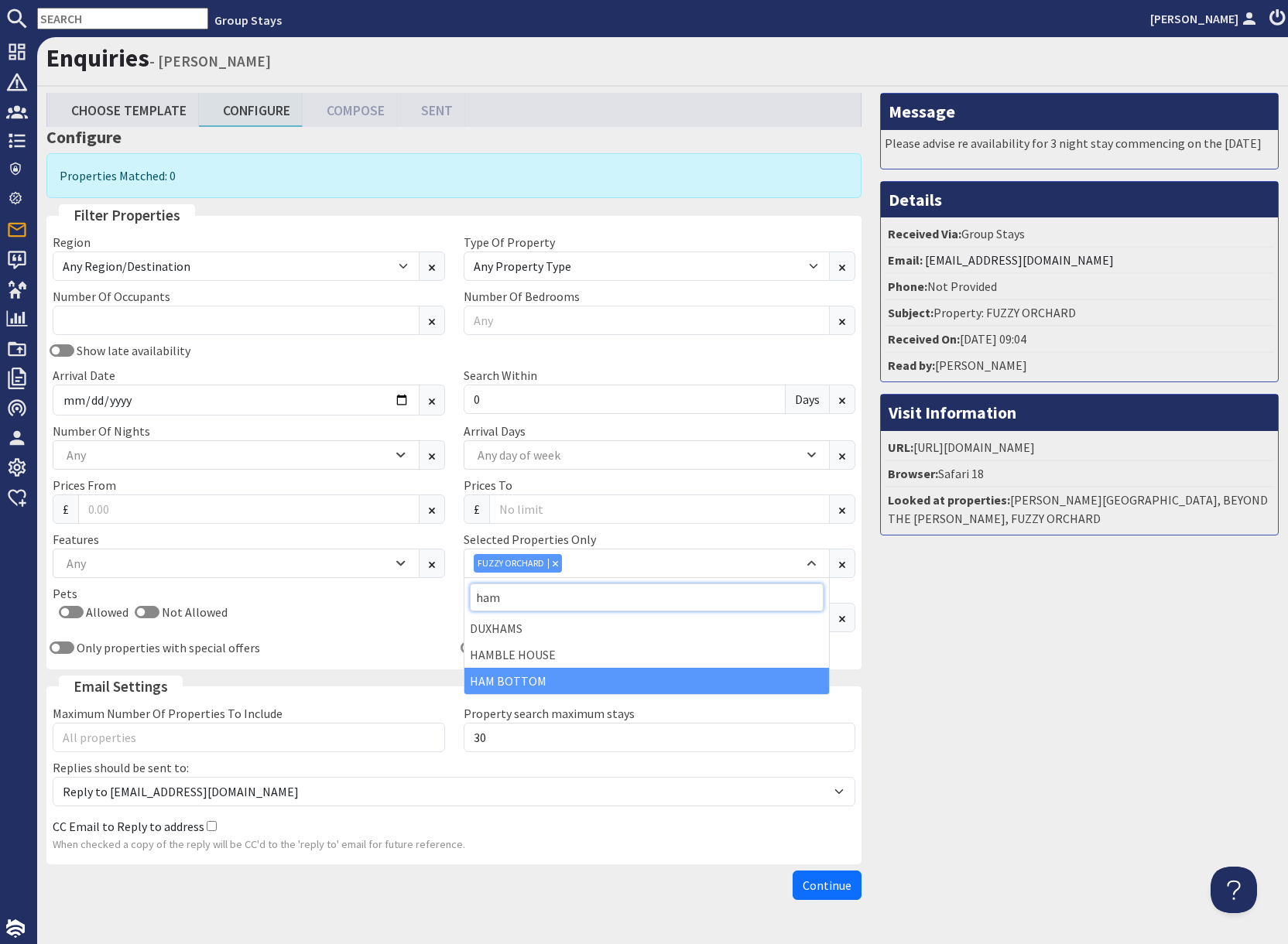
type input "ham"
click at [548, 687] on div "HAM BOTTOM" at bounding box center [646, 681] width 365 height 26
click at [1063, 673] on div "Message Please advise re availability for 3 night stay commencing on the [DATE]…" at bounding box center [1078, 500] width 417 height 814
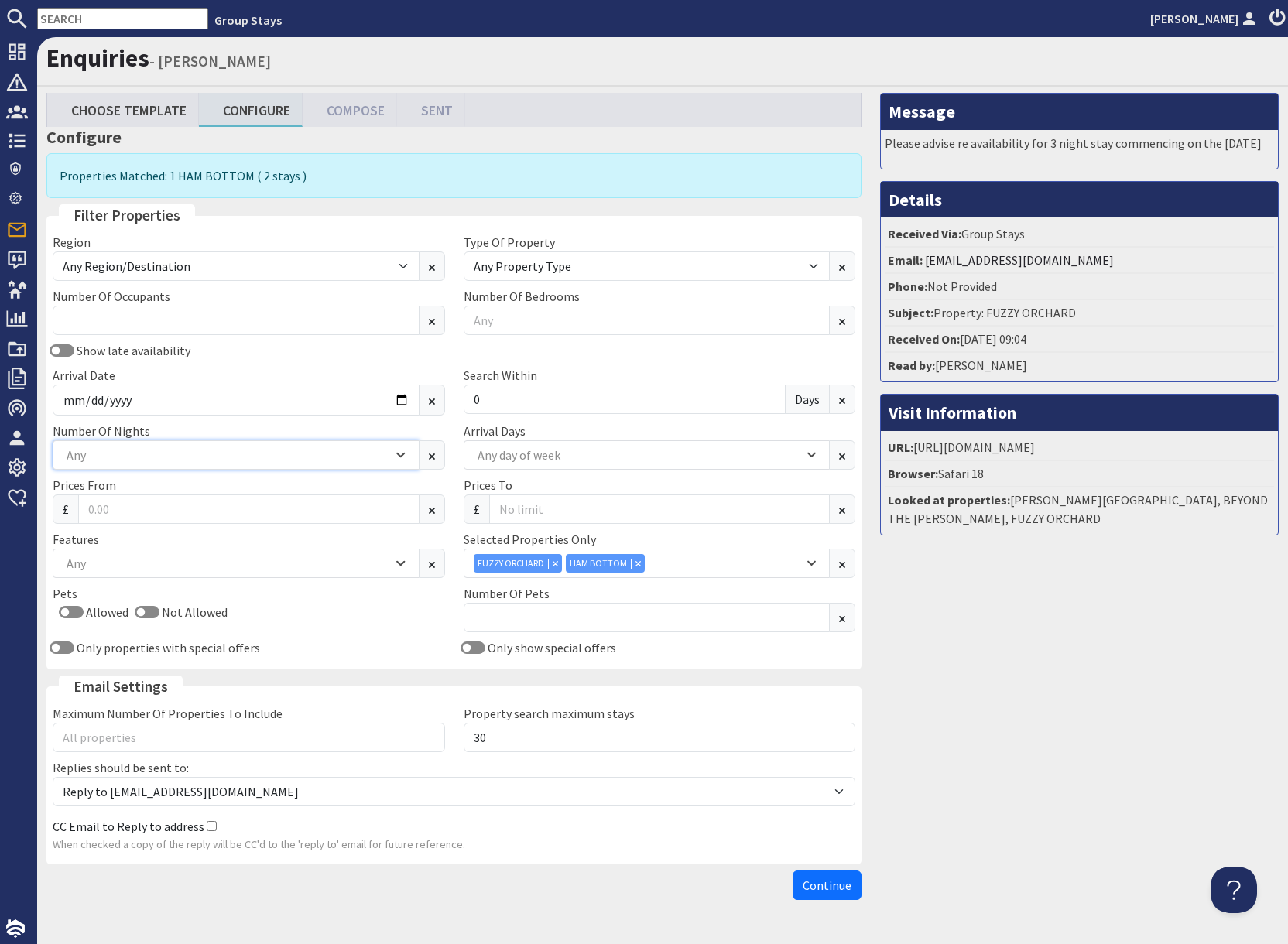
click at [137, 457] on div "Any" at bounding box center [227, 454] width 330 height 17
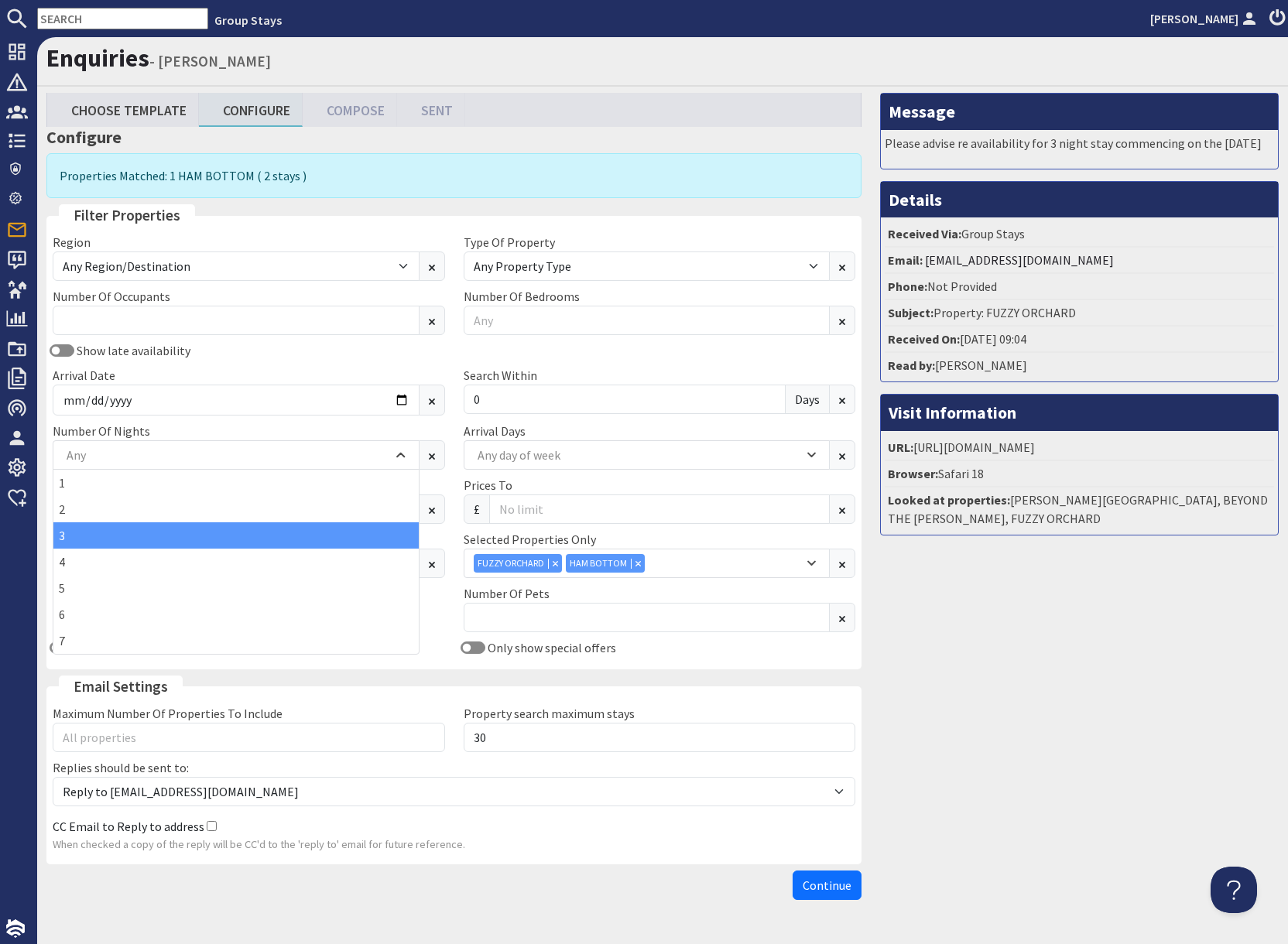
click at [114, 535] on div "3" at bounding box center [236, 535] width 365 height 26
drag, startPoint x: 1010, startPoint y: 743, endPoint x: 872, endPoint y: 860, distance: 180.9
click at [1010, 744] on div "Message Please advise re availability for 3 night stay commencing on the [DATE]…" at bounding box center [1078, 500] width 417 height 814
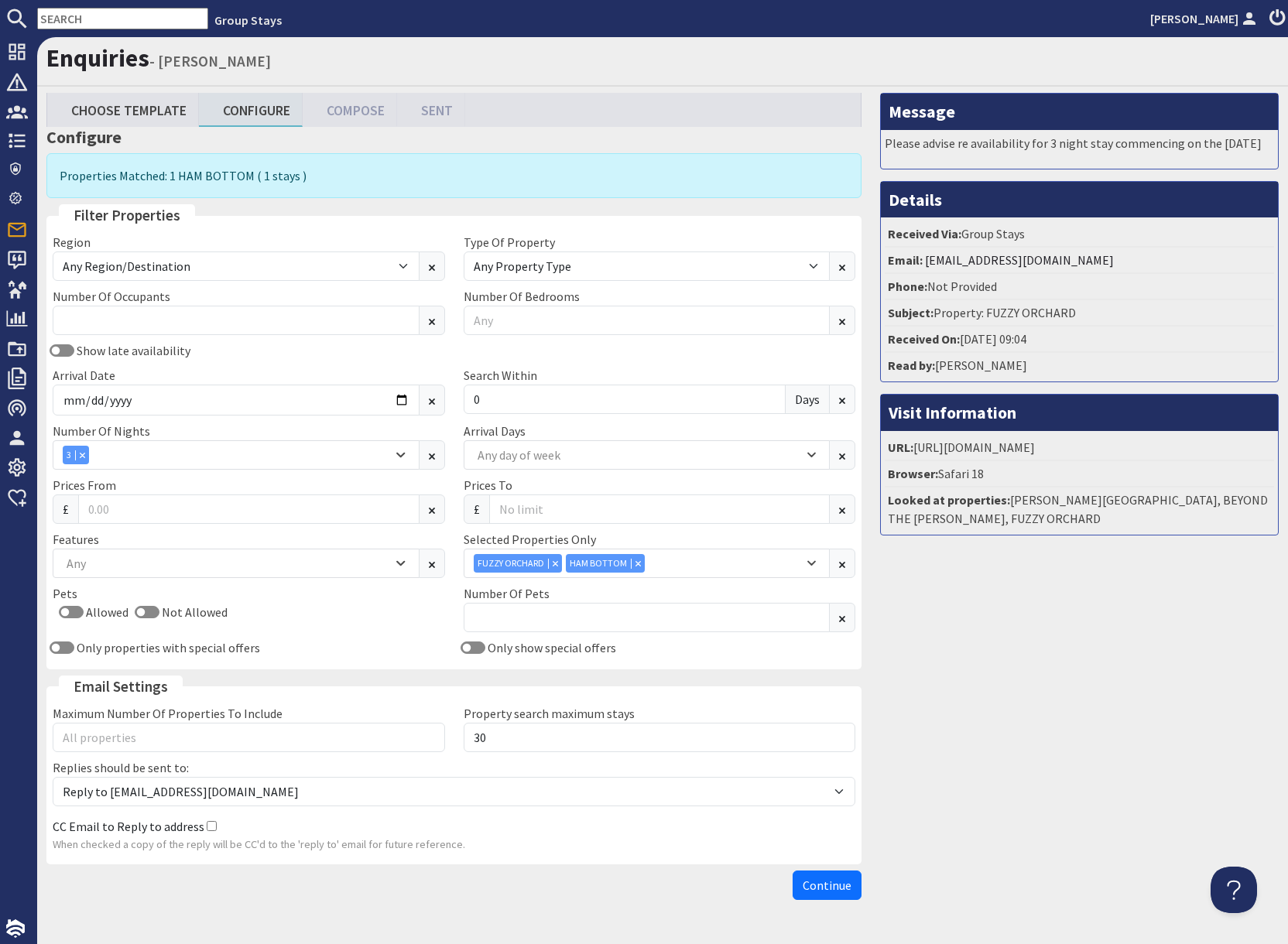
drag, startPoint x: 822, startPoint y: 885, endPoint x: 834, endPoint y: 884, distance: 12.0
click at [822, 885] on span "Continue" at bounding box center [826, 885] width 49 height 15
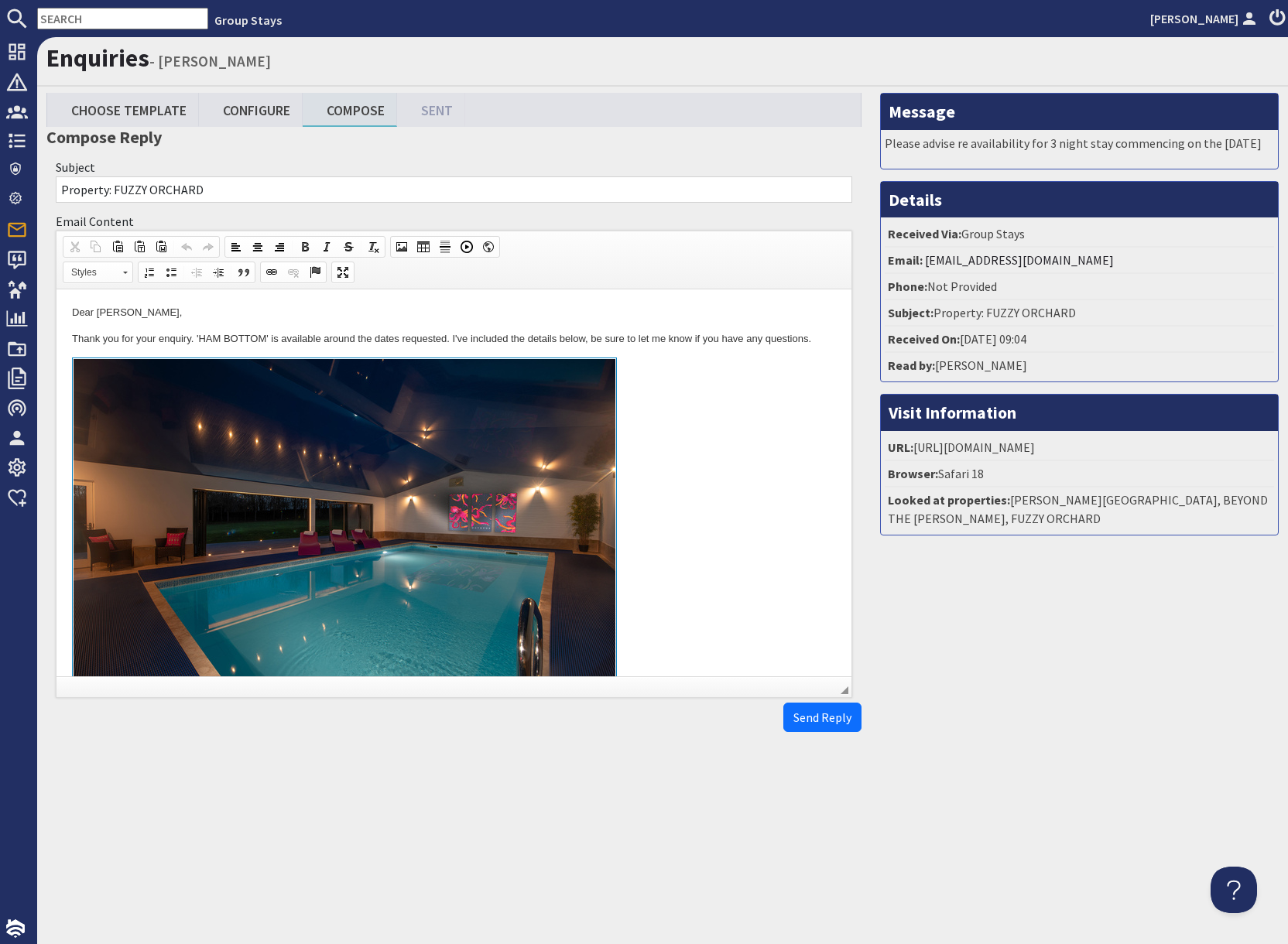
drag, startPoint x: 719, startPoint y: 447, endPoint x: 754, endPoint y: 458, distance: 36.7
click at [720, 447] on link "To enrich screen reader interactions, please activate Accessibility in Grammarl…" at bounding box center [454, 535] width 764 height 356
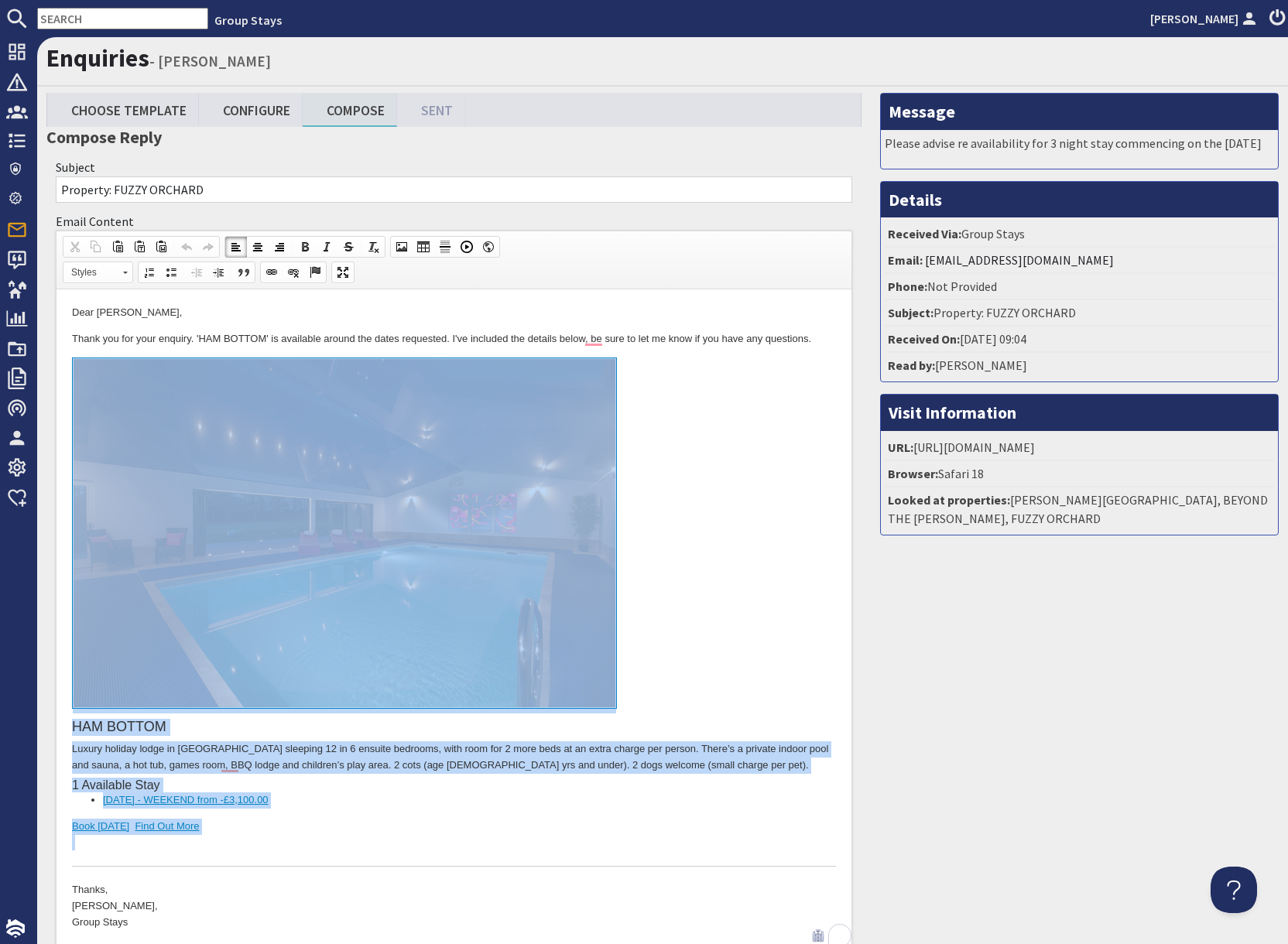
drag, startPoint x: 235, startPoint y: 860, endPoint x: 230, endPoint y: 653, distance: 207.1
click at [230, 653] on div "HAM BOTTOM Luxury holiday lodge in [GEOGRAPHIC_DATA] sleeping 12 in 6 ensuite b…" at bounding box center [454, 612] width 764 height 510
copy div "HAM BOTTOM Luxury holiday lodge in [GEOGRAPHIC_DATA] sleeping 12 in 6 ensuite b…"
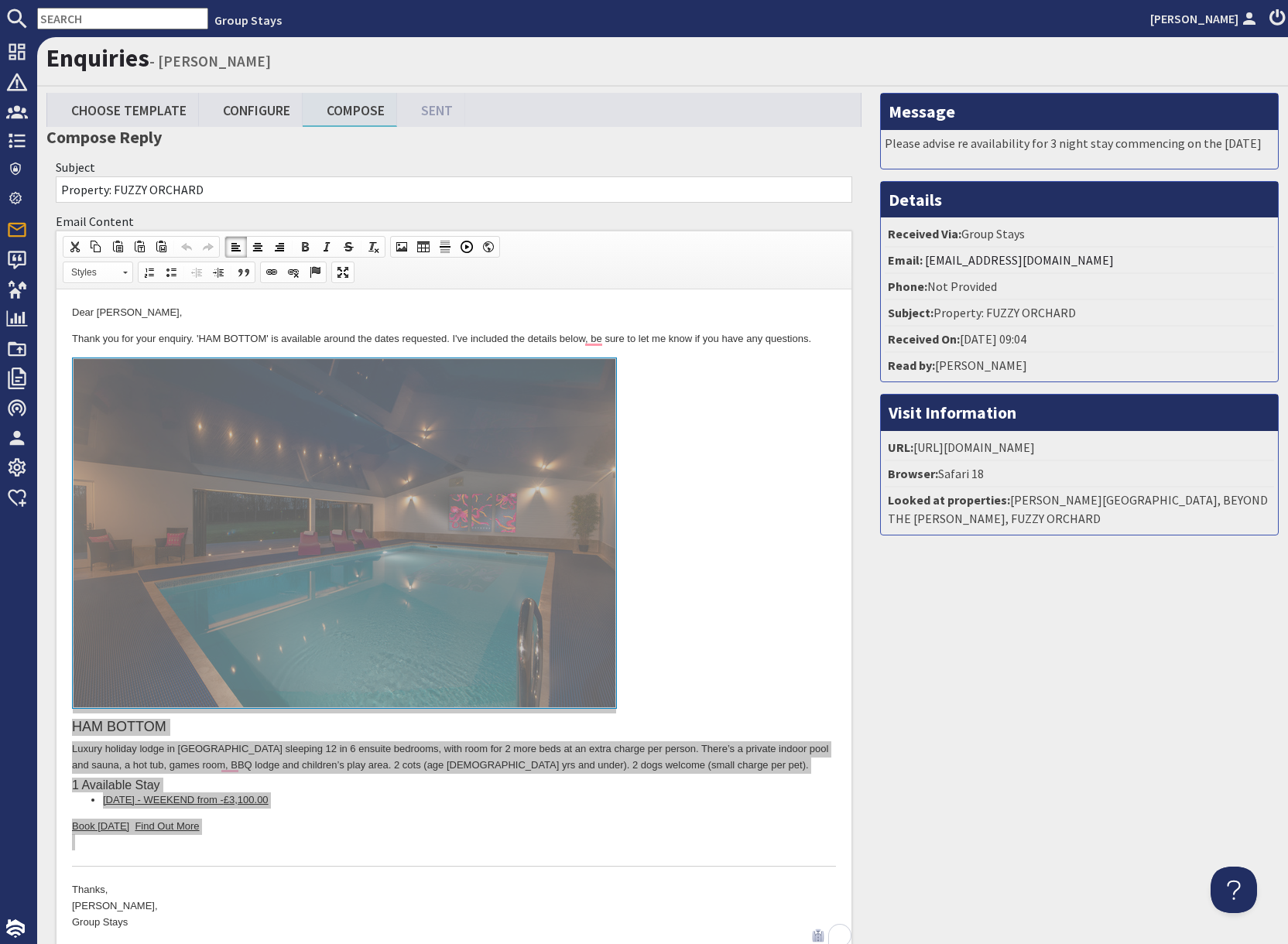
click at [97, 18] on input "text" at bounding box center [122, 18] width 171 height 22
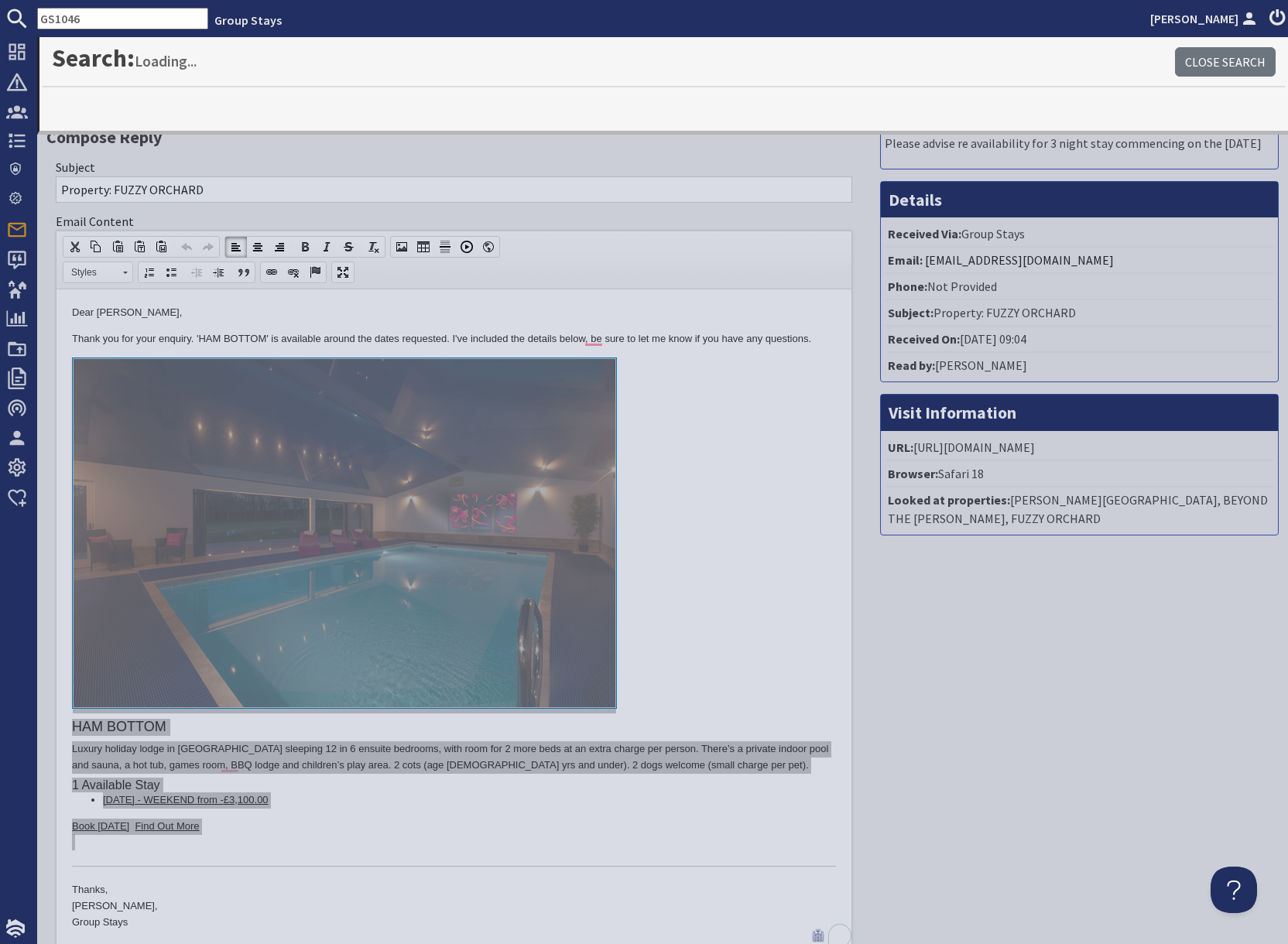
type input "GS1046"
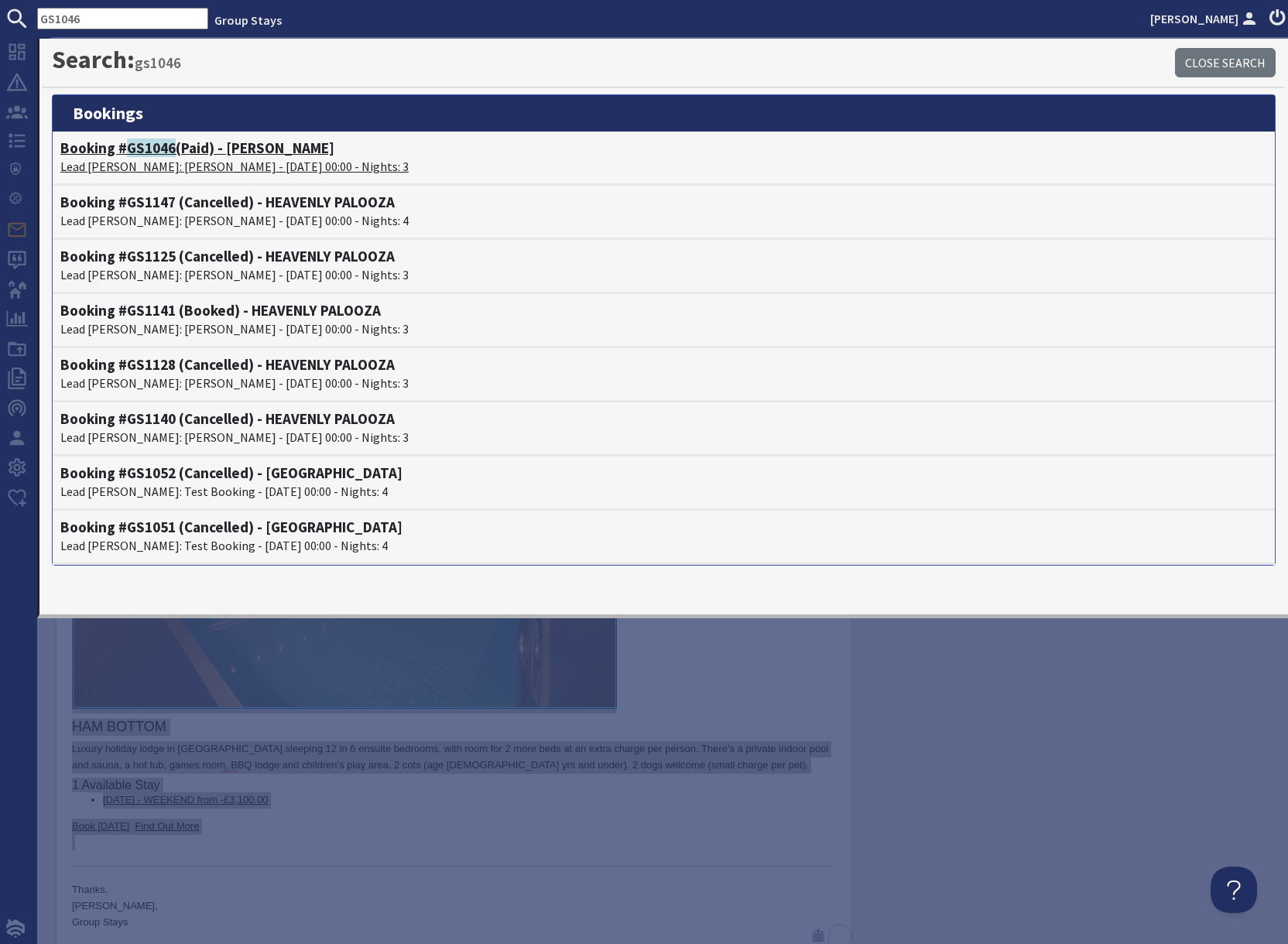
click at [139, 165] on p "Lead [PERSON_NAME]: [PERSON_NAME] - [DATE] 00:00 - Nights: 3" at bounding box center [663, 166] width 1207 height 18
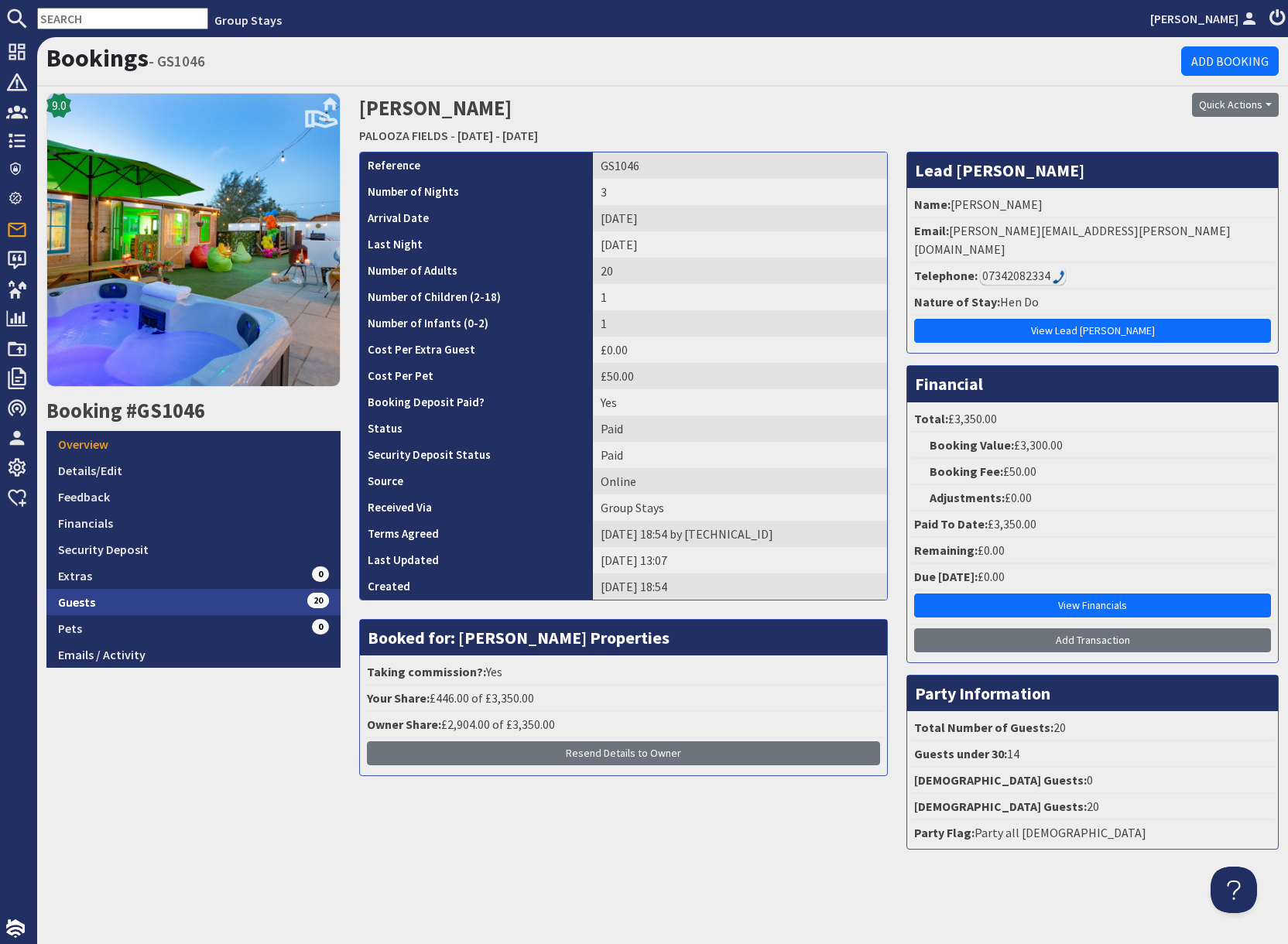
click at [234, 602] on link "Guests 20" at bounding box center [194, 601] width 294 height 26
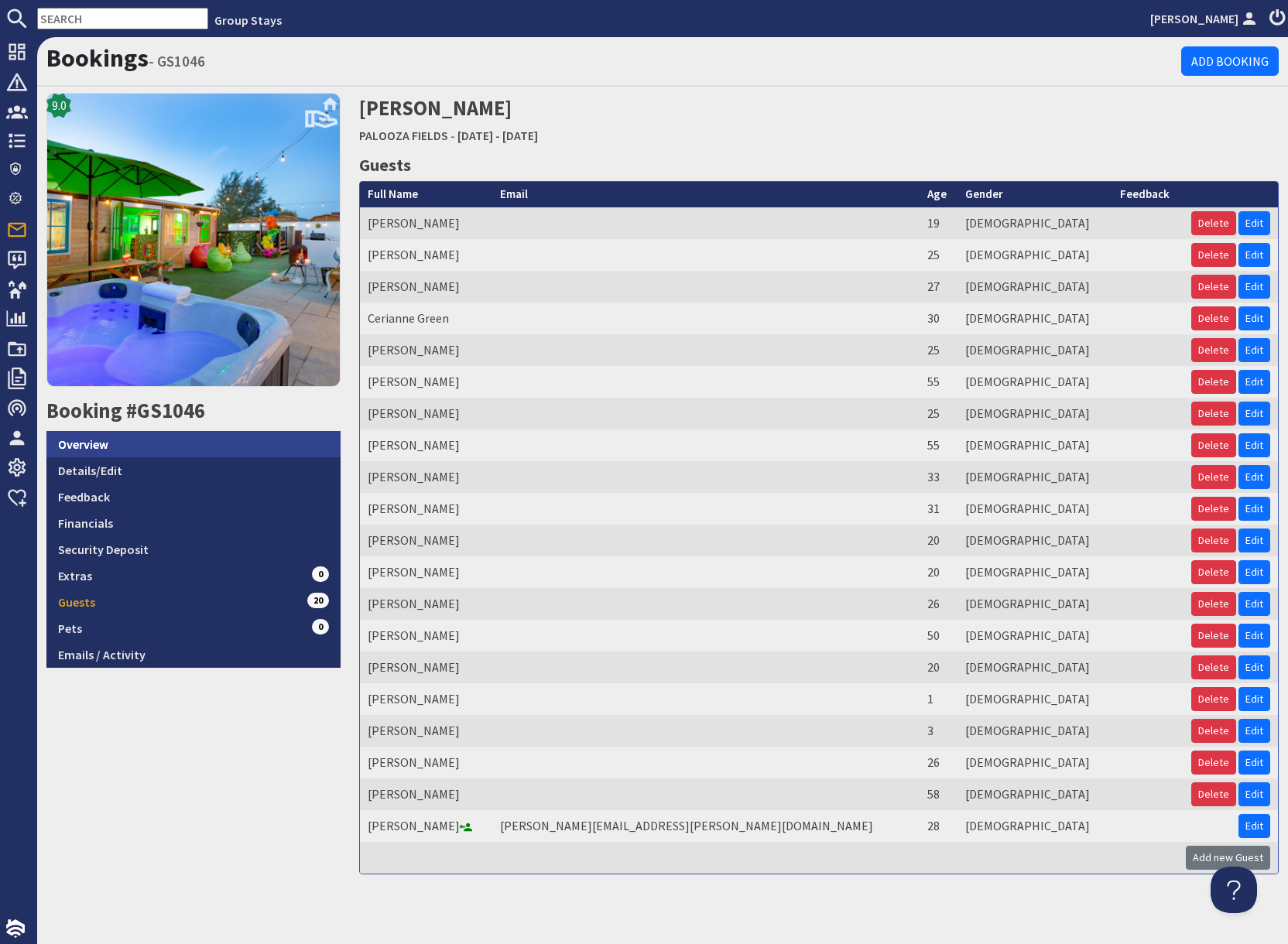
click at [150, 447] on link "Overview" at bounding box center [194, 444] width 294 height 26
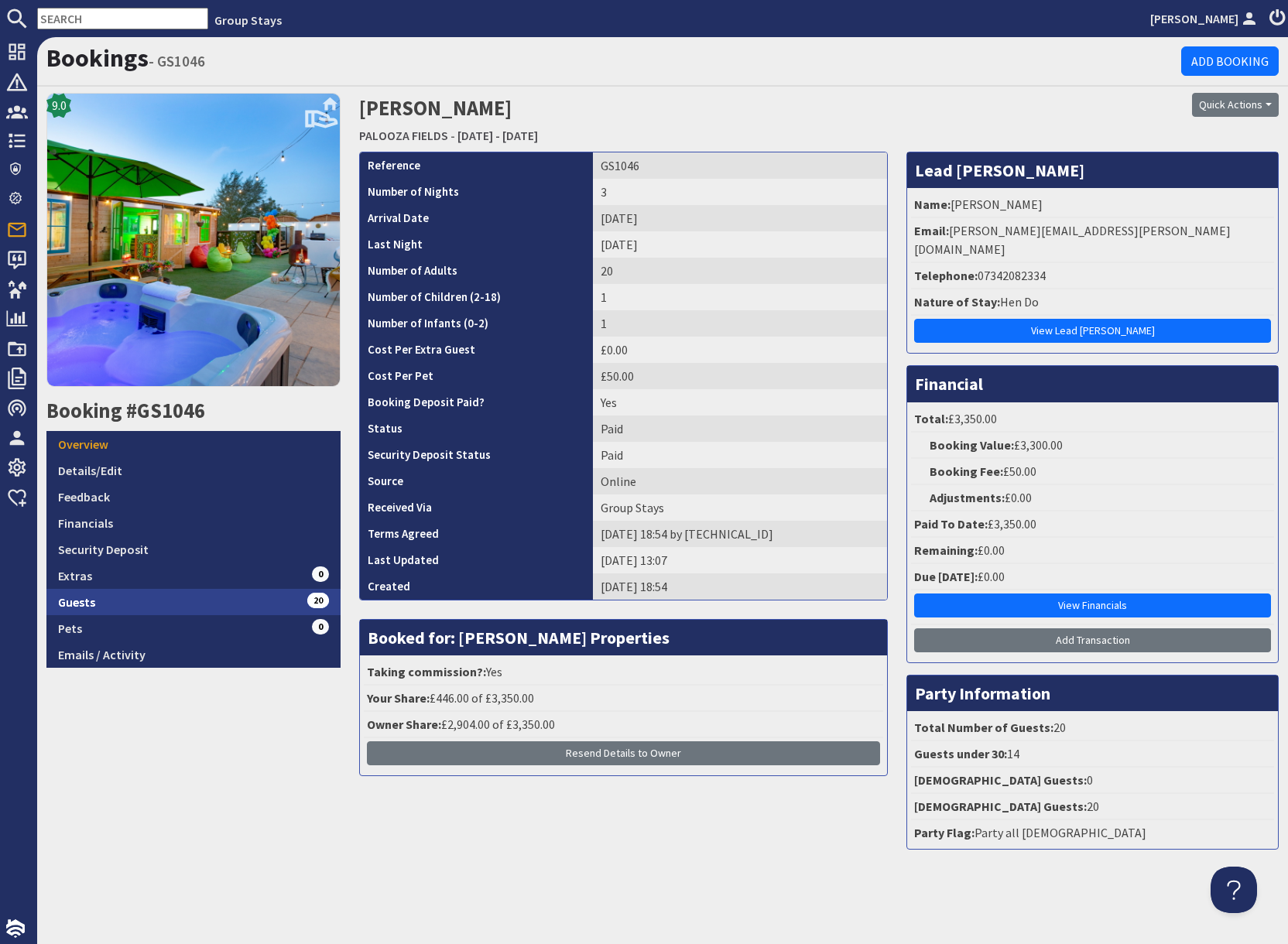
click at [224, 603] on link "Guests 20" at bounding box center [194, 601] width 294 height 26
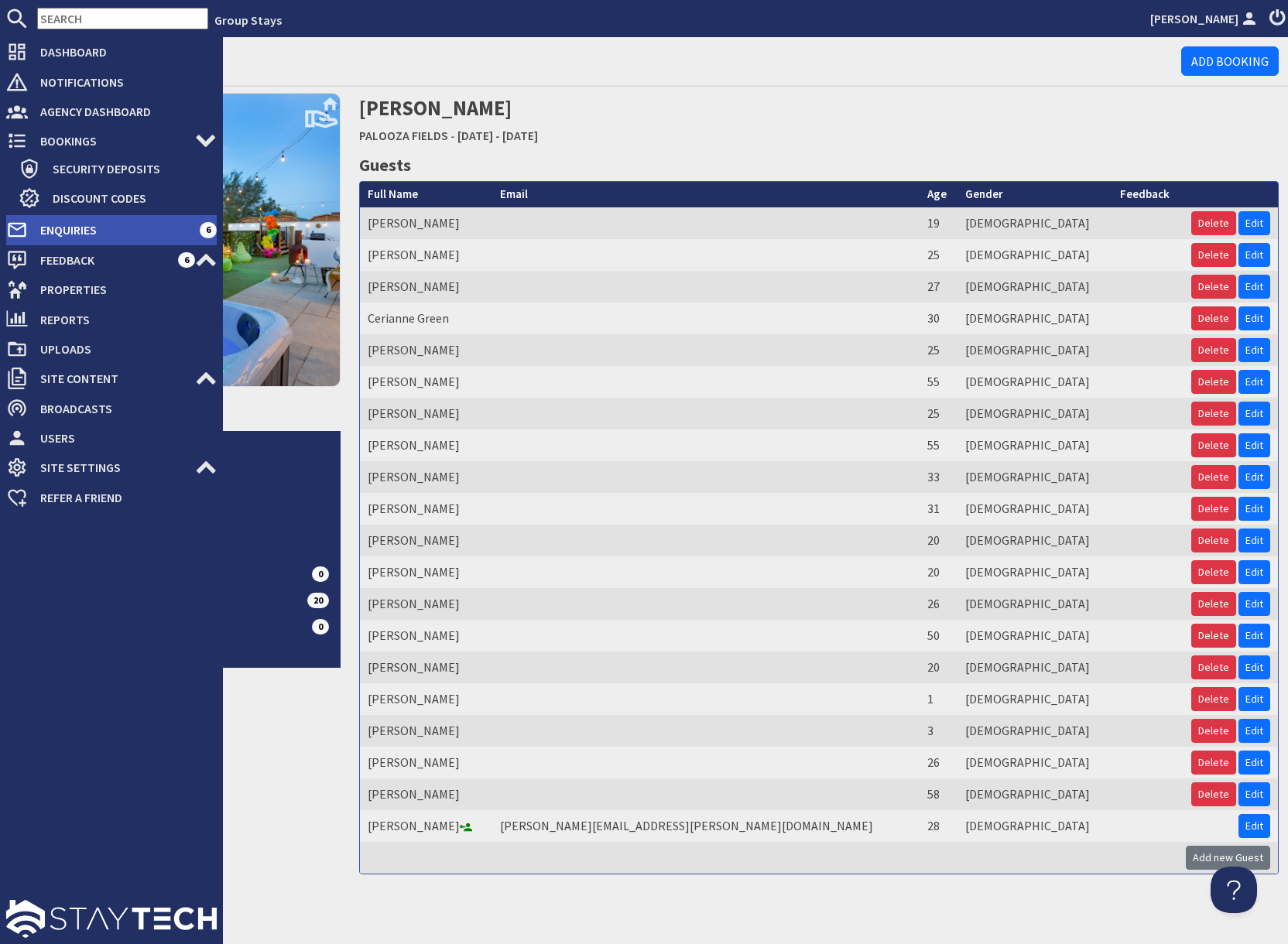
click at [41, 223] on span "Enquiries" at bounding box center [114, 230] width 172 height 25
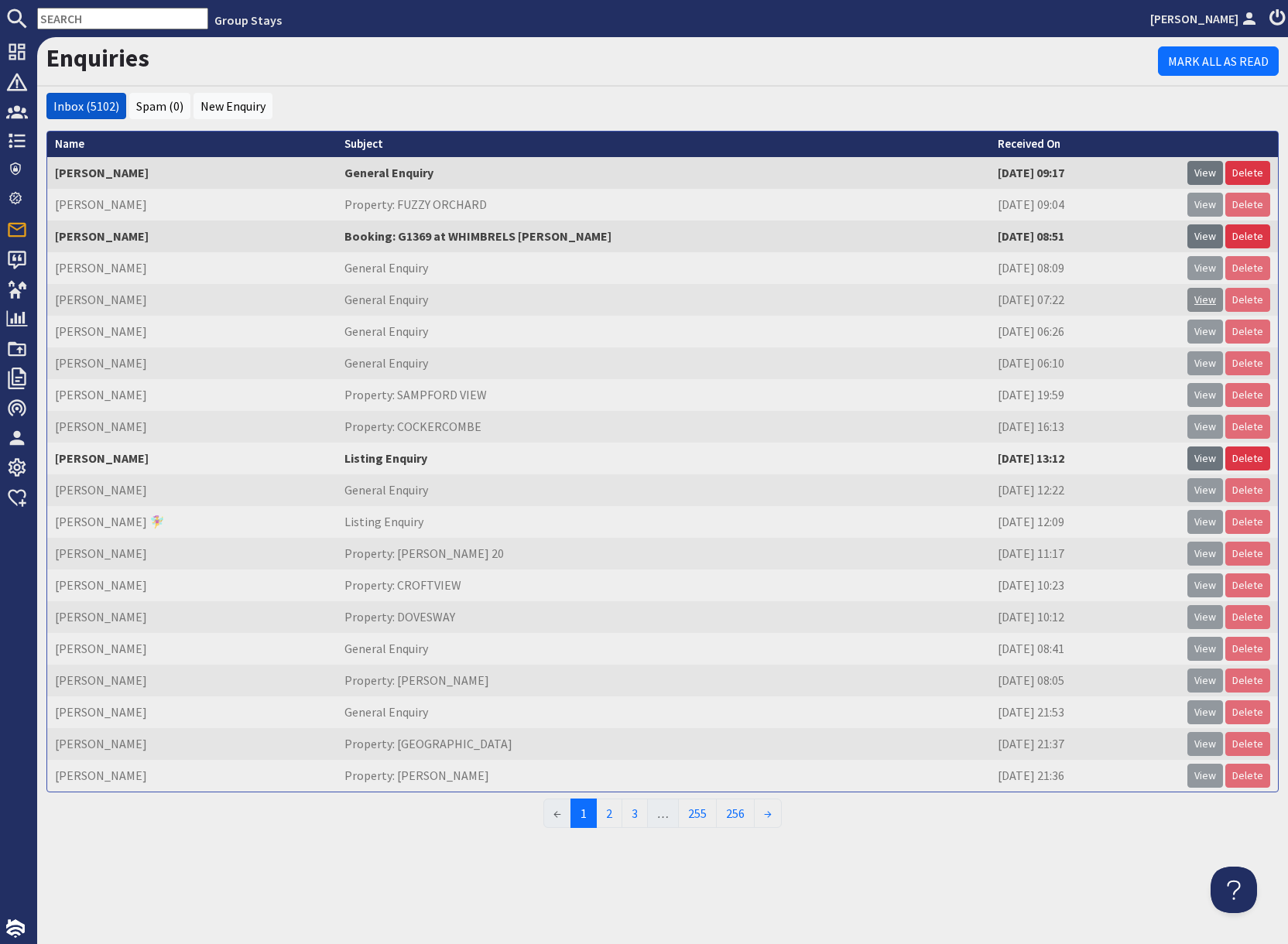
click at [1207, 297] on link "View" at bounding box center [1204, 300] width 35 height 24
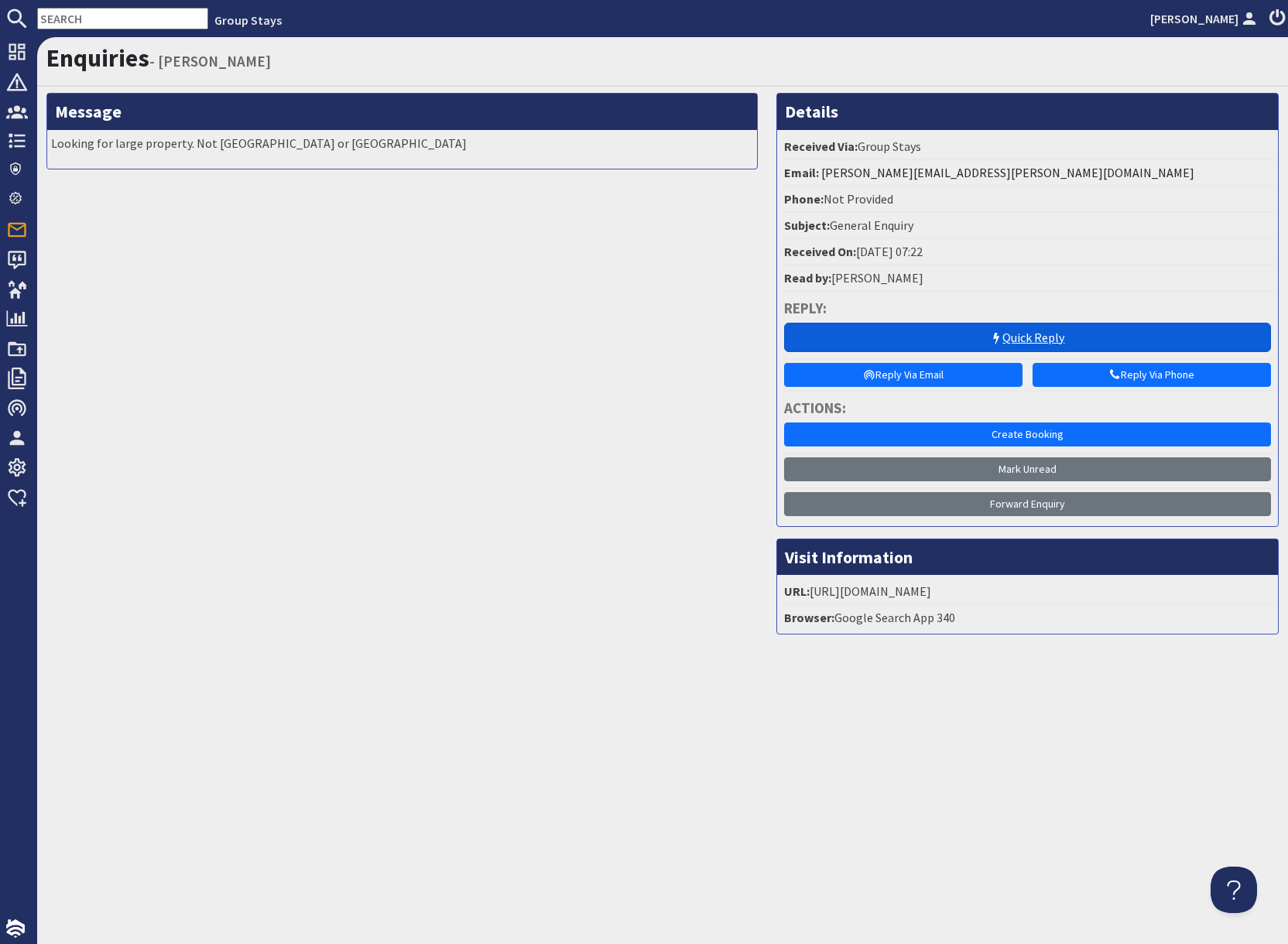
click at [984, 342] on link "Quick Reply" at bounding box center [1027, 337] width 487 height 30
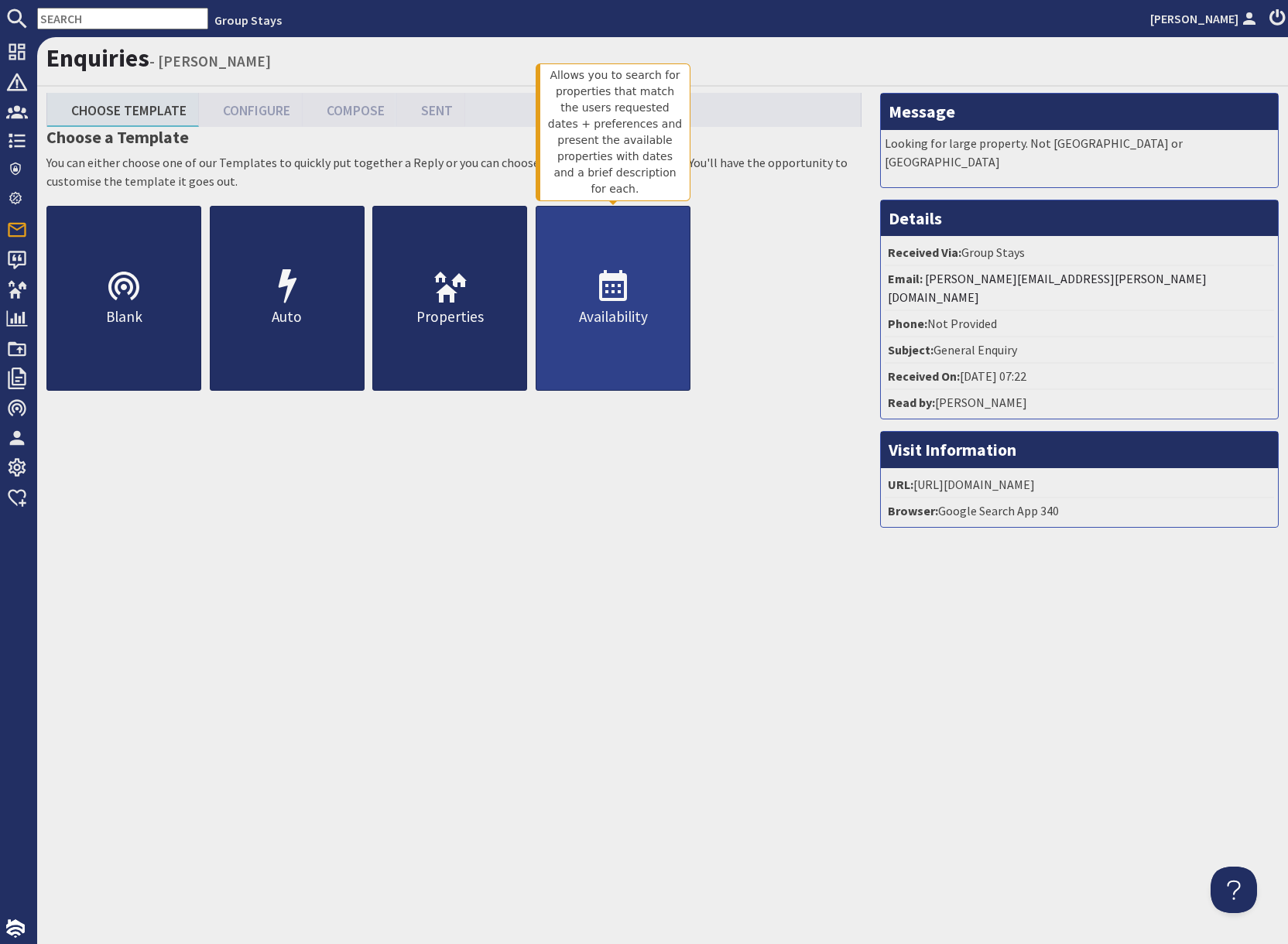
click at [617, 319] on p "Availability" at bounding box center [613, 317] width 153 height 22
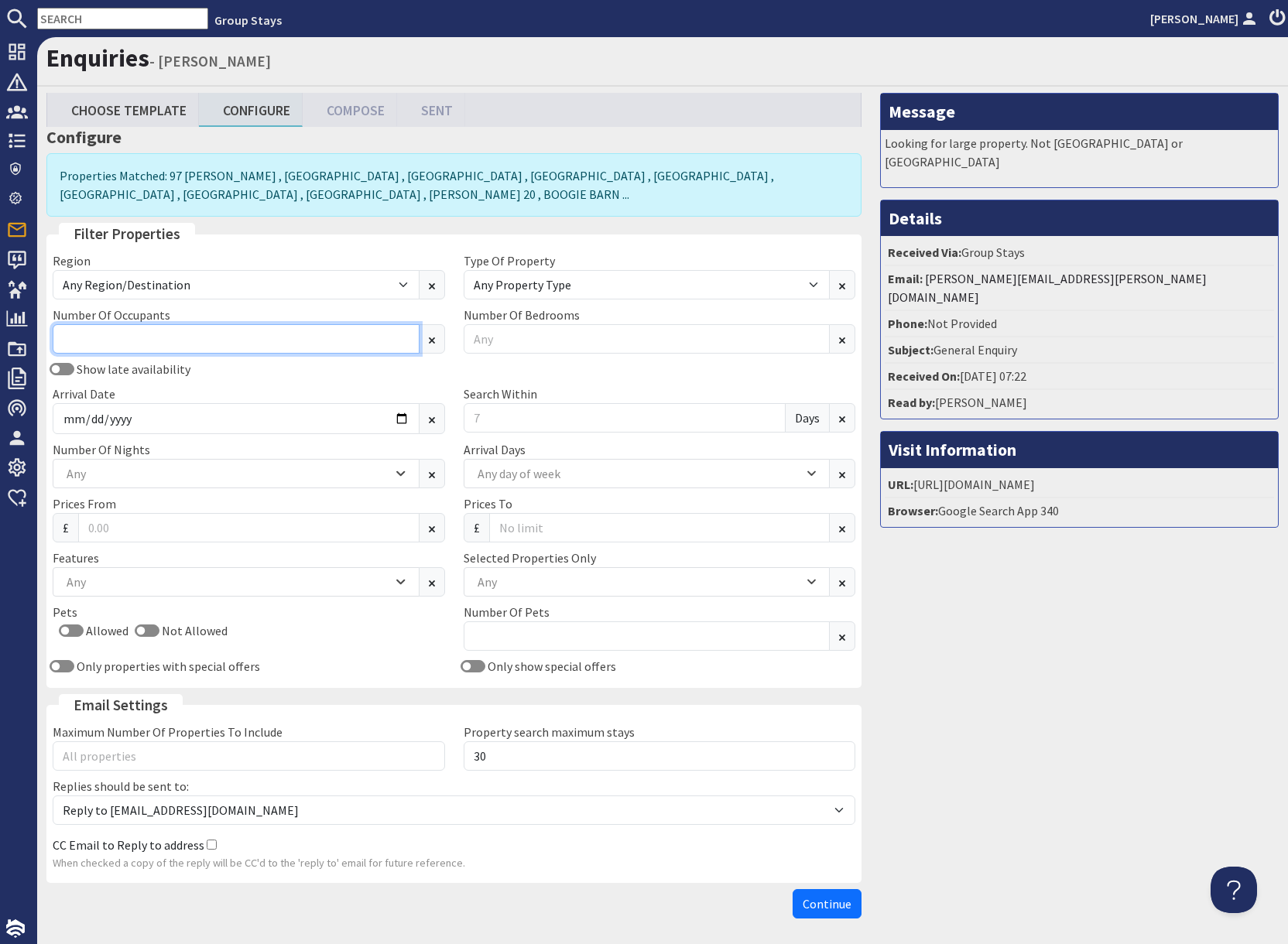
click at [212, 348] on input "Number Of Occupants" at bounding box center [236, 339] width 367 height 30
type input "27"
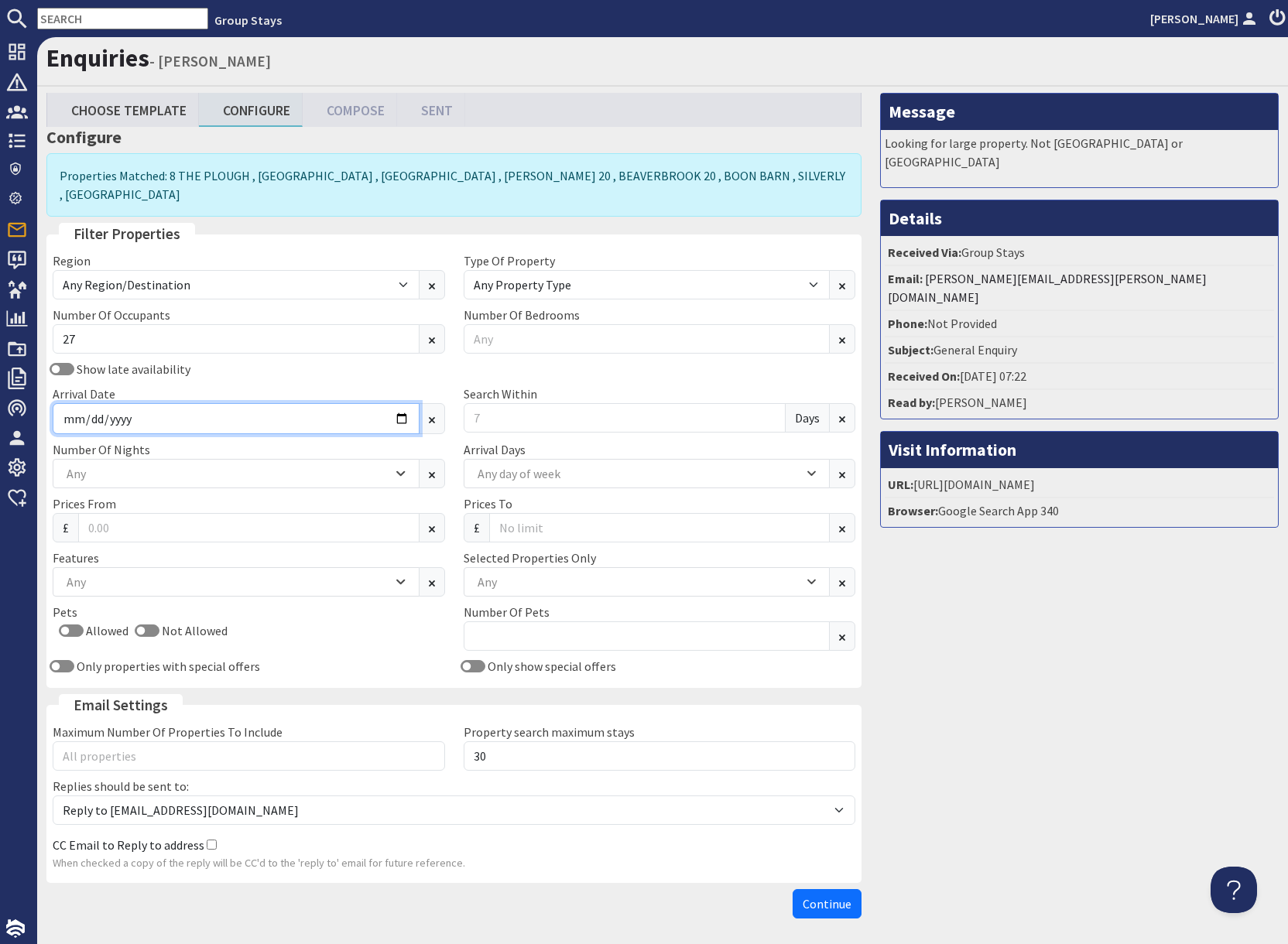
click at [380, 408] on input "Arrival Date" at bounding box center [236, 418] width 367 height 31
click at [397, 403] on input "Arrival Date" at bounding box center [236, 418] width 367 height 31
click at [396, 403] on input "Arrival Date" at bounding box center [236, 418] width 367 height 31
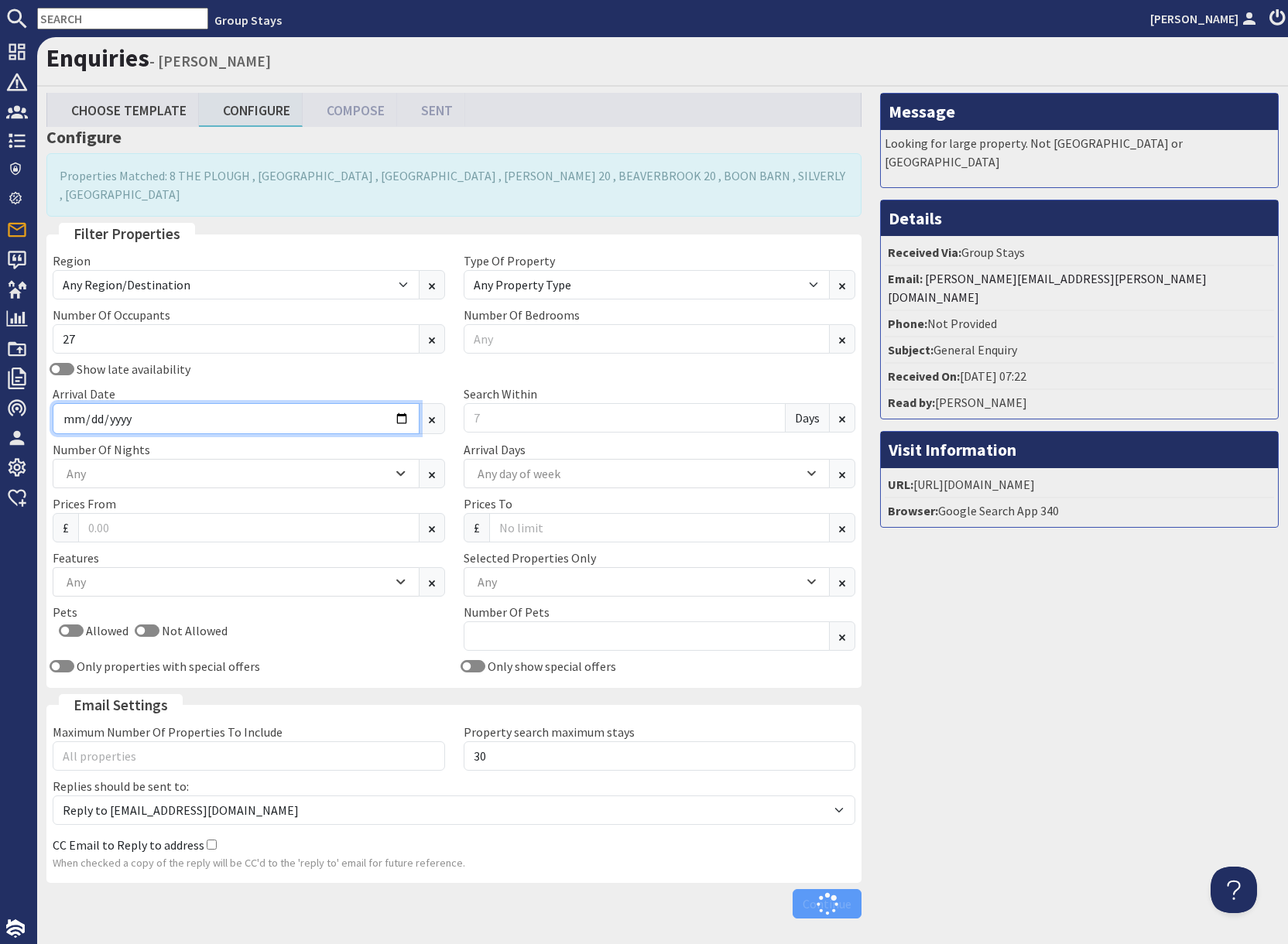
type input "[DATE]"
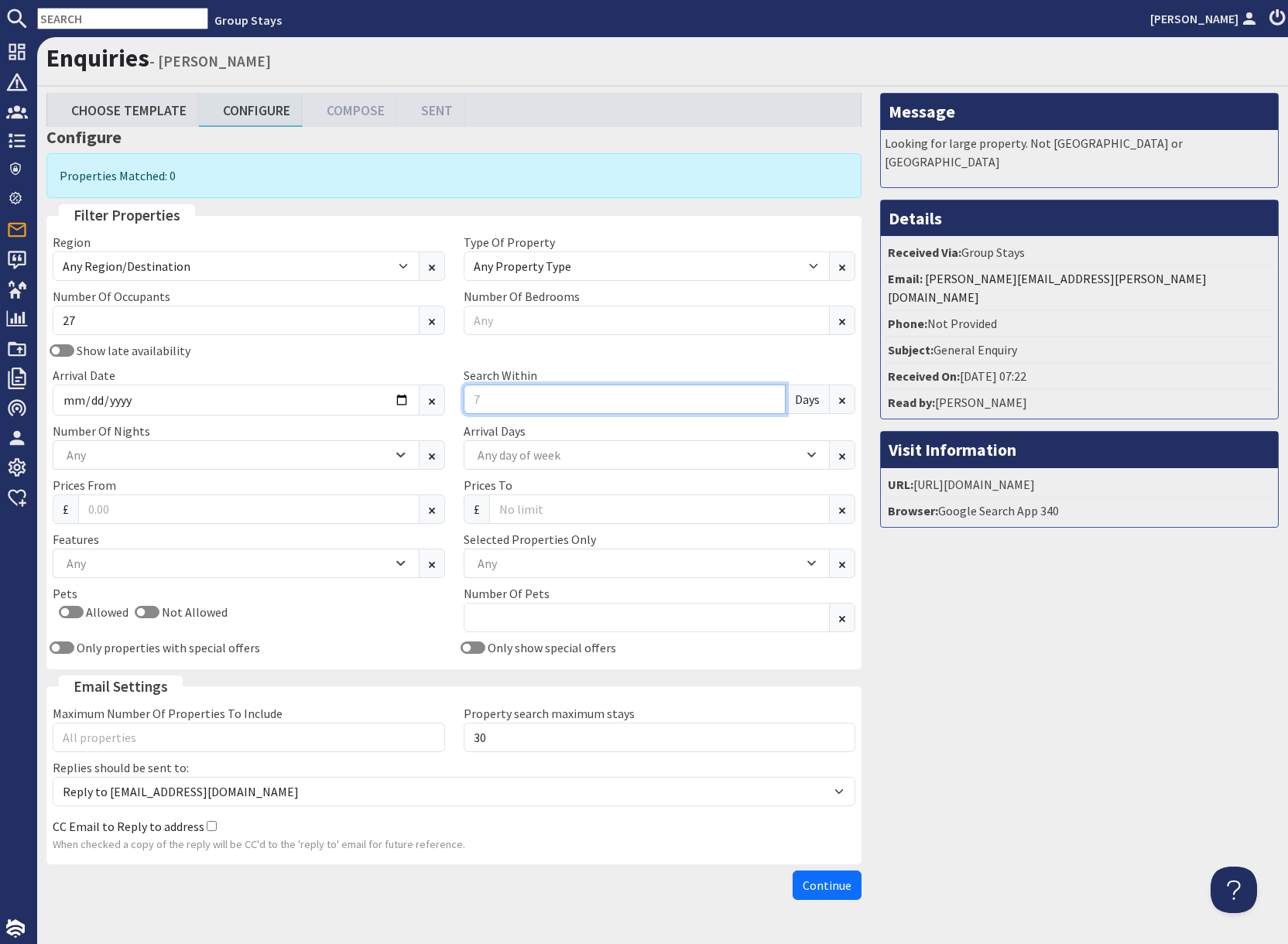
click at [489, 396] on input "Search Within" at bounding box center [625, 399] width 323 height 30
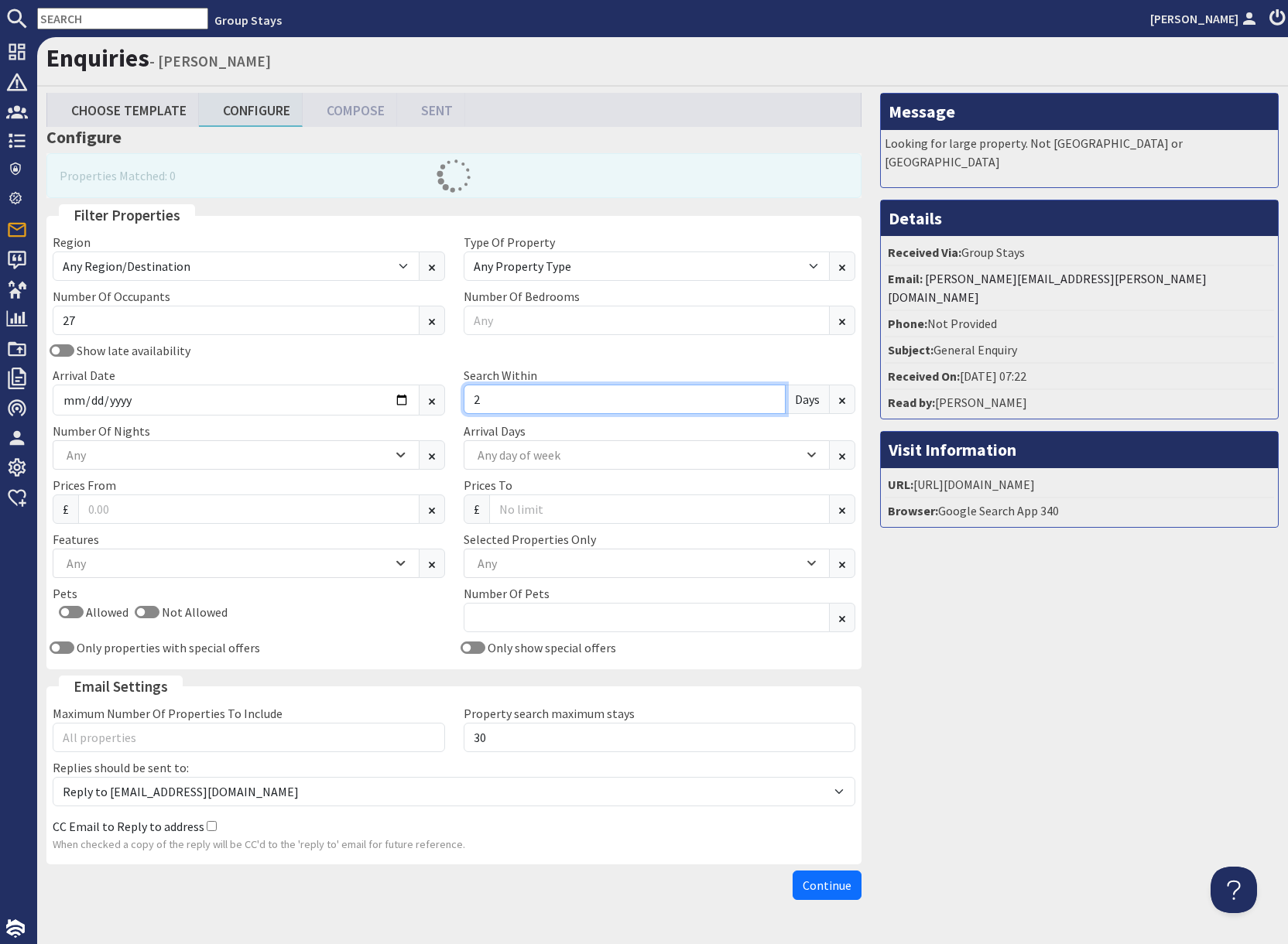
type input "2"
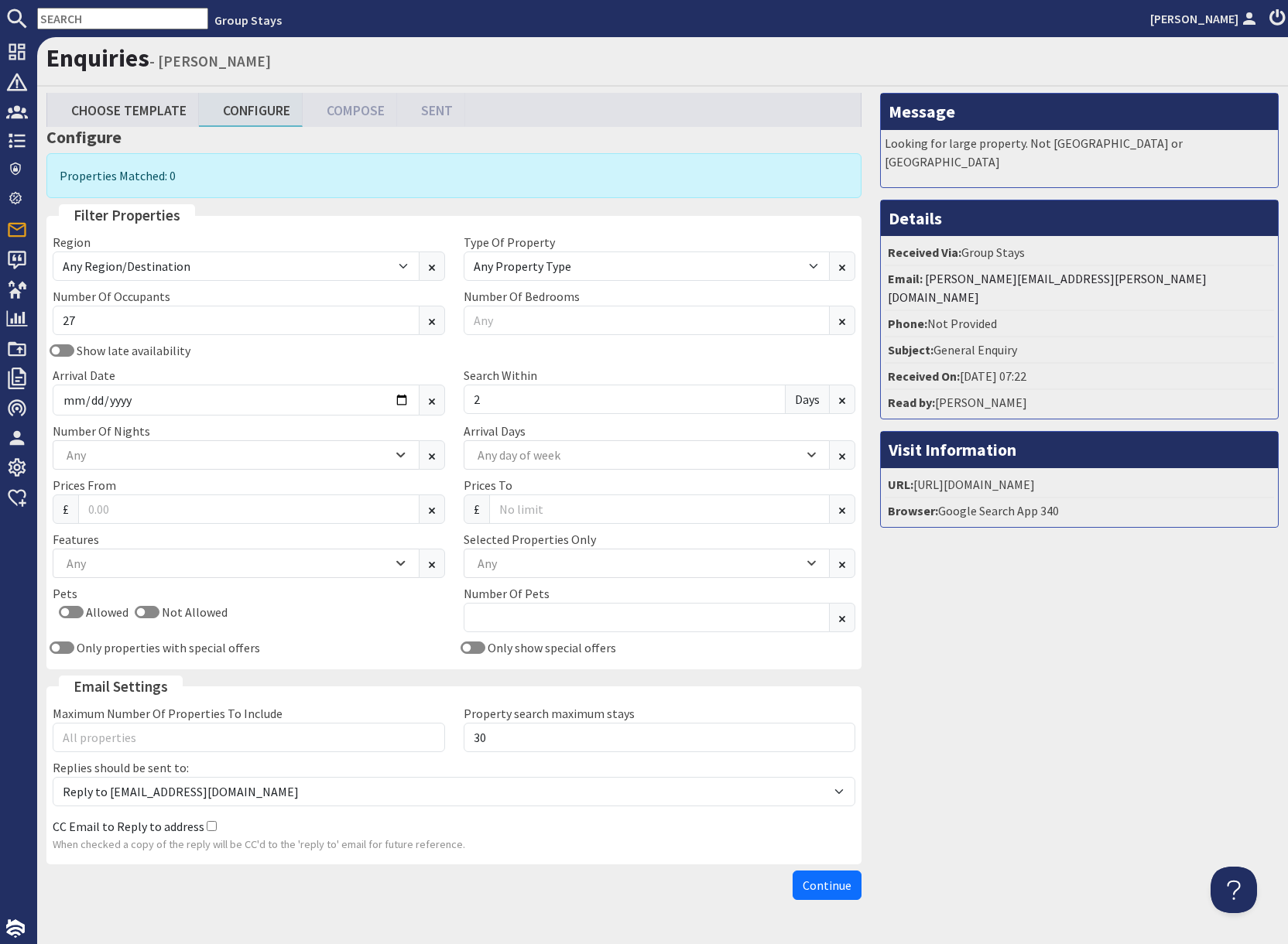
click at [959, 619] on div "Message Looking for large property. Not [GEOGRAPHIC_DATA] or [GEOGRAPHIC_DATA] …" at bounding box center [1078, 500] width 417 height 814
click at [503, 405] on input "2" at bounding box center [625, 399] width 323 height 30
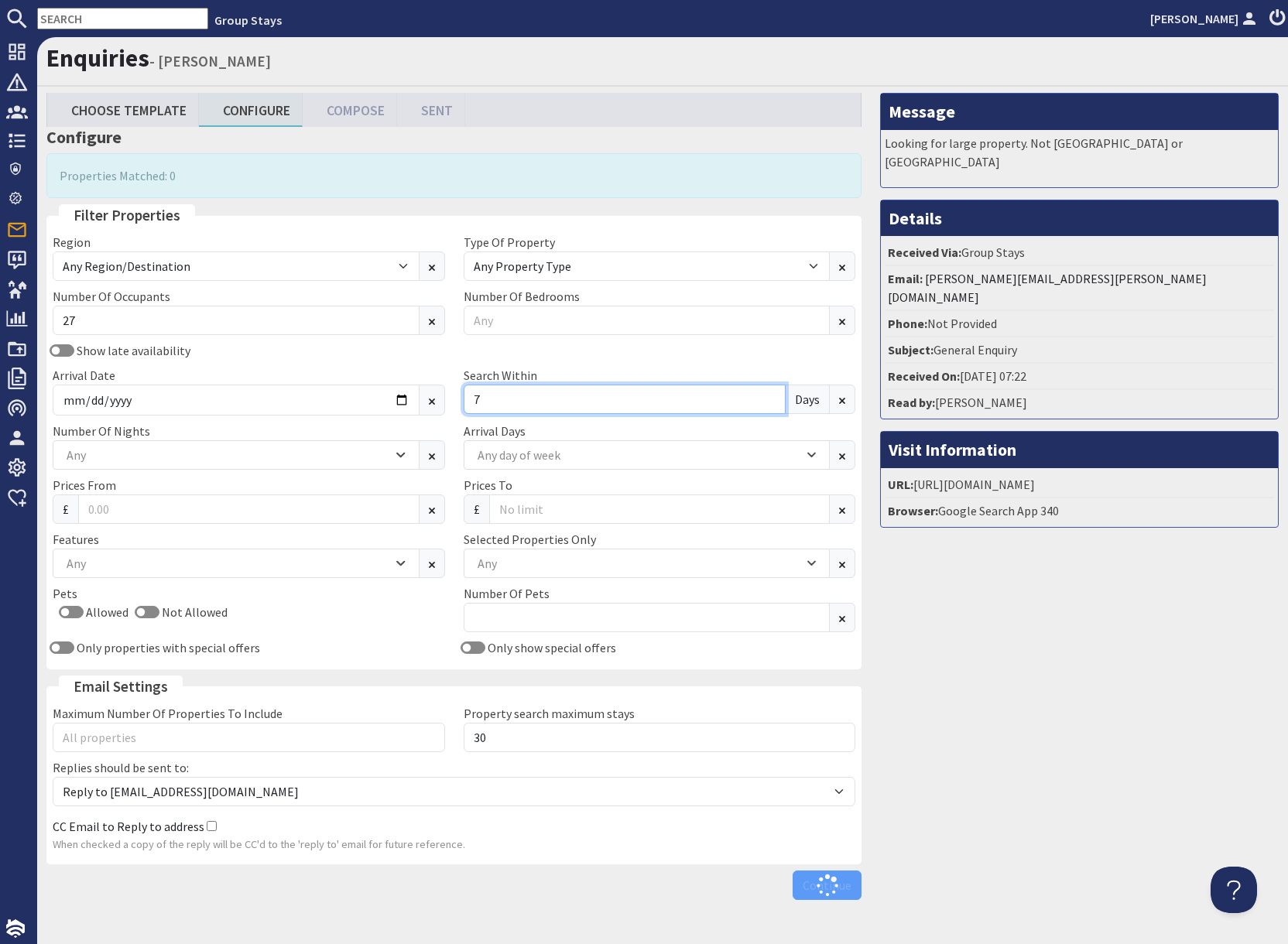
type input "7"
click at [1028, 617] on div "Message Looking for large property. Not [GEOGRAPHIC_DATA] or [GEOGRAPHIC_DATA] …" at bounding box center [1078, 500] width 417 height 814
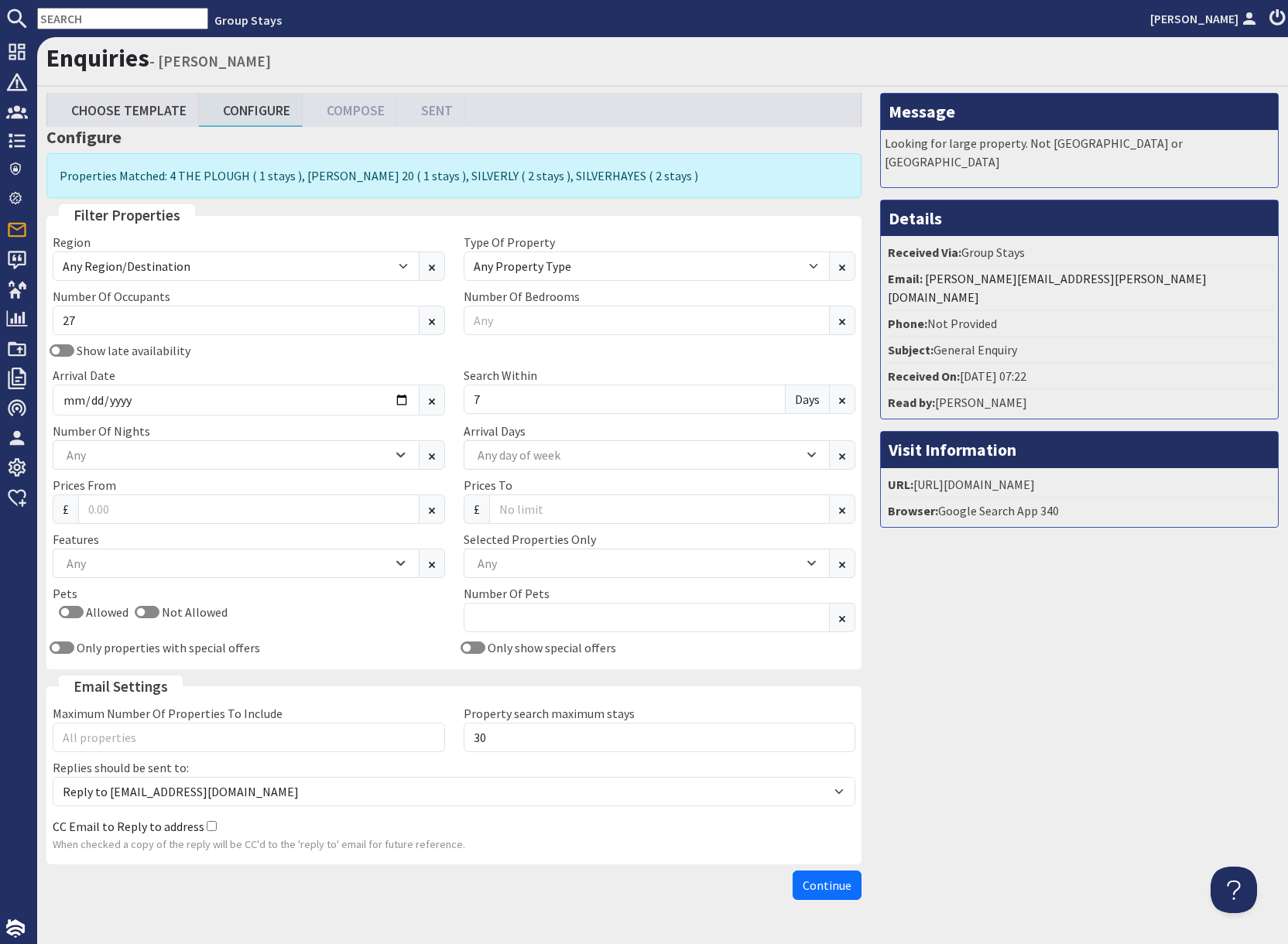
drag, startPoint x: 831, startPoint y: 887, endPoint x: 855, endPoint y: 881, distance: 24.7
click at [831, 887] on span "Continue" at bounding box center [826, 885] width 49 height 15
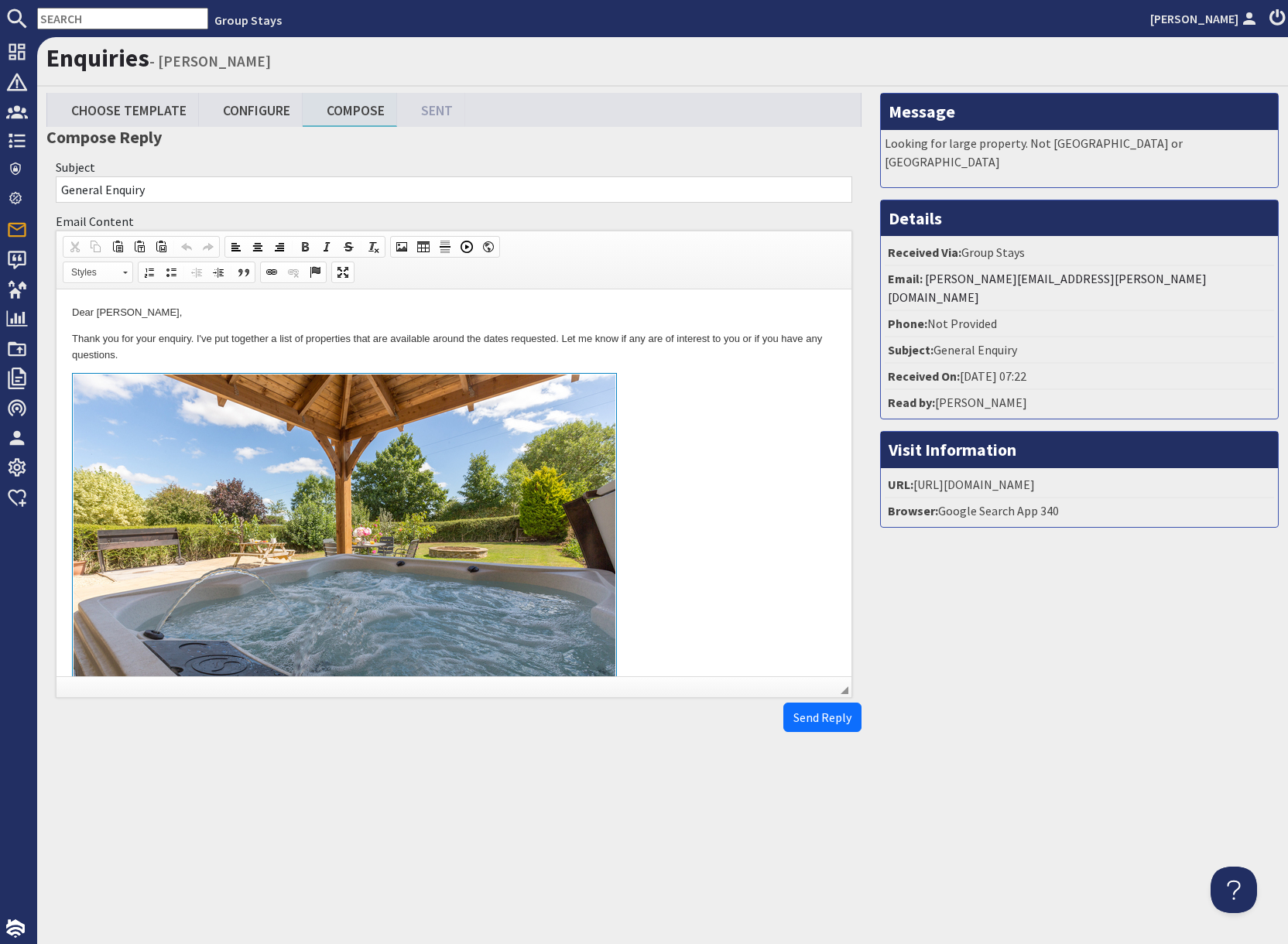
drag, startPoint x: 658, startPoint y: 494, endPoint x: 722, endPoint y: 535, distance: 76.0
click at [666, 497] on link at bounding box center [454, 551] width 764 height 356
